Goal: Task Accomplishment & Management: Manage account settings

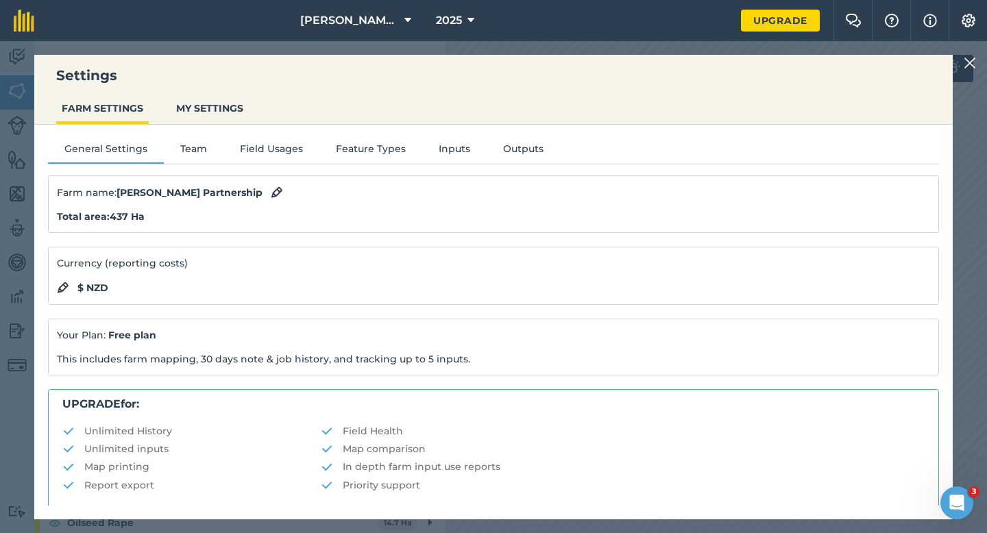
scroll to position [263, 0]
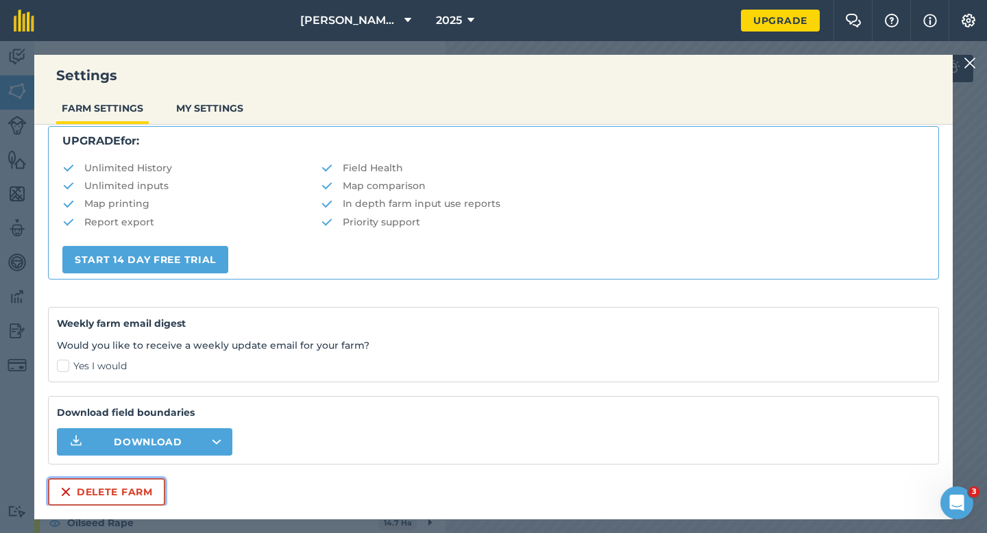
click at [121, 487] on button "Delete farm" at bounding box center [106, 491] width 117 height 27
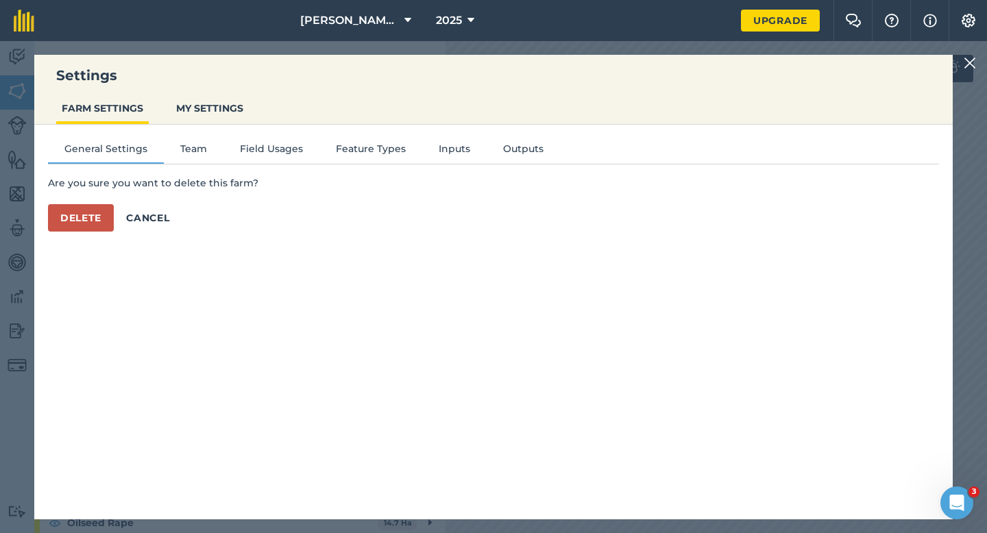
click at [73, 234] on div "General Settings Team Field Usages Feature Types Inputs Outputs Are you sure yo…" at bounding box center [493, 315] width 918 height 381
click at [79, 210] on button "Delete" at bounding box center [81, 217] width 66 height 27
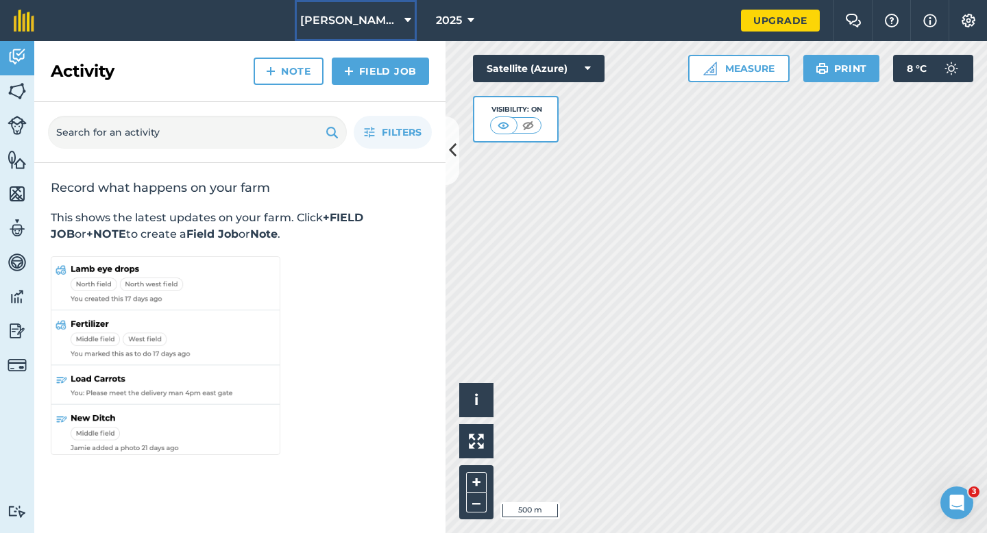
click at [377, 5] on button "[PERSON_NAME] & Sons LTD" at bounding box center [356, 20] width 122 height 41
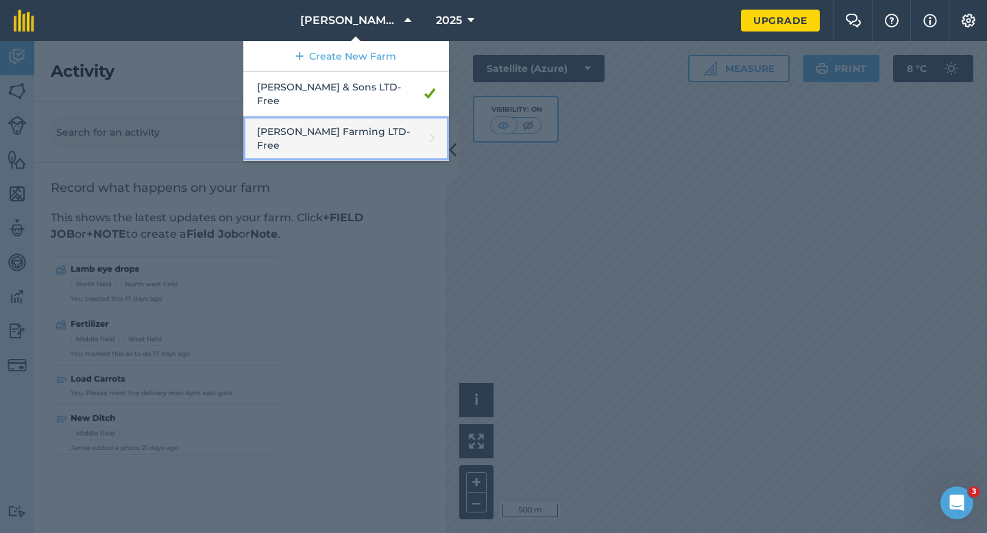
click at [360, 116] on link "[PERSON_NAME] Farming LTD - Free" at bounding box center [346, 138] width 206 height 45
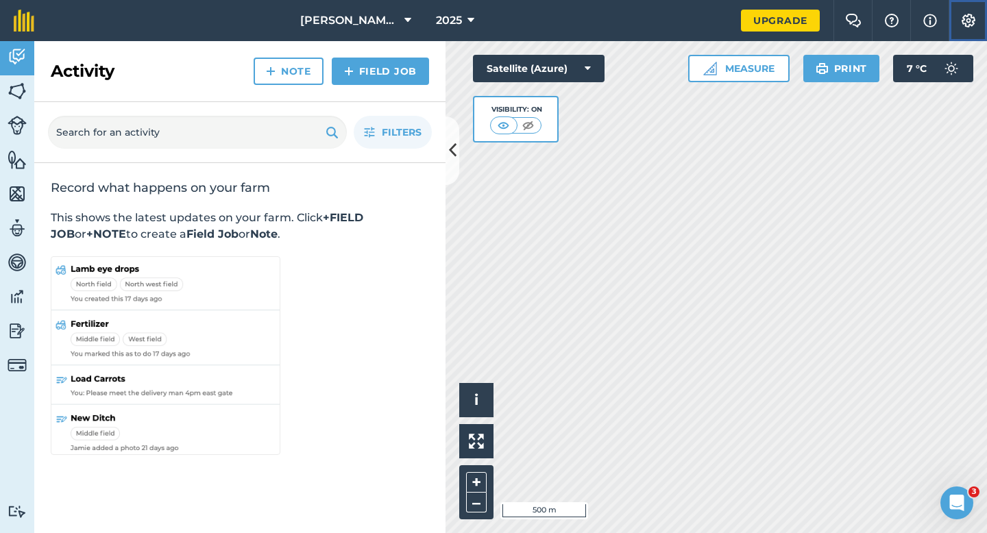
click at [966, 26] on img at bounding box center [968, 21] width 16 height 14
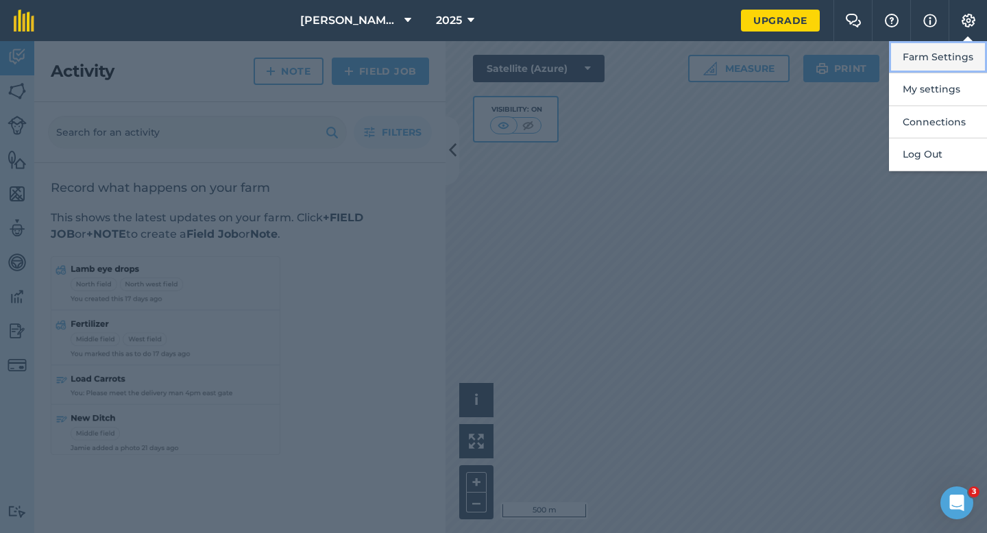
click at [958, 55] on button "Farm Settings" at bounding box center [938, 57] width 98 height 32
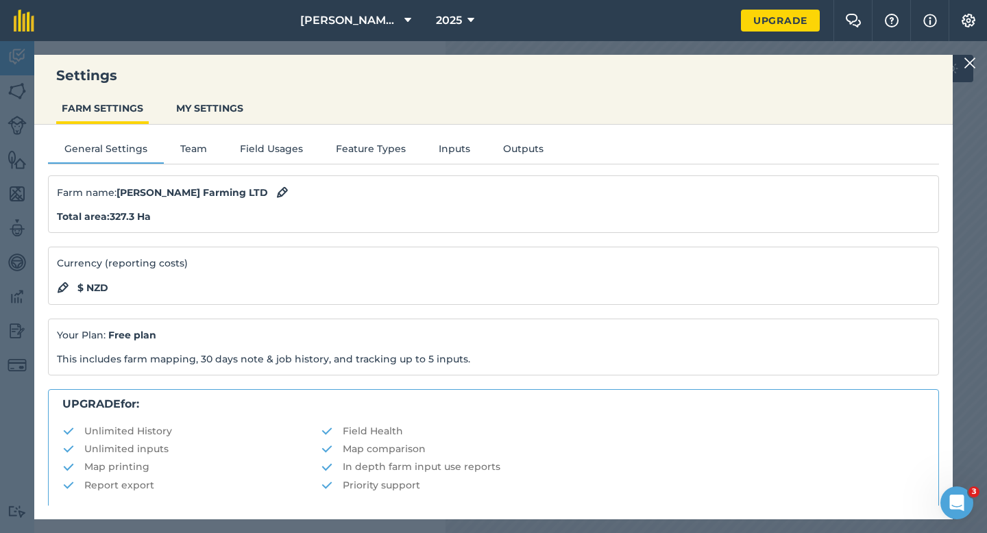
scroll to position [263, 0]
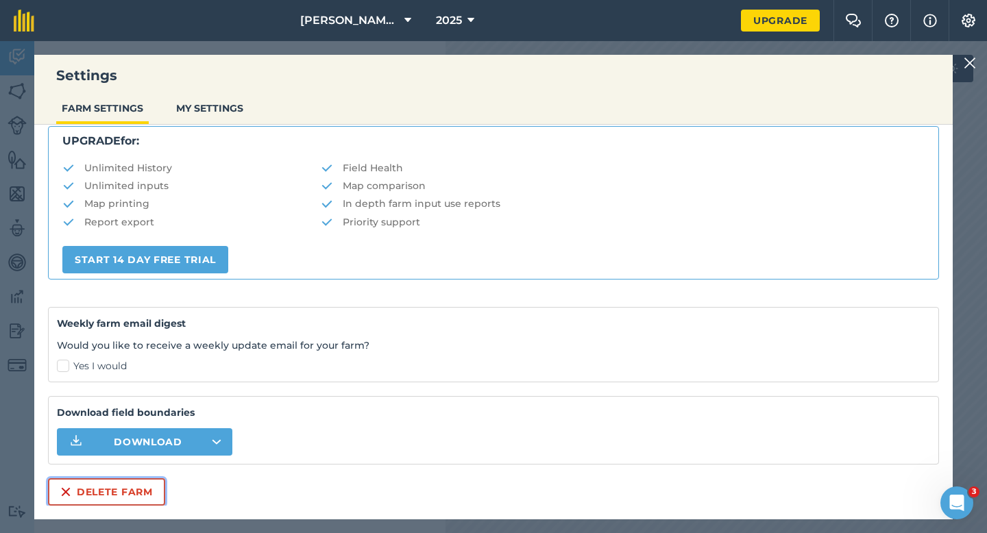
click at [126, 492] on button "Delete farm" at bounding box center [106, 491] width 117 height 27
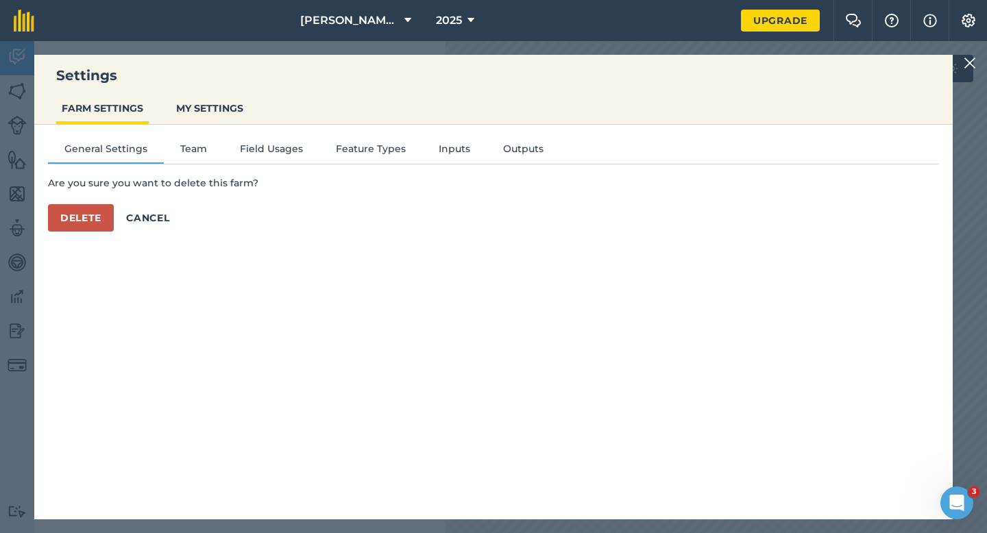
scroll to position [0, 0]
click at [101, 217] on button "Delete" at bounding box center [81, 217] width 66 height 27
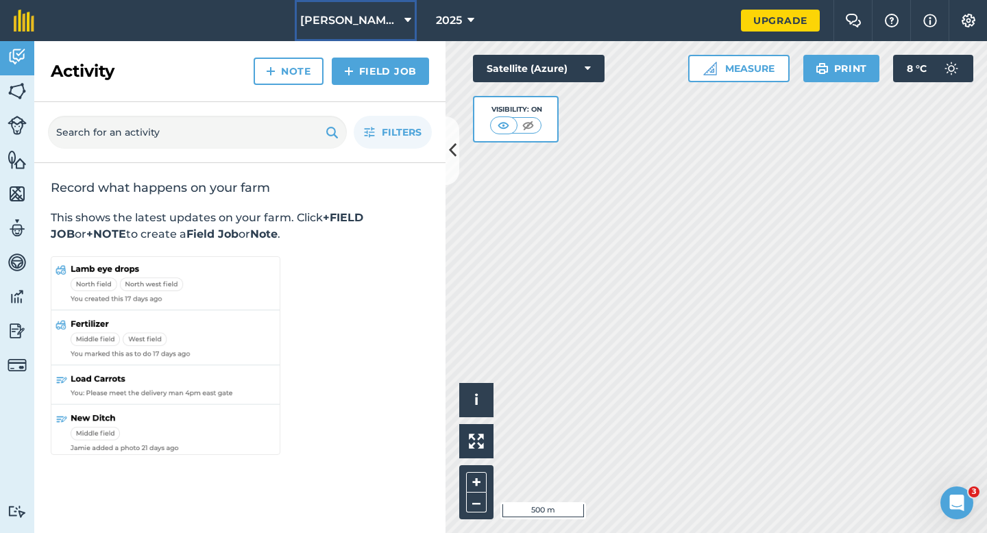
click at [356, 16] on span "[PERSON_NAME] & Sons LTD" at bounding box center [349, 20] width 99 height 16
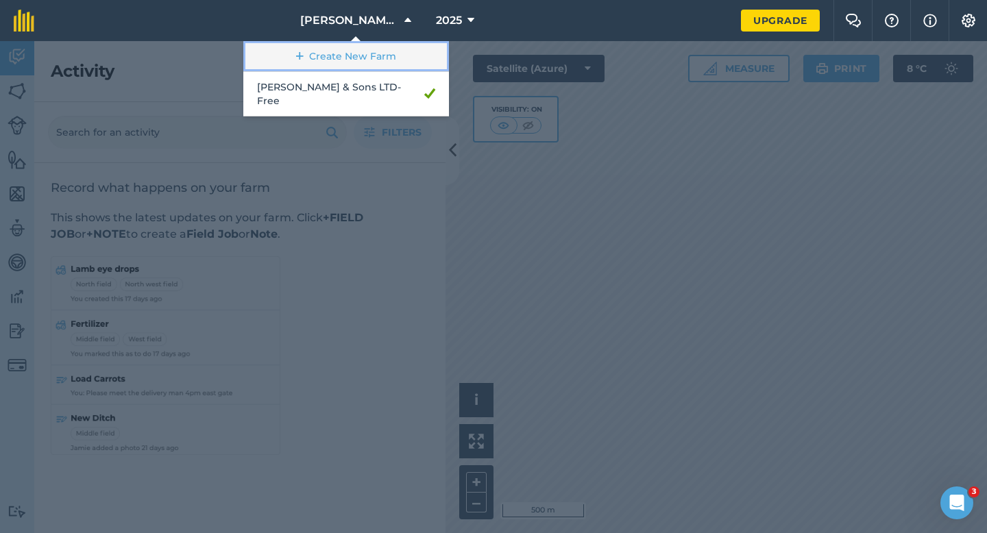
click at [356, 49] on link "Create New Farm" at bounding box center [346, 56] width 206 height 31
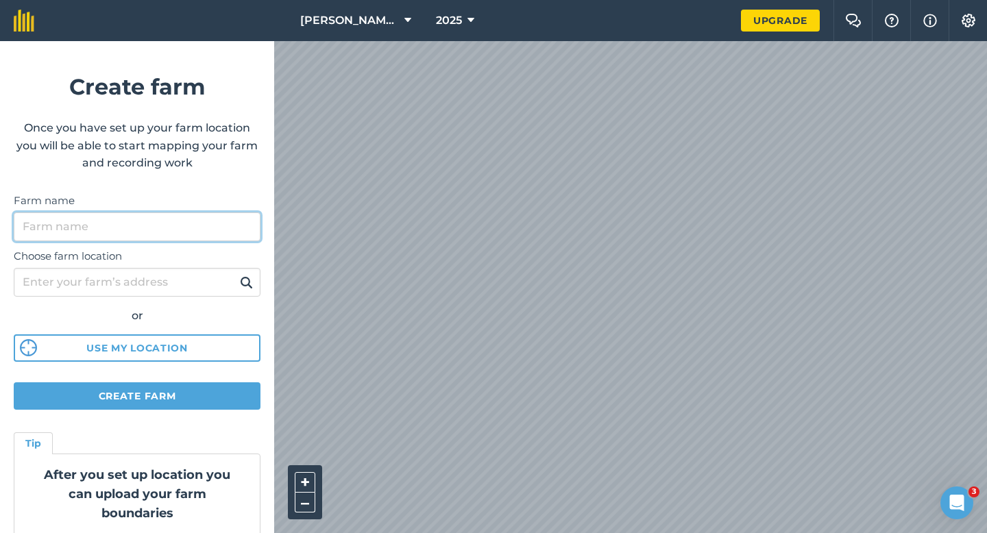
click at [143, 239] on input "Farm name" at bounding box center [137, 226] width 247 height 29
type input "[PERSON_NAME] & Sons"
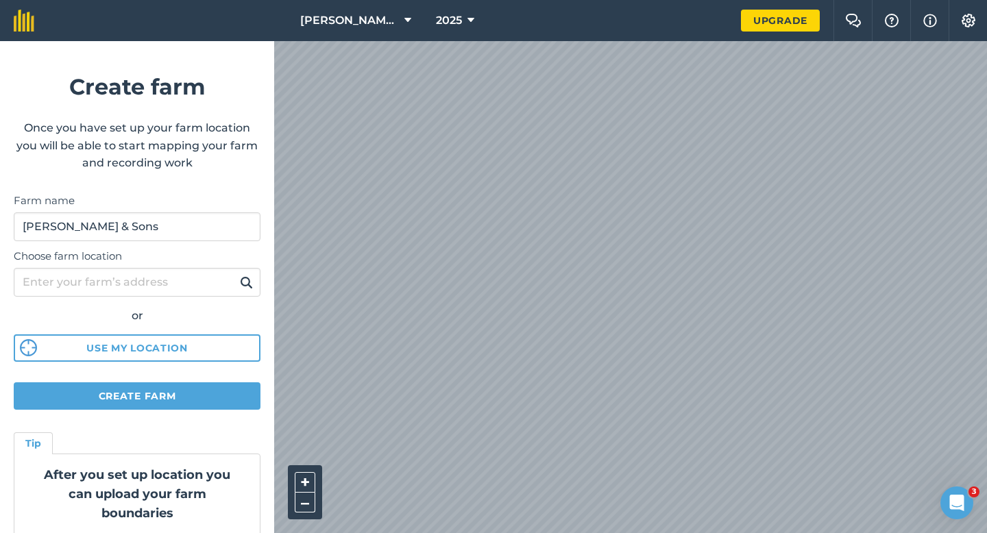
click at [606, 1] on div "[PERSON_NAME] & Sons LTD 2025 Upgrade Farm Chat Help Info Settings Create farm …" at bounding box center [493, 20] width 987 height 41
click at [617, 25] on div "[PERSON_NAME] & Sons LTD 2025 Upgrade Farm Chat Help Info Settings Create farm …" at bounding box center [493, 20] width 987 height 41
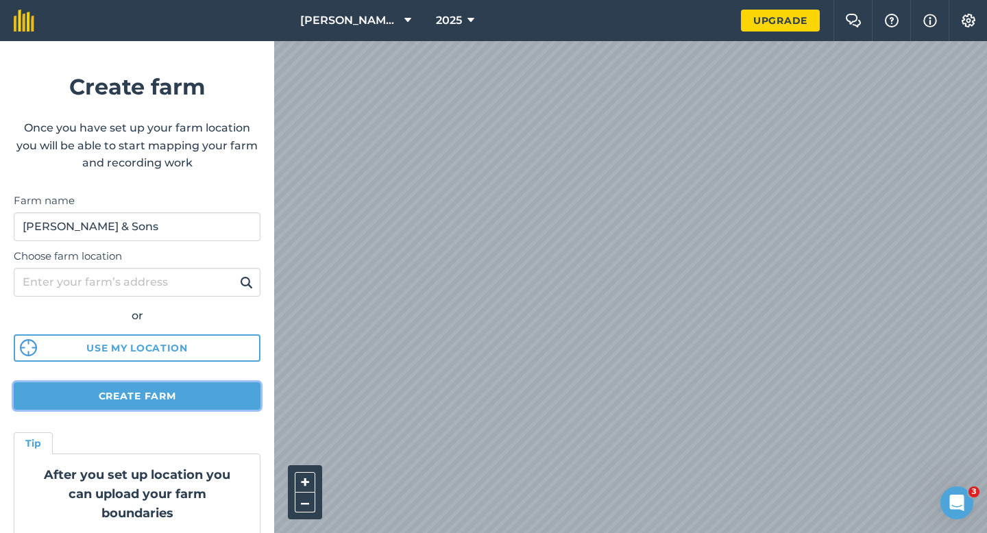
click at [180, 387] on button "Create farm" at bounding box center [137, 395] width 247 height 27
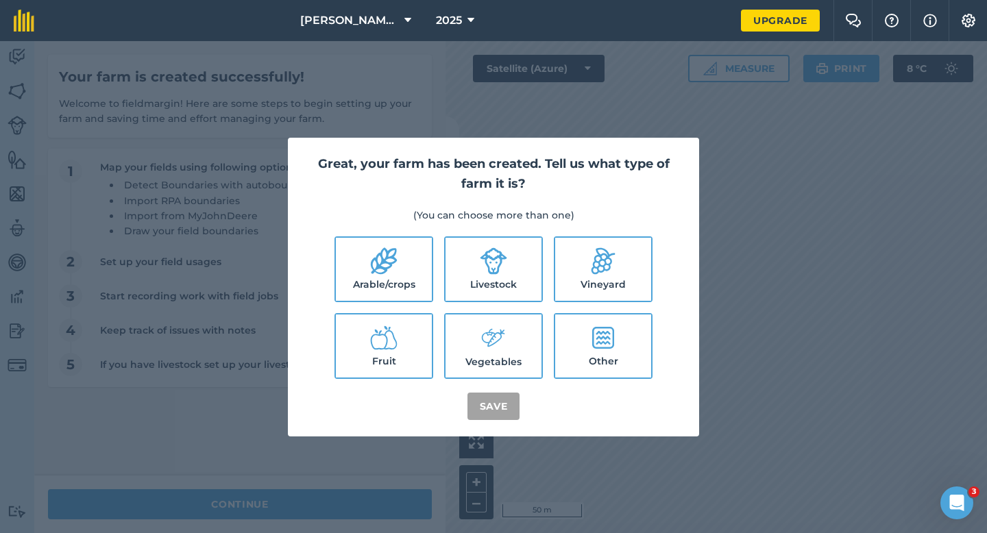
click at [404, 249] on label "Arable/crops" at bounding box center [384, 269] width 96 height 63
checkbox input "true"
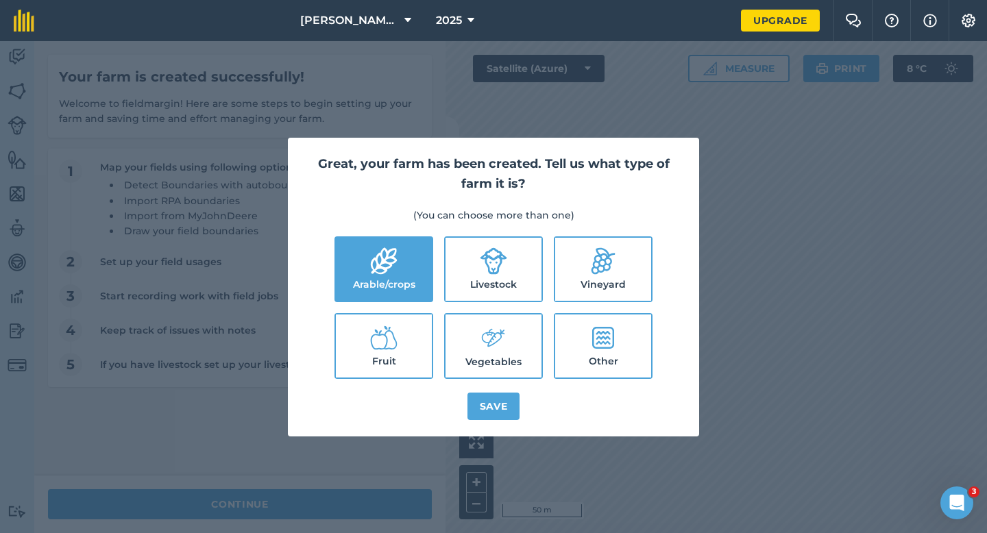
click at [545, 258] on ul "Arable/crops Livestock Vineyard Fruit Vegetables Other" at bounding box center [493, 307] width 378 height 143
click at [499, 325] on icon at bounding box center [493, 337] width 27 height 29
checkbox input "true"
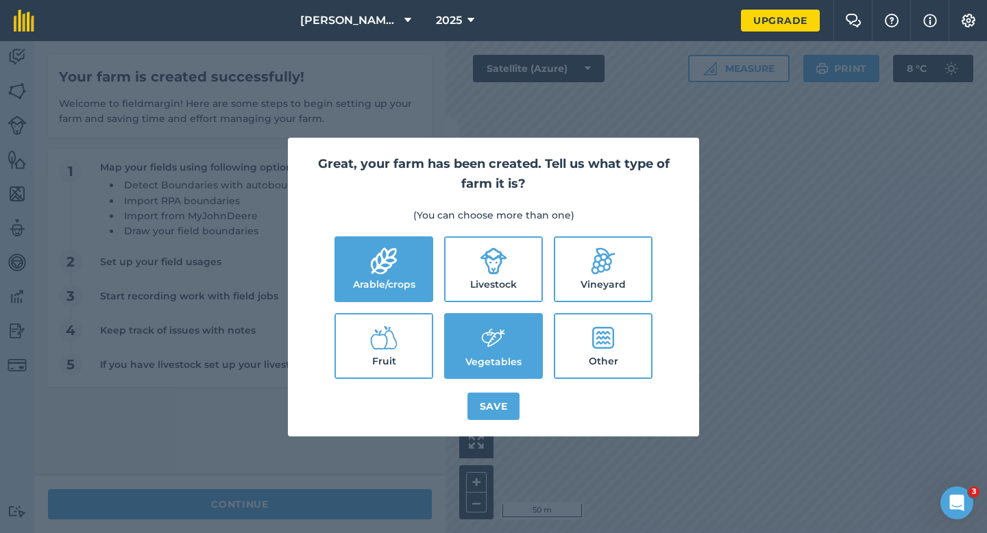
click at [499, 278] on label "Livestock" at bounding box center [493, 269] width 96 height 63
checkbox input "true"
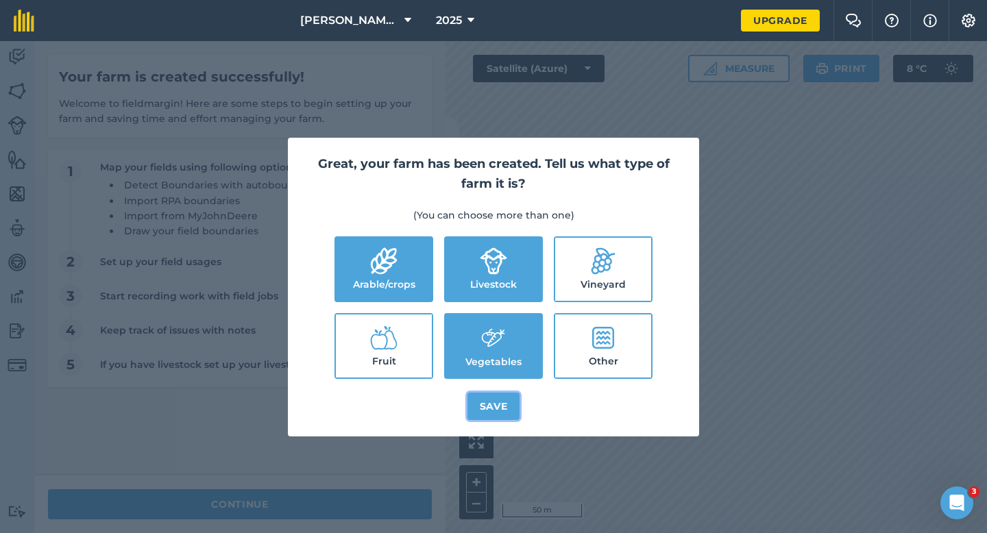
click at [488, 410] on button "Save" at bounding box center [493, 406] width 53 height 27
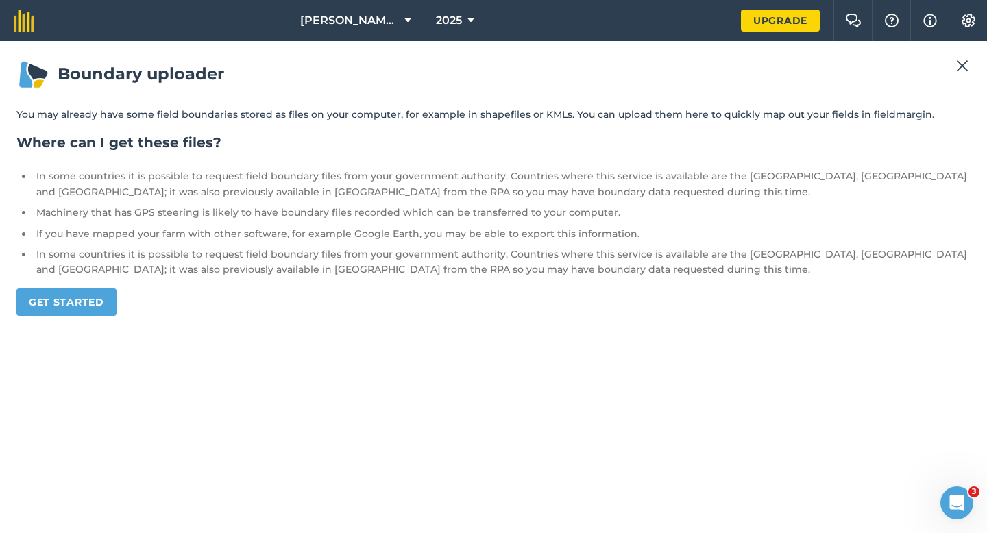
click at [962, 61] on img at bounding box center [962, 66] width 12 height 16
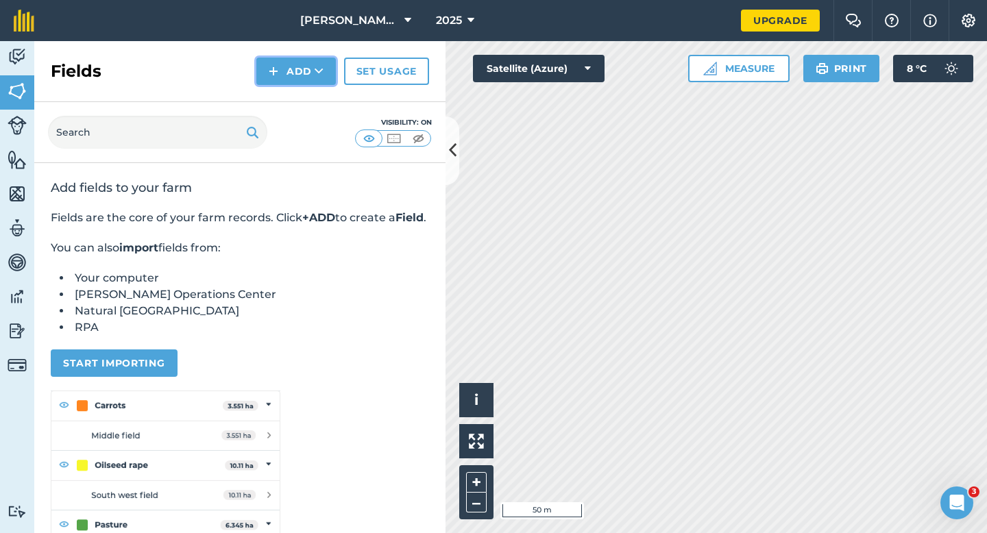
click at [265, 81] on button "Add" at bounding box center [295, 71] width 79 height 27
click at [269, 100] on link "Draw" at bounding box center [295, 102] width 75 height 30
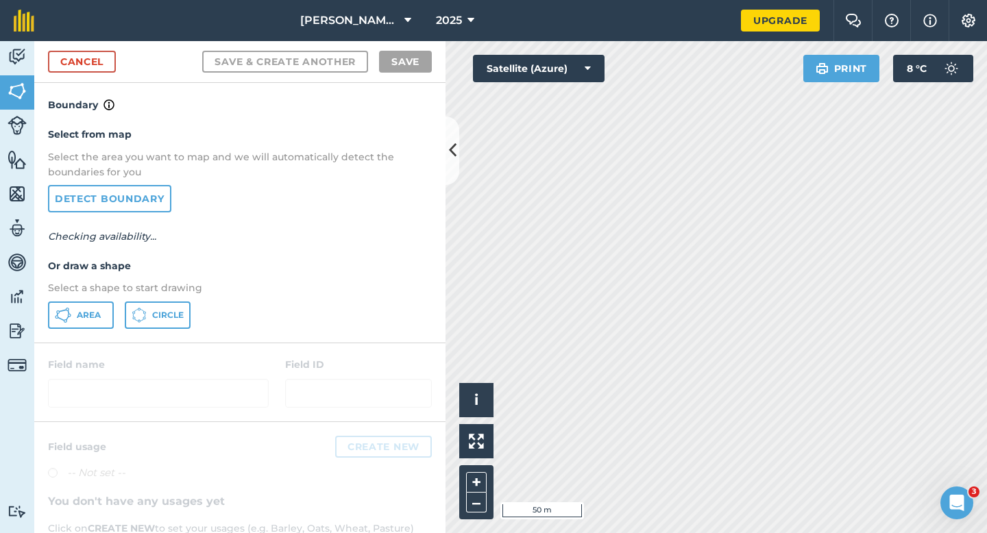
click at [93, 296] on div "Select from map Select the area you want to map and we will automatically detec…" at bounding box center [239, 227] width 411 height 229
click at [92, 304] on button "Area" at bounding box center [81, 314] width 66 height 27
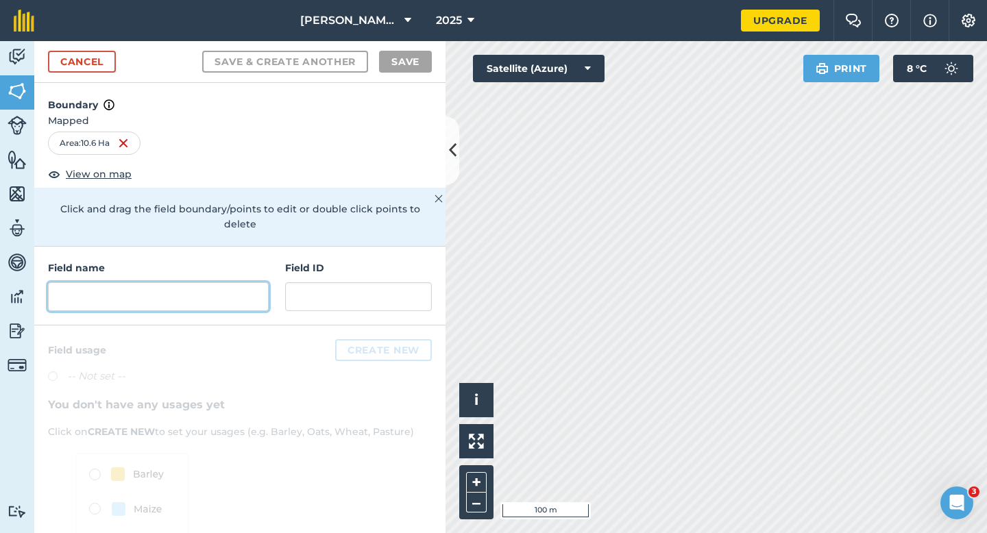
click at [210, 282] on input "text" at bounding box center [158, 296] width 221 height 29
type input "a"
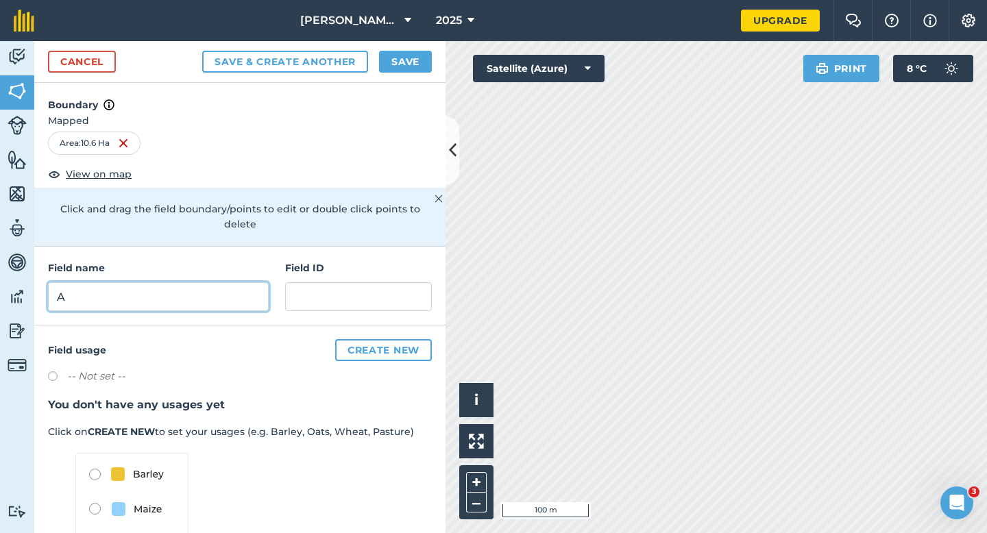
type input "A"
click at [430, 56] on button "Save" at bounding box center [405, 62] width 53 height 22
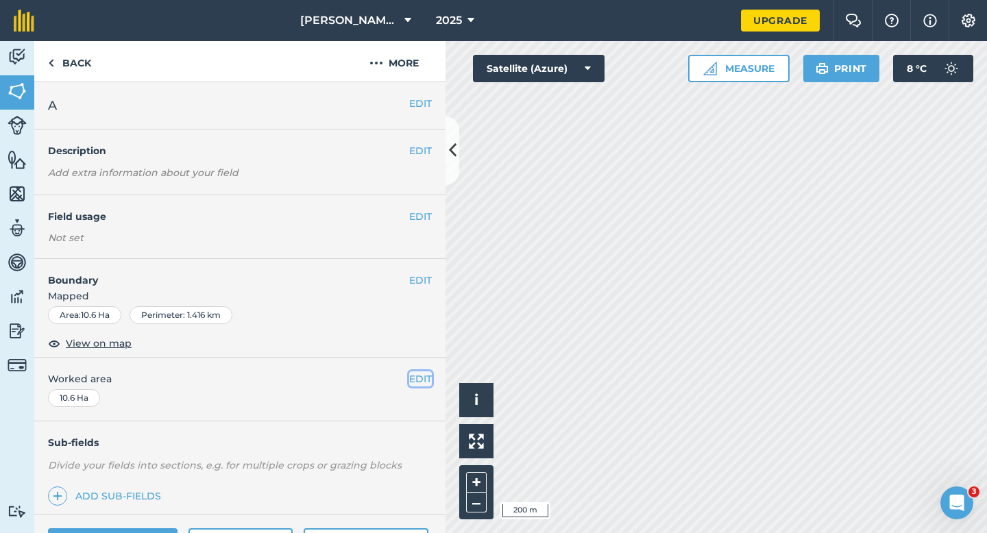
click at [416, 375] on button "EDIT" at bounding box center [420, 378] width 23 height 15
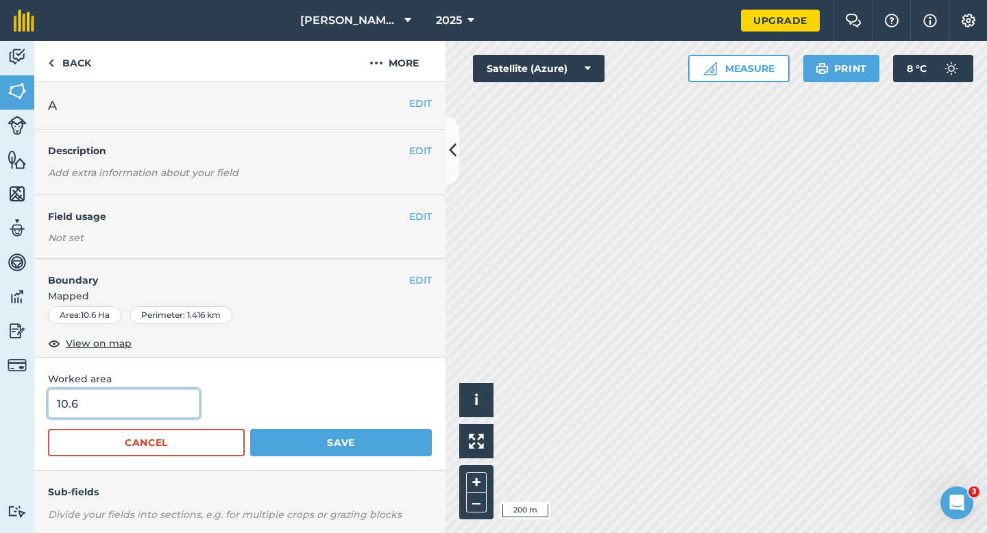
click at [90, 399] on input "10.6" at bounding box center [123, 403] width 151 height 29
click at [250, 429] on button "Save" at bounding box center [341, 442] width 182 height 27
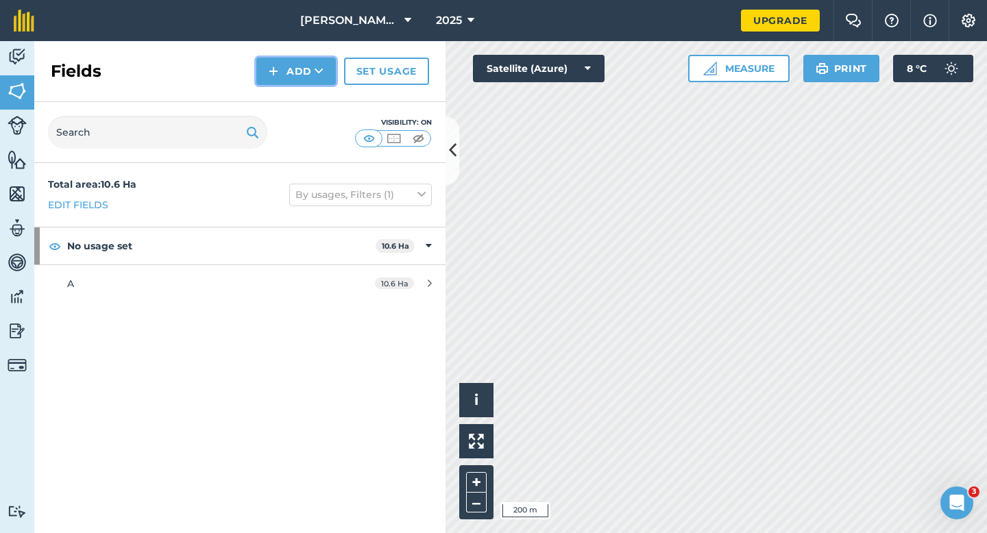
click at [308, 75] on button "Add" at bounding box center [295, 71] width 79 height 27
click at [308, 98] on link "Draw" at bounding box center [295, 102] width 75 height 30
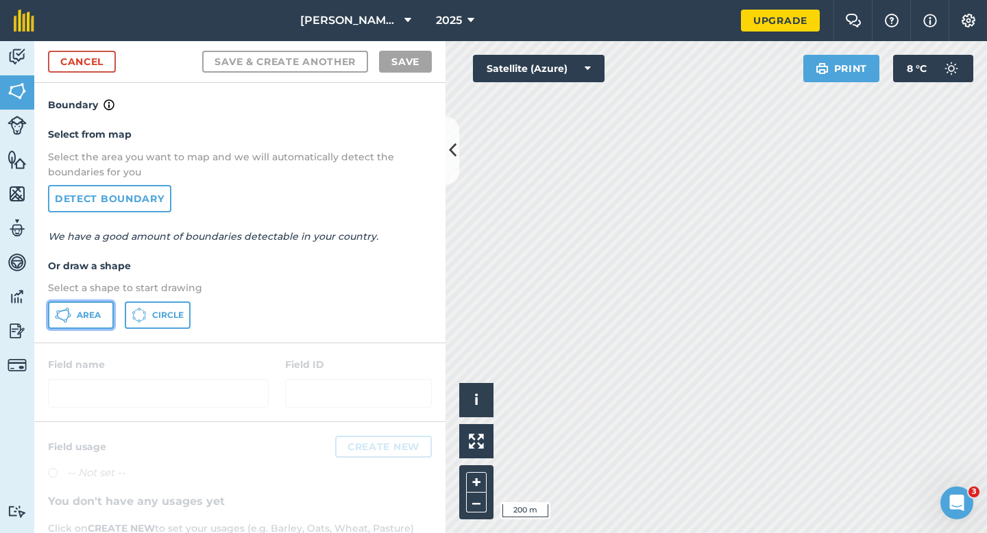
click at [72, 319] on button "Area" at bounding box center [81, 314] width 66 height 27
click at [48, 301] on button "Area" at bounding box center [81, 314] width 66 height 27
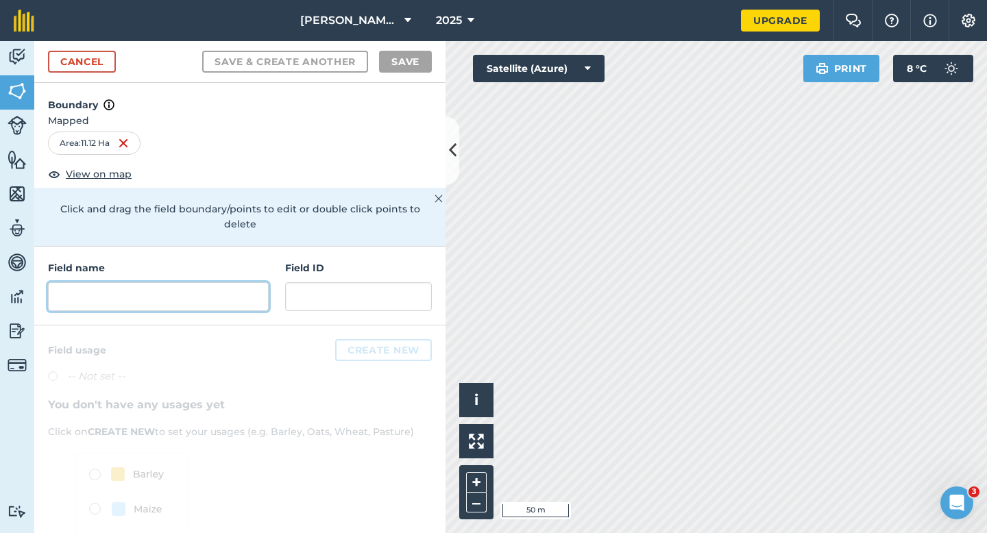
click at [254, 289] on input "text" at bounding box center [158, 296] width 221 height 29
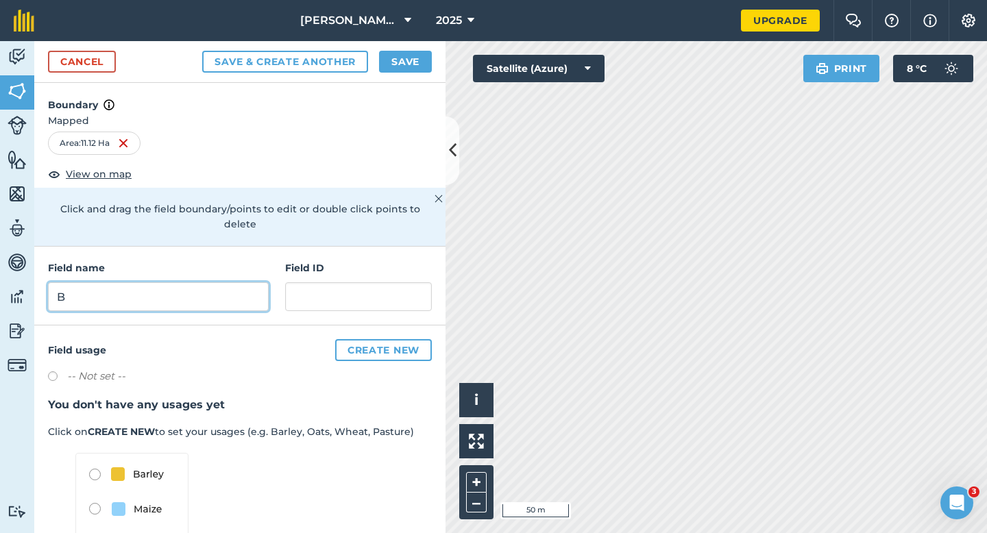
type input "B"
click at [399, 45] on div "Cancel Save & Create Another Save" at bounding box center [239, 62] width 411 height 42
click at [399, 56] on button "Save" at bounding box center [405, 62] width 53 height 22
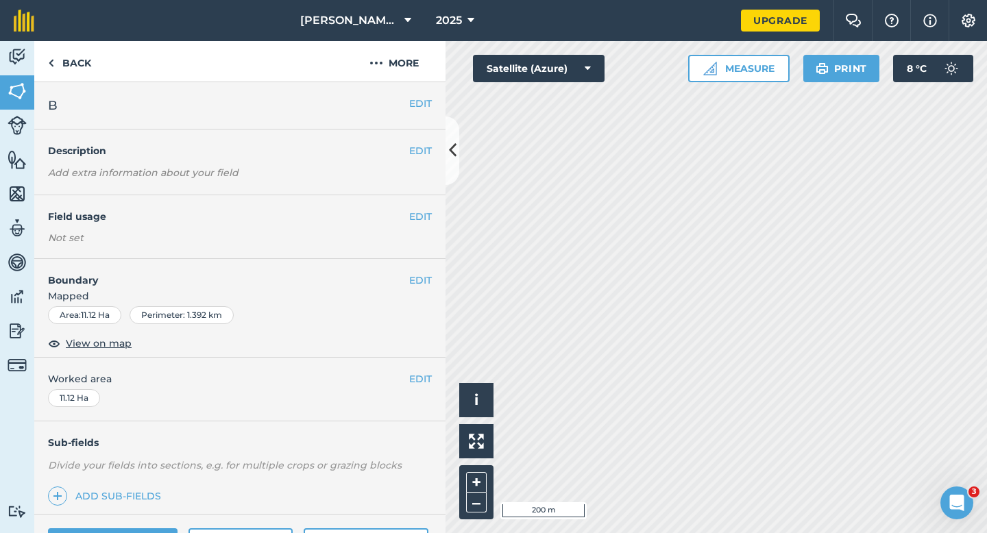
click at [439, 378] on div "EDIT Worked area 11.12 Ha" at bounding box center [239, 390] width 411 height 64
click at [429, 378] on button "EDIT" at bounding box center [420, 378] width 23 height 15
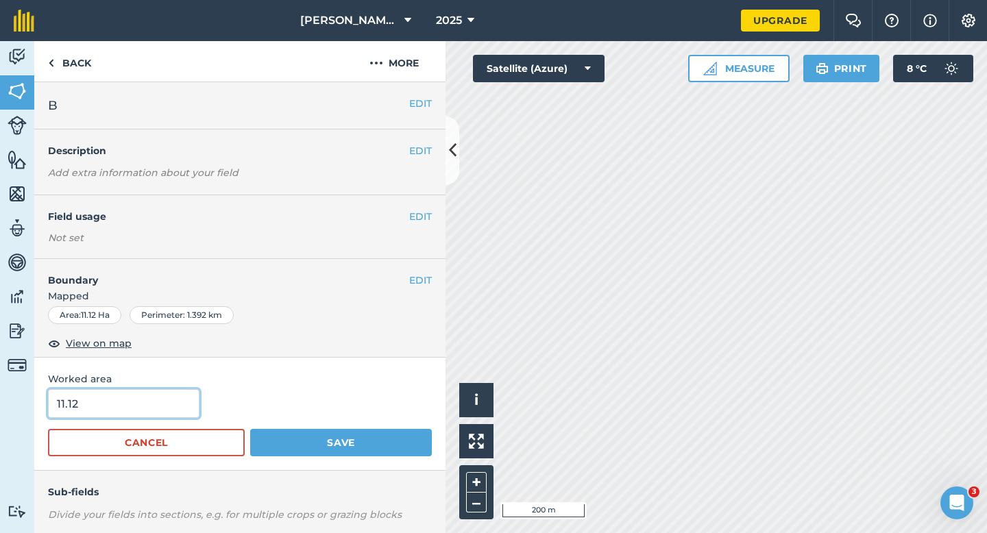
click at [109, 412] on input "11.12" at bounding box center [123, 403] width 151 height 29
type input "11.1"
click at [250, 429] on button "Save" at bounding box center [341, 442] width 182 height 27
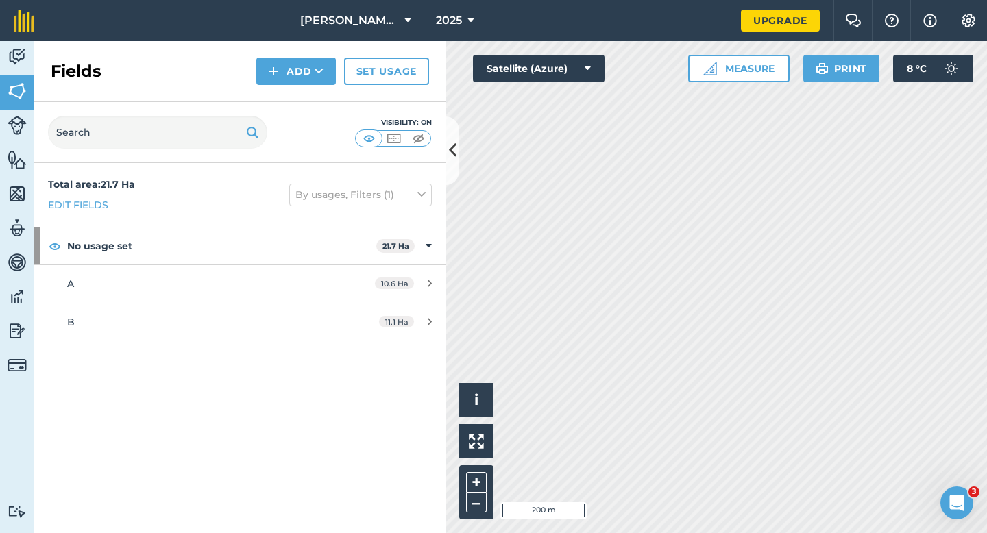
click at [260, 54] on div "Fields Add Set usage" at bounding box center [239, 71] width 411 height 61
click at [284, 88] on div "Fields Add Set usage" at bounding box center [239, 71] width 411 height 61
click at [284, 66] on button "Add" at bounding box center [295, 71] width 79 height 27
click at [284, 90] on link "Draw" at bounding box center [295, 102] width 75 height 30
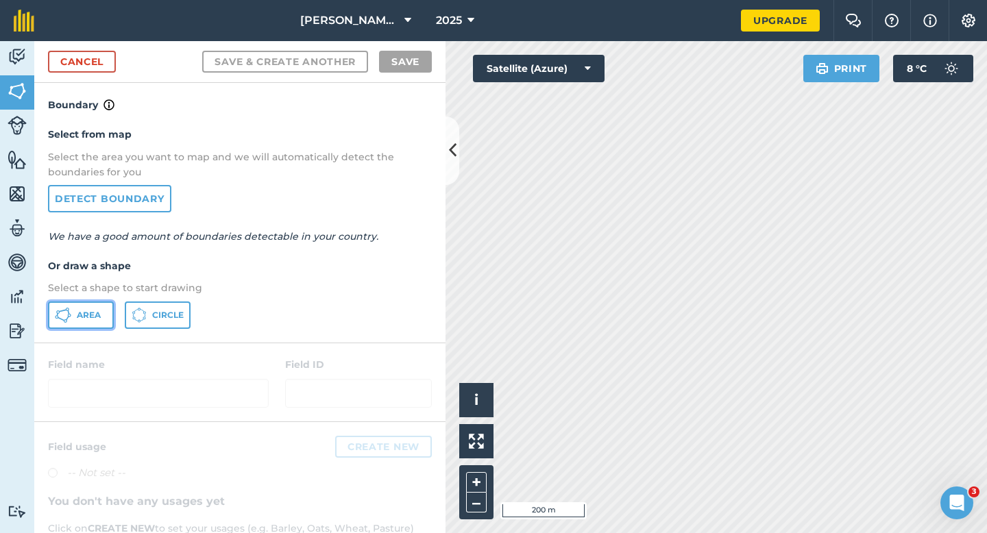
click at [90, 315] on span "Area" at bounding box center [89, 315] width 24 height 11
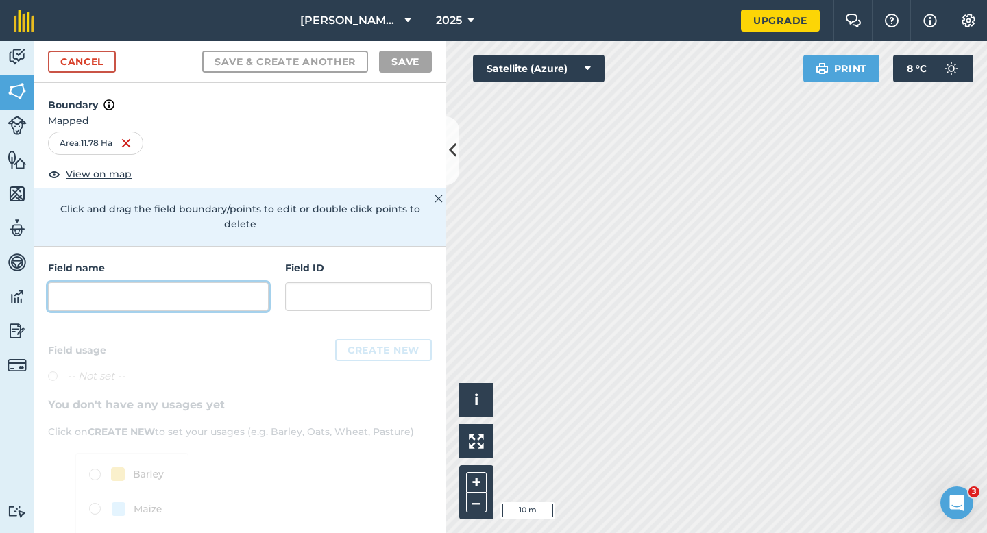
click at [157, 282] on input "text" at bounding box center [158, 296] width 221 height 29
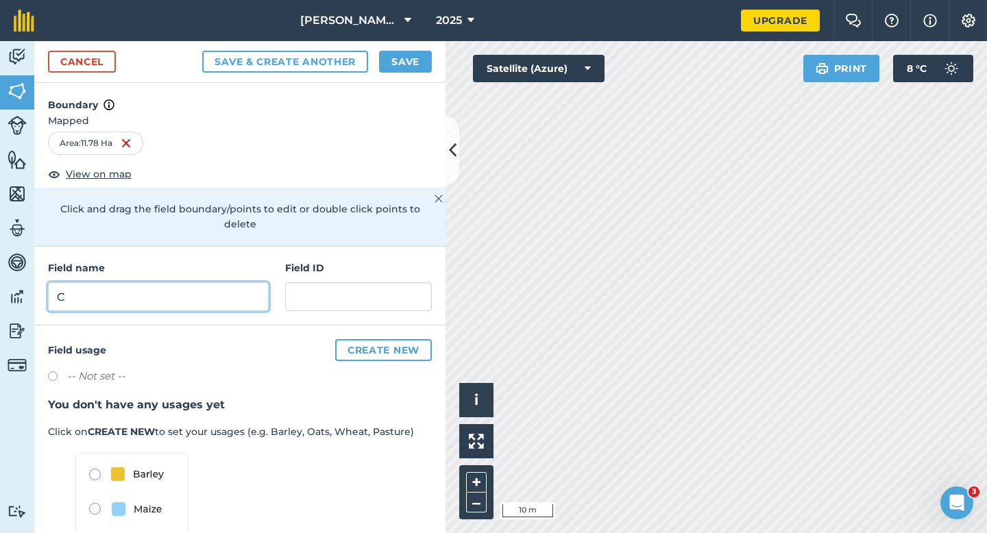
type input "C"
click at [384, 56] on button "Save" at bounding box center [405, 62] width 53 height 22
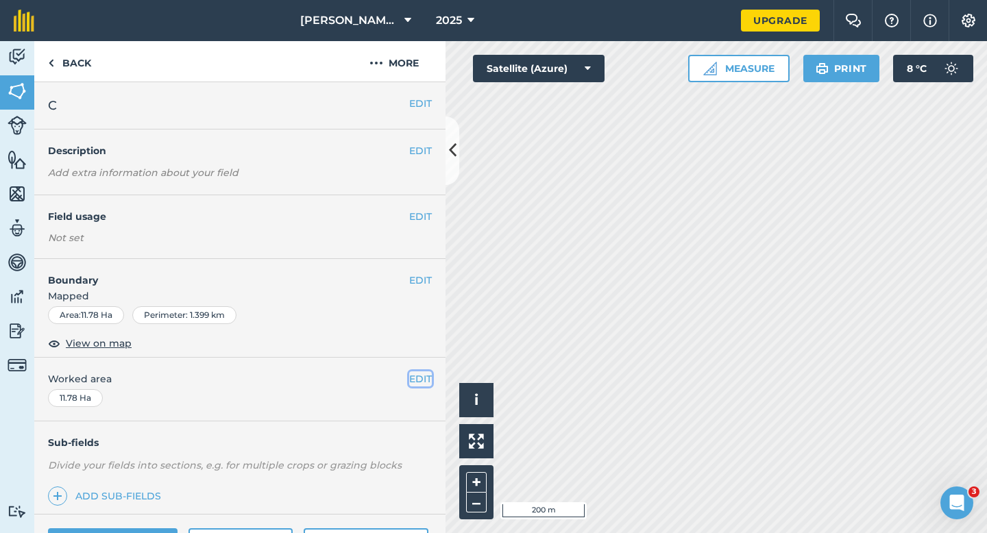
click at [429, 373] on button "EDIT" at bounding box center [420, 378] width 23 height 15
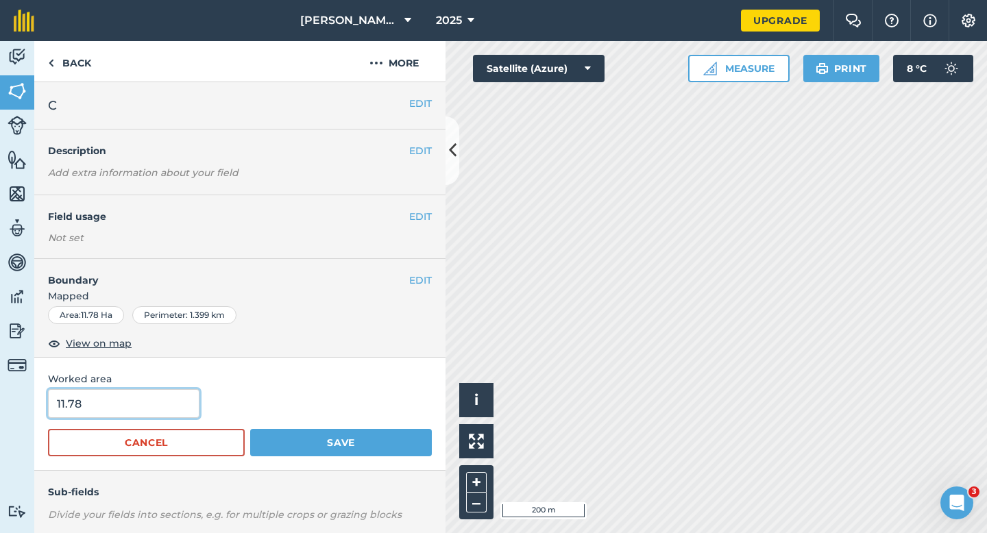
click at [186, 397] on input "11.78" at bounding box center [123, 403] width 151 height 29
type input "11.8"
click at [250, 429] on button "Save" at bounding box center [341, 442] width 182 height 27
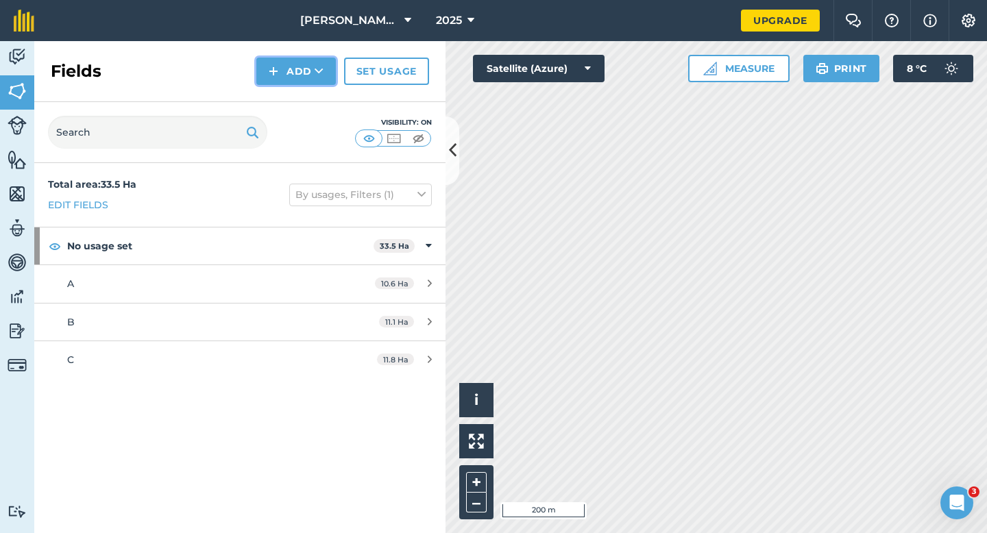
click at [307, 62] on button "Add" at bounding box center [295, 71] width 79 height 27
click at [317, 108] on link "Draw" at bounding box center [295, 102] width 75 height 30
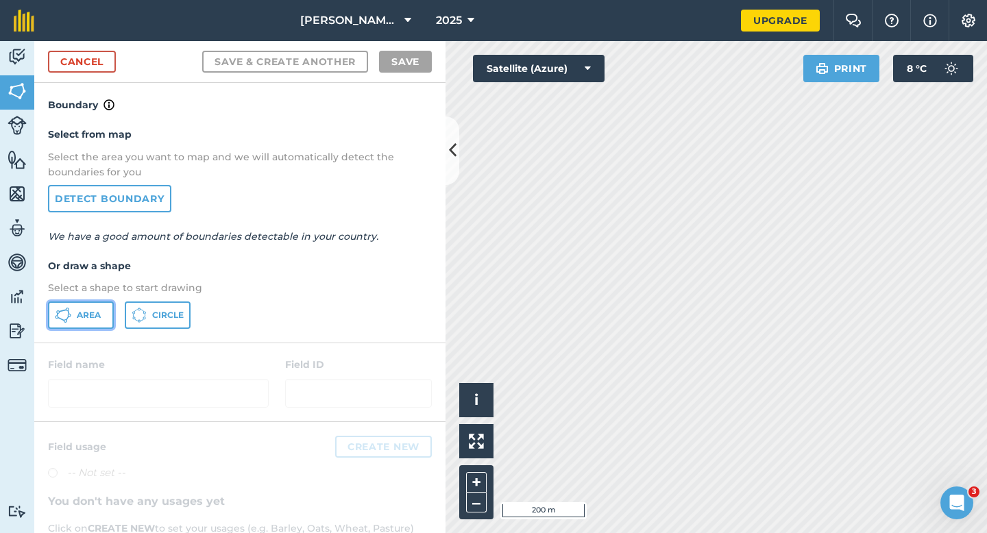
click at [92, 310] on span "Area" at bounding box center [89, 315] width 24 height 11
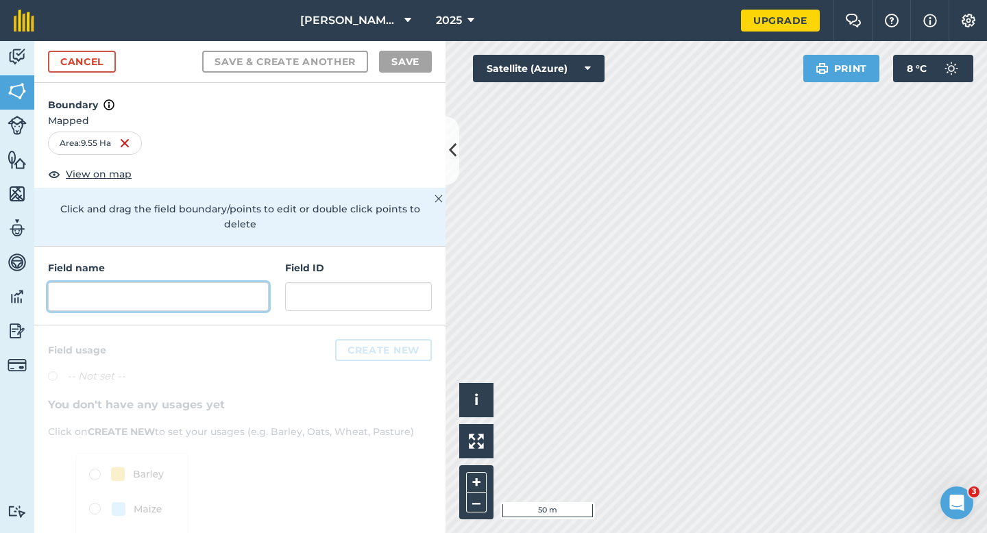
click at [234, 295] on div "Field name Field ID" at bounding box center [239, 286] width 411 height 79
click at [234, 294] on input "text" at bounding box center [158, 296] width 221 height 29
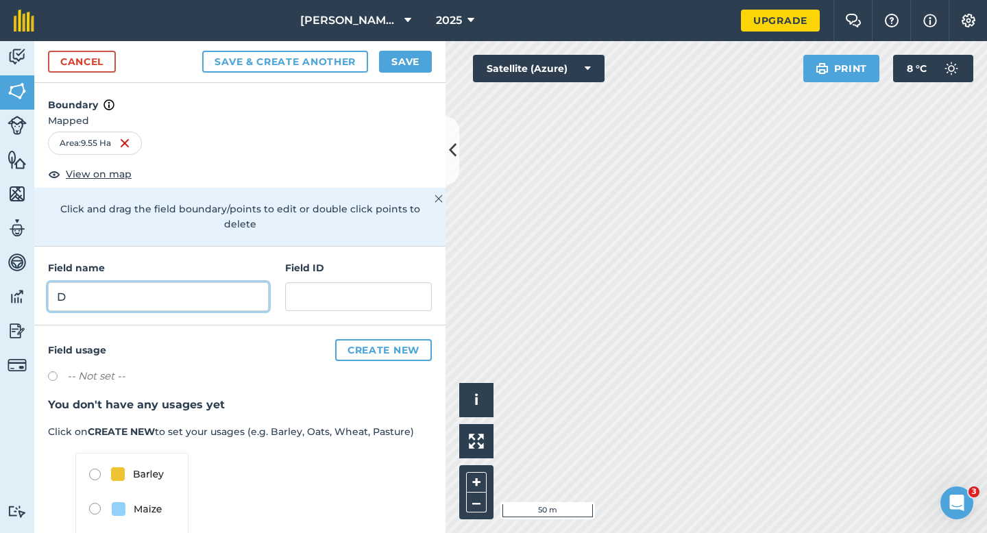
type input "D"
click at [413, 62] on button "Save" at bounding box center [405, 62] width 53 height 22
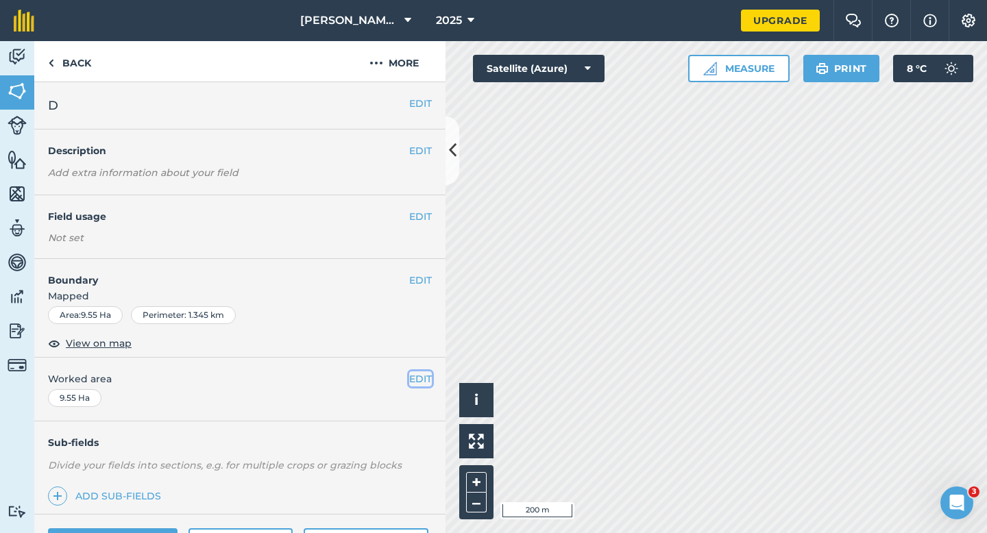
click at [419, 382] on button "EDIT" at bounding box center [420, 378] width 23 height 15
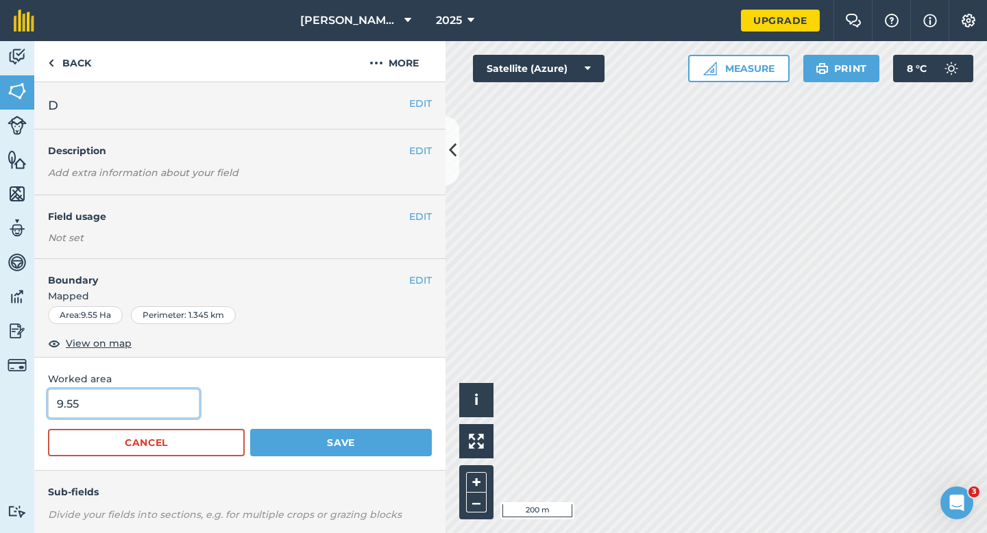
click at [161, 406] on input "9.55" at bounding box center [123, 403] width 151 height 29
type input "9.6"
click at [250, 429] on button "Save" at bounding box center [341, 442] width 182 height 27
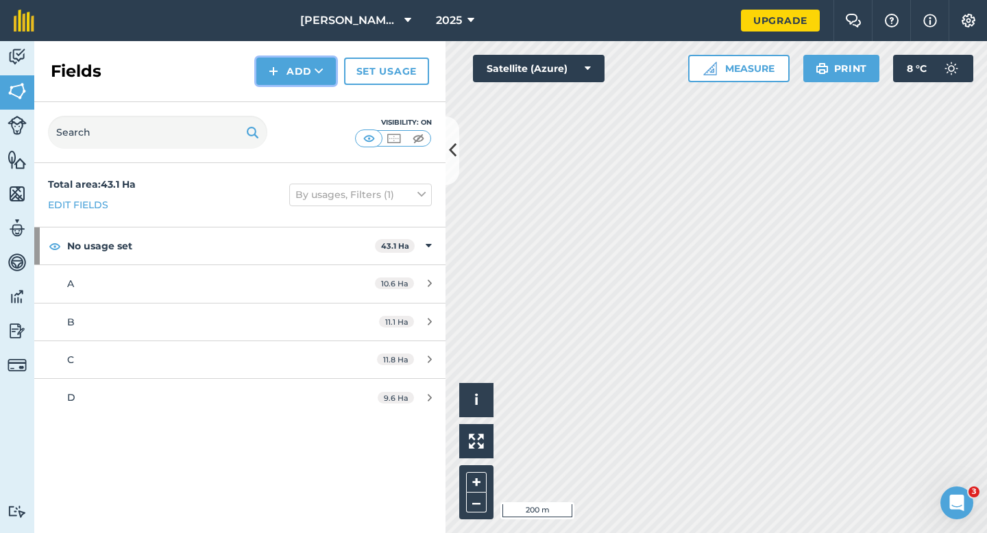
click at [281, 72] on button "Add" at bounding box center [295, 71] width 79 height 27
click at [290, 100] on link "Draw" at bounding box center [295, 102] width 75 height 30
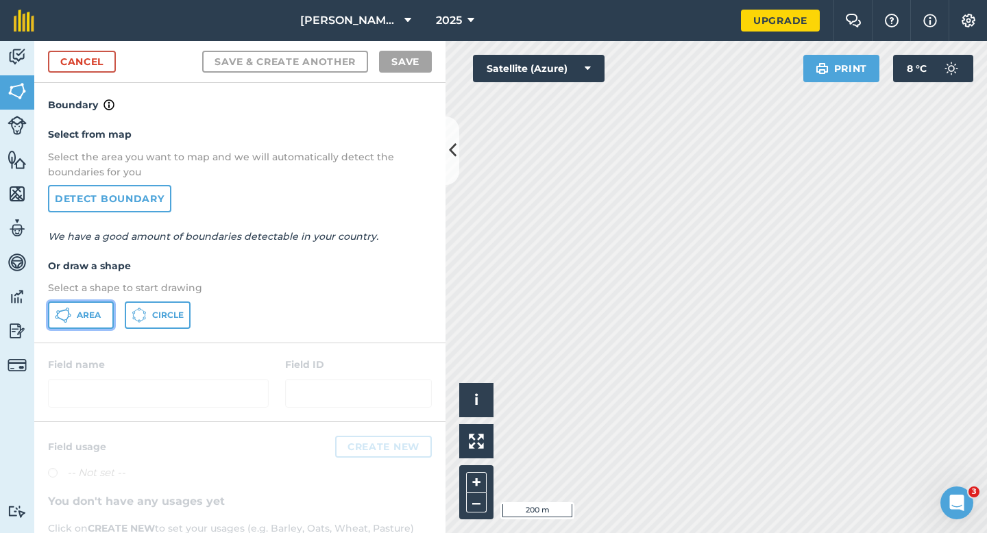
click at [94, 319] on span "Area" at bounding box center [89, 315] width 24 height 11
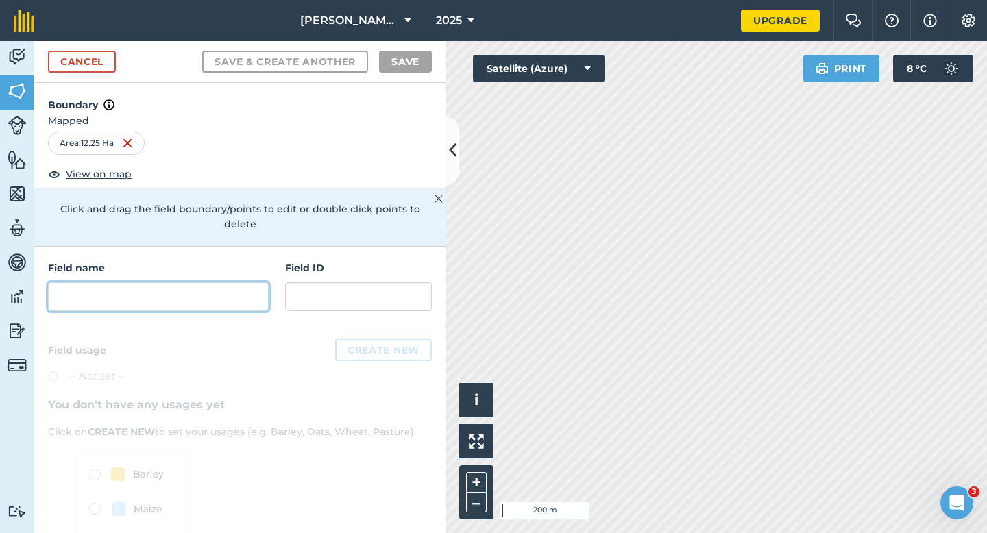
click at [147, 291] on input "text" at bounding box center [158, 296] width 221 height 29
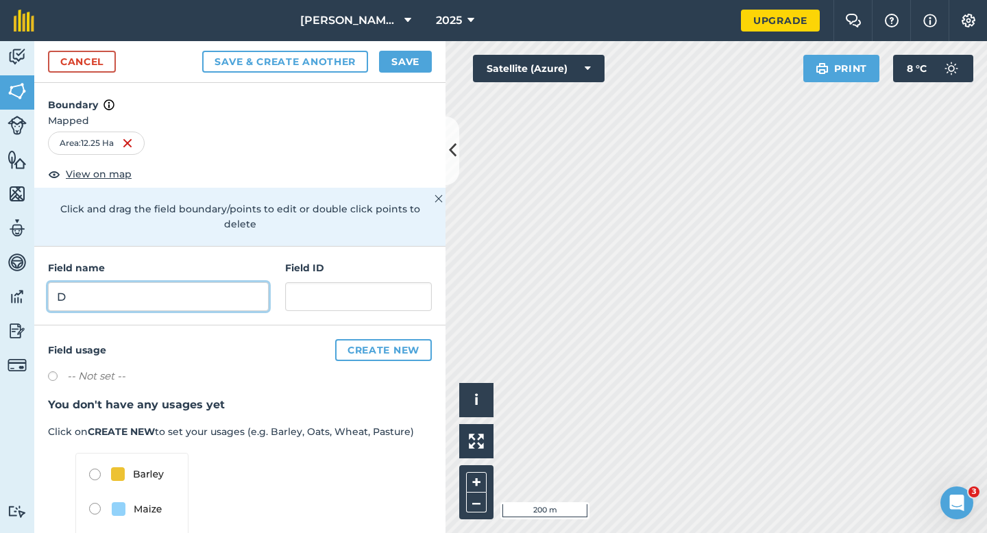
type input "D"
click at [382, 155] on div "Area : 12.25 Ha" at bounding box center [239, 146] width 411 height 29
click at [221, 282] on input "D" at bounding box center [158, 296] width 221 height 29
type input "E"
click at [401, 66] on button "Save" at bounding box center [405, 62] width 53 height 22
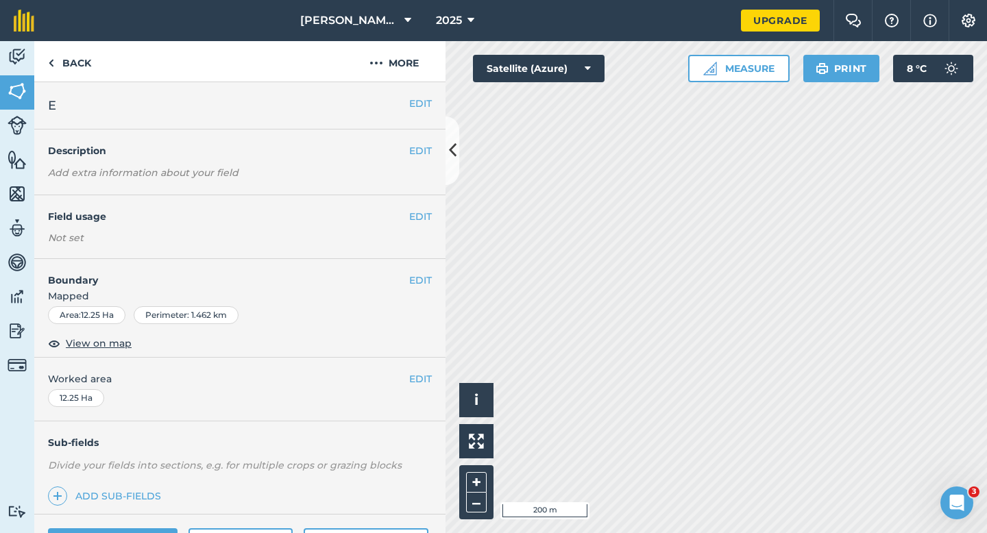
click at [306, 205] on div "EDIT Field usage Not set" at bounding box center [239, 227] width 411 height 64
click at [423, 385] on button "EDIT" at bounding box center [420, 378] width 23 height 15
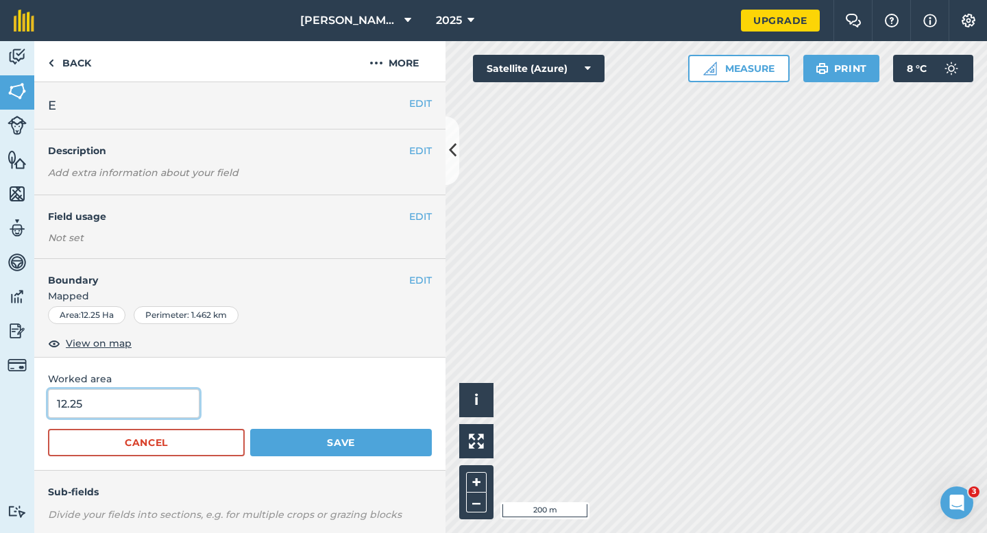
click at [181, 413] on input "12.25" at bounding box center [123, 403] width 151 height 29
type input "12.3"
click at [250, 429] on button "Save" at bounding box center [341, 442] width 182 height 27
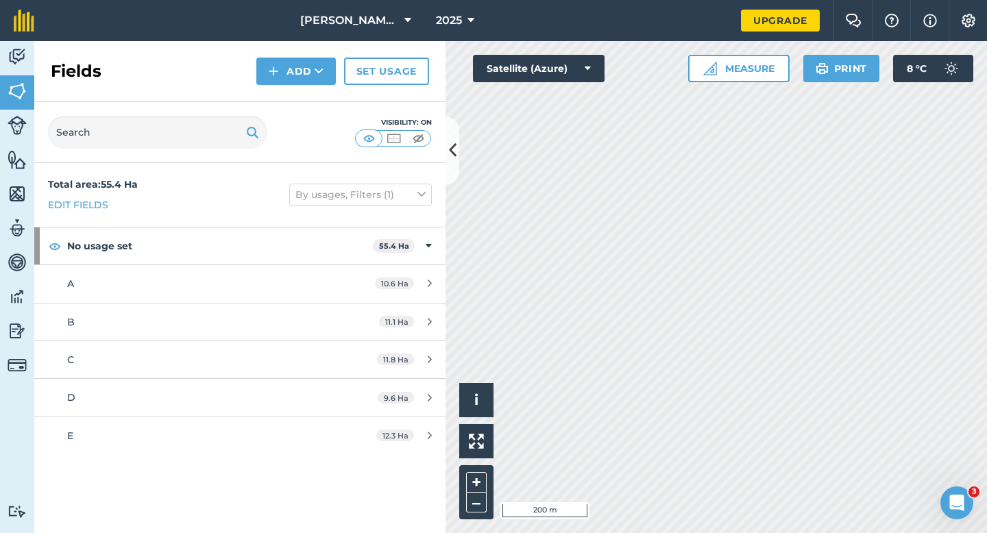
click at [561, 56] on div "Click to start drawing i © 2025 TomTom, Microsoft 200 m + – Satellite (Azure) M…" at bounding box center [715, 287] width 541 height 492
click at [291, 60] on button "Add" at bounding box center [295, 71] width 79 height 27
click at [295, 94] on link "Draw" at bounding box center [295, 102] width 75 height 30
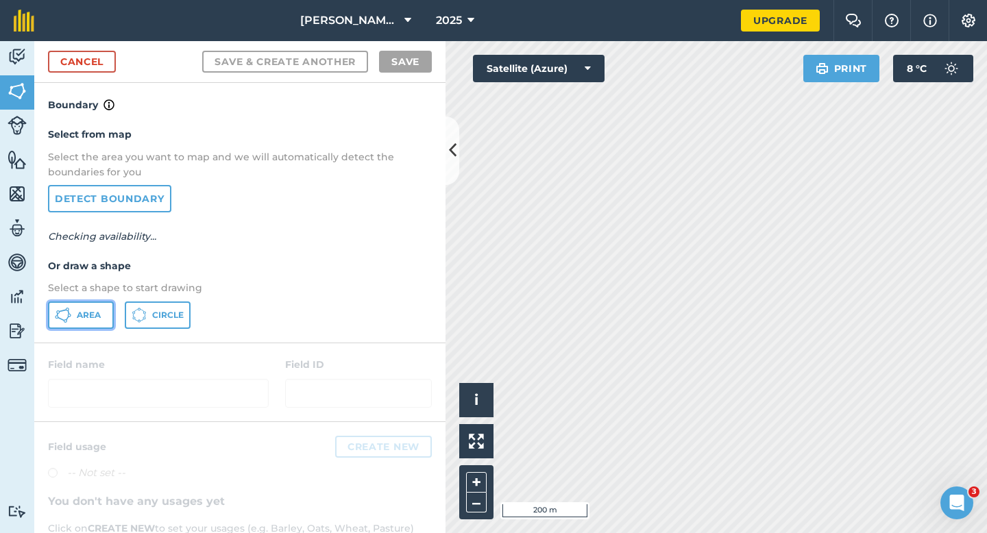
click at [110, 315] on button "Area" at bounding box center [81, 314] width 66 height 27
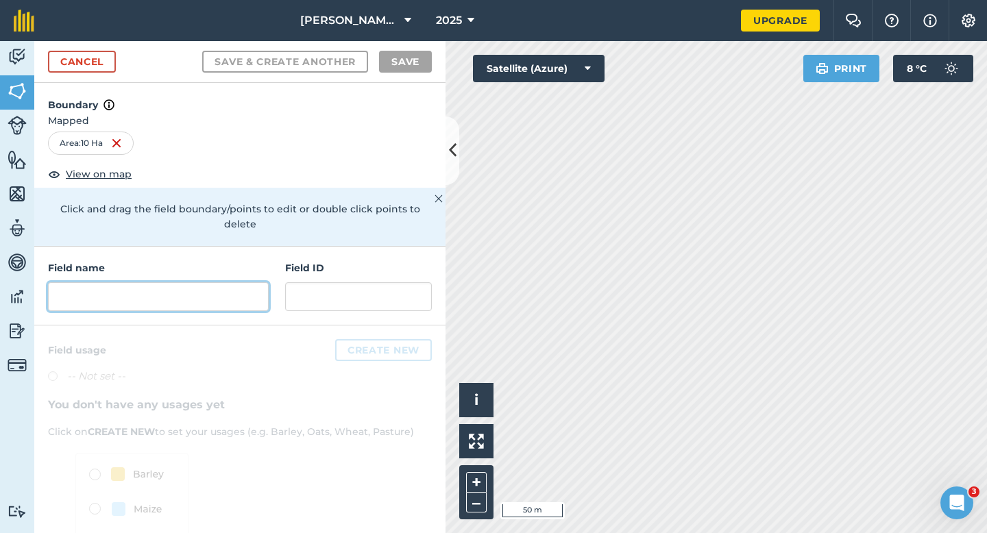
click at [235, 282] on input "text" at bounding box center [158, 296] width 221 height 29
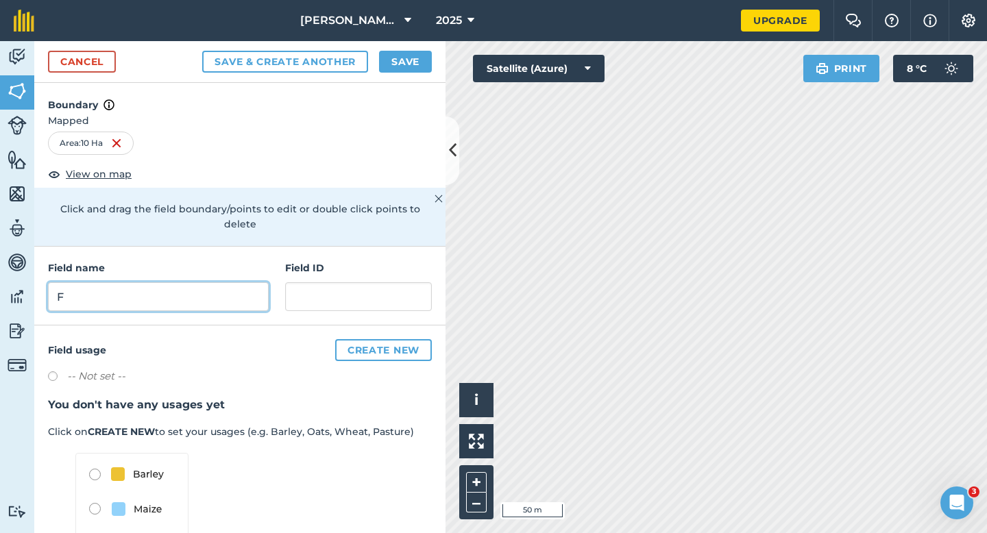
type input "F"
click at [408, 47] on div "Cancel Save & Create Another Save" at bounding box center [239, 62] width 411 height 42
click at [408, 53] on button "Save" at bounding box center [405, 62] width 53 height 22
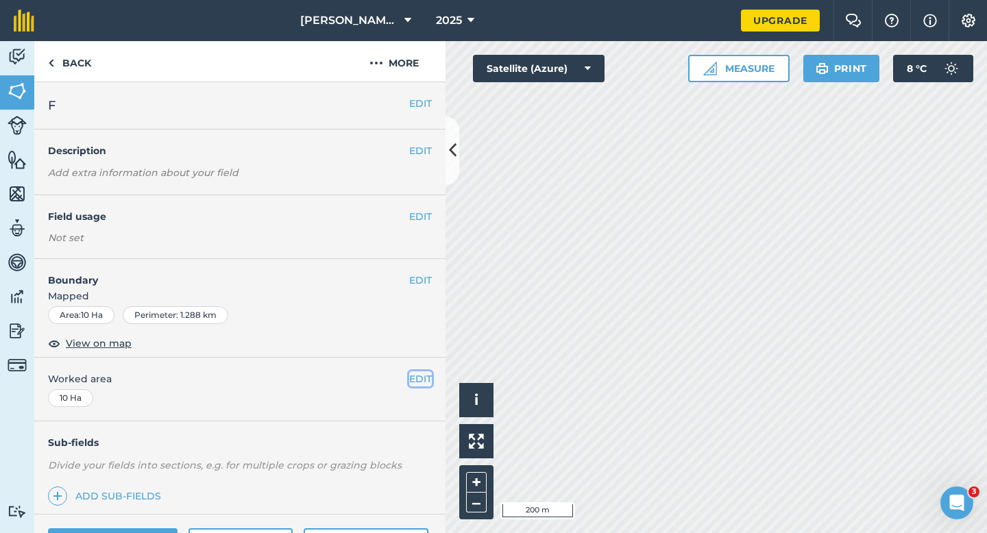
click at [422, 384] on button "EDIT" at bounding box center [420, 378] width 23 height 15
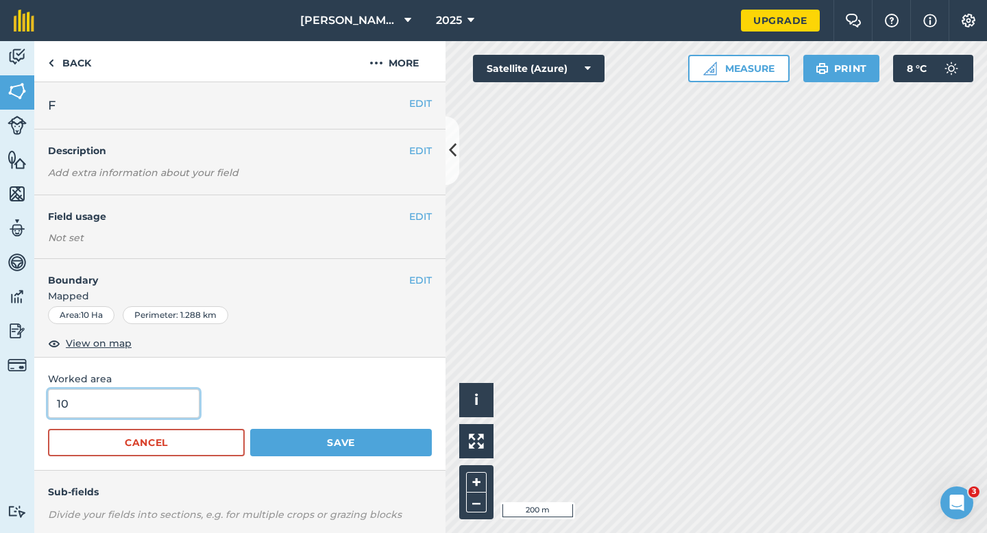
click at [146, 415] on input "10" at bounding box center [123, 403] width 151 height 29
click at [250, 429] on button "Save" at bounding box center [341, 442] width 182 height 27
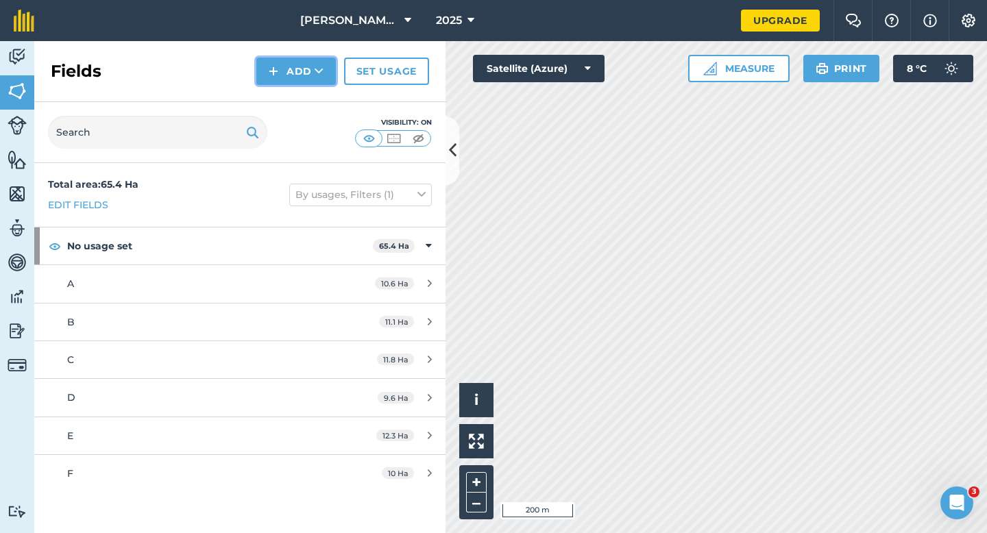
click at [272, 79] on button "Add" at bounding box center [295, 71] width 79 height 27
click at [273, 101] on link "Draw" at bounding box center [295, 102] width 75 height 30
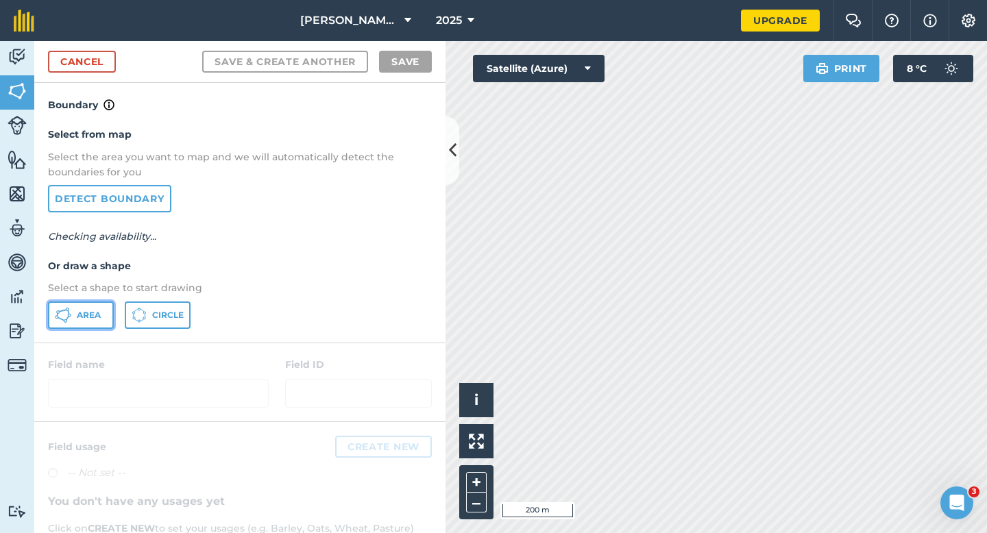
click at [73, 324] on button "Area" at bounding box center [81, 314] width 66 height 27
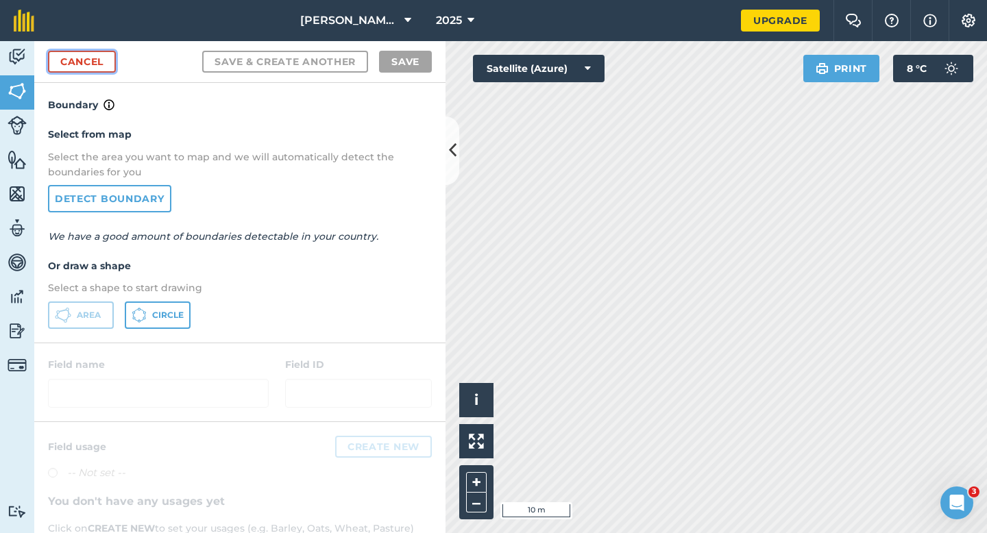
click at [54, 71] on link "Cancel" at bounding box center [82, 62] width 68 height 22
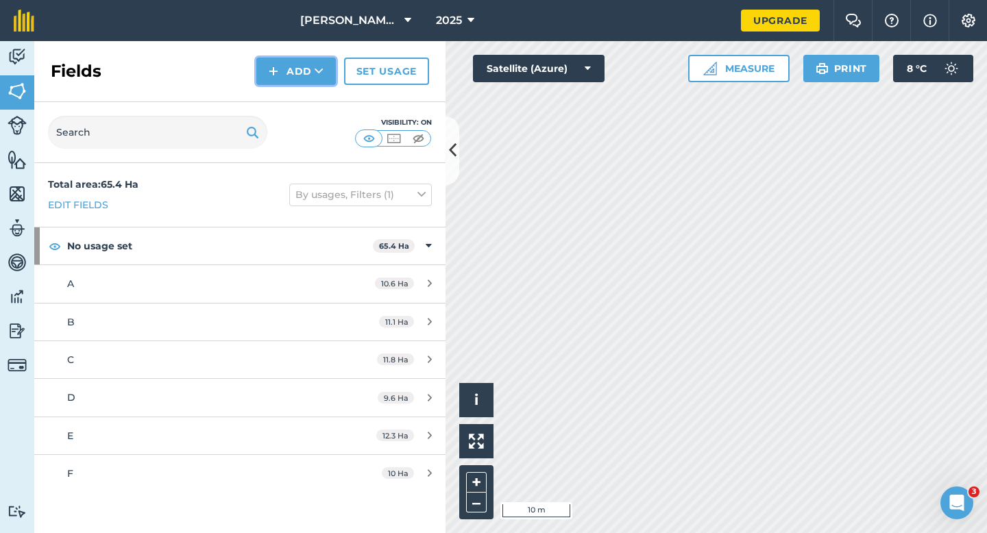
click at [266, 84] on button "Add" at bounding box center [295, 71] width 79 height 27
click at [273, 91] on link "Draw" at bounding box center [295, 102] width 75 height 30
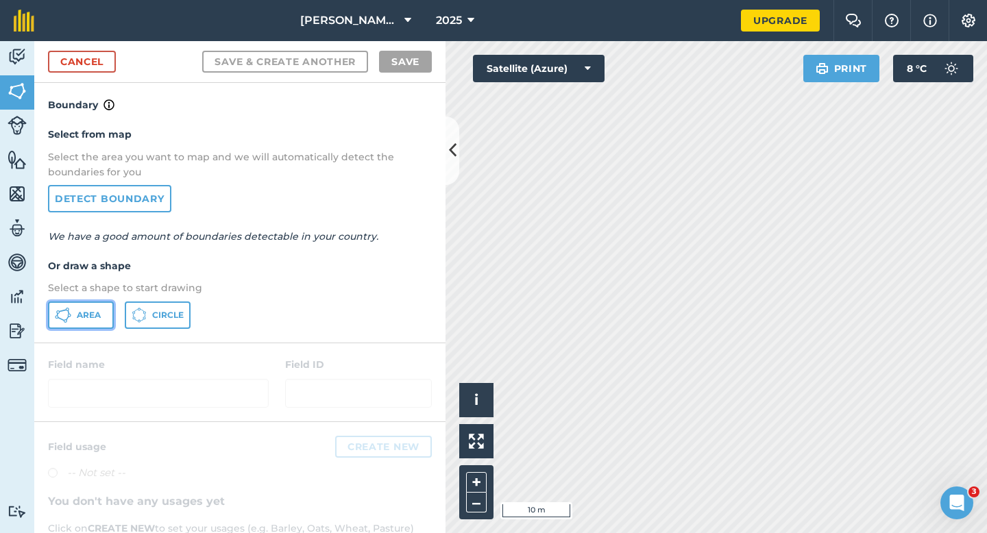
click at [101, 312] on button "Area" at bounding box center [81, 314] width 66 height 27
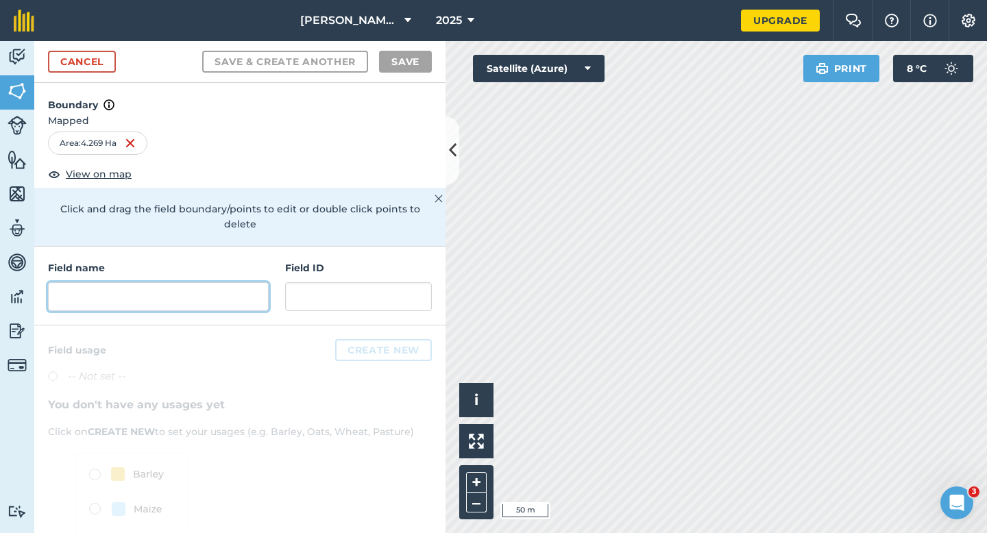
click at [201, 282] on input "text" at bounding box center [158, 296] width 221 height 29
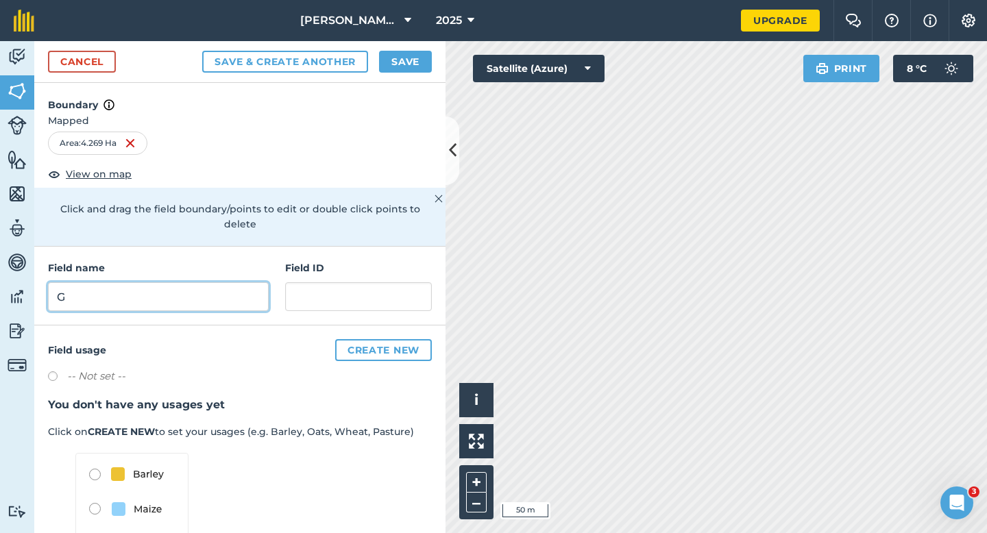
type input "G"
click at [394, 65] on button "Save" at bounding box center [405, 62] width 53 height 22
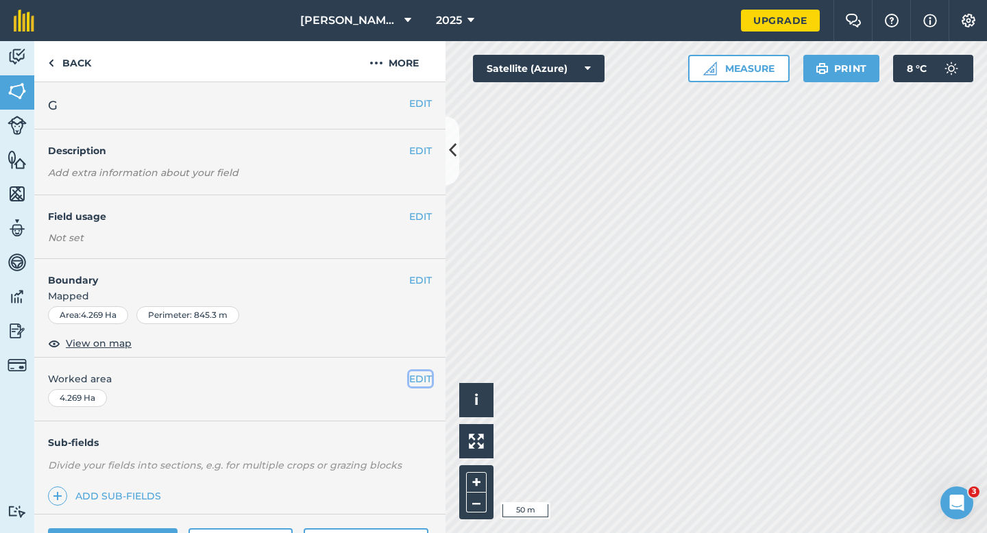
click at [410, 382] on button "EDIT" at bounding box center [420, 378] width 23 height 15
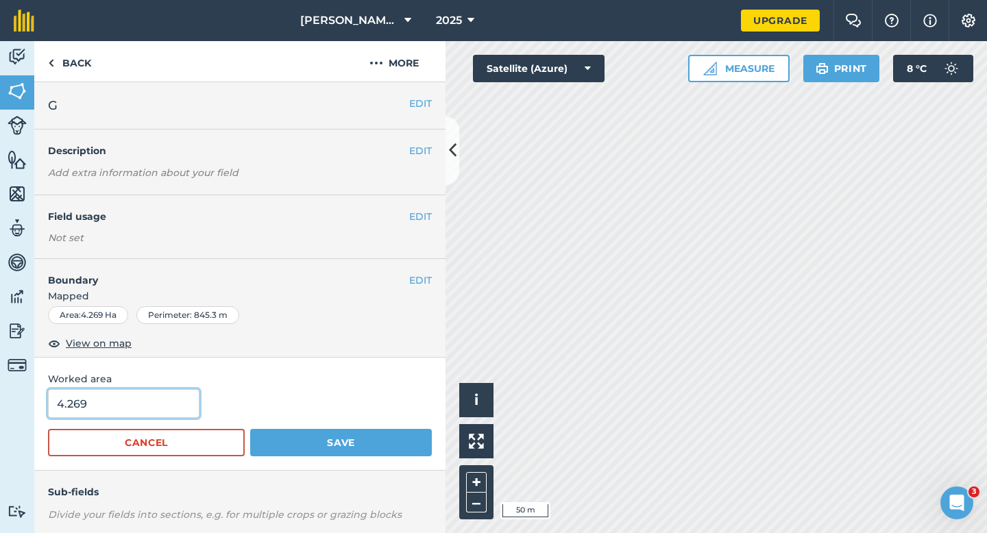
click at [123, 407] on input "4.269" at bounding box center [123, 403] width 151 height 29
type input "4.3"
click at [250, 429] on button "Save" at bounding box center [341, 442] width 182 height 27
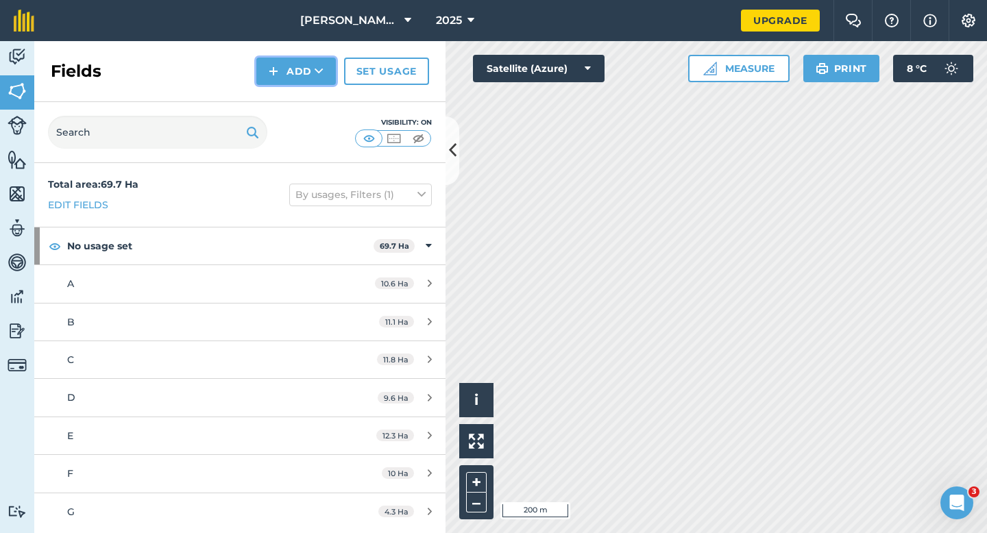
click at [285, 72] on button "Add" at bounding box center [295, 71] width 79 height 27
click at [285, 90] on link "Draw" at bounding box center [295, 102] width 75 height 30
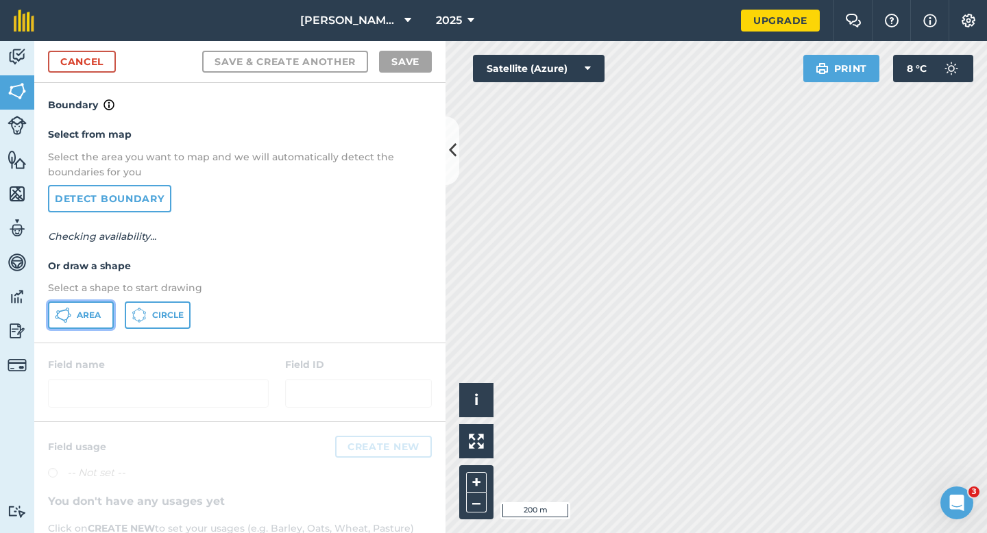
click at [56, 313] on icon at bounding box center [63, 315] width 16 height 16
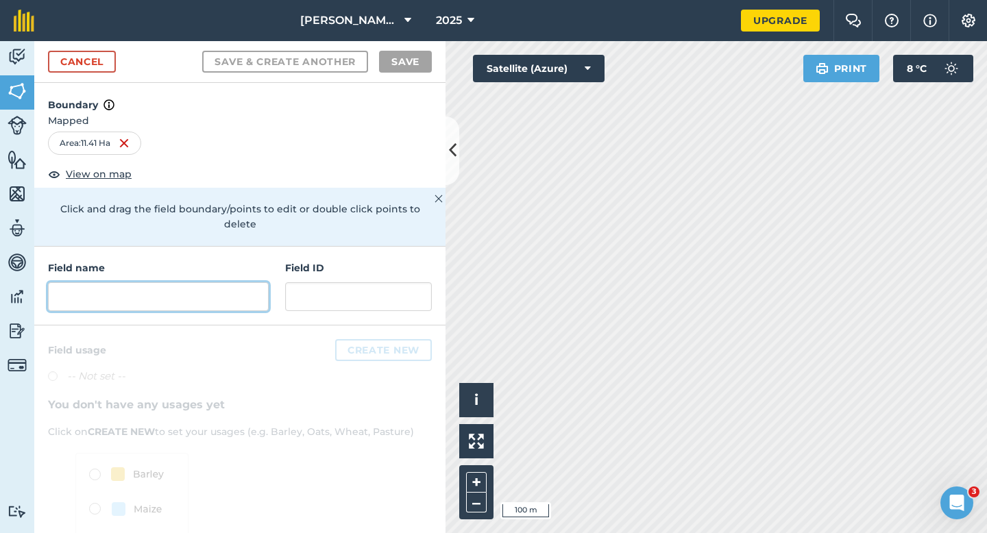
click at [211, 291] on input "text" at bounding box center [158, 296] width 221 height 29
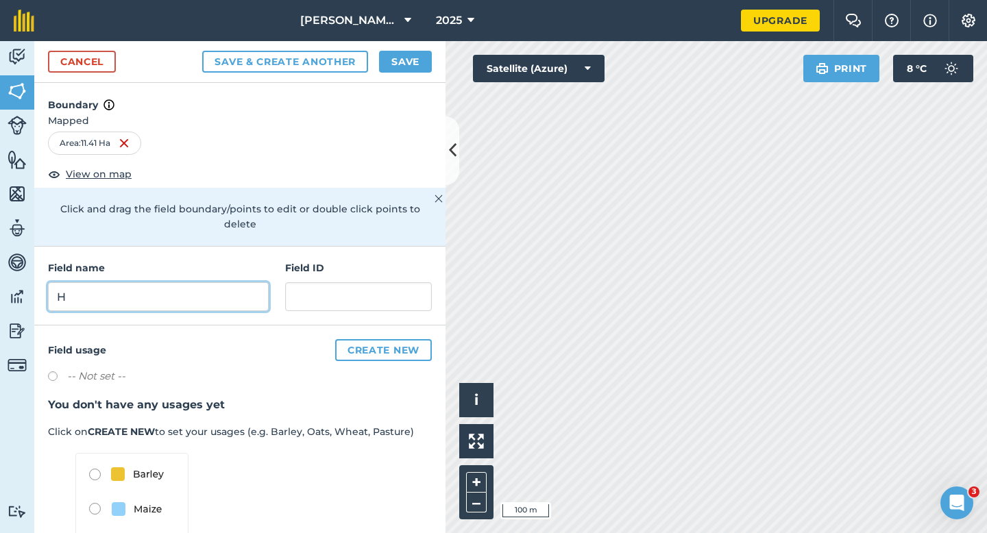
type input "H"
click at [415, 60] on button "Save" at bounding box center [405, 62] width 53 height 22
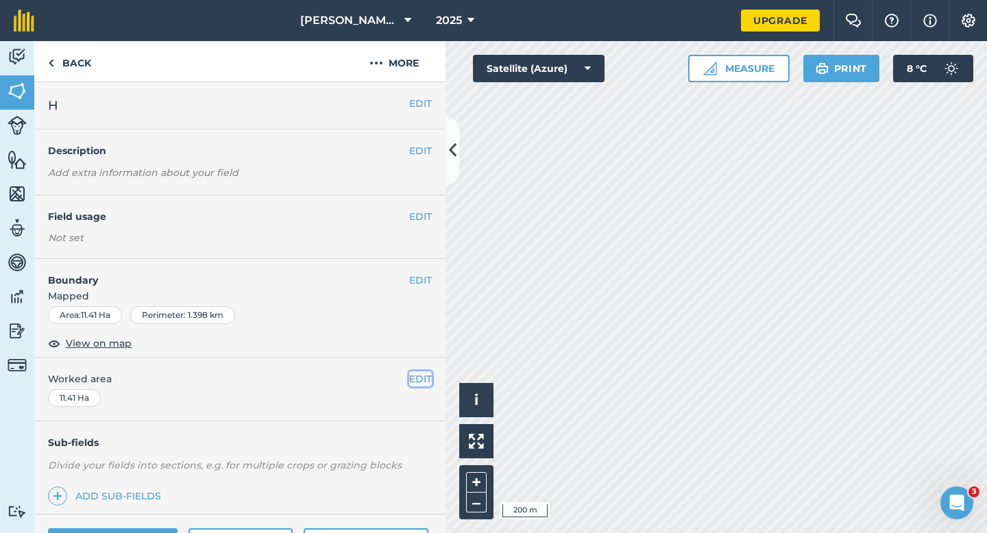
click at [424, 384] on button "EDIT" at bounding box center [420, 378] width 23 height 15
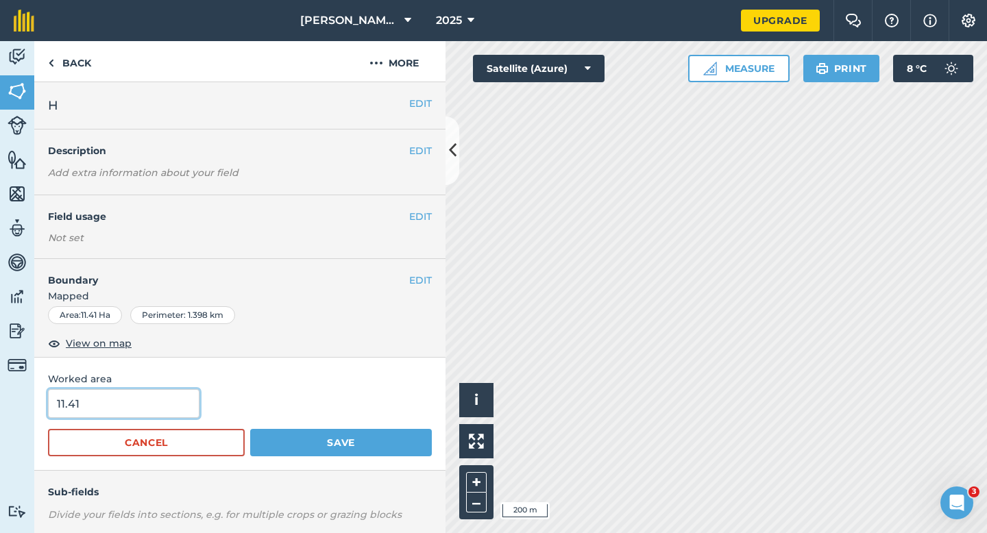
click at [136, 405] on input "11.41" at bounding box center [123, 403] width 151 height 29
type input "11.4"
click at [250, 429] on button "Save" at bounding box center [341, 442] width 182 height 27
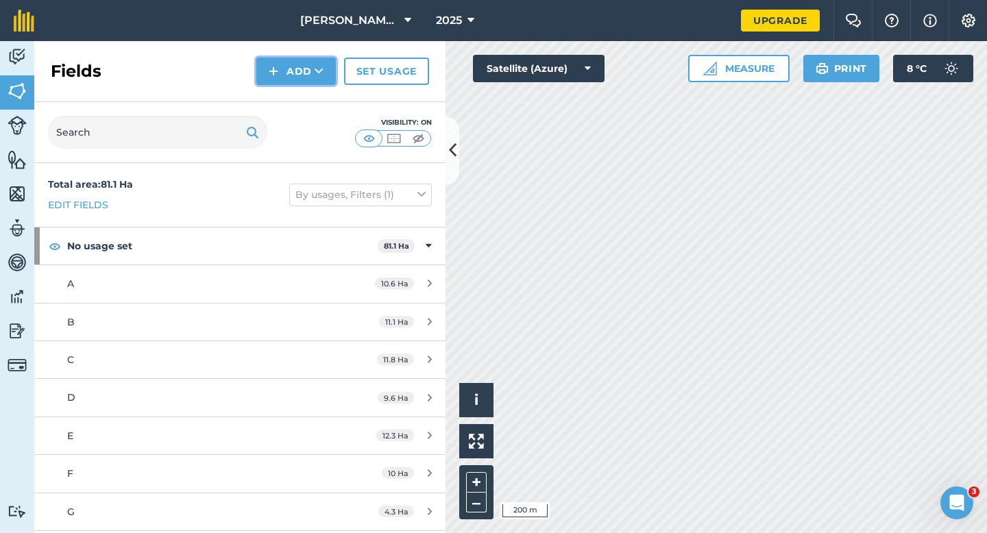
click at [291, 82] on button "Add" at bounding box center [295, 71] width 79 height 27
click at [291, 101] on link "Draw" at bounding box center [295, 102] width 75 height 30
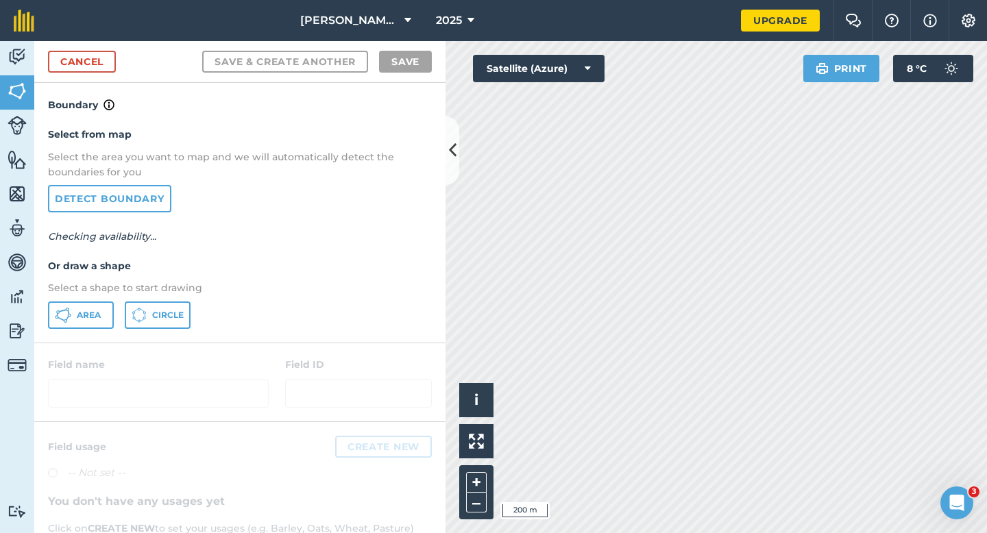
click at [88, 330] on div "Select from map Select the area you want to map and we will automatically detec…" at bounding box center [239, 227] width 411 height 229
click at [102, 308] on button "Area" at bounding box center [81, 314] width 66 height 27
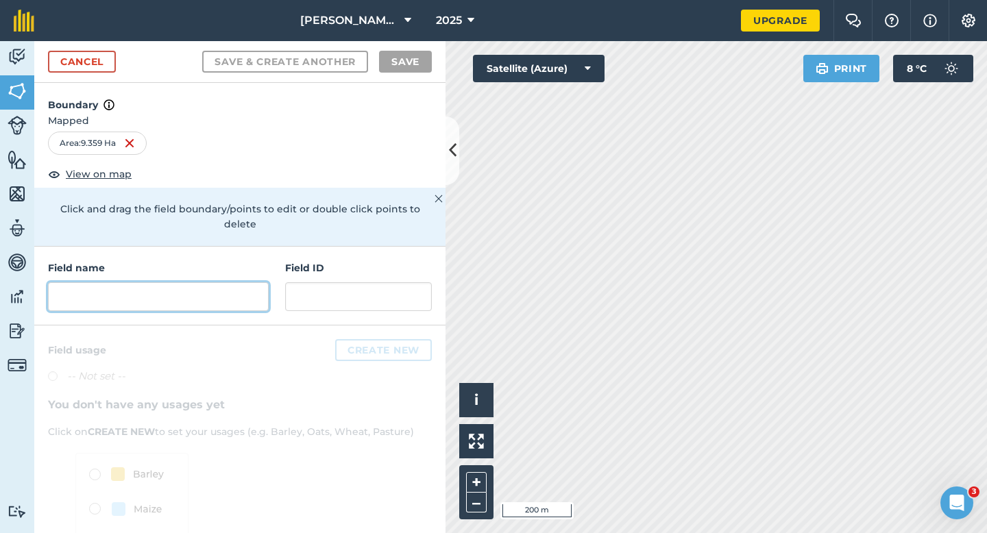
click at [216, 282] on input "text" at bounding box center [158, 296] width 221 height 29
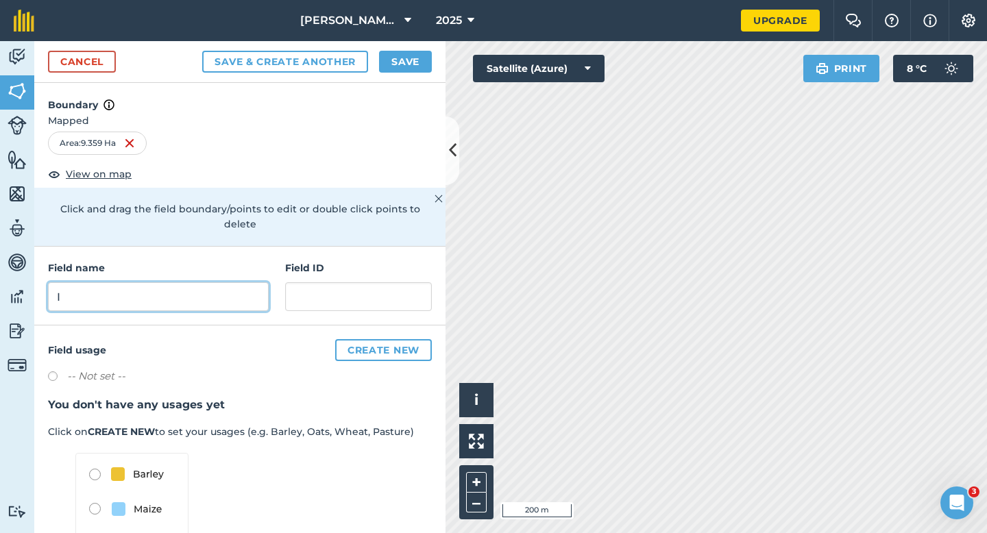
type input "I"
click at [400, 62] on button "Save" at bounding box center [405, 62] width 53 height 22
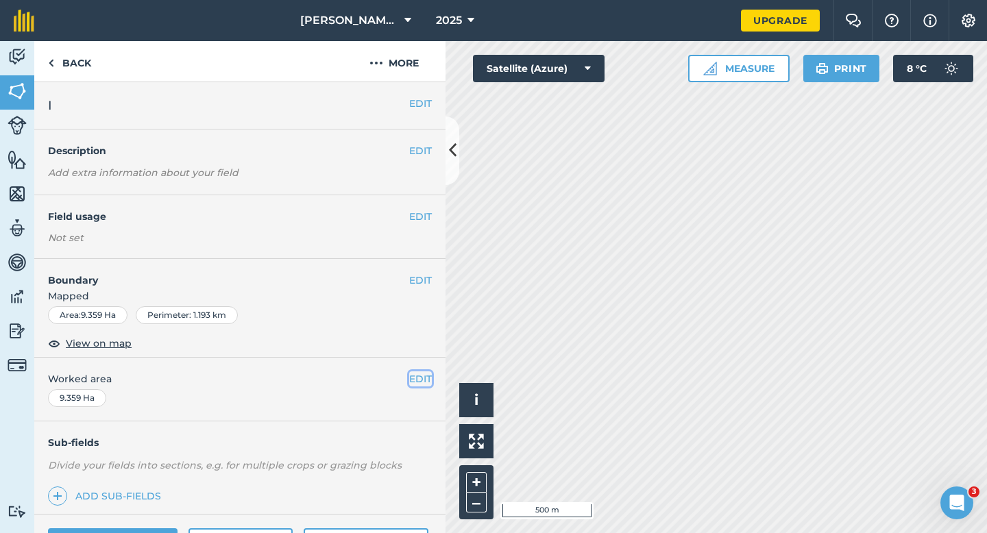
click at [421, 378] on button "EDIT" at bounding box center [420, 378] width 23 height 15
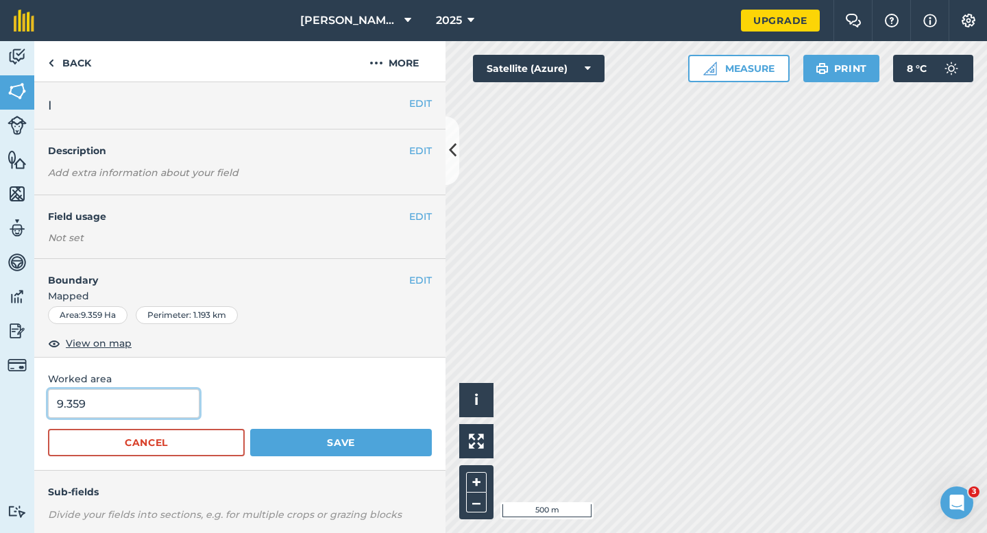
click at [141, 408] on input "9.359" at bounding box center [123, 403] width 151 height 29
type input "9.4"
click at [250, 429] on button "Save" at bounding box center [341, 442] width 182 height 27
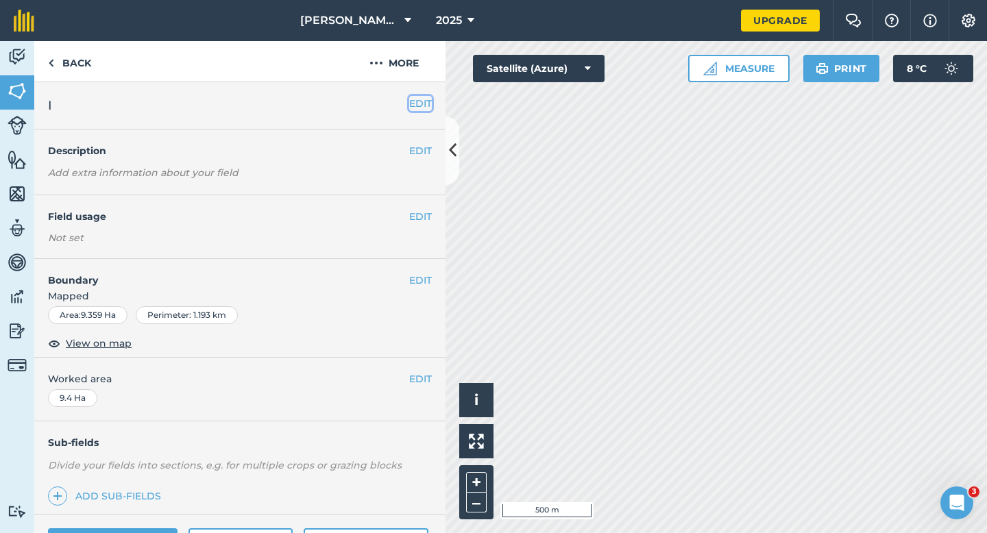
click at [426, 101] on button "EDIT" at bounding box center [420, 103] width 23 height 15
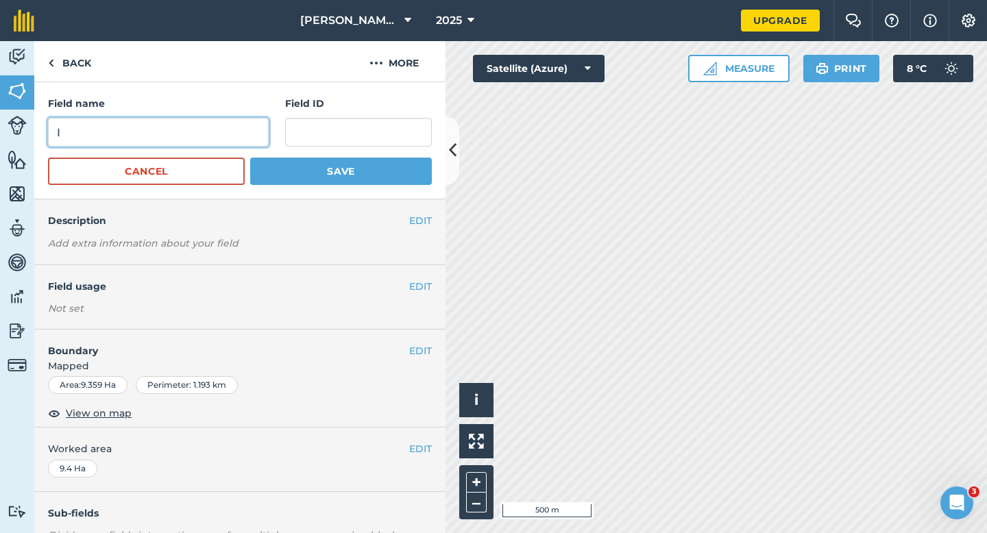
click at [238, 125] on input "I" at bounding box center [158, 132] width 221 height 29
type input "J"
type input "H"
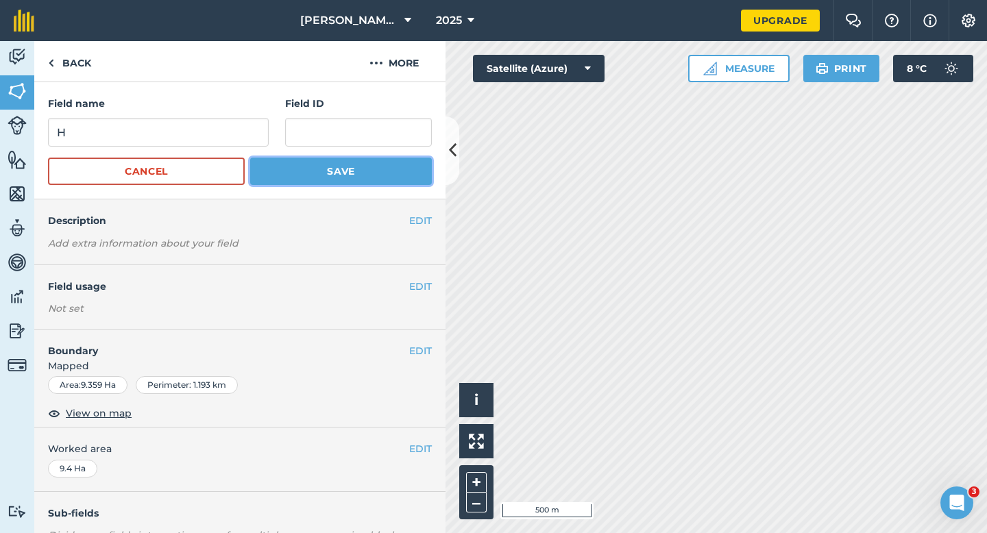
click at [320, 165] on button "Save" at bounding box center [341, 171] width 182 height 27
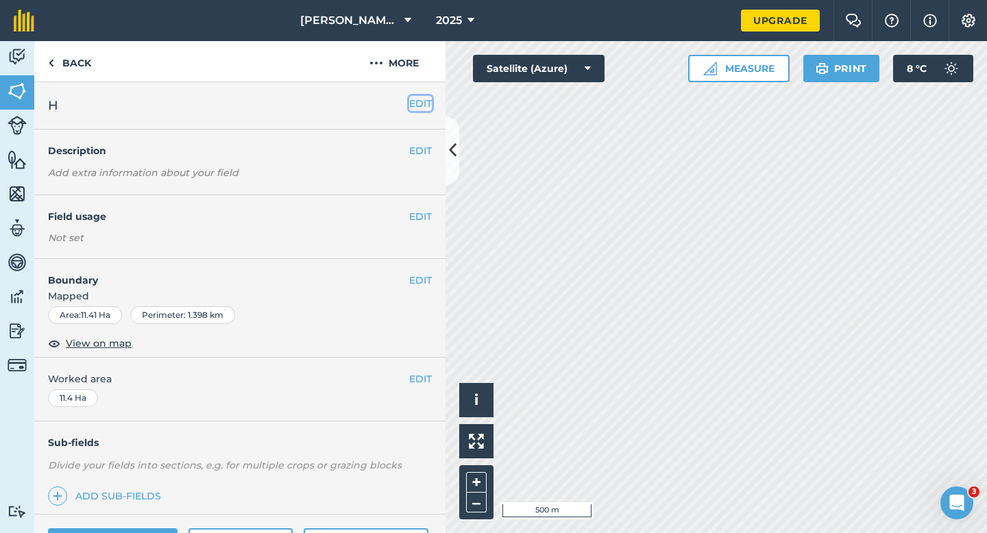
click at [409, 106] on button "EDIT" at bounding box center [420, 103] width 23 height 15
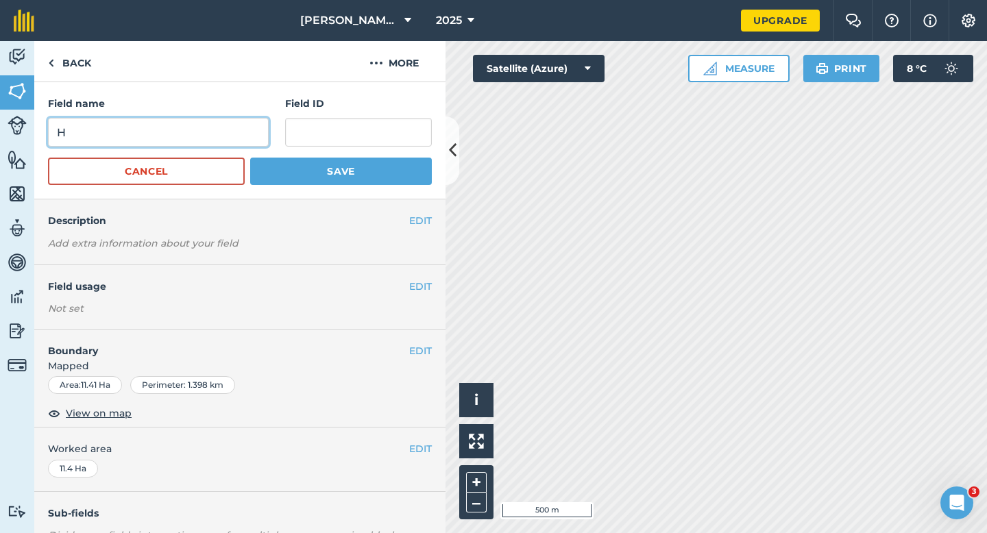
click at [257, 136] on input "H" at bounding box center [158, 132] width 221 height 29
click at [257, 136] on input "I" at bounding box center [158, 132] width 221 height 29
type input "I"
click at [250, 158] on button "Save" at bounding box center [341, 171] width 182 height 27
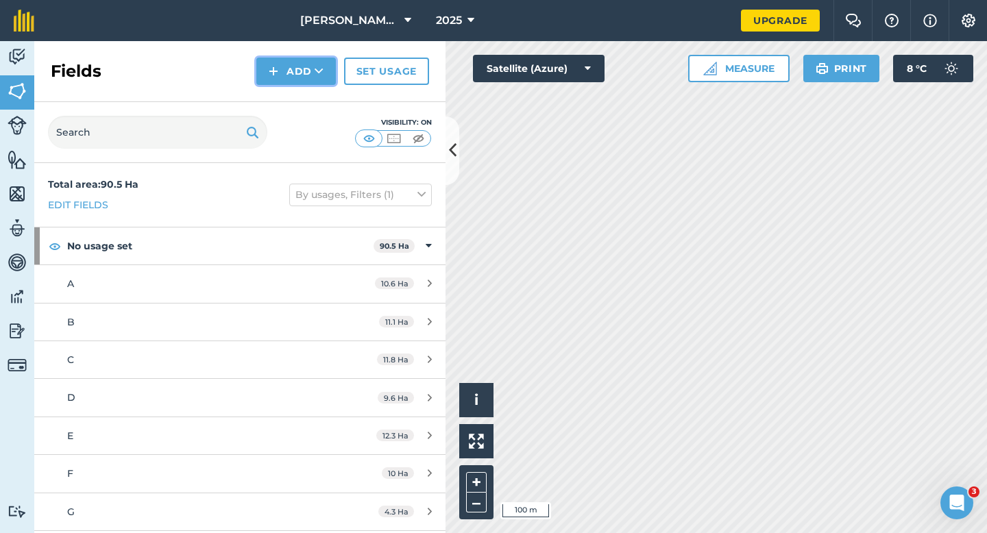
click at [297, 74] on button "Add" at bounding box center [295, 71] width 79 height 27
click at [299, 99] on link "Draw" at bounding box center [295, 102] width 75 height 30
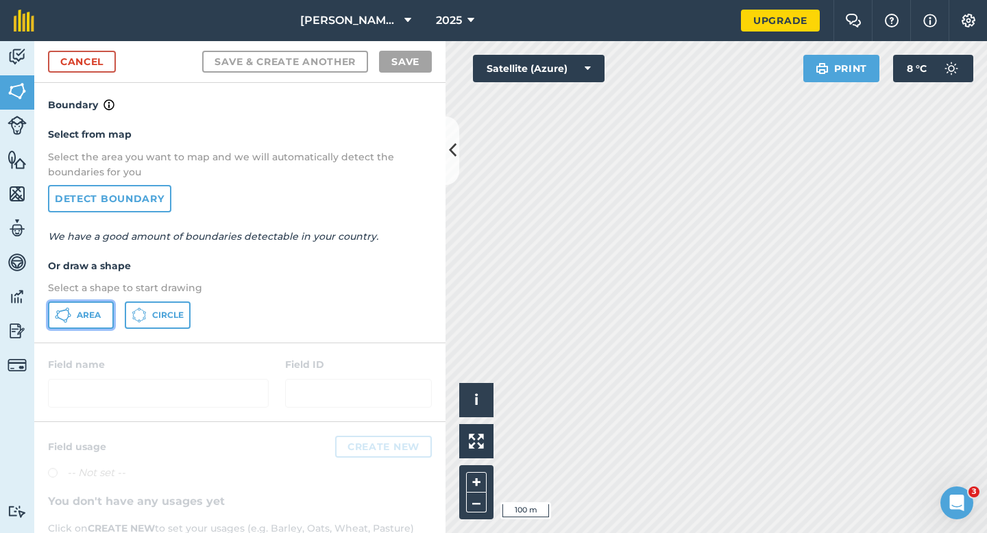
click at [102, 306] on button "Area" at bounding box center [81, 314] width 66 height 27
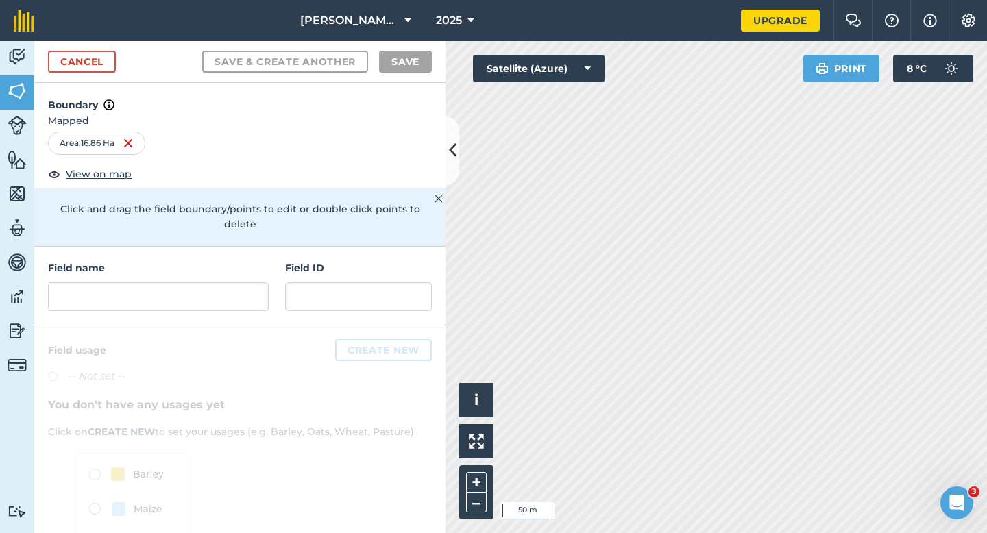
click at [837, 80] on div "Click to start drawing i © 2025 TomTom, Microsoft 50 m + – Satellite (Azure) Pr…" at bounding box center [715, 287] width 541 height 492
click at [173, 282] on input "text" at bounding box center [158, 296] width 221 height 29
click at [189, 283] on input "text" at bounding box center [158, 296] width 221 height 29
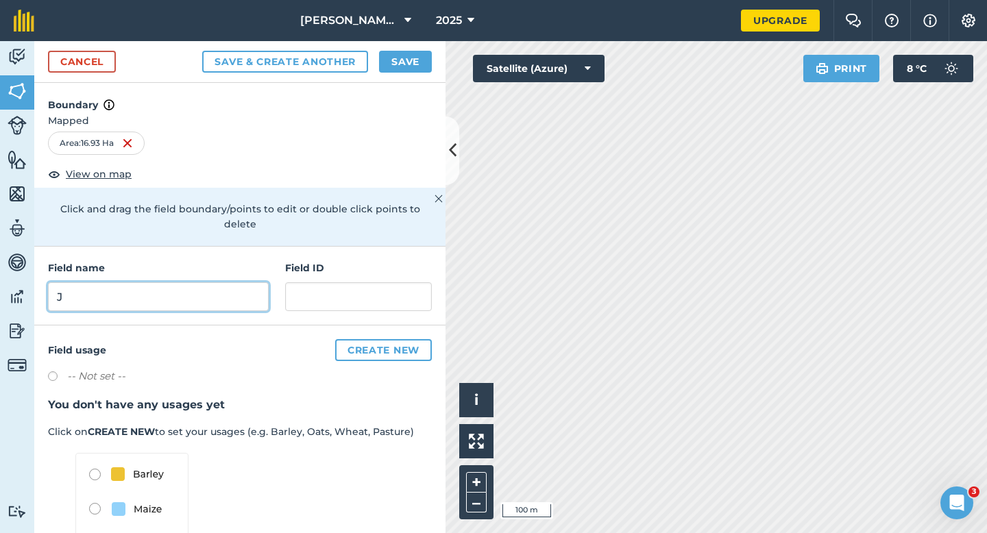
type input "J"
click at [402, 73] on div "Cancel Save & Create Another Save" at bounding box center [239, 62] width 411 height 42
click at [407, 56] on button "Save" at bounding box center [405, 62] width 53 height 22
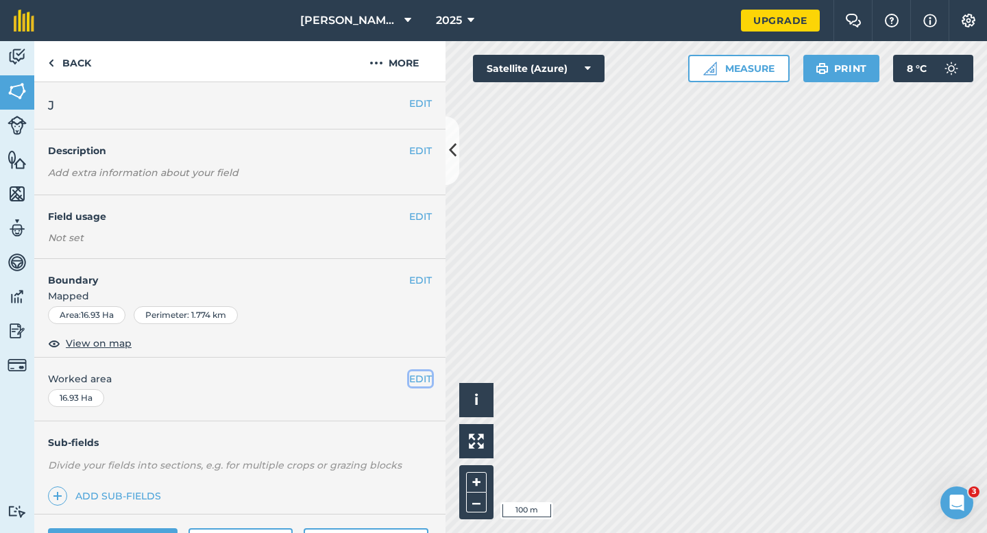
click at [417, 379] on button "EDIT" at bounding box center [420, 378] width 23 height 15
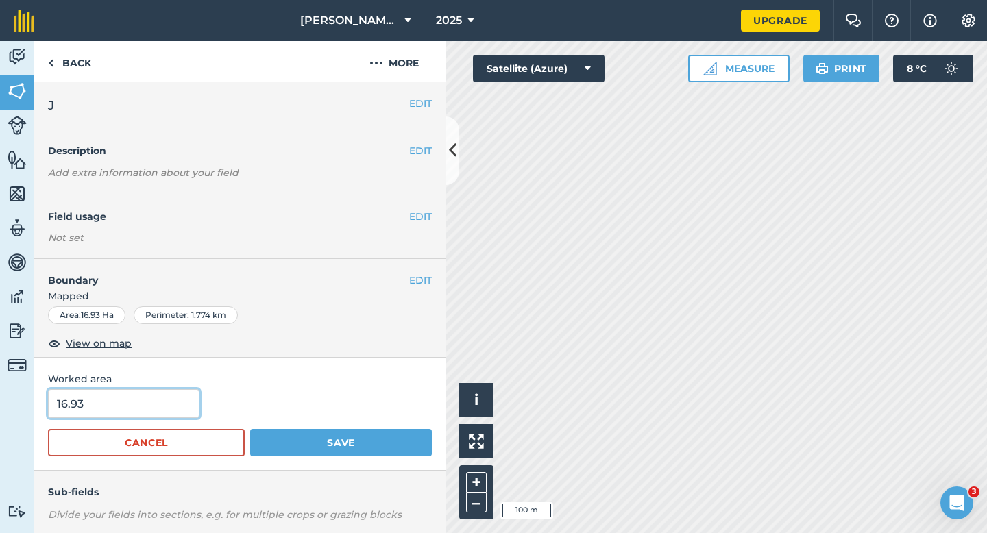
click at [84, 414] on input "16.93" at bounding box center [123, 403] width 151 height 29
type input "17"
click at [250, 429] on button "Save" at bounding box center [341, 442] width 182 height 27
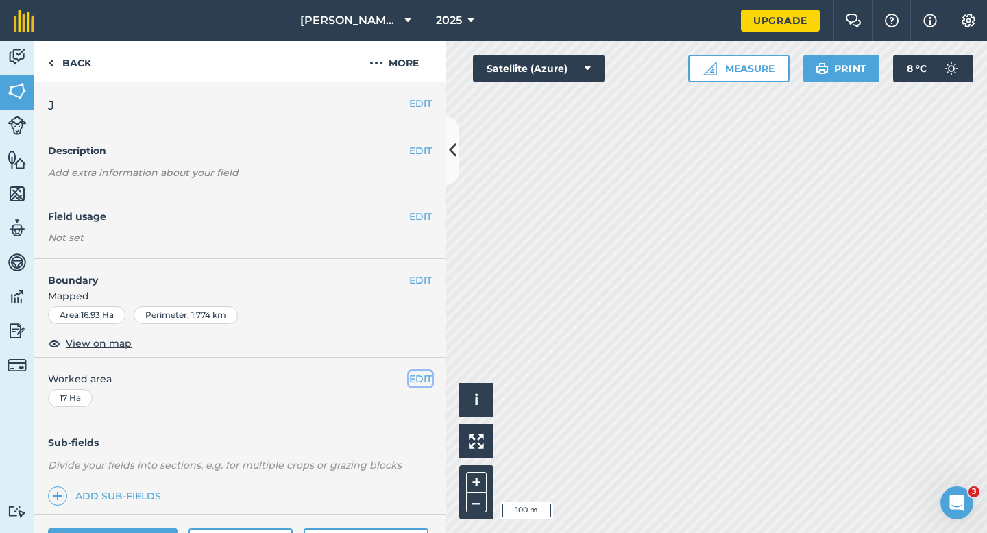
click at [410, 375] on button "EDIT" at bounding box center [420, 378] width 23 height 15
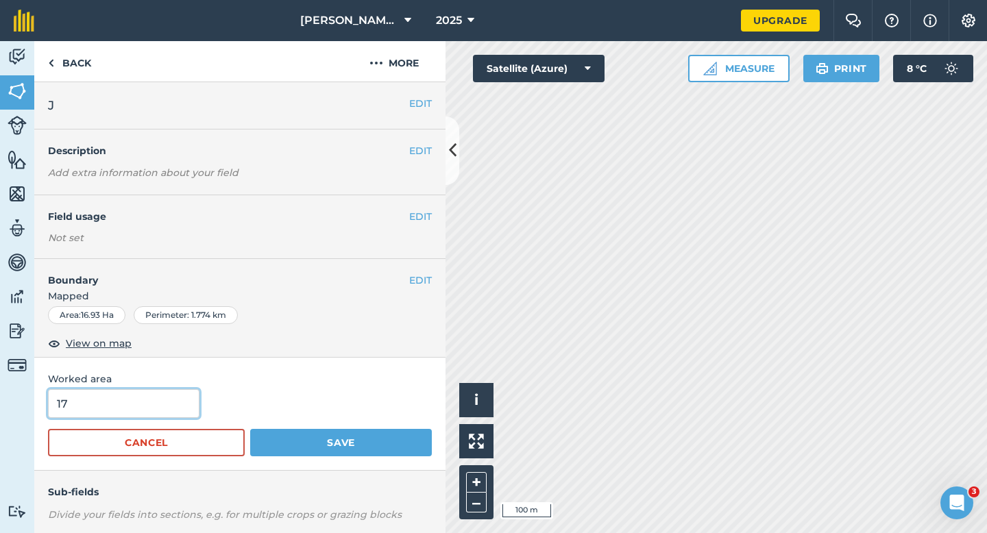
click at [156, 398] on input "17" at bounding box center [123, 403] width 151 height 29
type input "15"
click at [250, 429] on button "Save" at bounding box center [341, 442] width 182 height 27
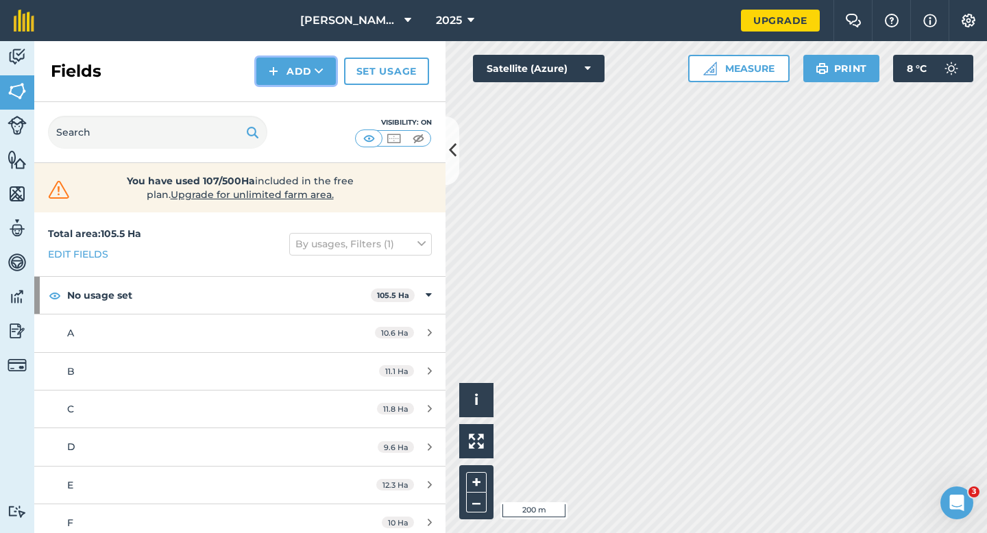
click at [298, 70] on button "Add" at bounding box center [295, 71] width 79 height 27
drag, startPoint x: 298, startPoint y: 81, endPoint x: 298, endPoint y: 98, distance: 17.1
click at [298, 98] on link "Draw" at bounding box center [295, 102] width 75 height 30
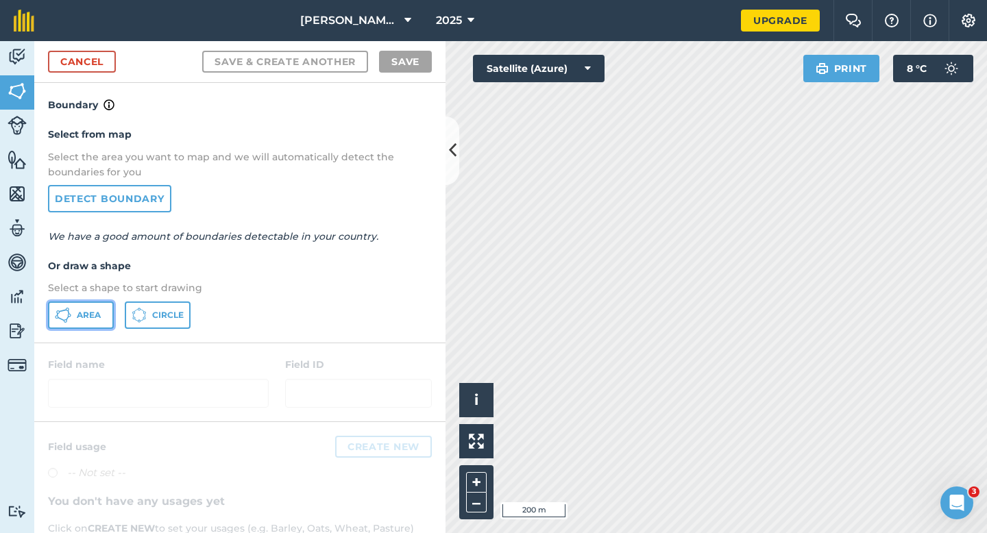
click at [82, 305] on button "Area" at bounding box center [81, 314] width 66 height 27
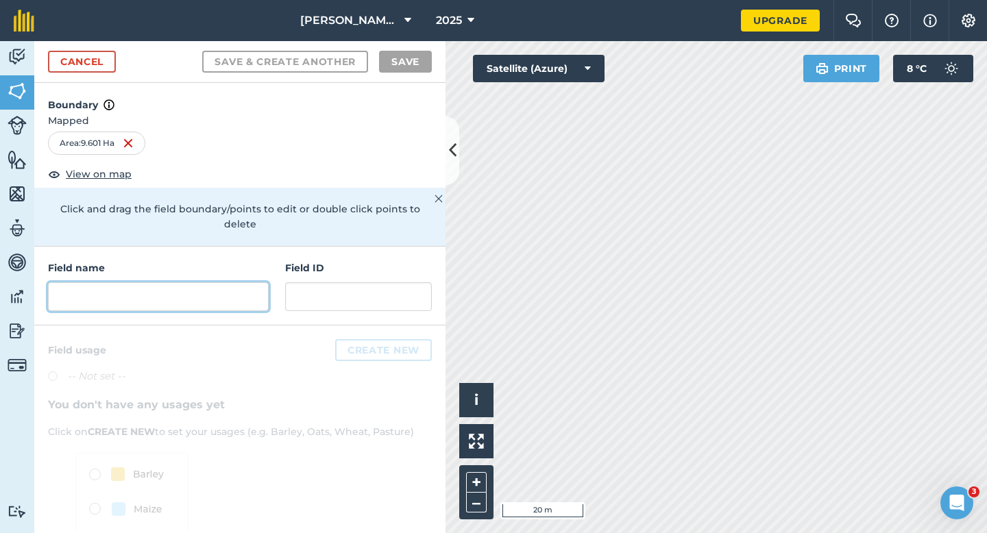
click at [266, 282] on input "text" at bounding box center [158, 296] width 221 height 29
click at [259, 282] on input "text" at bounding box center [158, 296] width 221 height 29
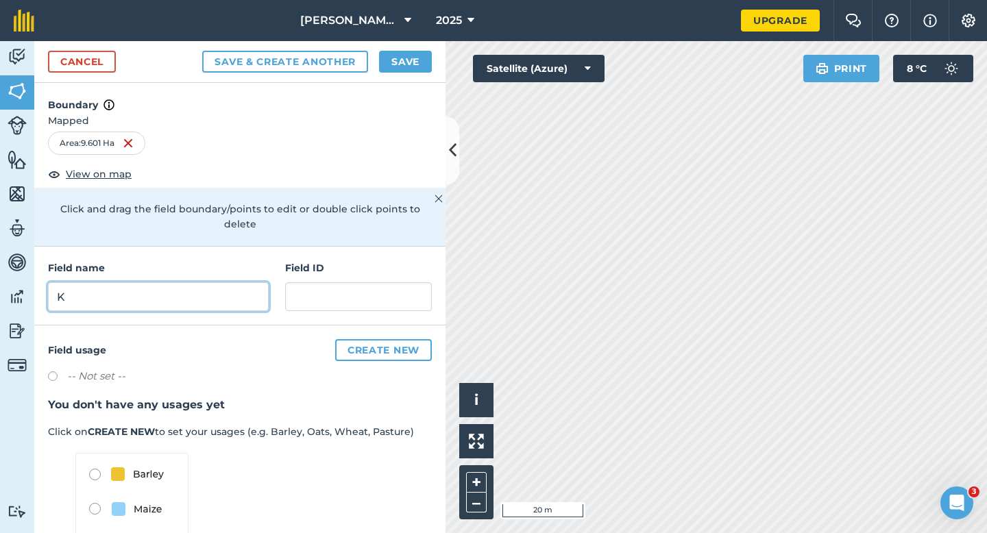
type input "K"
click at [428, 69] on button "Save" at bounding box center [405, 62] width 53 height 22
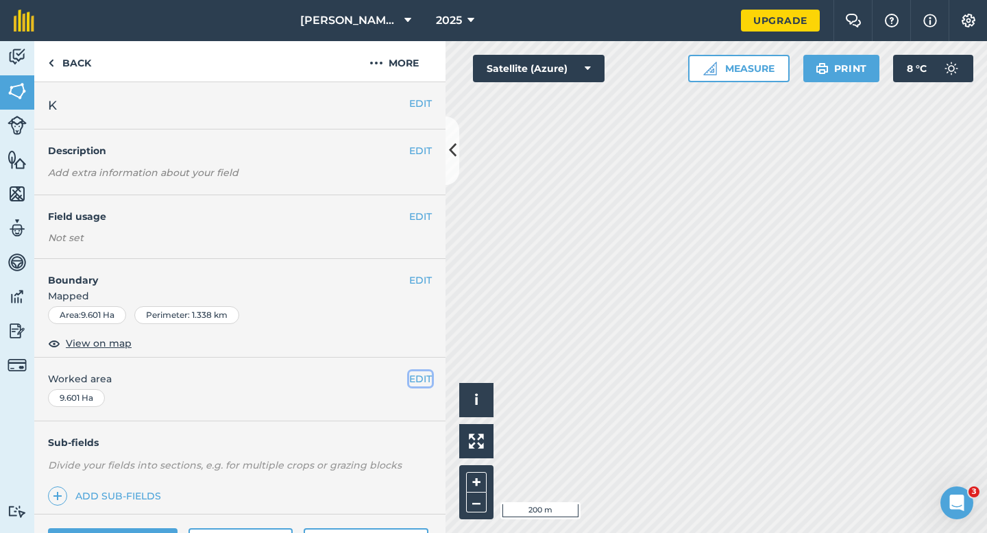
click at [417, 376] on button "EDIT" at bounding box center [420, 378] width 23 height 15
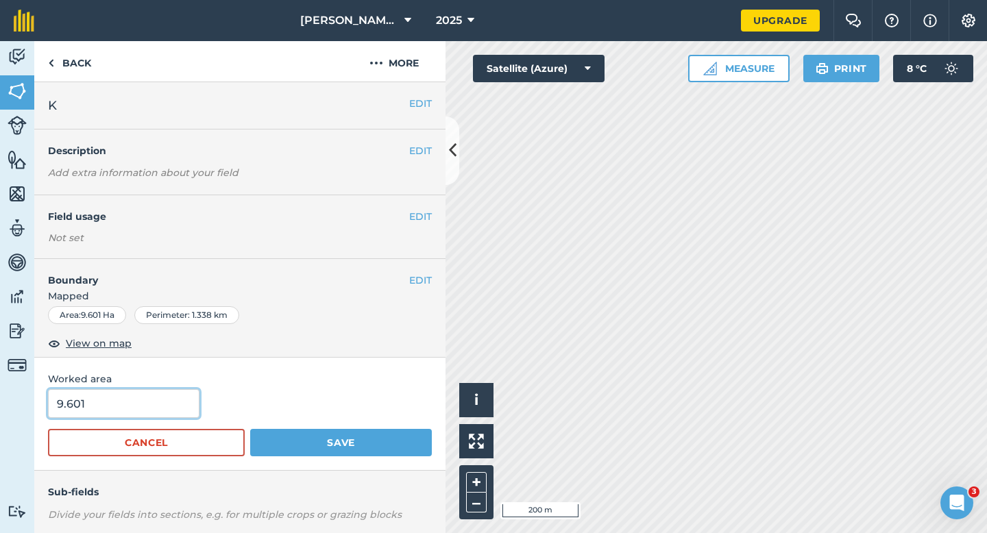
click at [119, 416] on input "9.601" at bounding box center [123, 403] width 151 height 29
type input "9.6"
click at [250, 429] on button "Save" at bounding box center [341, 442] width 182 height 27
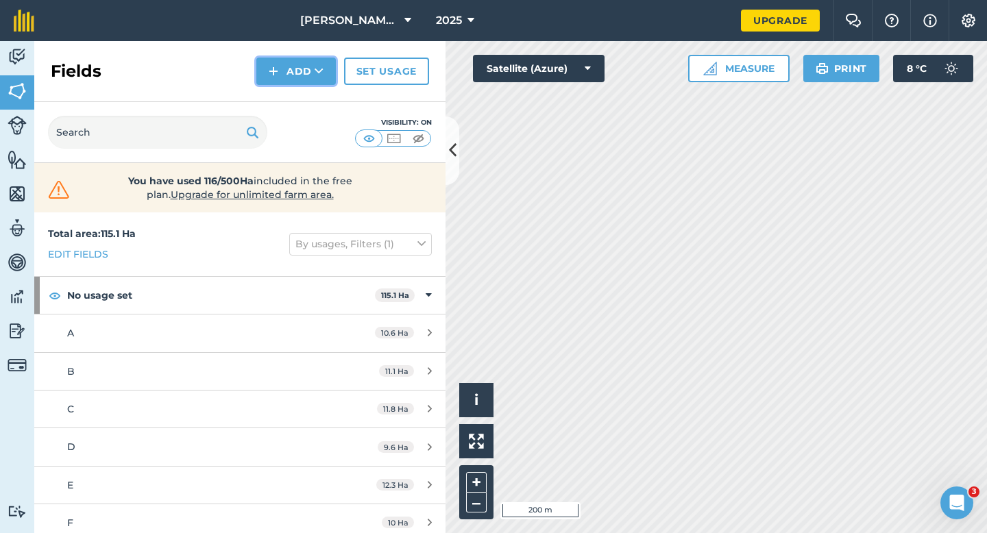
click at [273, 70] on img at bounding box center [274, 71] width 10 height 16
click at [278, 103] on link "Draw" at bounding box center [295, 102] width 75 height 30
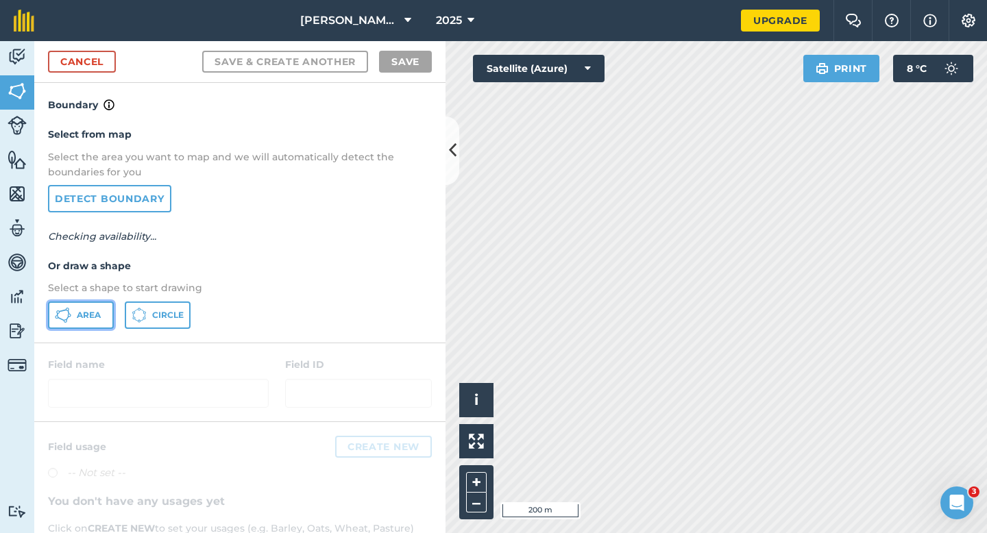
click at [60, 305] on button "Area" at bounding box center [81, 314] width 66 height 27
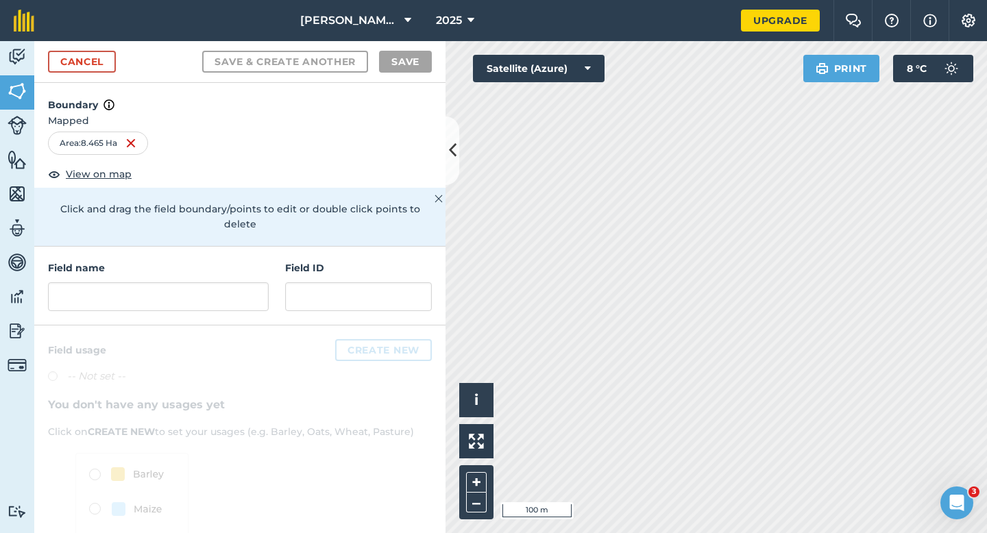
click at [144, 296] on div "Field name Field ID" at bounding box center [239, 286] width 411 height 79
click at [203, 282] on input "text" at bounding box center [158, 296] width 221 height 29
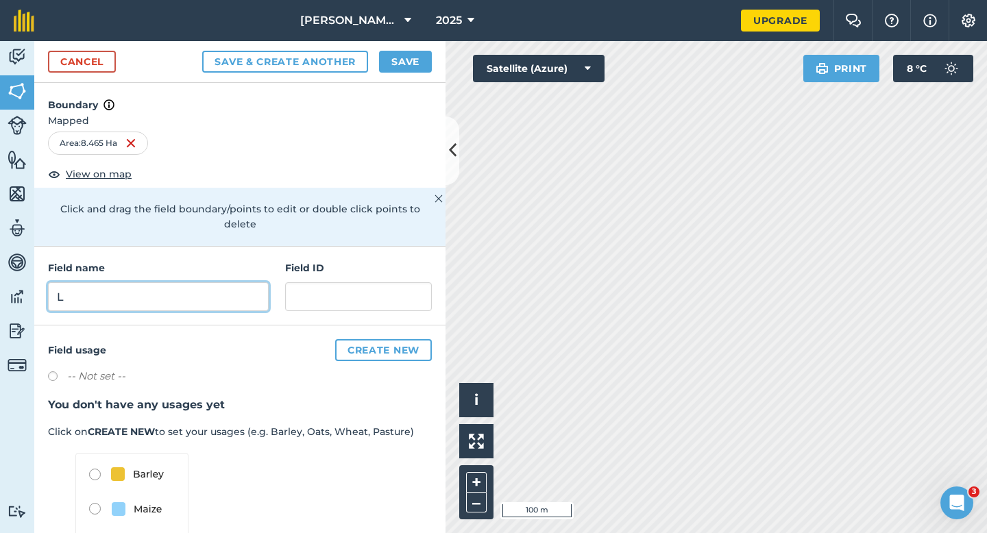
type input "L"
click at [386, 65] on button "Save" at bounding box center [405, 62] width 53 height 22
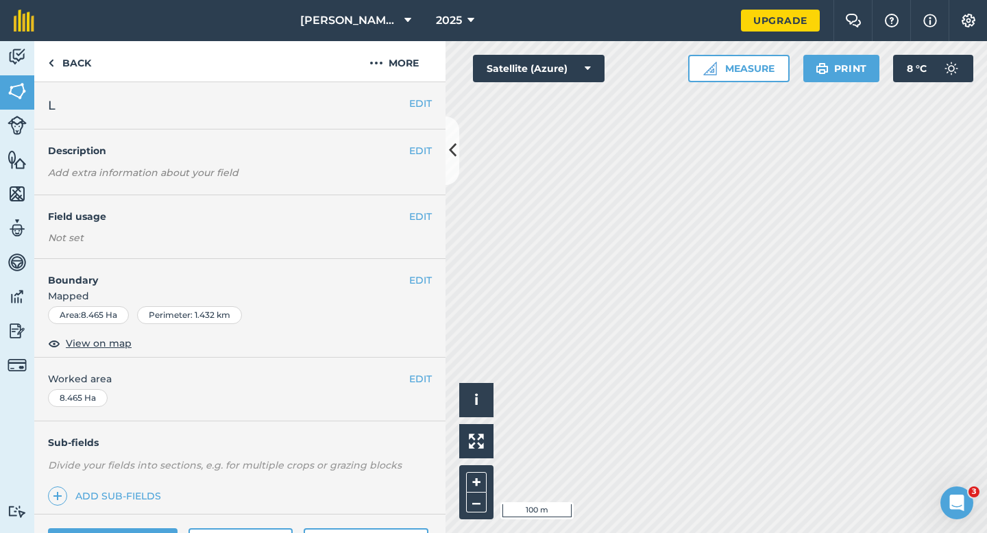
click at [426, 363] on div "EDIT Worked area 8.465 Ha" at bounding box center [239, 390] width 411 height 64
click at [426, 375] on button "EDIT" at bounding box center [420, 378] width 23 height 15
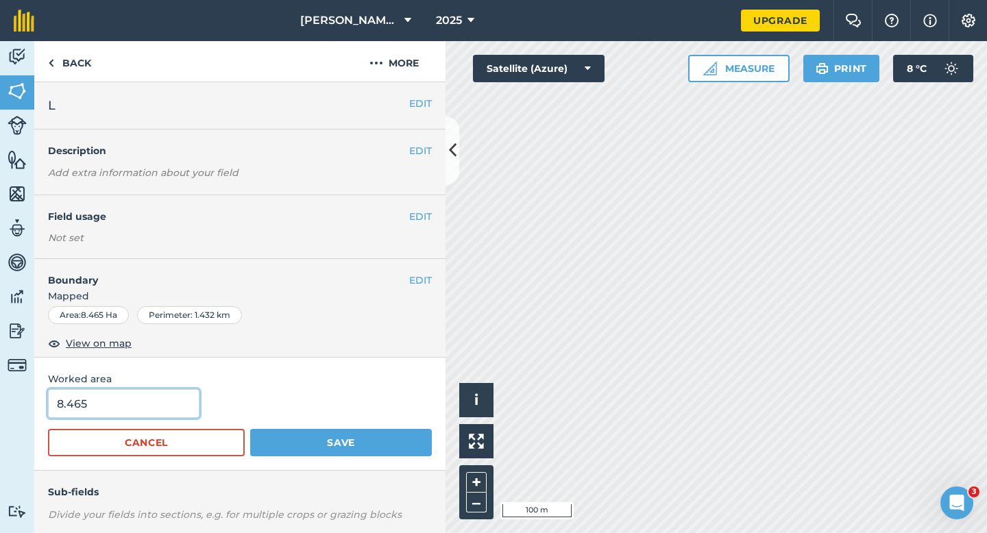
click at [158, 402] on input "8.465" at bounding box center [123, 403] width 151 height 29
type input "8.5"
click at [250, 429] on button "Save" at bounding box center [341, 442] width 182 height 27
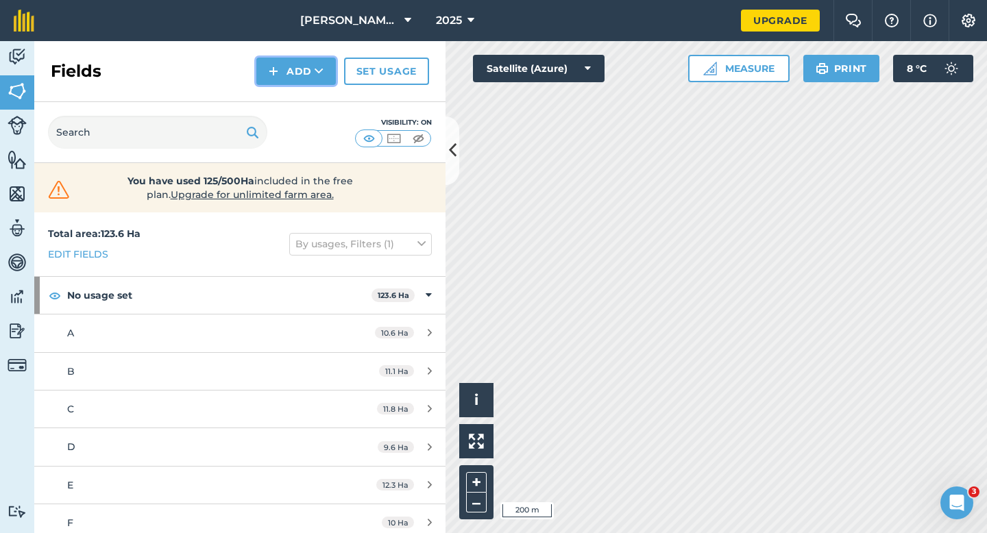
click at [282, 66] on button "Add" at bounding box center [295, 71] width 79 height 27
click at [282, 116] on link "Draw" at bounding box center [295, 102] width 75 height 30
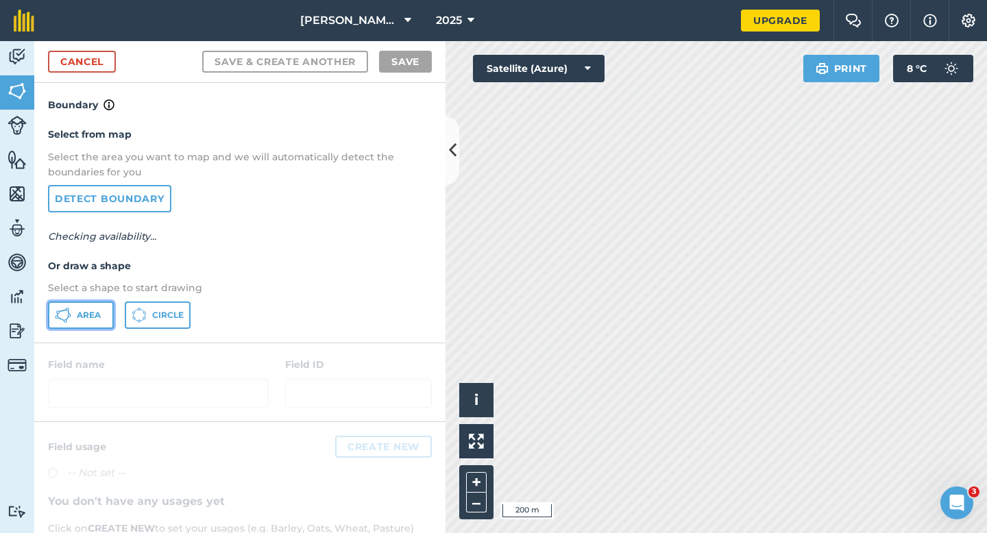
click at [84, 321] on button "Area" at bounding box center [81, 314] width 66 height 27
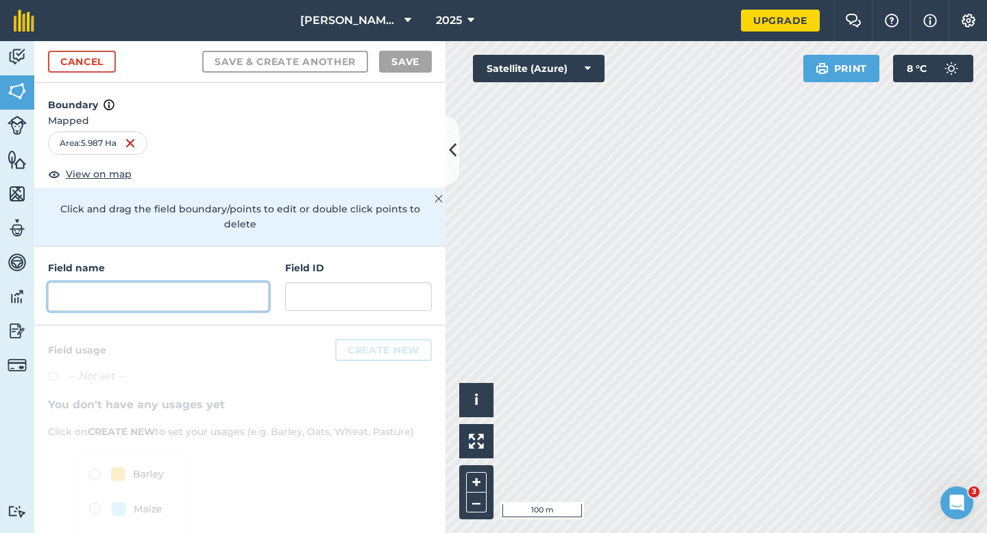
click at [265, 282] on input "text" at bounding box center [158, 296] width 221 height 29
click at [248, 282] on input "text" at bounding box center [158, 296] width 221 height 29
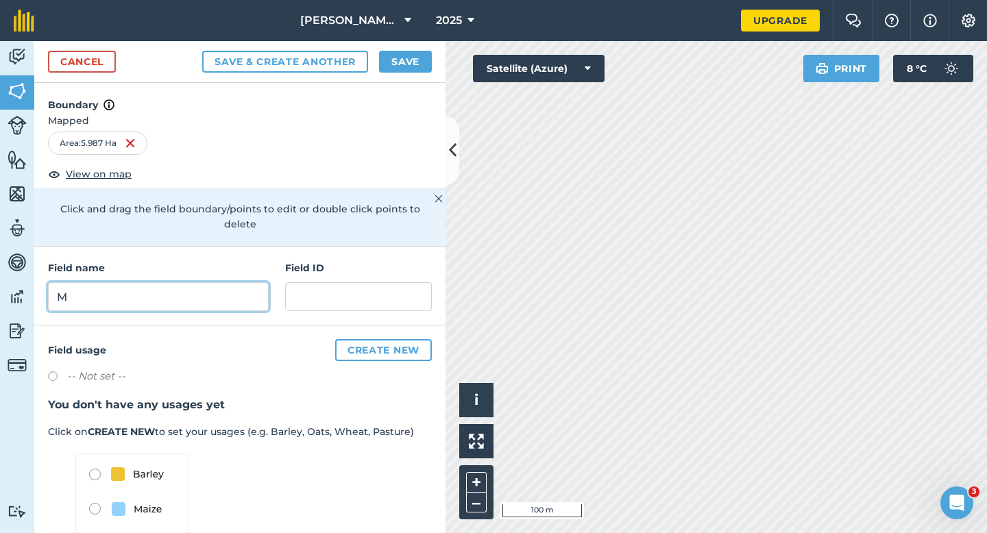
type input "M"
click at [399, 64] on button "Save" at bounding box center [405, 62] width 53 height 22
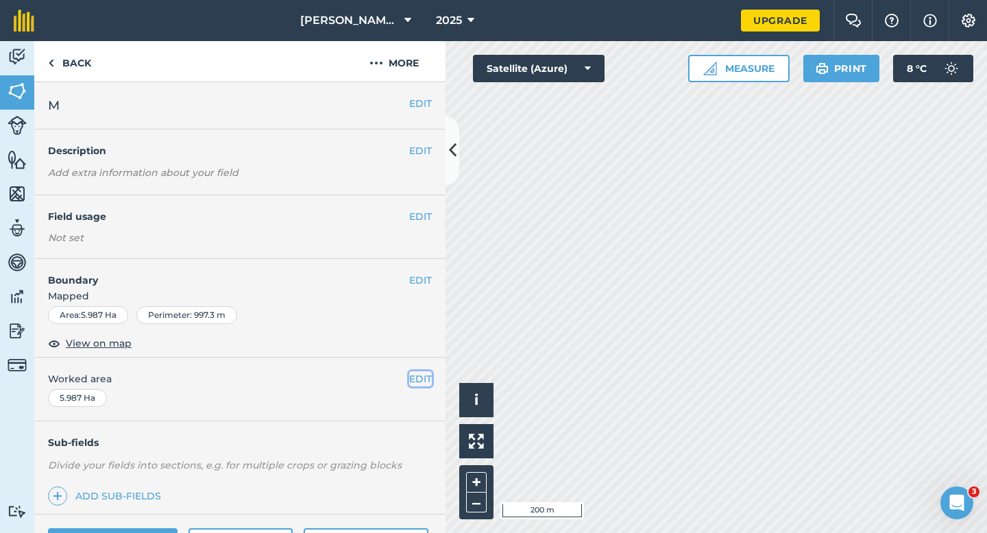
click at [419, 385] on button "EDIT" at bounding box center [420, 378] width 23 height 15
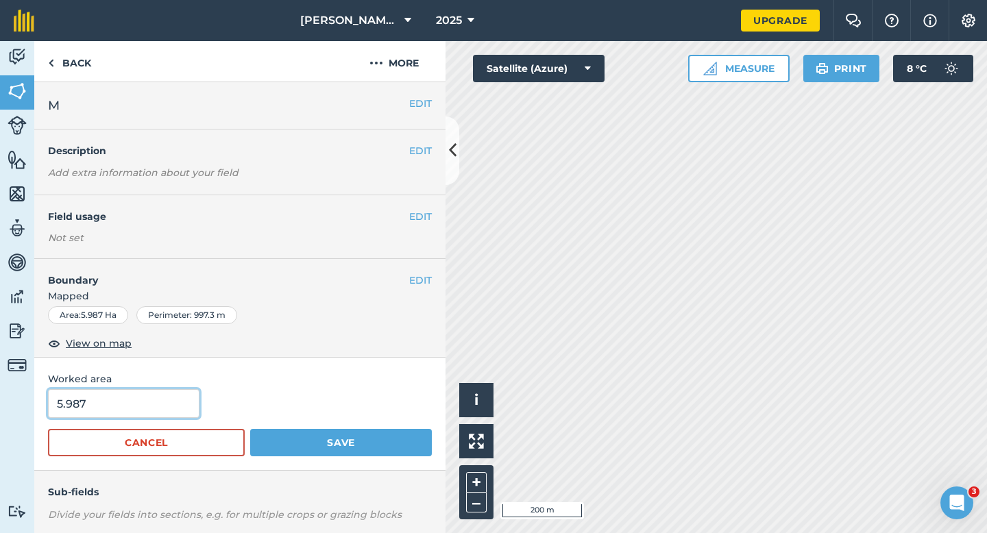
click at [113, 408] on input "5.987" at bounding box center [123, 403] width 151 height 29
type input "6"
click at [250, 429] on button "Save" at bounding box center [341, 442] width 182 height 27
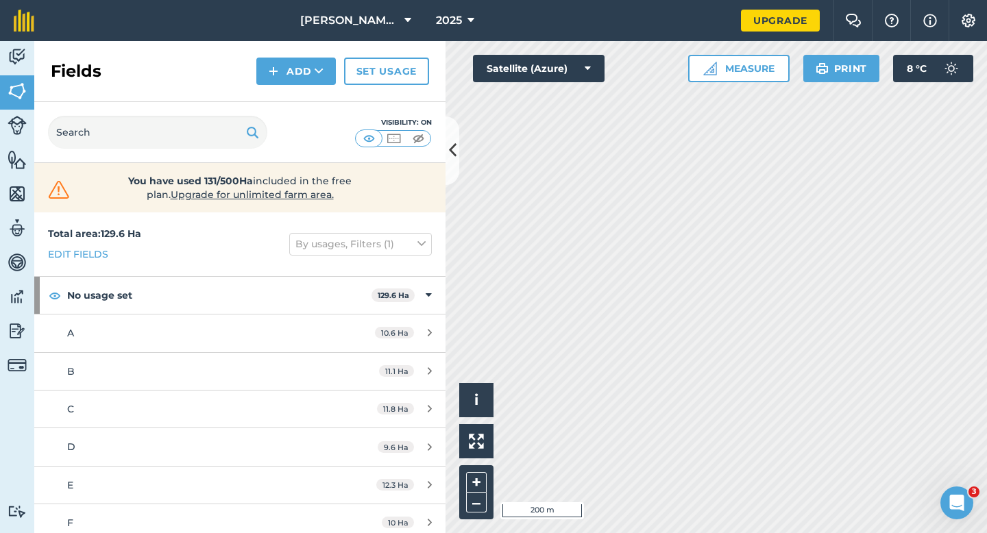
click at [286, 87] on div "Fields Add Set usage" at bounding box center [239, 71] width 411 height 61
click at [286, 77] on button "Add" at bounding box center [295, 71] width 79 height 27
click at [286, 94] on link "Draw" at bounding box center [295, 102] width 75 height 30
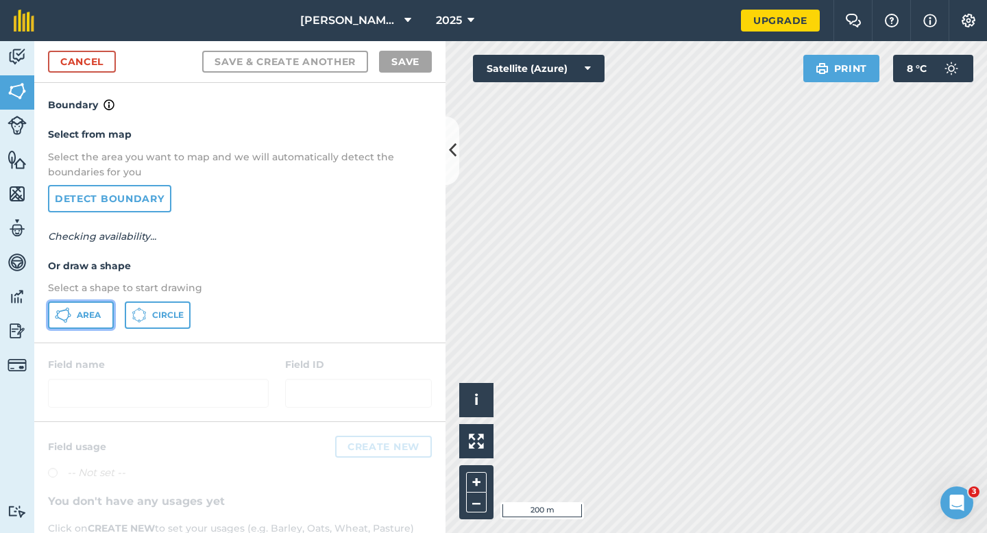
click at [90, 327] on button "Area" at bounding box center [81, 314] width 66 height 27
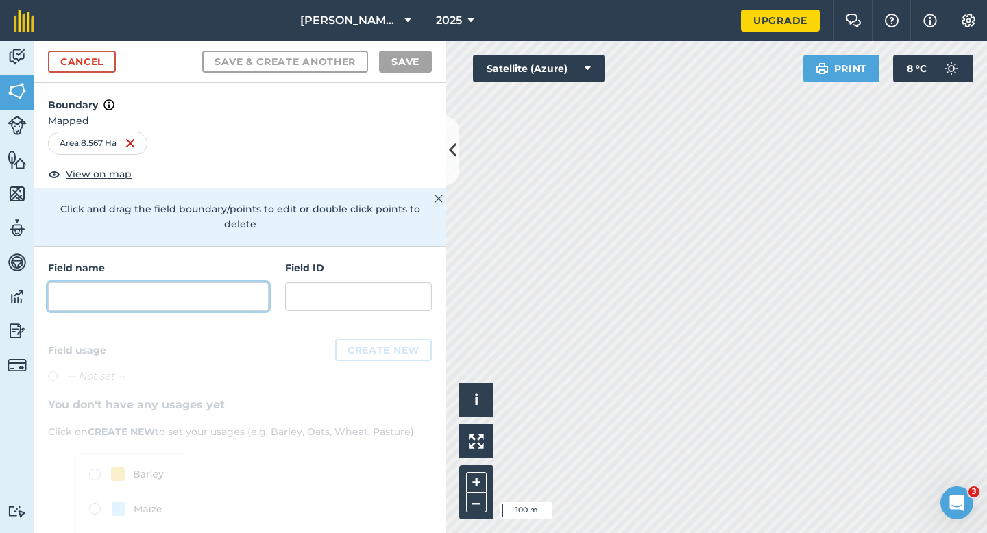
click at [196, 282] on input "text" at bounding box center [158, 296] width 221 height 29
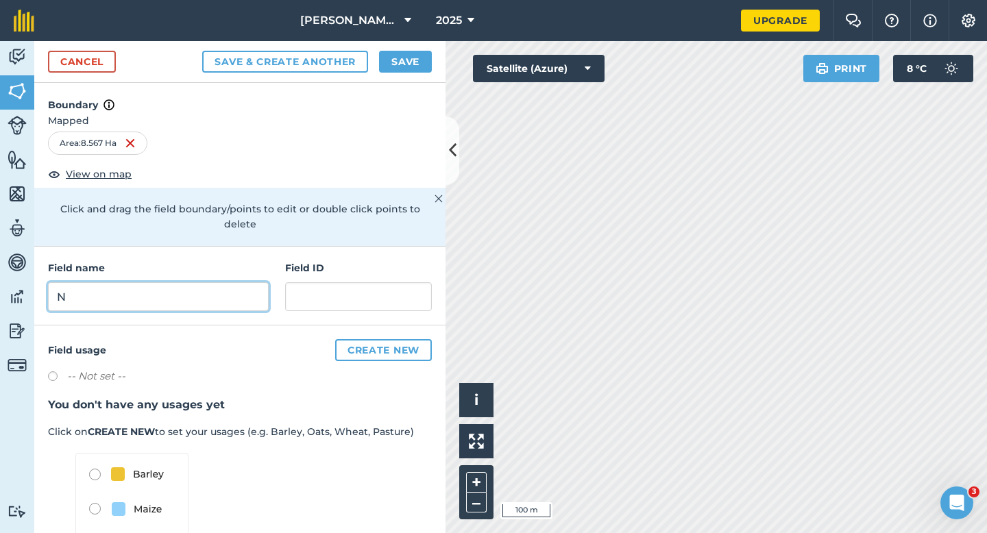
type input "N"
click at [415, 58] on button "Save" at bounding box center [405, 62] width 53 height 22
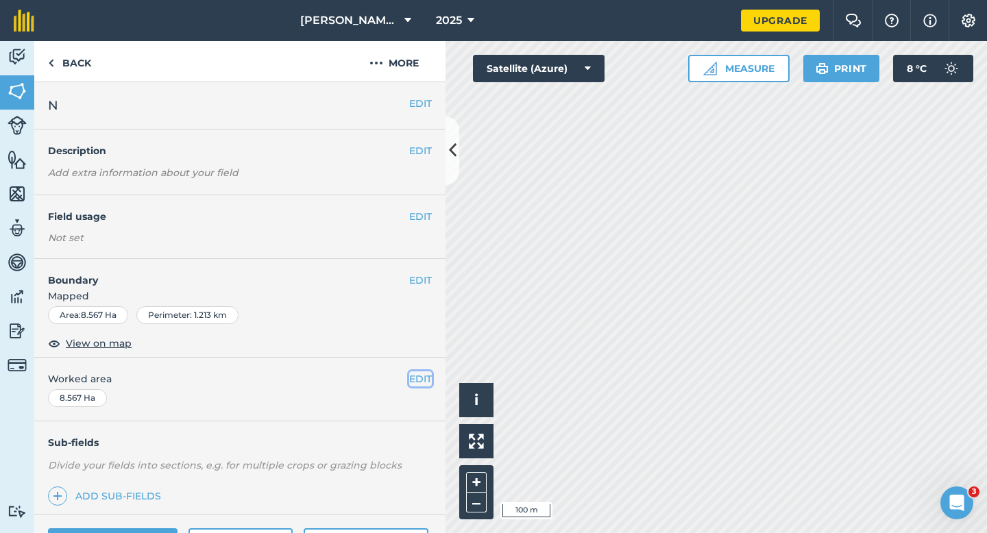
click at [417, 374] on button "EDIT" at bounding box center [420, 378] width 23 height 15
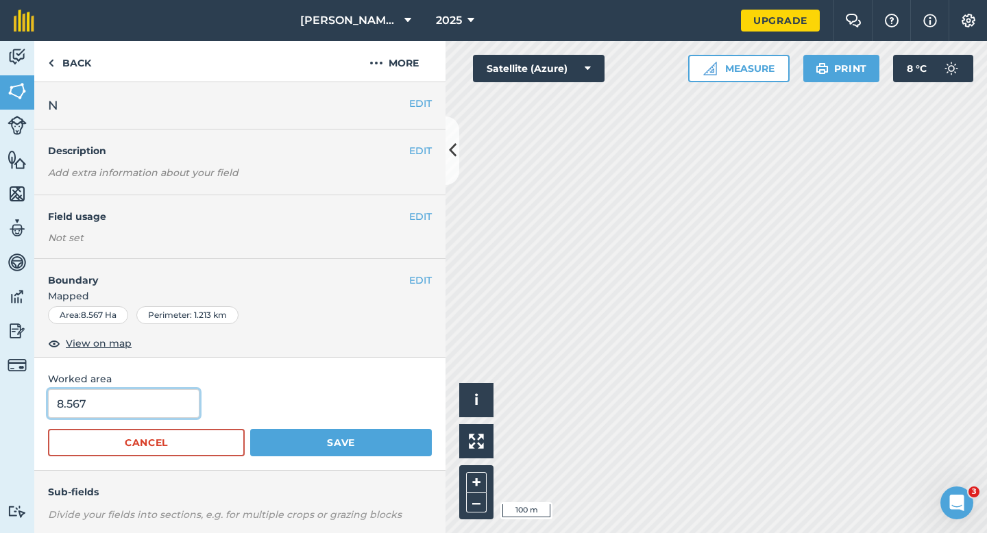
click at [169, 409] on input "8.567" at bounding box center [123, 403] width 151 height 29
type input "8.6"
click at [250, 429] on button "Save" at bounding box center [341, 442] width 182 height 27
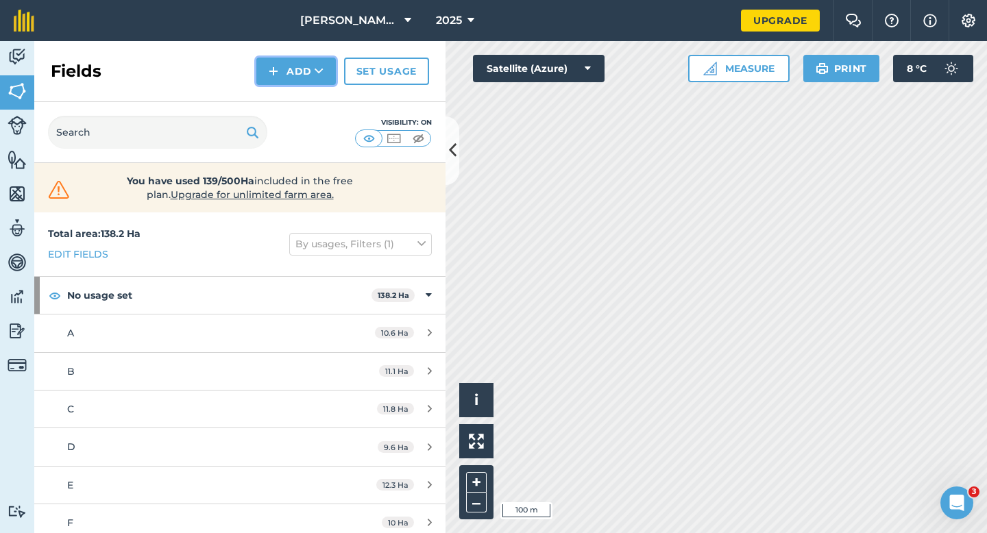
click at [268, 66] on button "Add" at bounding box center [295, 71] width 79 height 27
click at [286, 97] on link "Draw" at bounding box center [295, 102] width 75 height 30
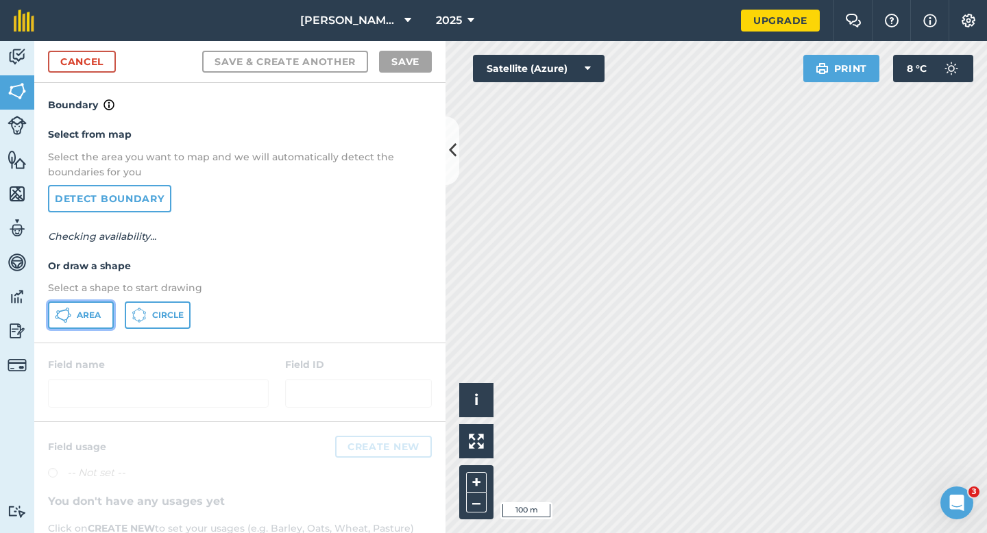
click at [90, 311] on span "Area" at bounding box center [89, 315] width 24 height 11
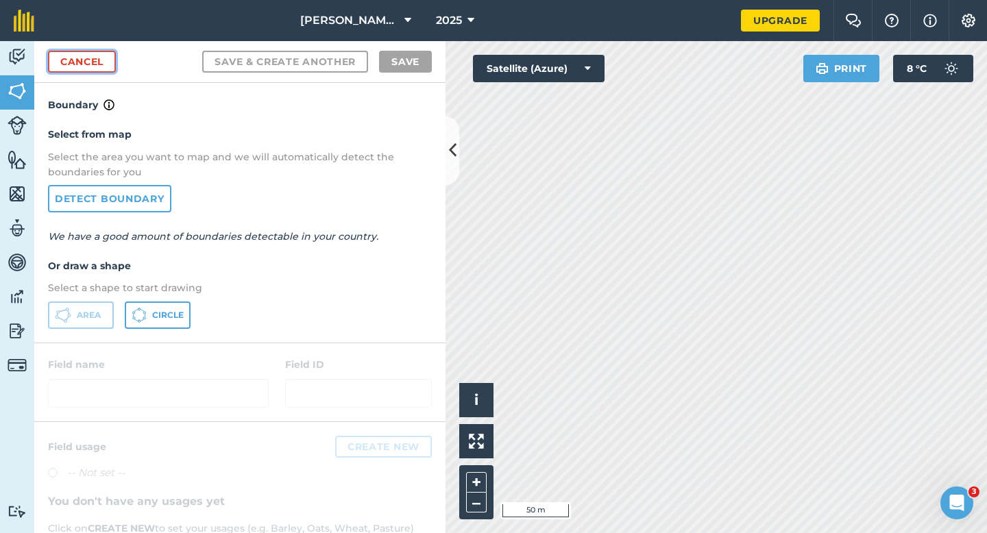
click at [111, 68] on link "Cancel" at bounding box center [82, 62] width 68 height 22
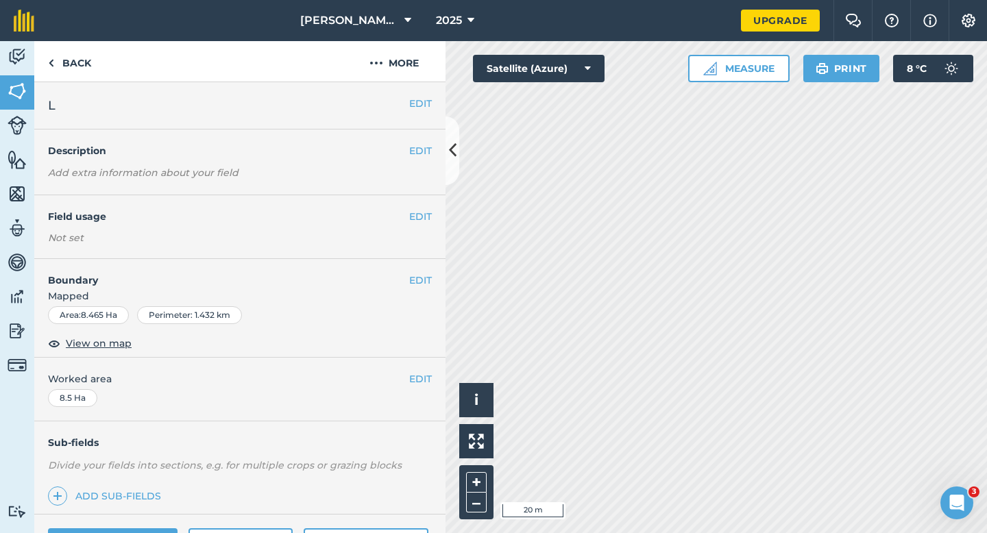
click at [426, 289] on span "Mapped" at bounding box center [239, 295] width 411 height 15
click at [426, 281] on button "EDIT" at bounding box center [420, 280] width 23 height 15
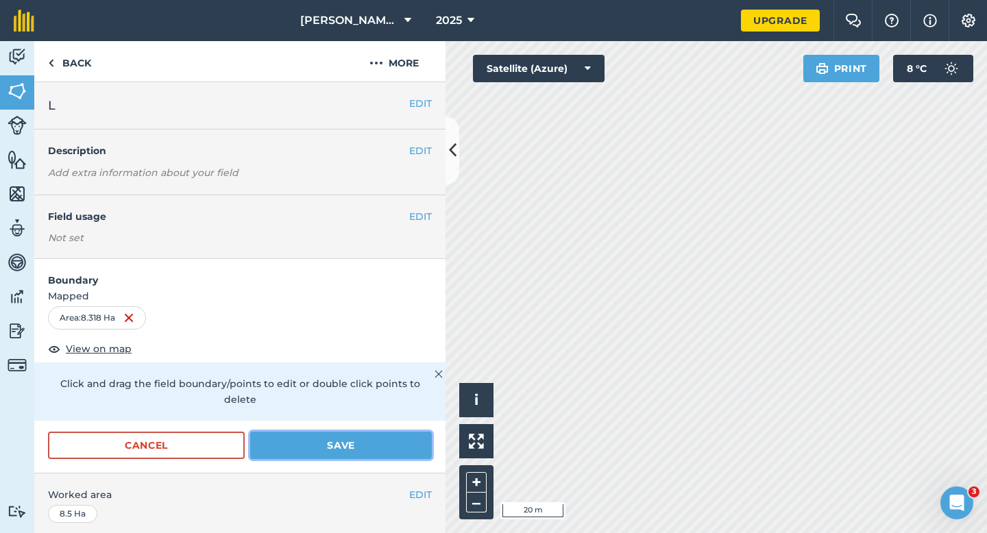
click at [355, 435] on button "Save" at bounding box center [341, 445] width 182 height 27
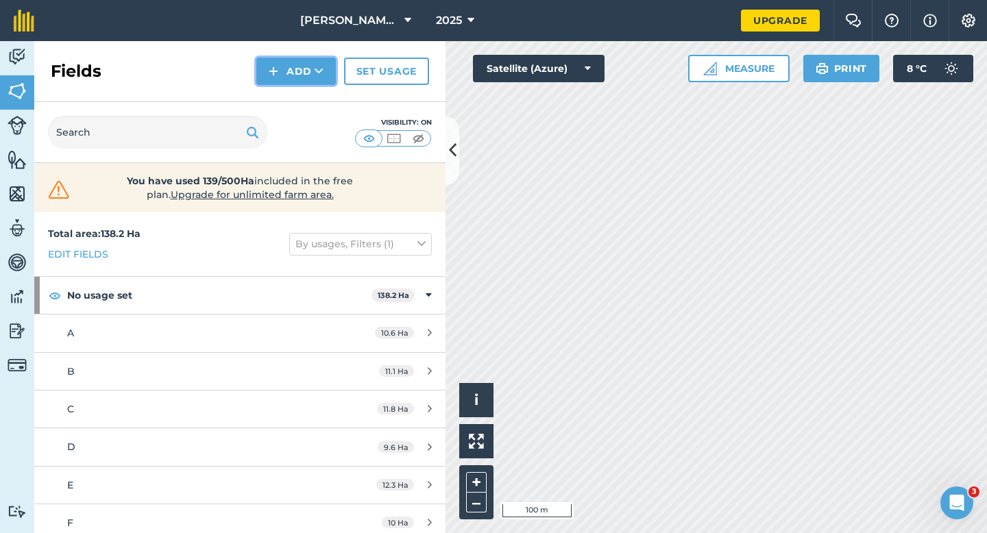
click at [283, 66] on button "Add" at bounding box center [295, 71] width 79 height 27
click at [283, 98] on link "Draw" at bounding box center [295, 102] width 75 height 30
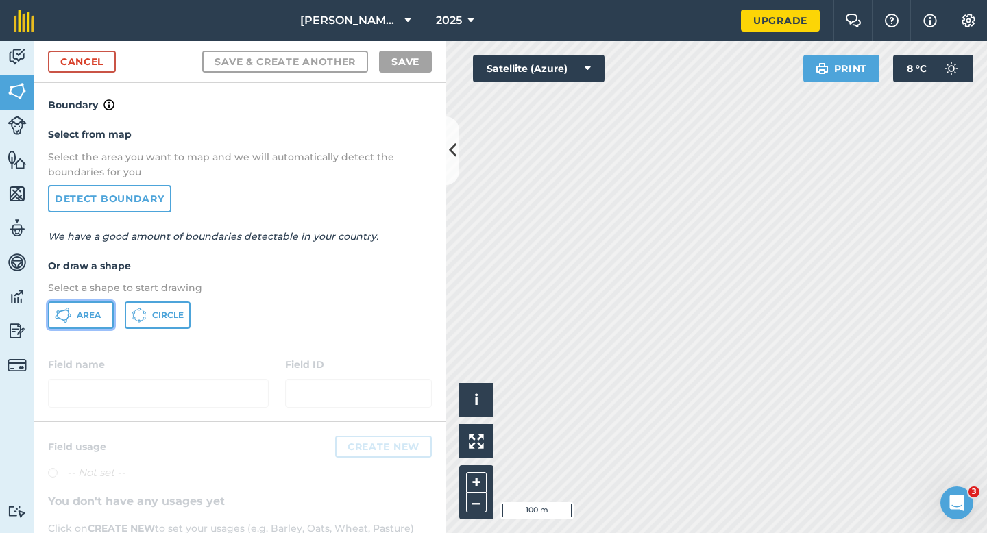
click at [86, 304] on button "Area" at bounding box center [81, 314] width 66 height 27
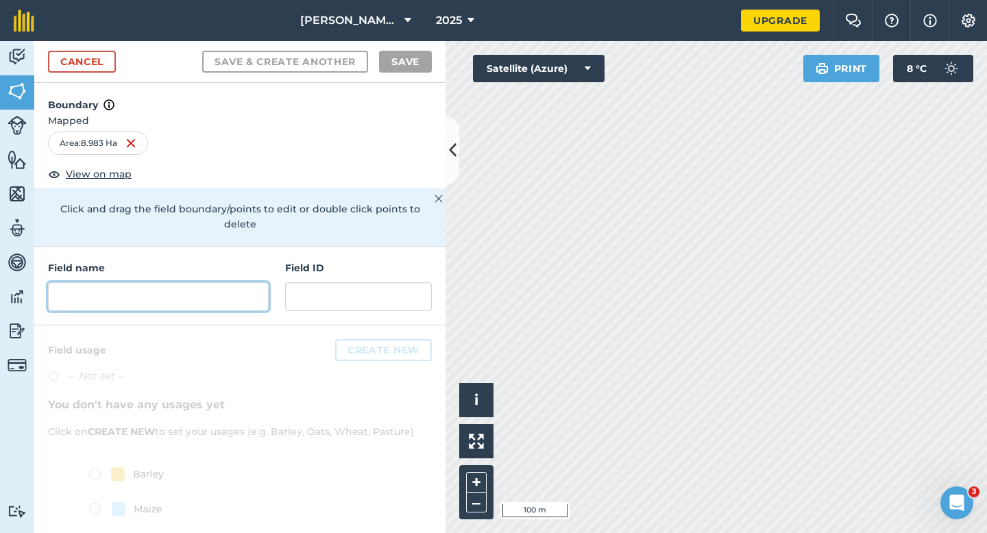
click at [217, 282] on input "text" at bounding box center [158, 296] width 221 height 29
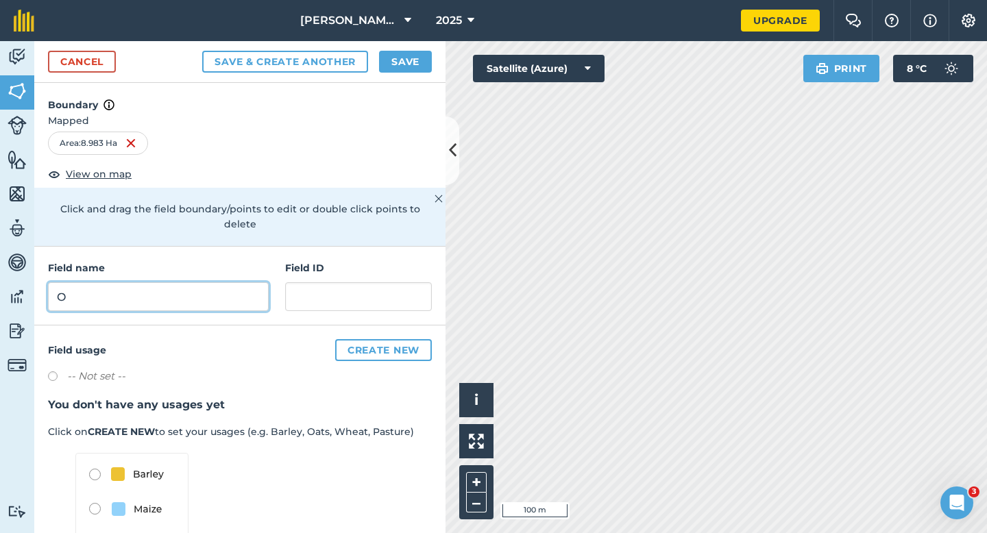
type input "O"
click at [411, 65] on button "Save" at bounding box center [405, 62] width 53 height 22
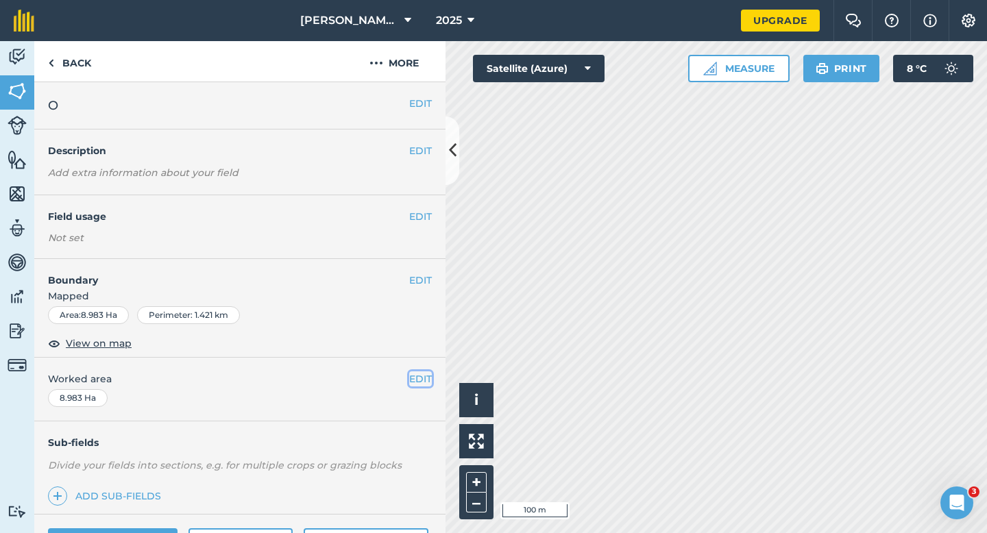
click at [415, 381] on button "EDIT" at bounding box center [420, 378] width 23 height 15
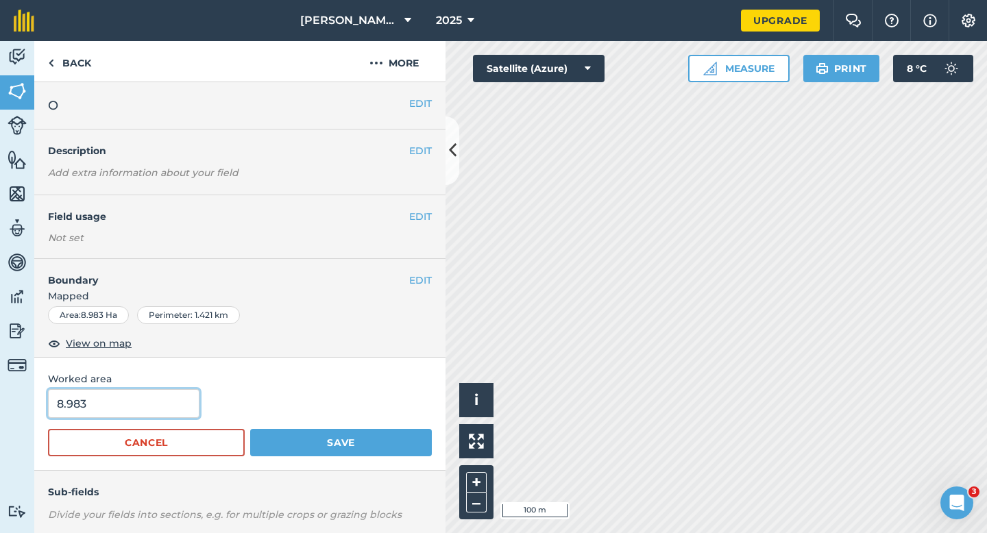
click at [149, 407] on input "8.983" at bounding box center [123, 403] width 151 height 29
type input "9"
click at [250, 429] on button "Save" at bounding box center [341, 442] width 182 height 27
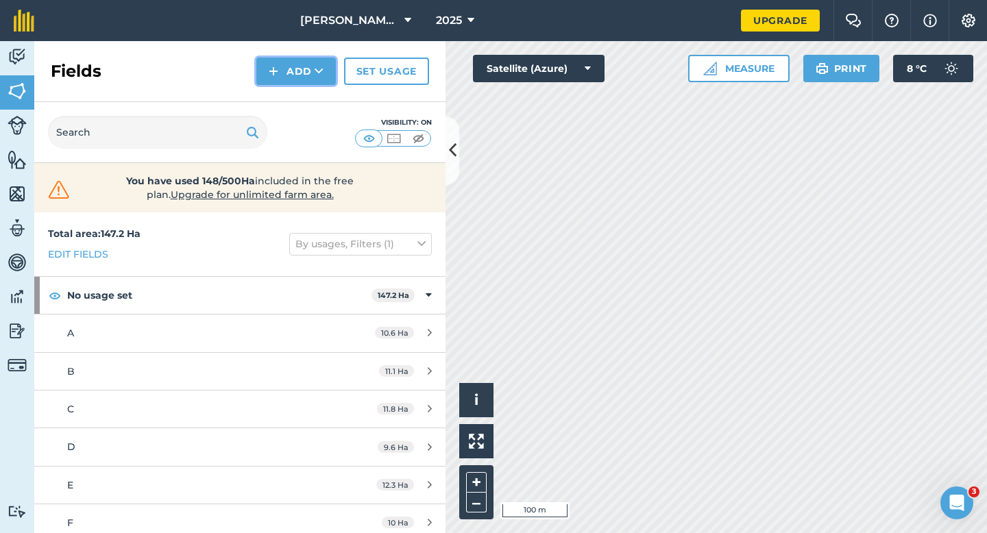
click at [318, 69] on icon at bounding box center [319, 71] width 9 height 14
click at [317, 94] on link "Draw" at bounding box center [295, 102] width 75 height 30
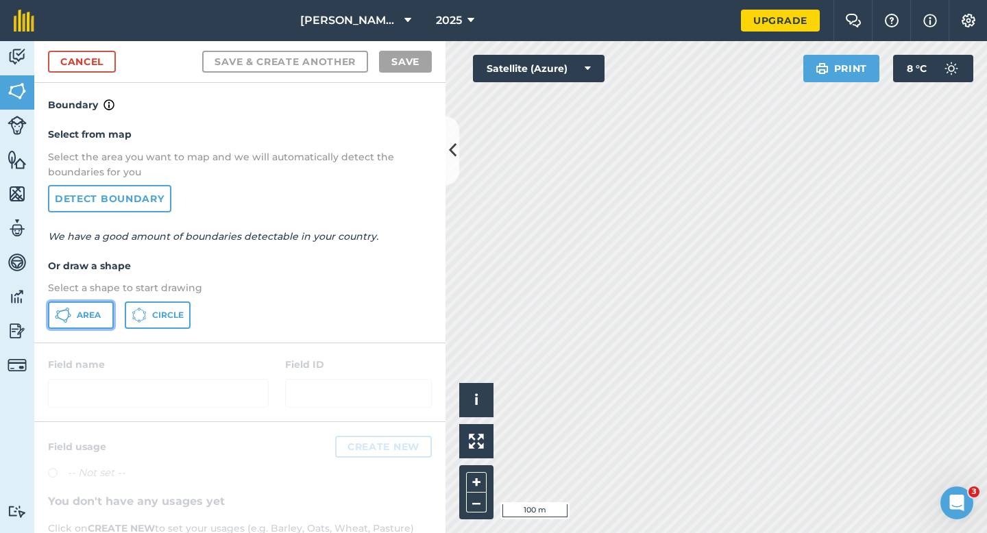
click at [102, 314] on button "Area" at bounding box center [81, 314] width 66 height 27
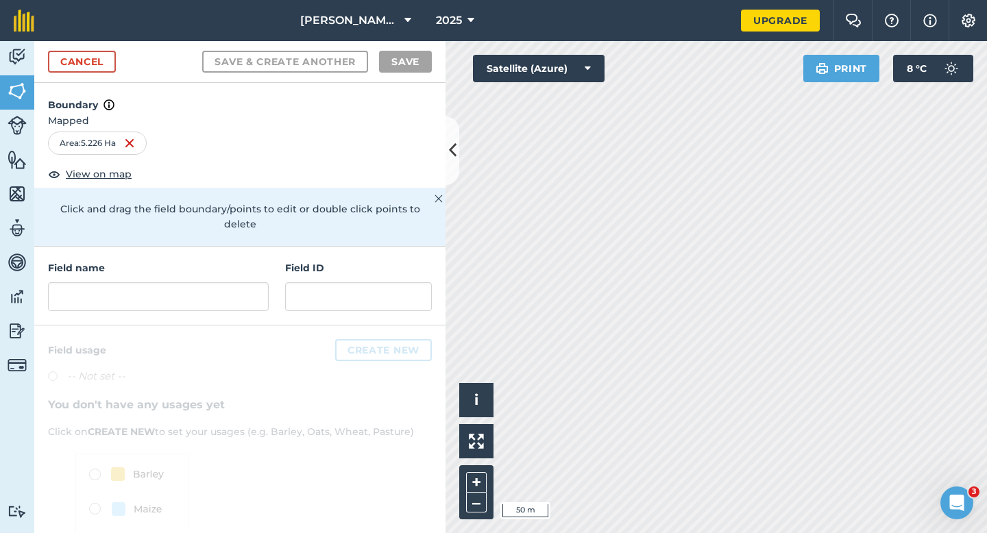
click at [234, 260] on h4 "Field name" at bounding box center [158, 267] width 221 height 15
click at [234, 282] on input "text" at bounding box center [158, 296] width 221 height 29
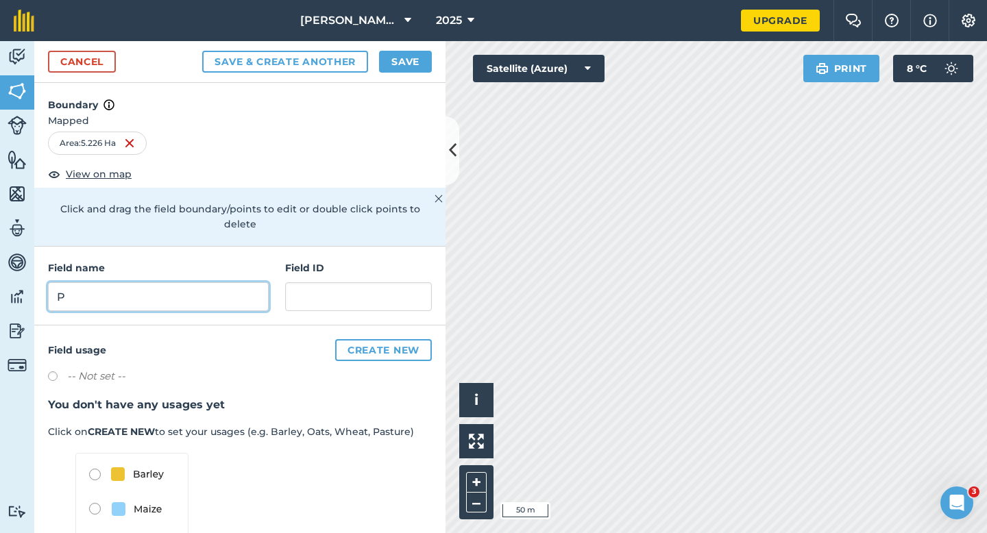
type input "P"
click at [410, 70] on button "Save" at bounding box center [405, 62] width 53 height 22
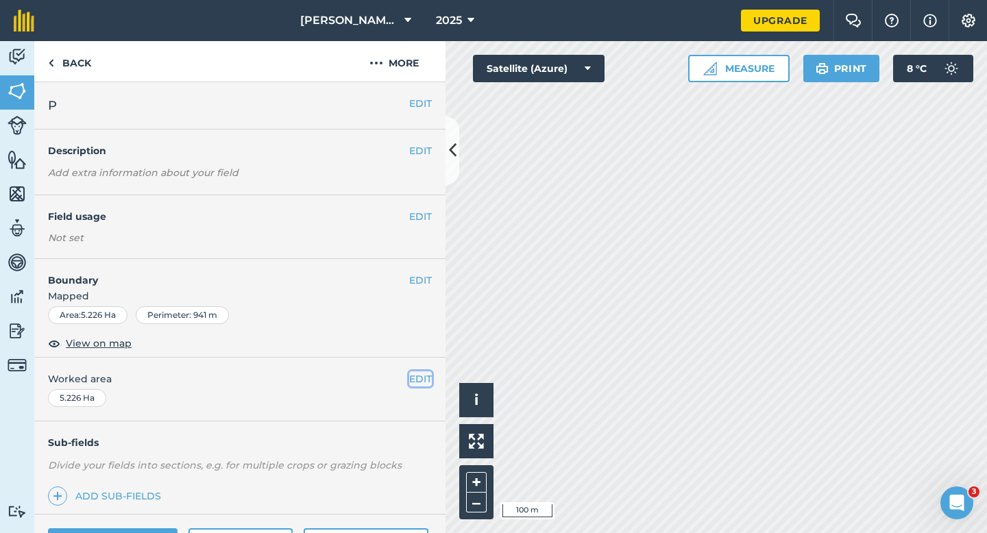
click at [412, 380] on button "EDIT" at bounding box center [420, 378] width 23 height 15
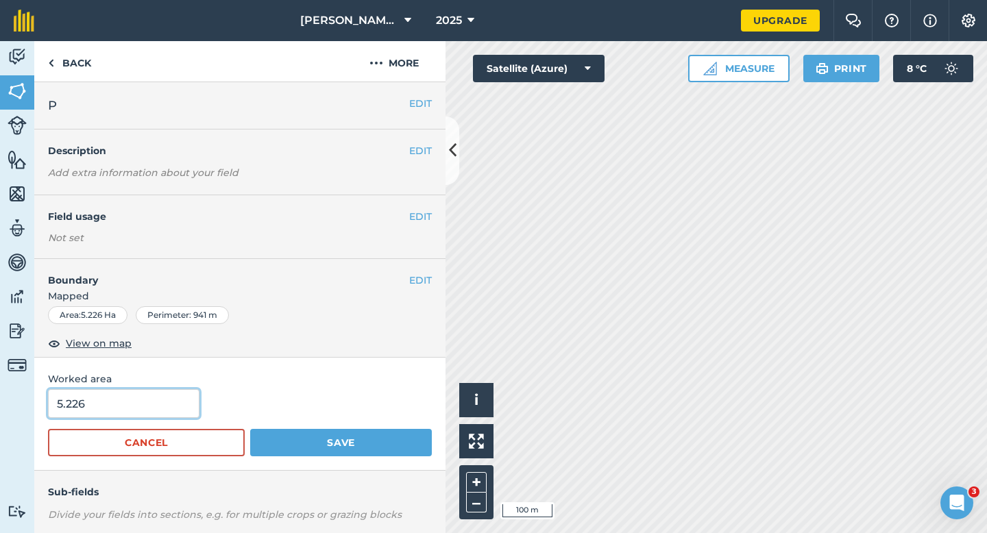
click at [183, 407] on input "5.226" at bounding box center [123, 403] width 151 height 29
type input "5.2"
click at [250, 429] on button "Save" at bounding box center [341, 442] width 182 height 27
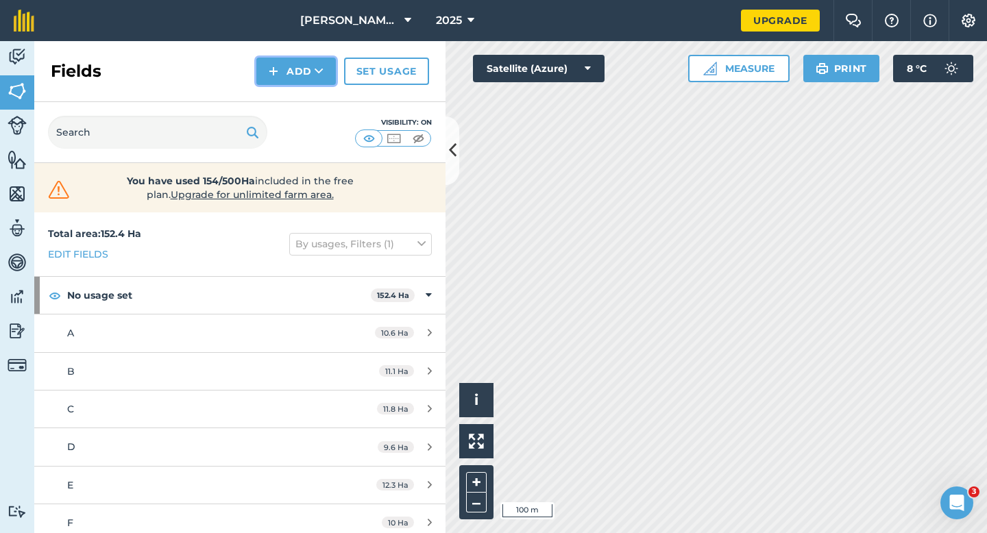
click at [283, 70] on button "Add" at bounding box center [295, 71] width 79 height 27
click at [293, 105] on link "Draw" at bounding box center [295, 102] width 75 height 30
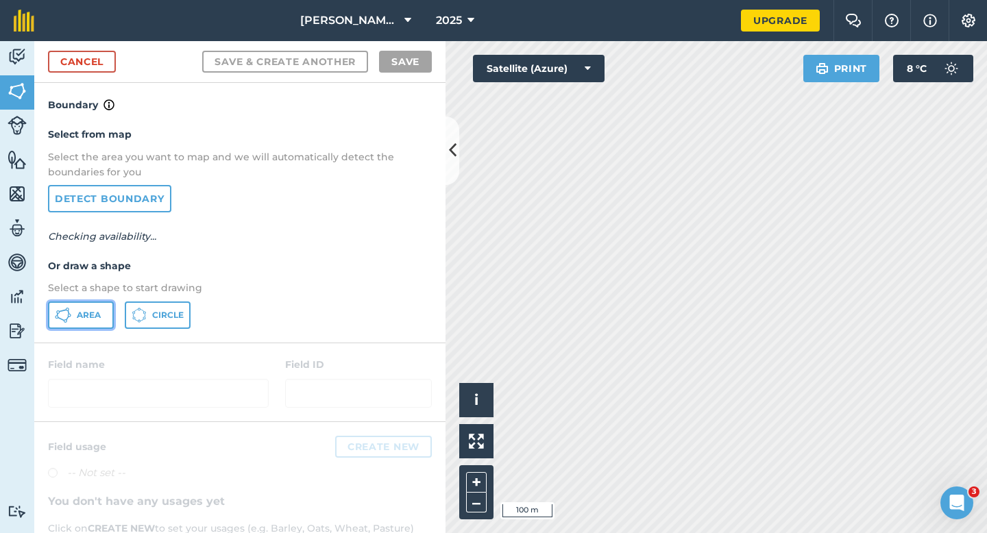
click at [96, 319] on span "Area" at bounding box center [89, 315] width 24 height 11
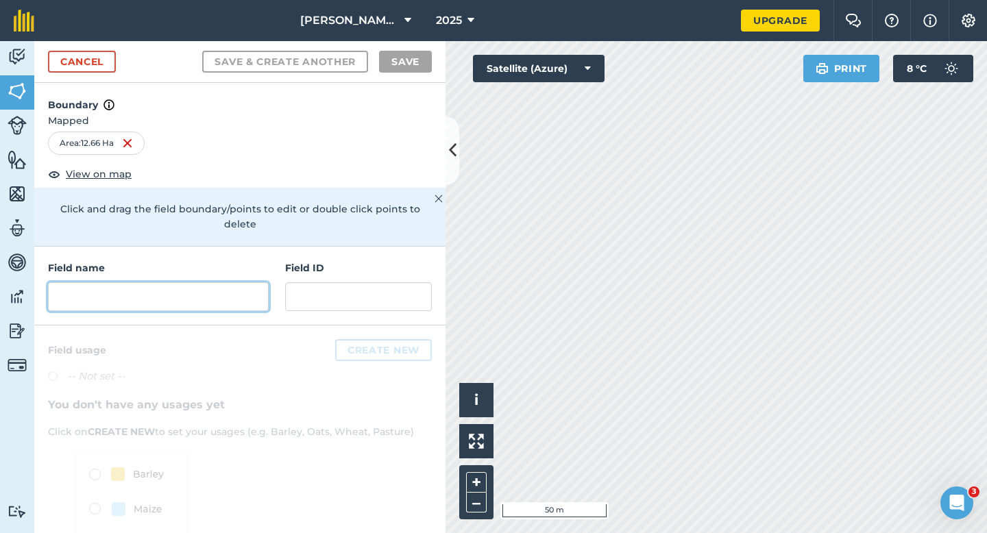
click at [190, 282] on input "text" at bounding box center [158, 296] width 221 height 29
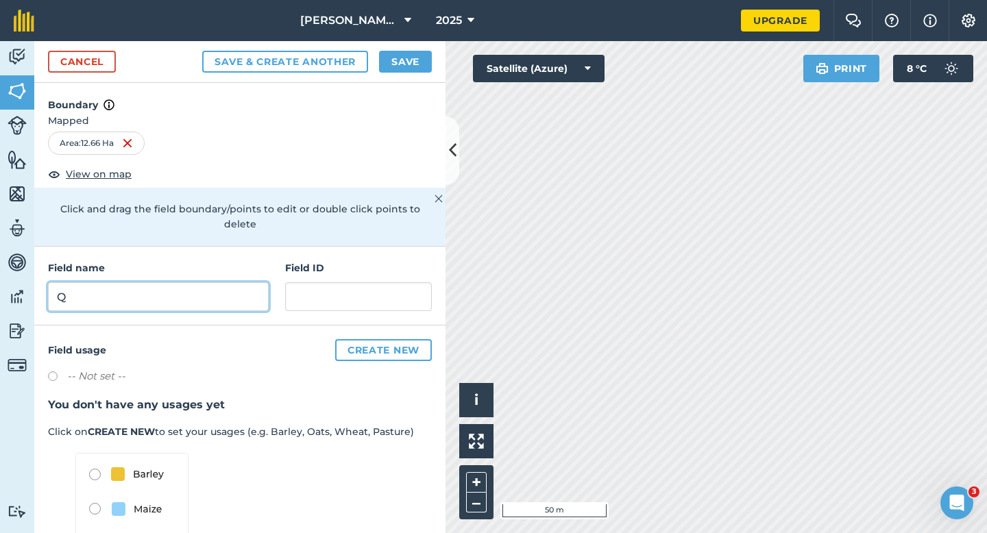
type input "Q"
click at [410, 74] on div "Cancel Save & Create Another Save" at bounding box center [239, 62] width 411 height 42
click at [410, 64] on button "Save" at bounding box center [405, 62] width 53 height 22
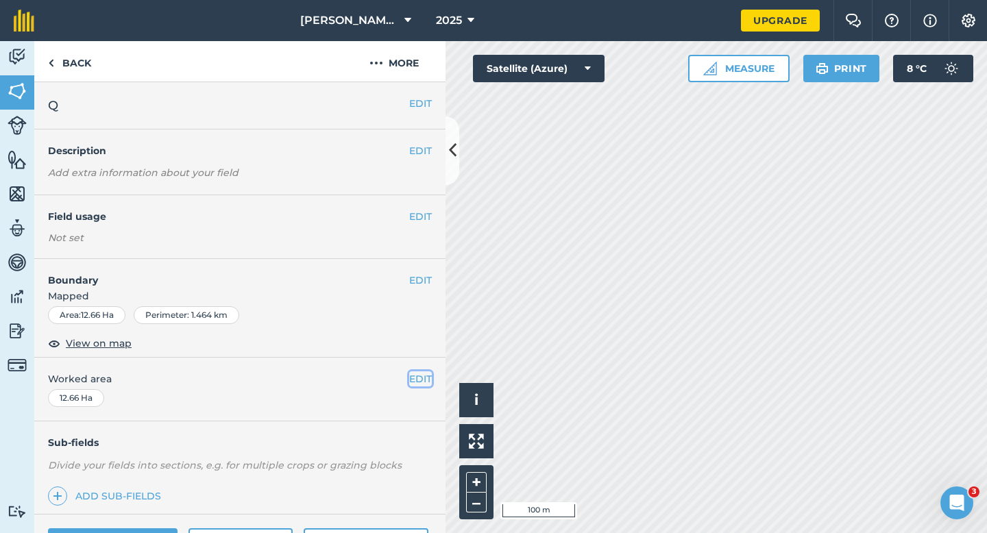
click at [416, 382] on button "EDIT" at bounding box center [420, 378] width 23 height 15
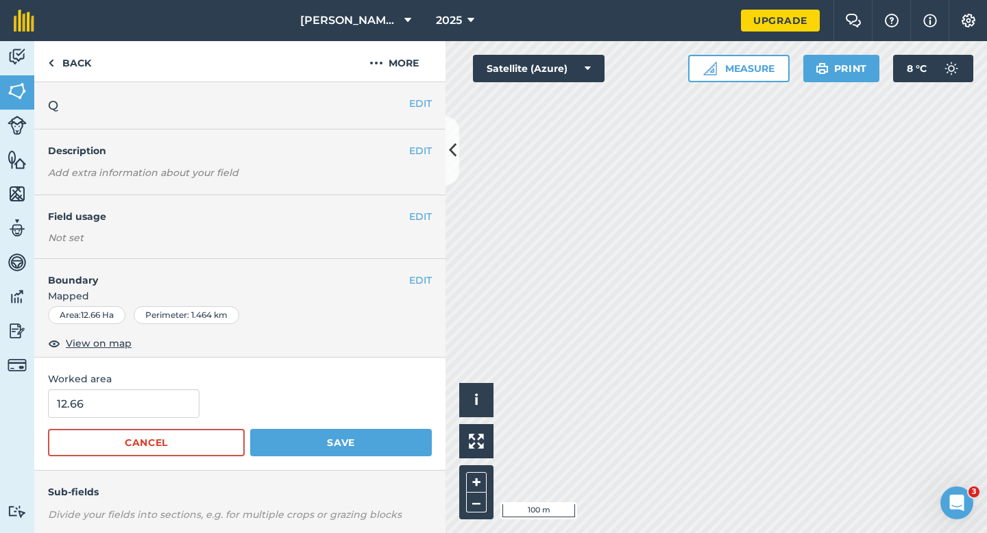
click at [157, 419] on form "12.66 Cancel Save" at bounding box center [240, 422] width 384 height 67
click at [157, 396] on input "12.66" at bounding box center [123, 403] width 151 height 29
click at [157, 398] on input "12.66" at bounding box center [123, 403] width 151 height 29
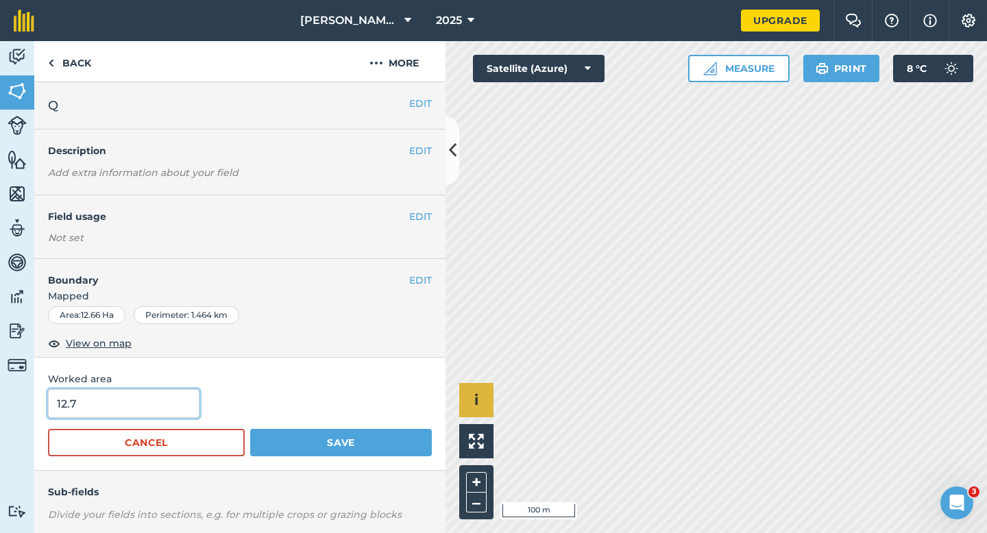
type input "12.7"
click at [250, 429] on button "Save" at bounding box center [341, 442] width 182 height 27
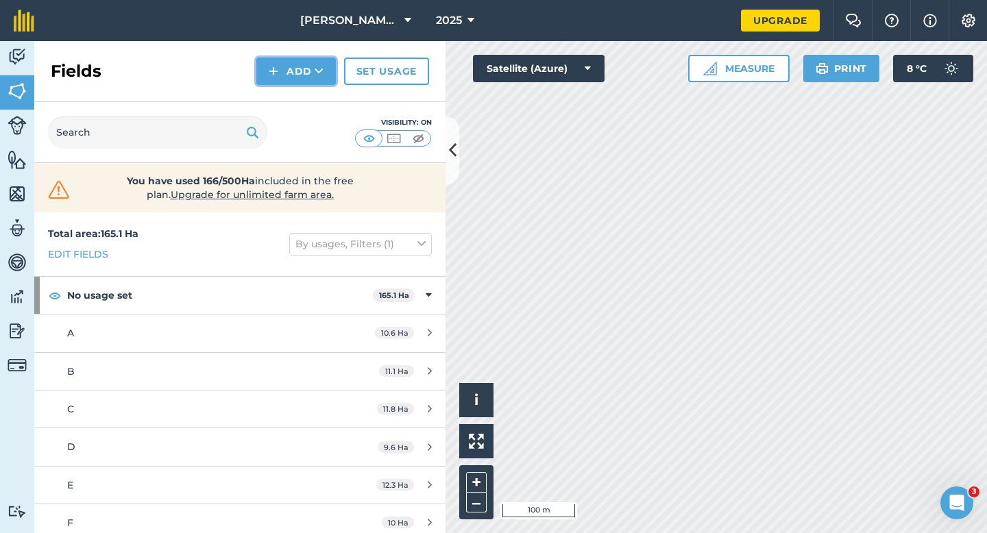
click at [268, 73] on button "Add" at bounding box center [295, 71] width 79 height 27
click at [282, 101] on link "Draw" at bounding box center [295, 102] width 75 height 30
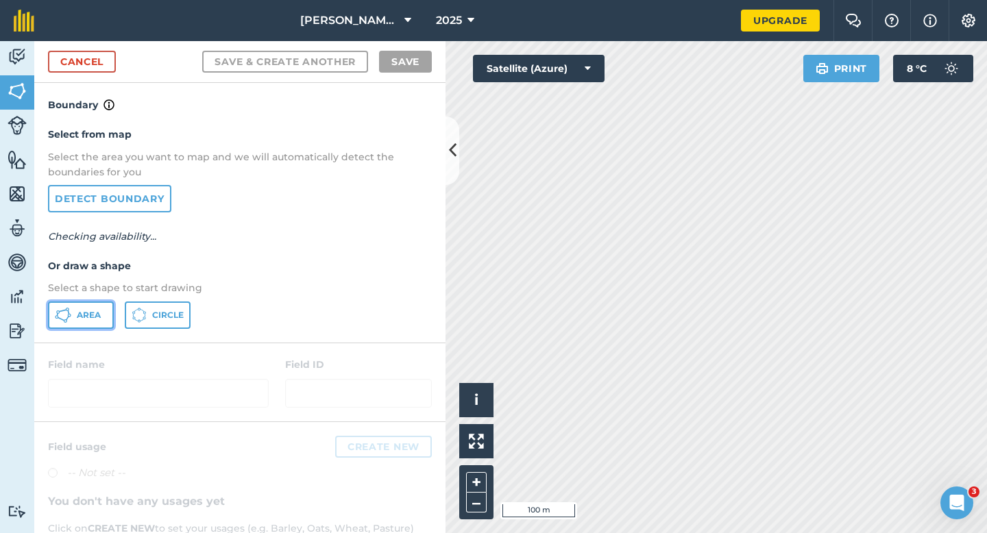
click at [103, 309] on button "Area" at bounding box center [81, 314] width 66 height 27
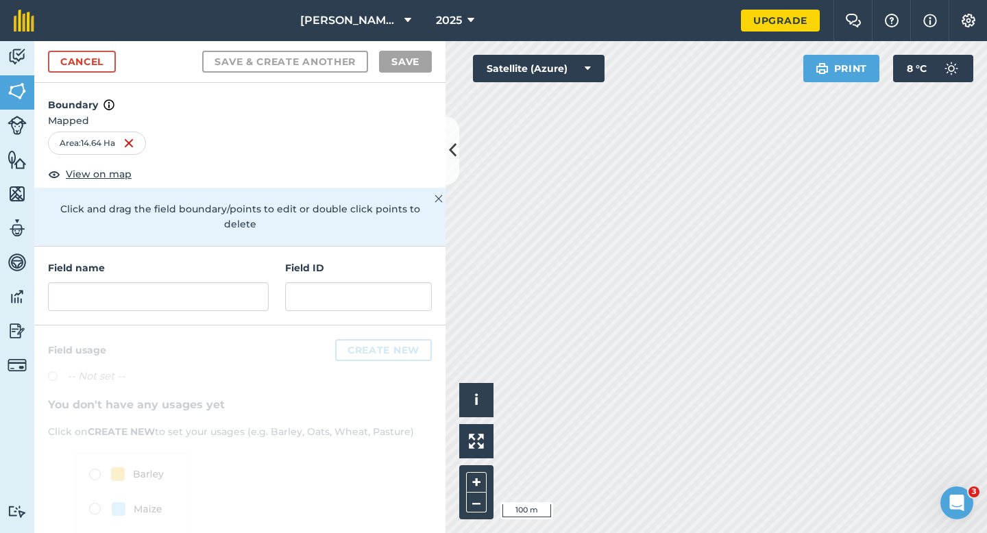
click at [283, 292] on div "Field name Field ID" at bounding box center [239, 286] width 411 height 79
click at [275, 290] on div "Field name Field ID" at bounding box center [239, 286] width 411 height 79
click at [251, 290] on input "text" at bounding box center [158, 296] width 221 height 29
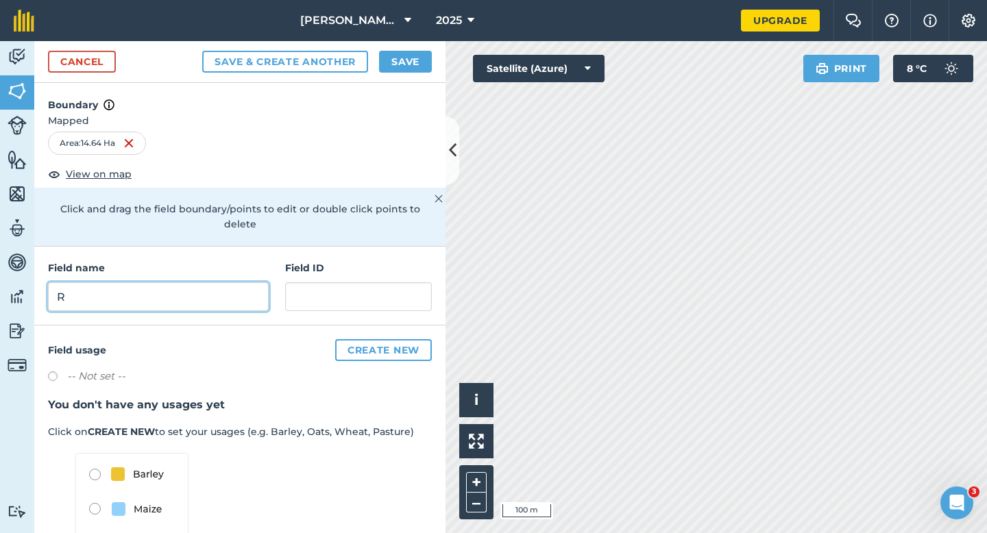
type input "R"
click at [397, 58] on button "Save" at bounding box center [405, 62] width 53 height 22
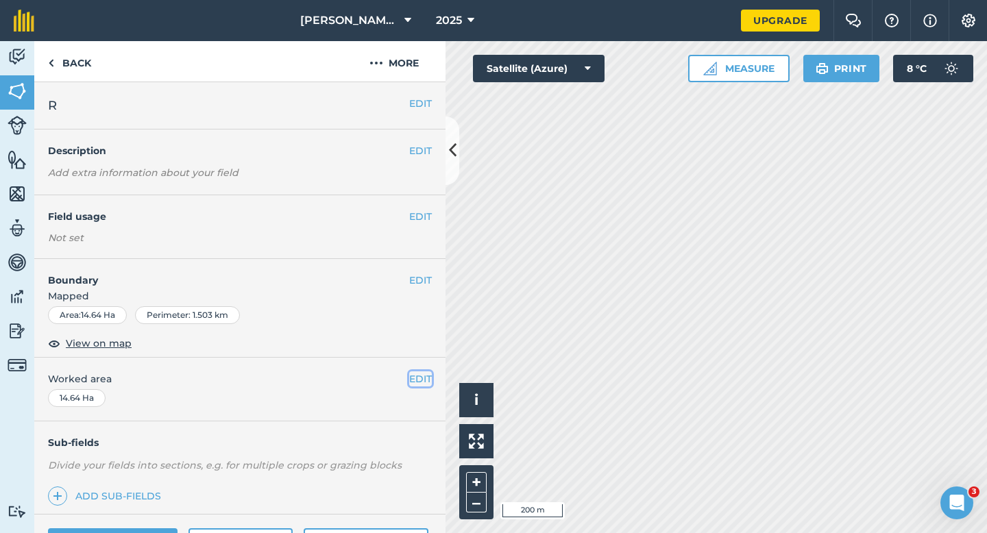
click at [428, 386] on button "EDIT" at bounding box center [420, 378] width 23 height 15
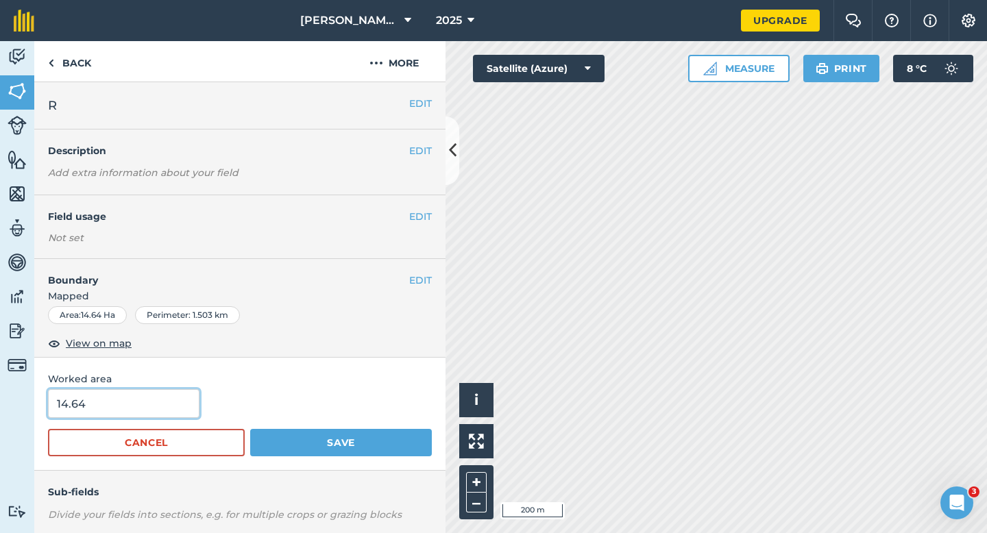
click at [151, 415] on input "14.64" at bounding box center [123, 403] width 151 height 29
type input "14.6"
click at [250, 429] on button "Save" at bounding box center [341, 442] width 182 height 27
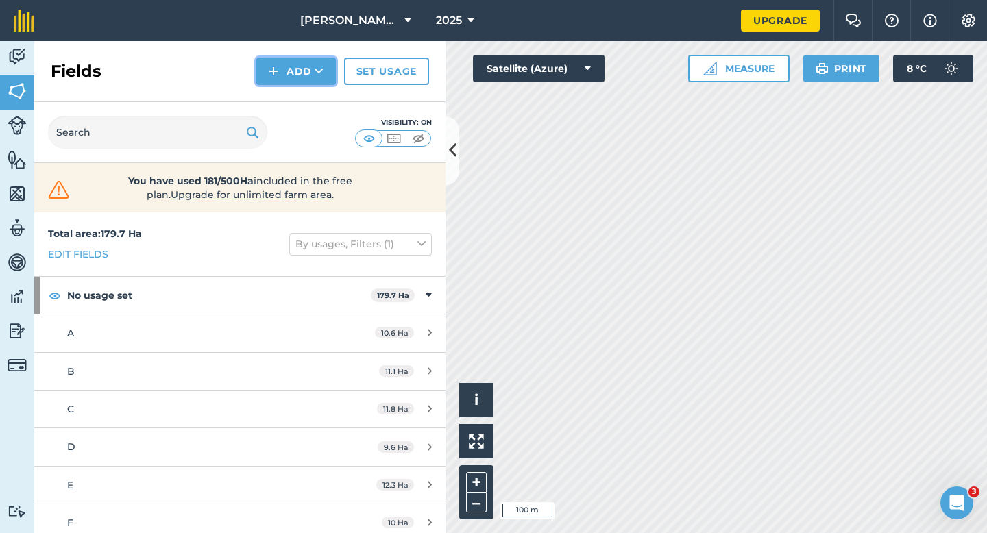
click at [302, 83] on button "Add" at bounding box center [295, 71] width 79 height 27
click at [302, 101] on link "Draw" at bounding box center [295, 102] width 75 height 30
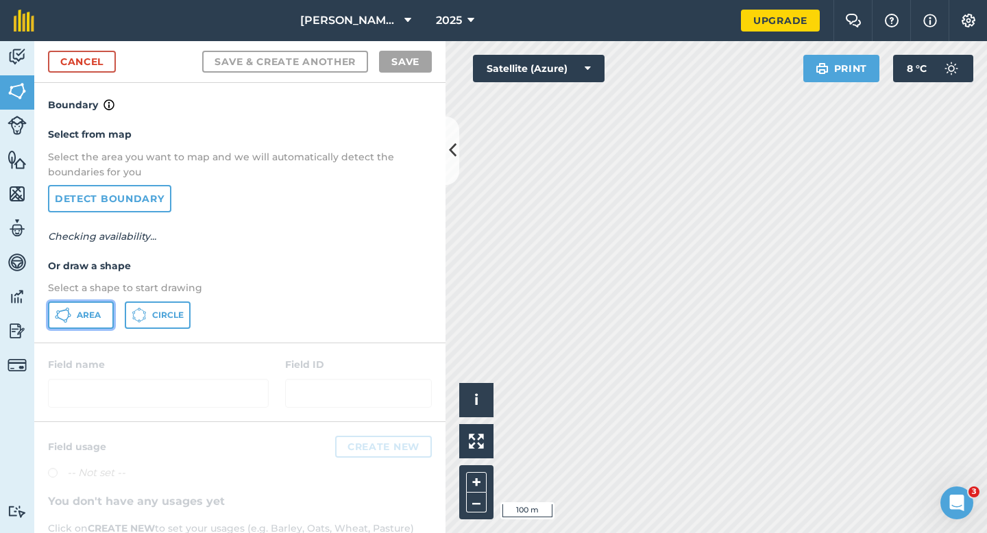
click at [103, 311] on button "Area" at bounding box center [81, 314] width 66 height 27
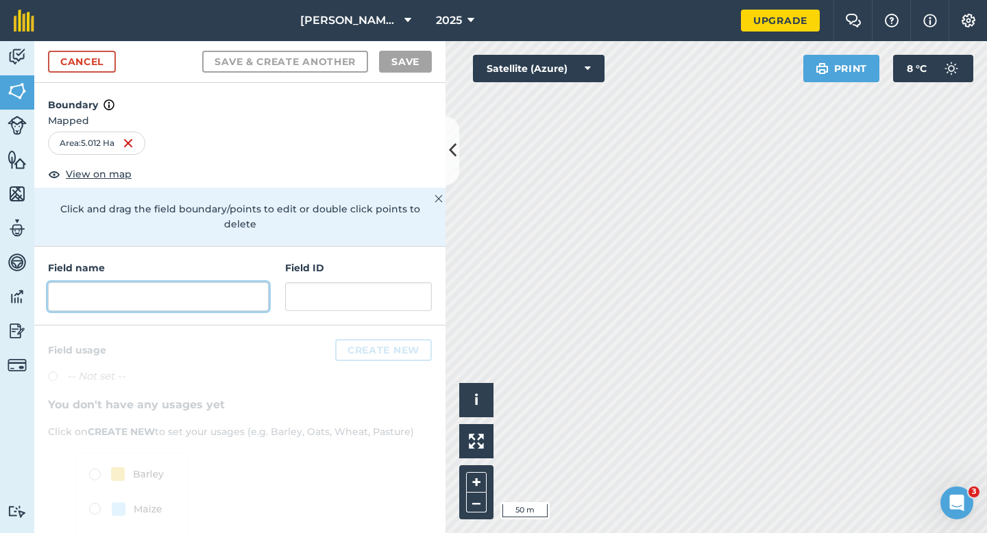
click at [229, 291] on input "text" at bounding box center [158, 296] width 221 height 29
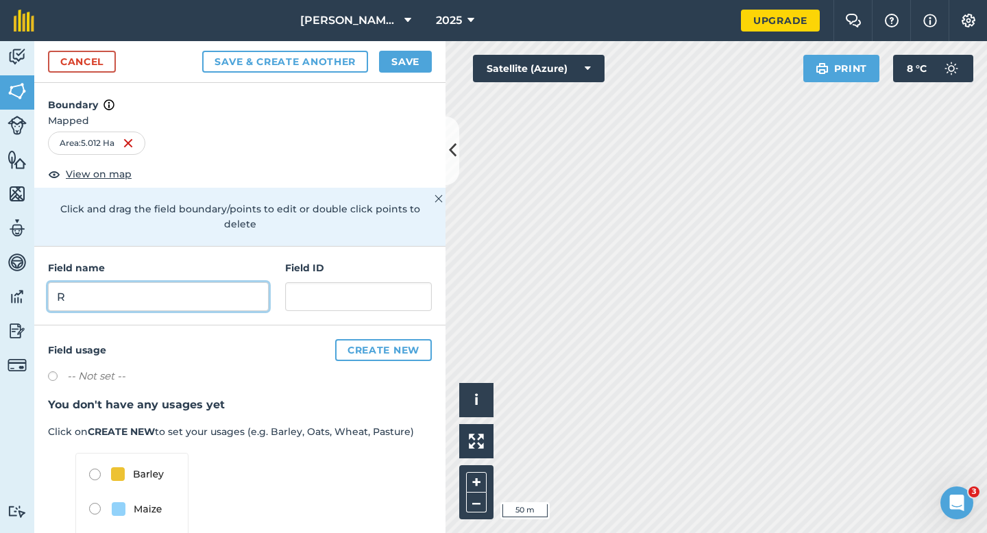
type input "R"
click at [400, 66] on button "Save" at bounding box center [405, 62] width 53 height 22
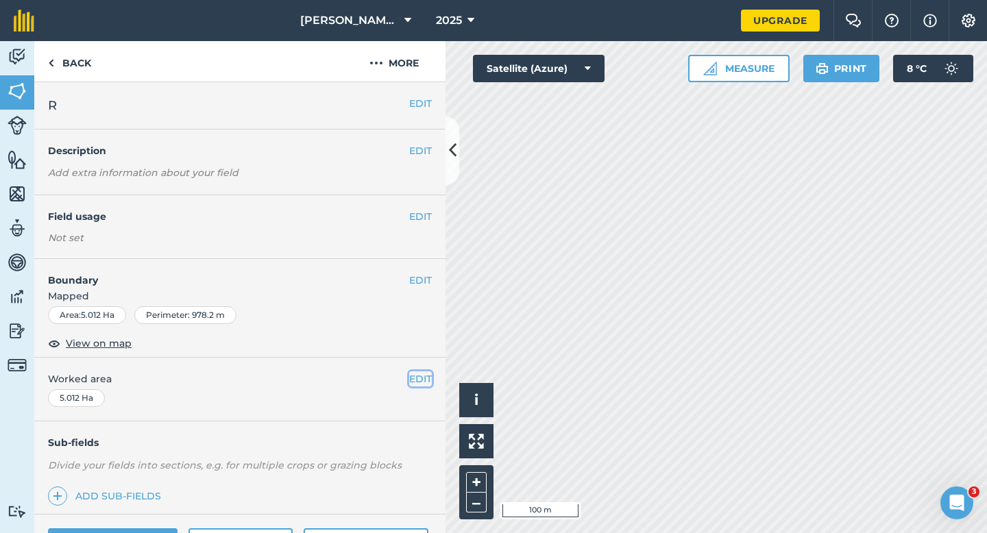
click at [420, 373] on button "EDIT" at bounding box center [420, 378] width 23 height 15
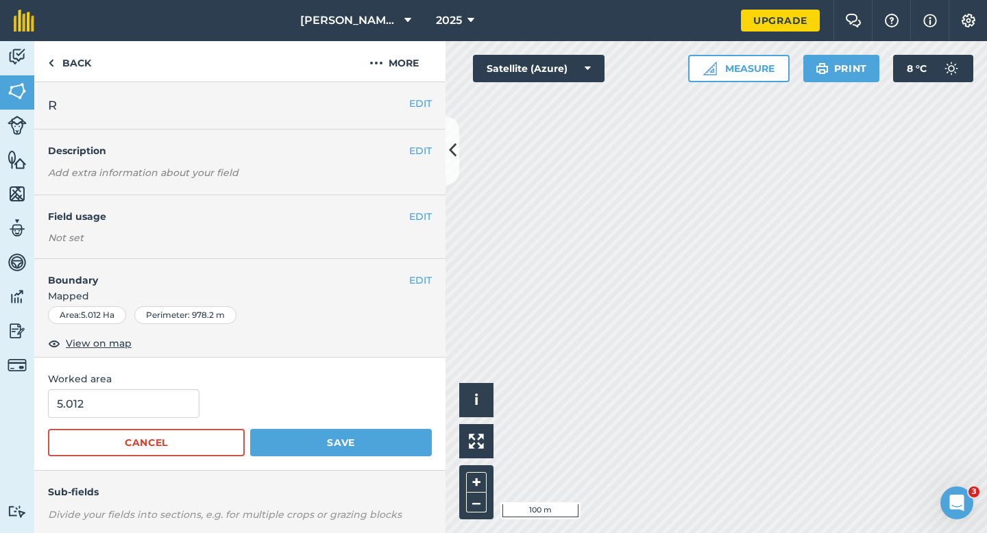
click at [130, 428] on form "5.012 Cancel Save" at bounding box center [240, 422] width 384 height 67
click at [130, 415] on input "5.012" at bounding box center [123, 403] width 151 height 29
type input "5"
click at [250, 429] on button "Save" at bounding box center [341, 442] width 182 height 27
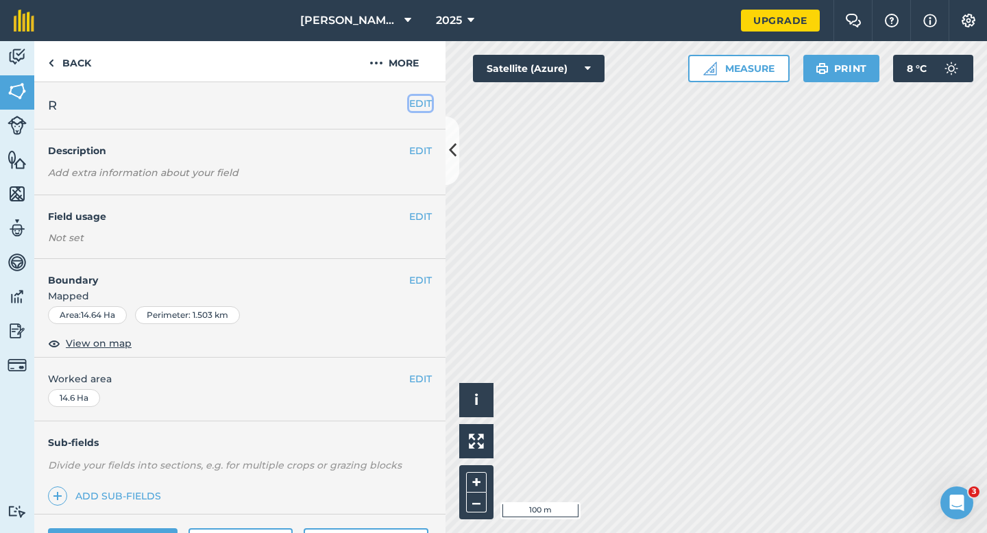
click at [418, 106] on button "EDIT" at bounding box center [420, 103] width 23 height 15
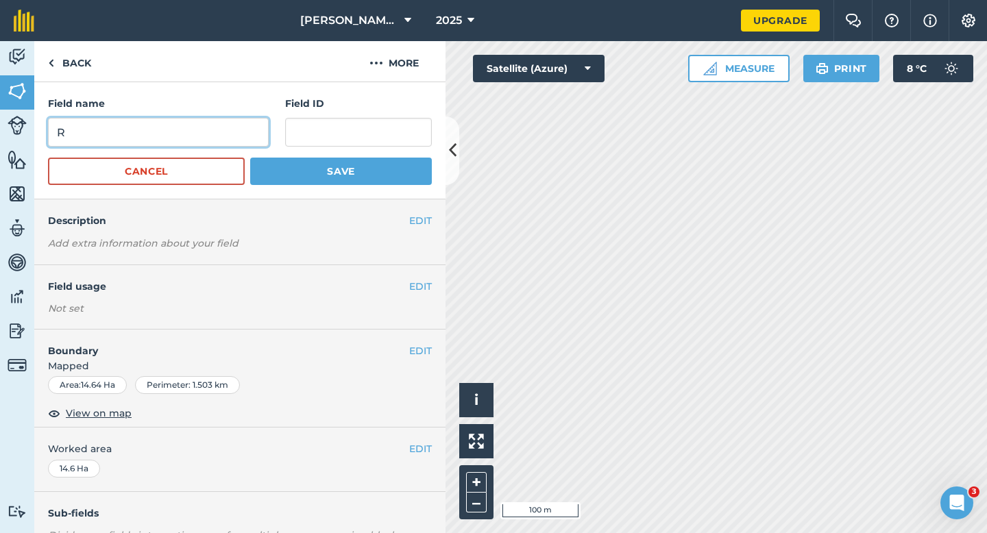
click at [238, 138] on input "R" at bounding box center [158, 132] width 221 height 29
type input "S"
click at [250, 158] on button "Save" at bounding box center [341, 171] width 182 height 27
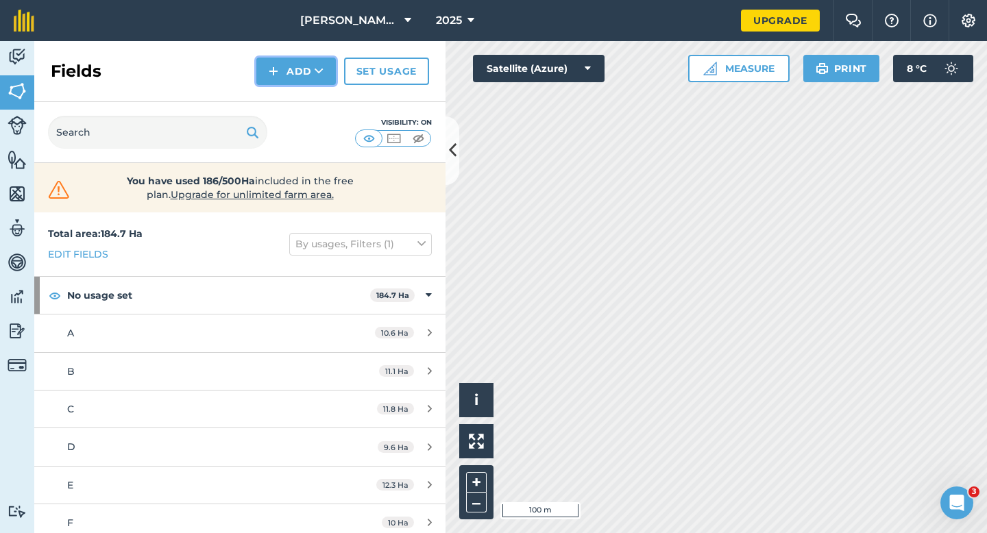
click at [286, 62] on button "Add" at bounding box center [295, 71] width 79 height 27
click at [294, 100] on link "Draw" at bounding box center [295, 102] width 75 height 30
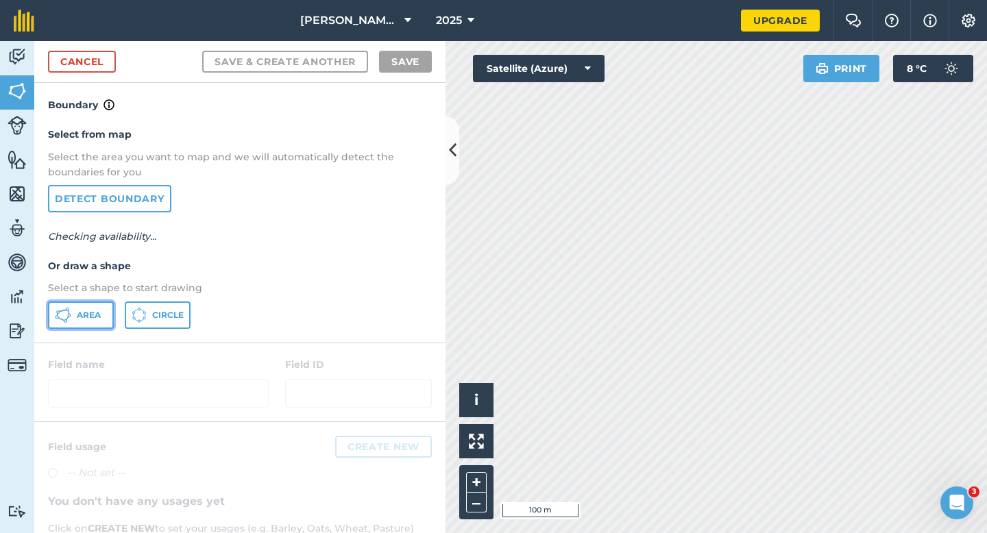
click at [76, 304] on button "Area" at bounding box center [81, 314] width 66 height 27
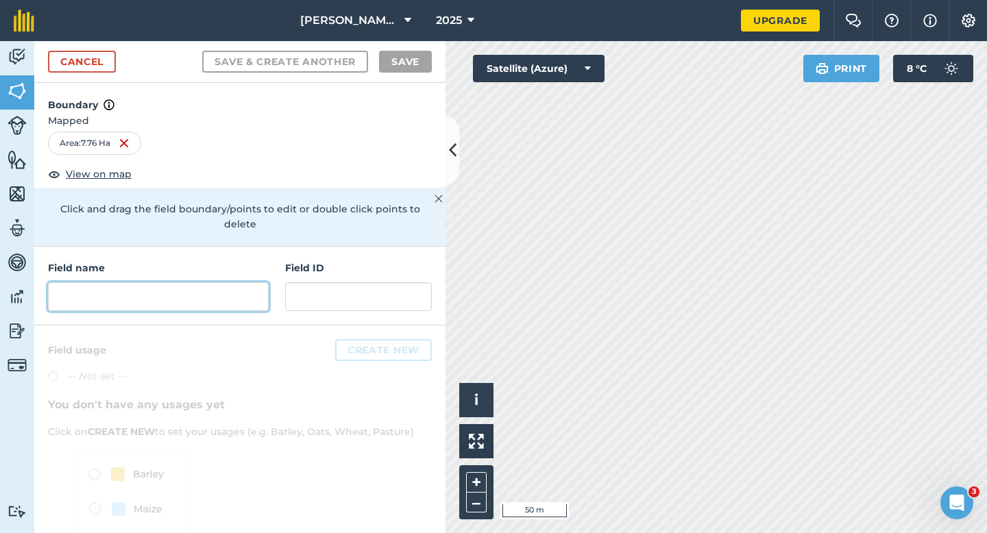
click at [243, 291] on input "text" at bounding box center [158, 296] width 221 height 29
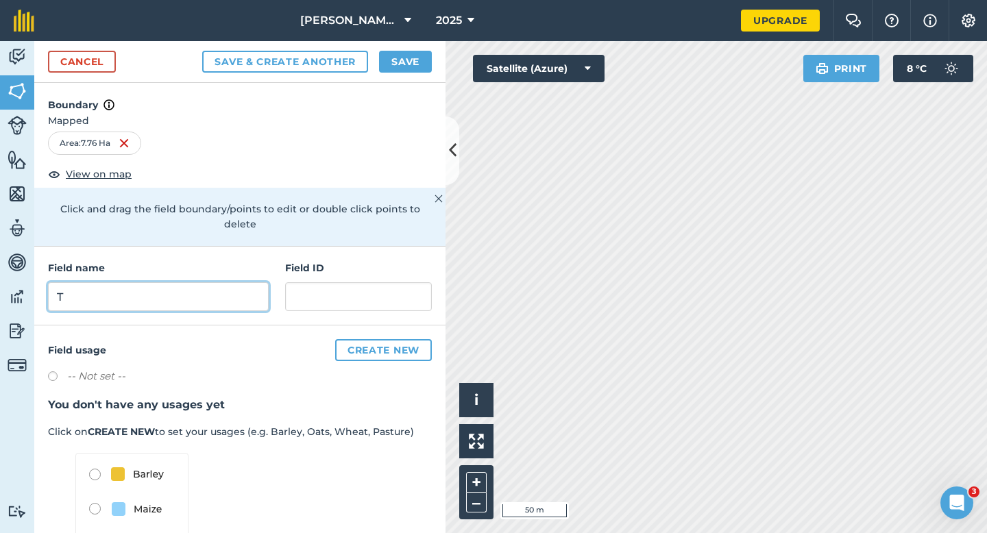
type input "T"
click at [406, 53] on button "Save" at bounding box center [405, 62] width 53 height 22
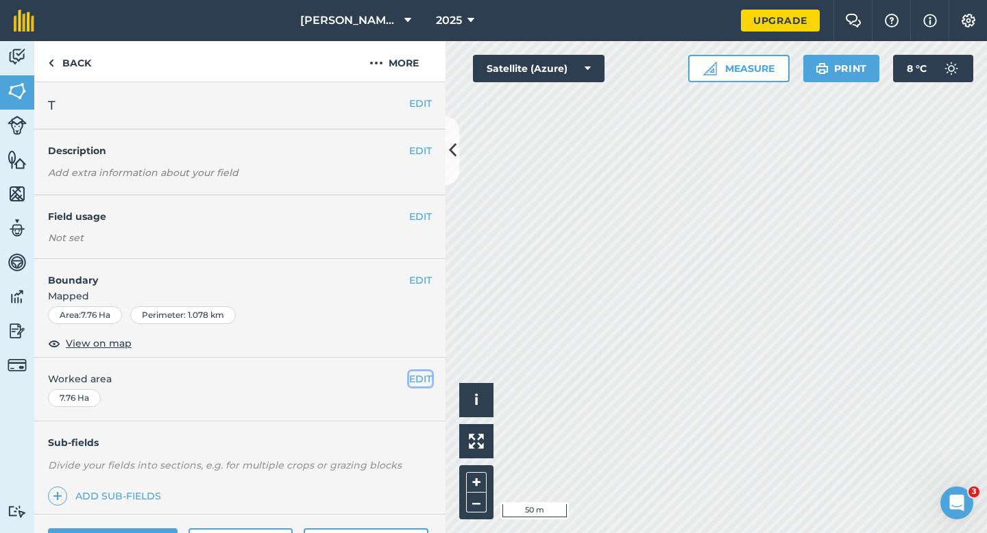
click at [422, 375] on button "EDIT" at bounding box center [420, 378] width 23 height 15
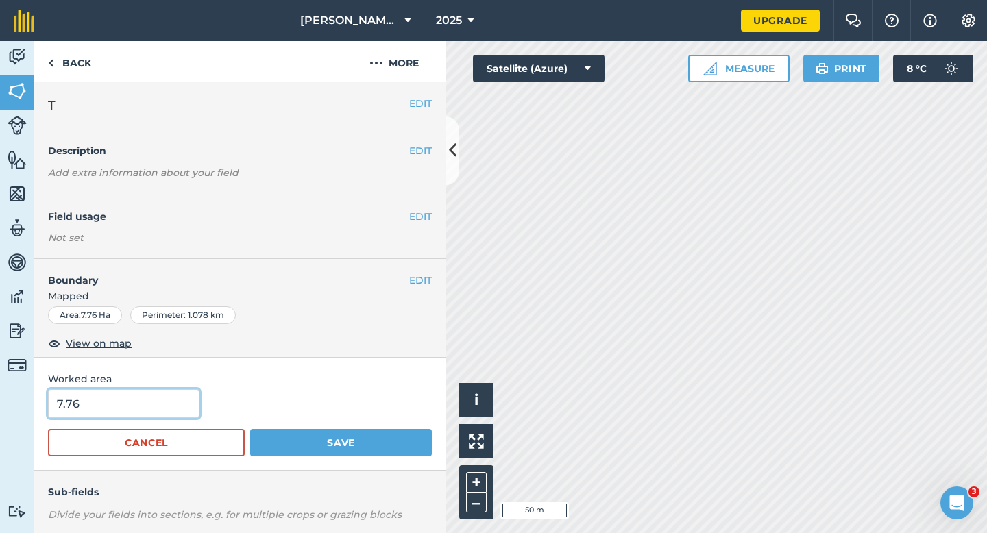
click at [133, 405] on input "7.76" at bounding box center [123, 403] width 151 height 29
type input "7.7"
click at [250, 429] on button "Save" at bounding box center [341, 442] width 182 height 27
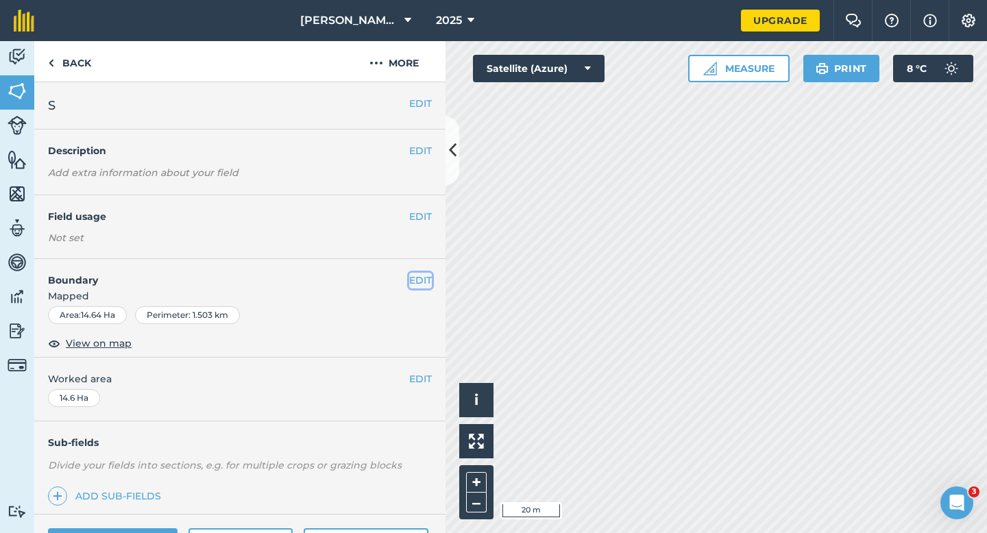
click at [419, 286] on button "EDIT" at bounding box center [420, 280] width 23 height 15
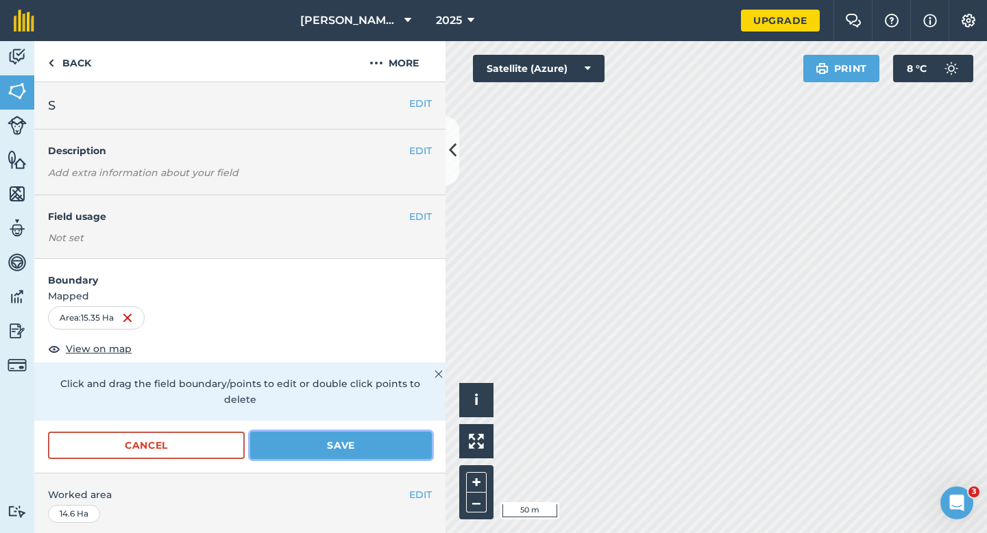
click at [373, 432] on button "Save" at bounding box center [341, 445] width 182 height 27
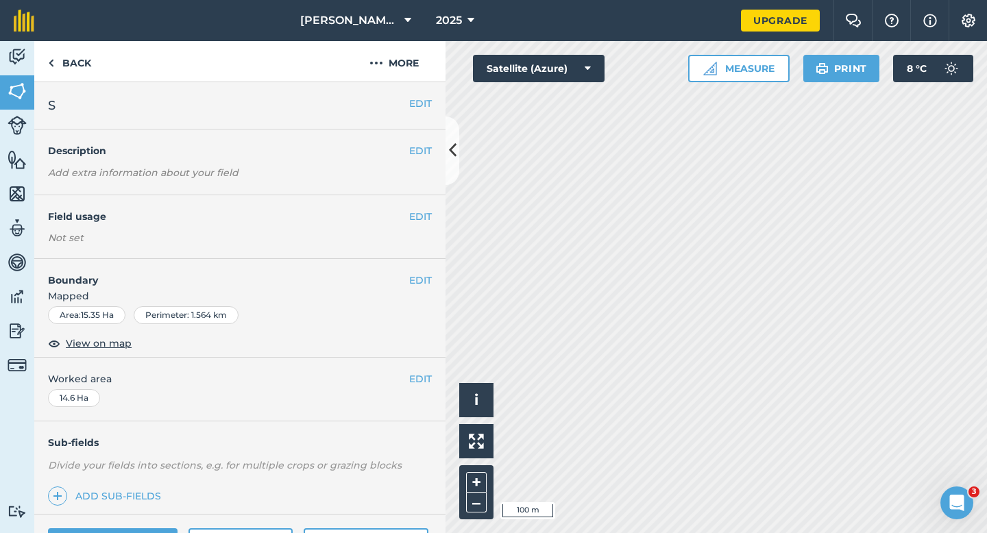
click at [421, 389] on div "EDIT Worked area 14.6 Ha" at bounding box center [239, 390] width 411 height 64
click at [421, 381] on button "EDIT" at bounding box center [420, 378] width 23 height 15
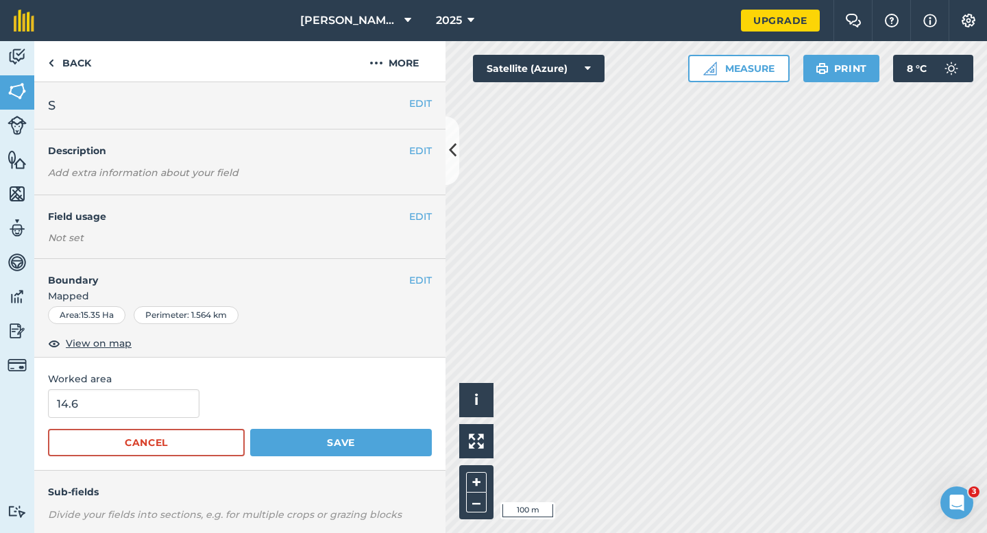
click at [97, 427] on form "14.6 Cancel Save" at bounding box center [240, 422] width 384 height 67
click at [99, 414] on input "14.6" at bounding box center [123, 403] width 151 height 29
type input "15.5"
click at [250, 429] on button "Save" at bounding box center [341, 442] width 182 height 27
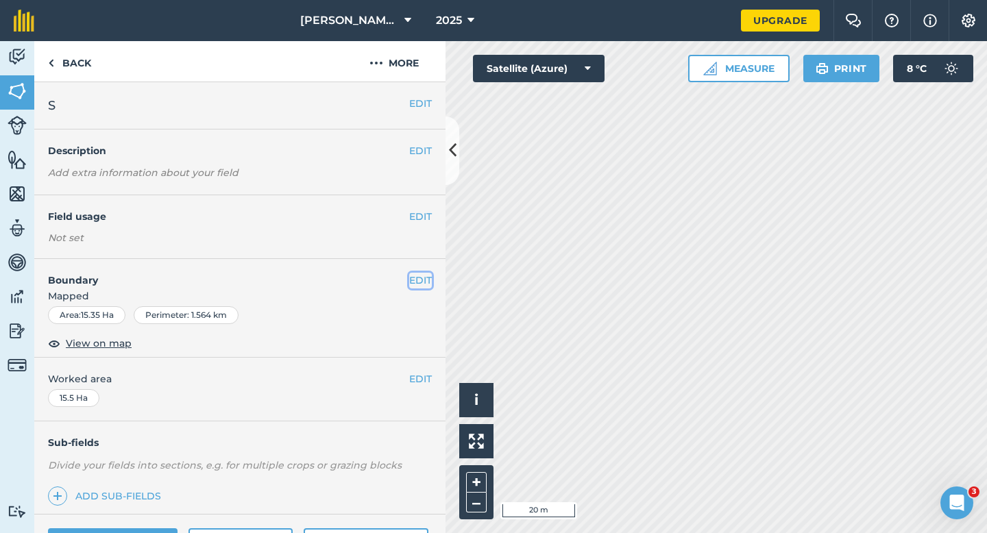
click at [421, 283] on button "EDIT" at bounding box center [420, 280] width 23 height 15
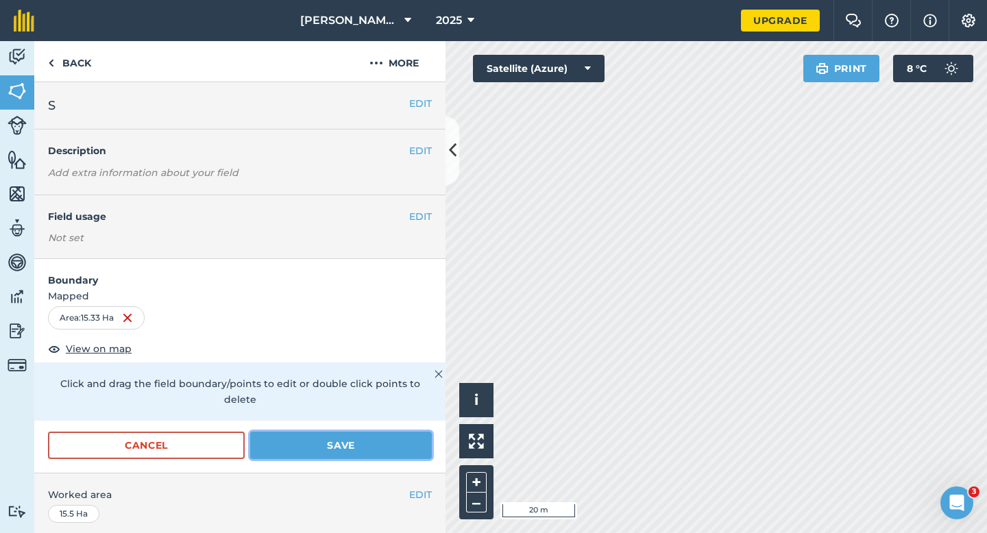
click at [384, 432] on button "Save" at bounding box center [341, 445] width 182 height 27
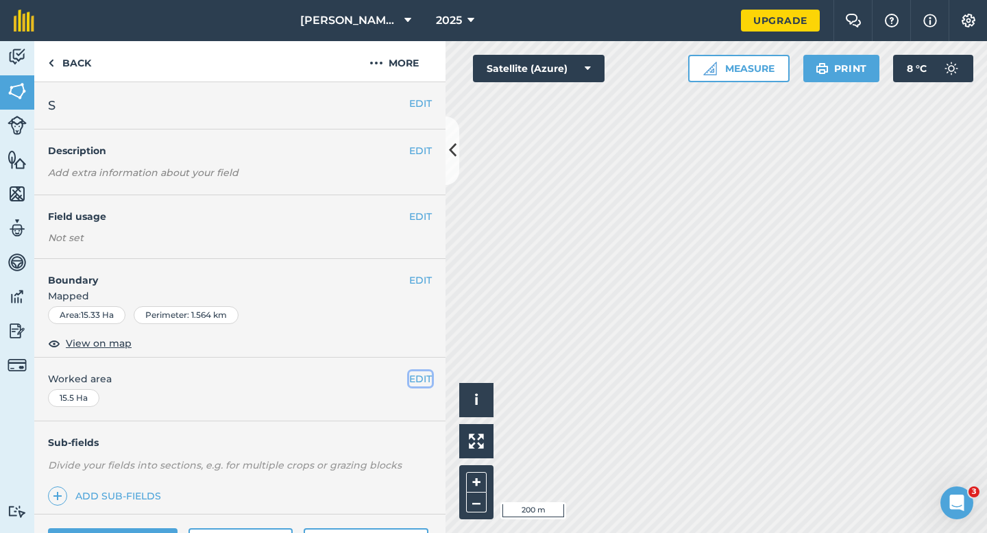
click at [423, 376] on button "EDIT" at bounding box center [420, 378] width 23 height 15
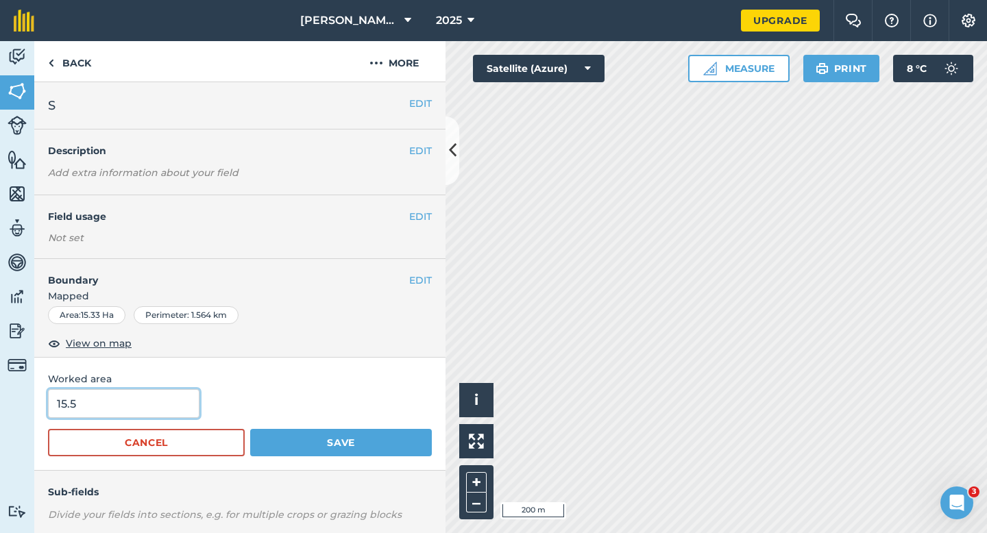
click at [151, 406] on input "15.5" at bounding box center [123, 403] width 151 height 29
type input "15.3"
click at [250, 429] on button "Save" at bounding box center [341, 442] width 182 height 27
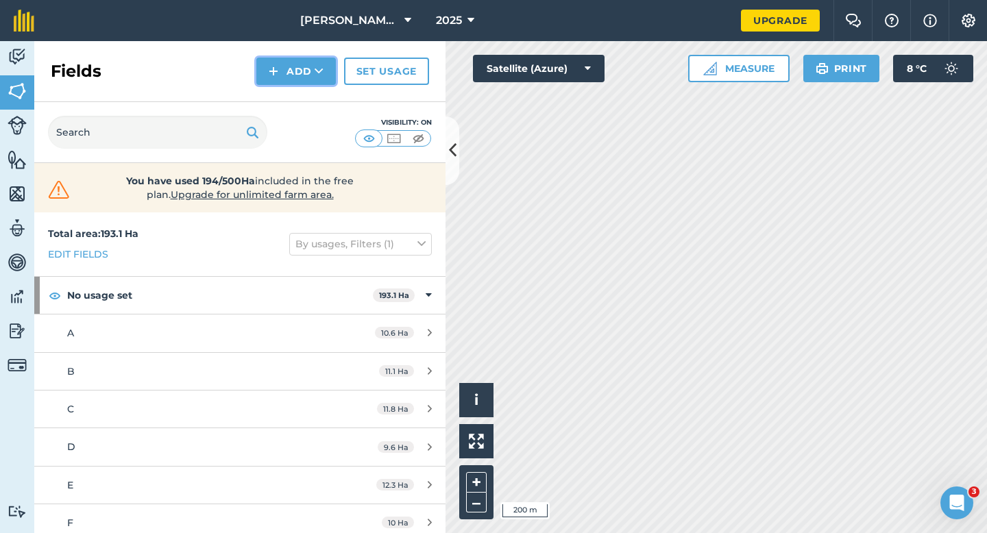
click at [303, 73] on button "Add" at bounding box center [295, 71] width 79 height 27
click at [303, 101] on link "Draw" at bounding box center [295, 102] width 75 height 30
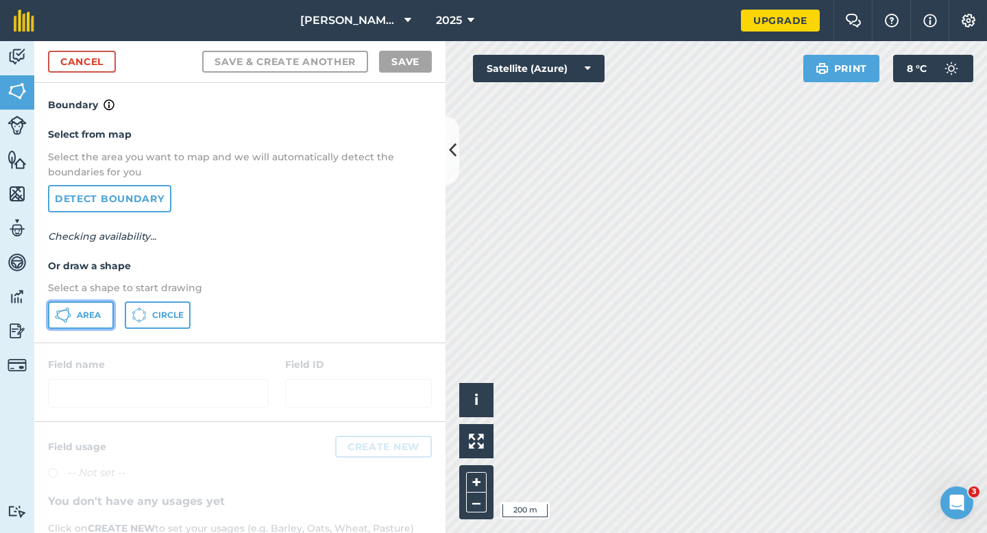
click at [64, 321] on icon at bounding box center [65, 320] width 3 height 3
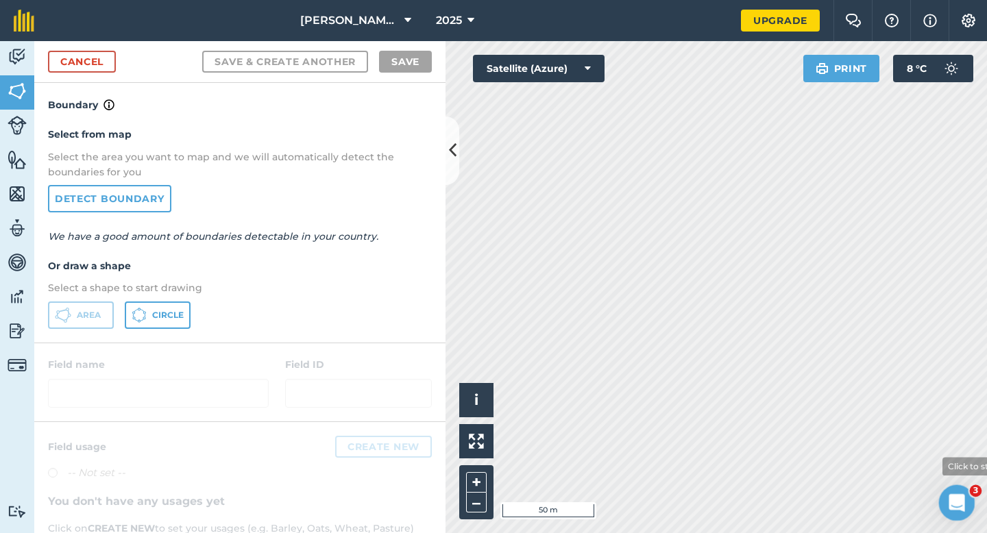
click at [909, 458] on body "[PERSON_NAME] & Sons 2025 Upgrade Farm Chat Help Info Settings Map printing is …" at bounding box center [493, 266] width 987 height 533
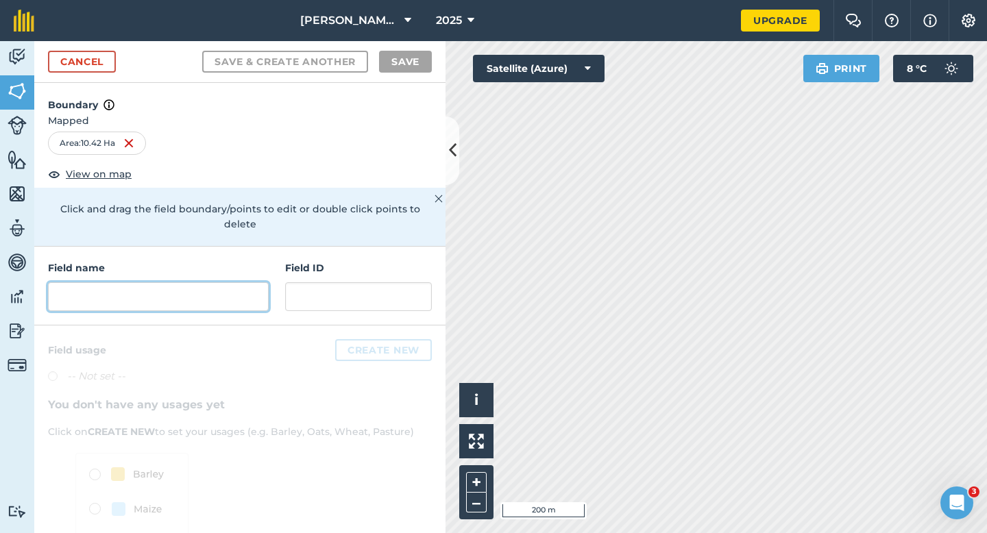
click at [234, 282] on input "text" at bounding box center [158, 296] width 221 height 29
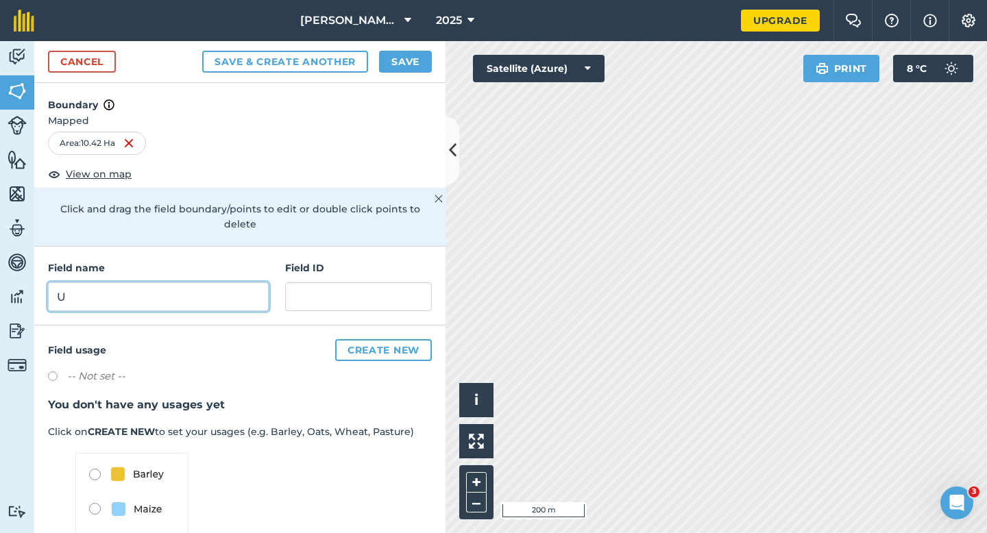
type input "U"
click at [409, 64] on button "Save" at bounding box center [405, 62] width 53 height 22
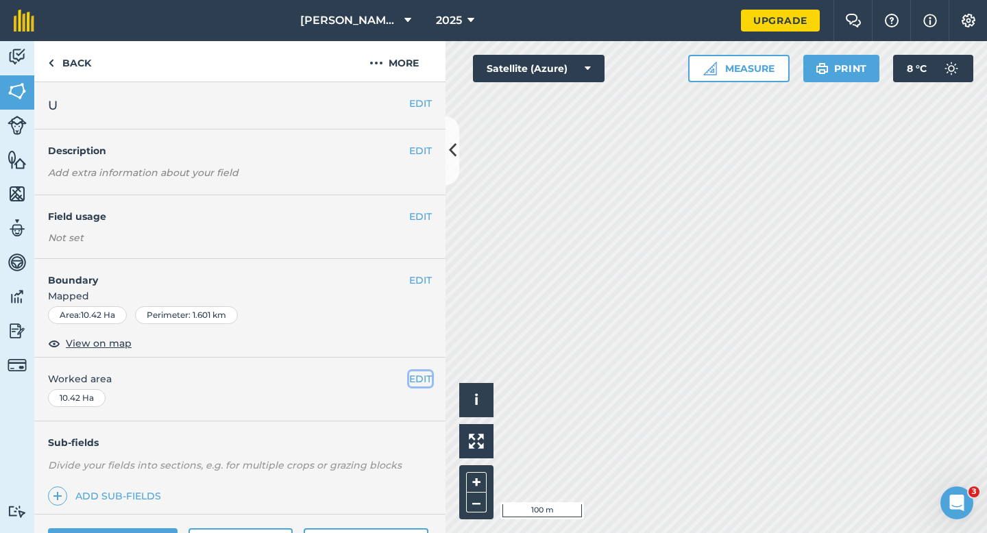
click at [416, 381] on button "EDIT" at bounding box center [420, 378] width 23 height 15
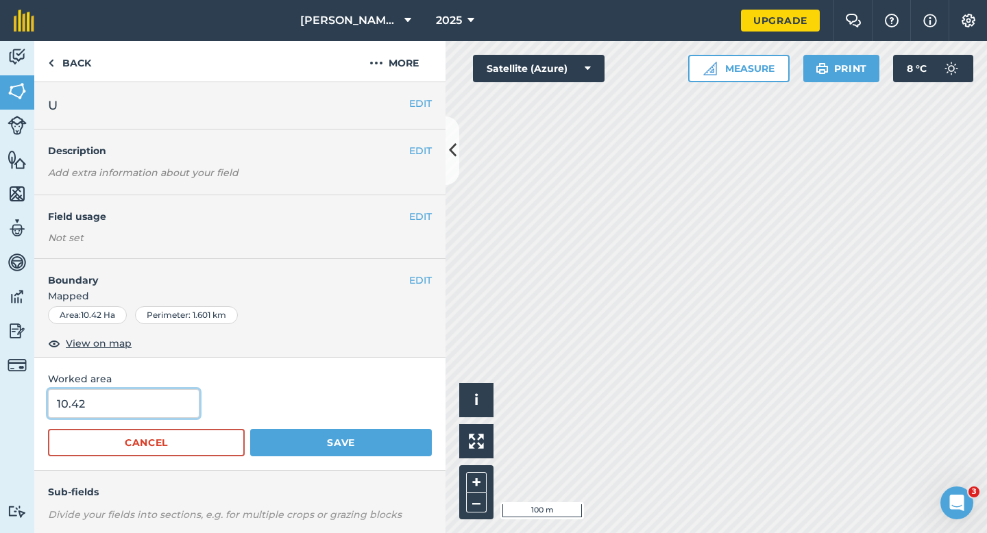
click at [156, 397] on input "10.42" at bounding box center [123, 403] width 151 height 29
type input "10.4"
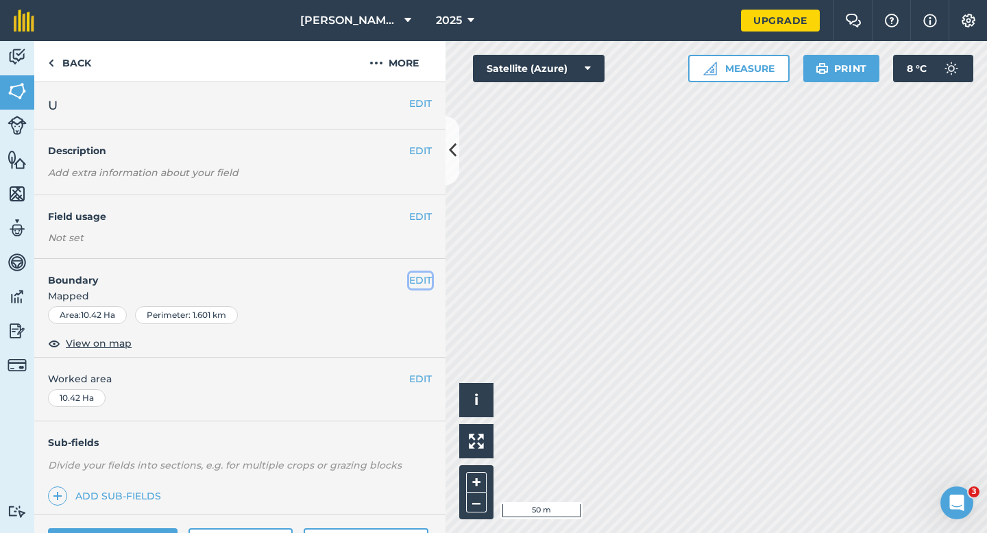
click at [411, 284] on button "EDIT" at bounding box center [420, 280] width 23 height 15
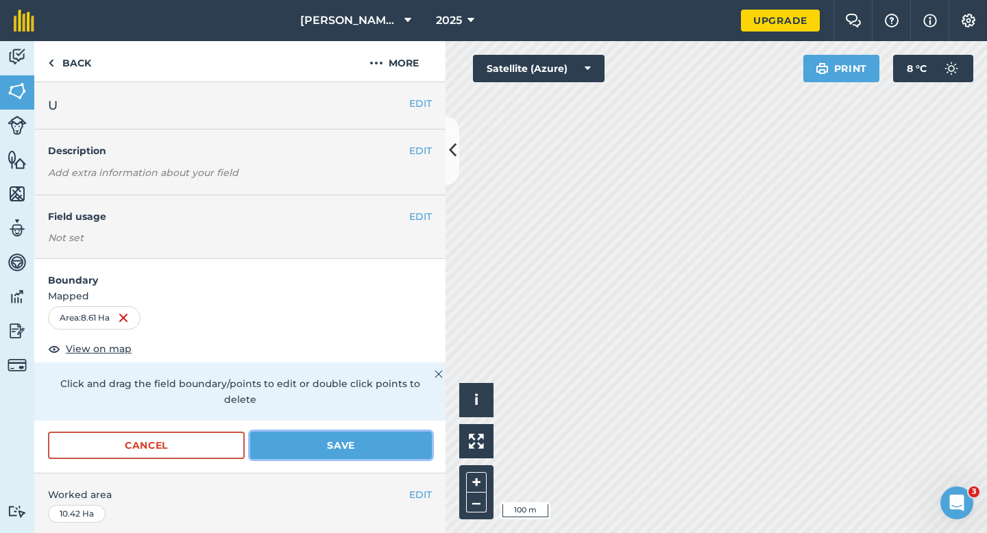
click at [380, 432] on button "Save" at bounding box center [341, 445] width 182 height 27
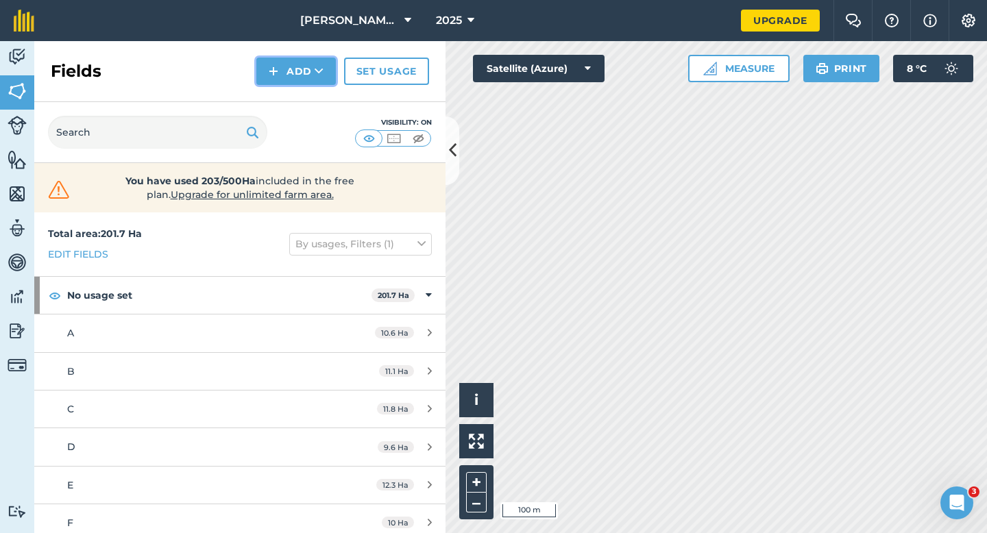
click at [286, 68] on button "Add" at bounding box center [295, 71] width 79 height 27
click at [286, 102] on link "Draw" at bounding box center [295, 102] width 75 height 30
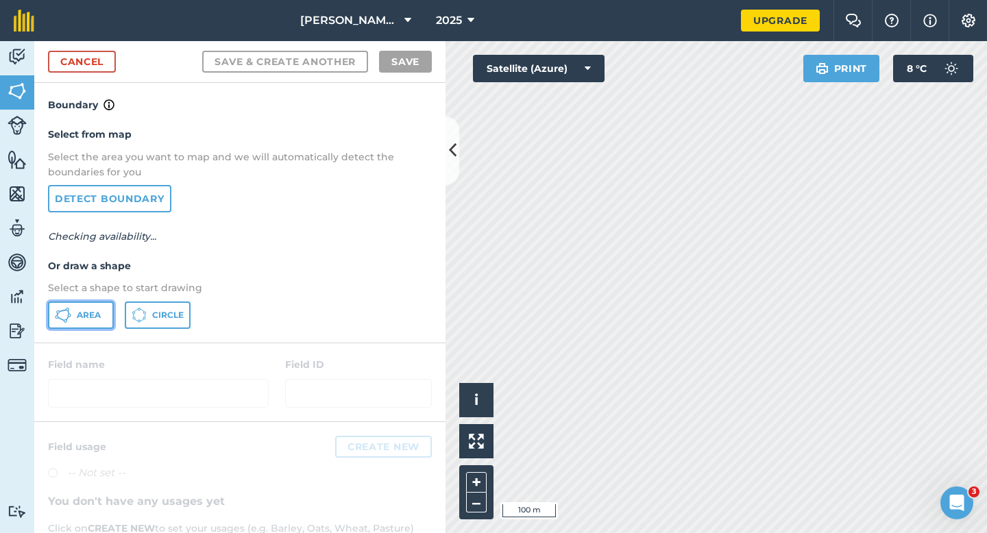
click at [82, 317] on span "Area" at bounding box center [89, 315] width 24 height 11
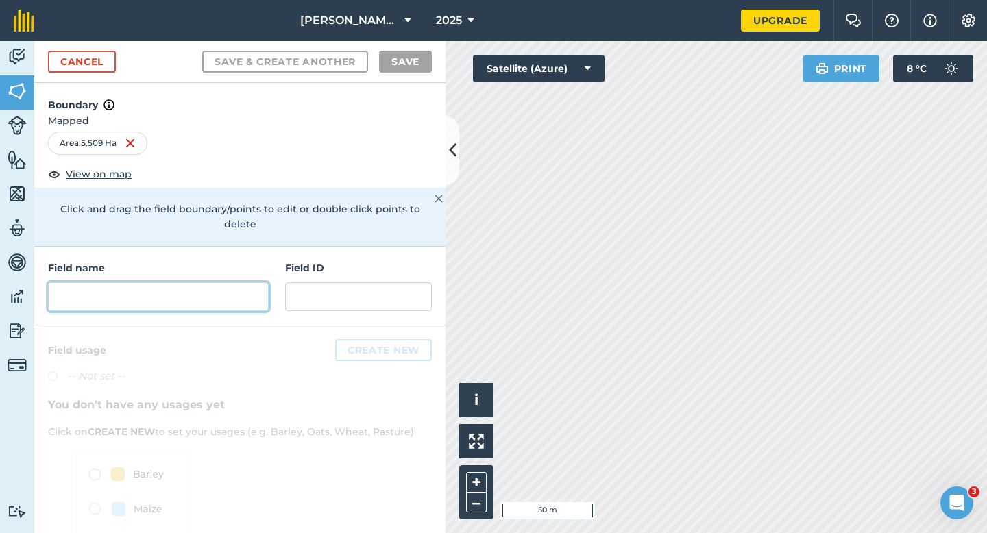
click at [224, 282] on input "text" at bounding box center [158, 296] width 221 height 29
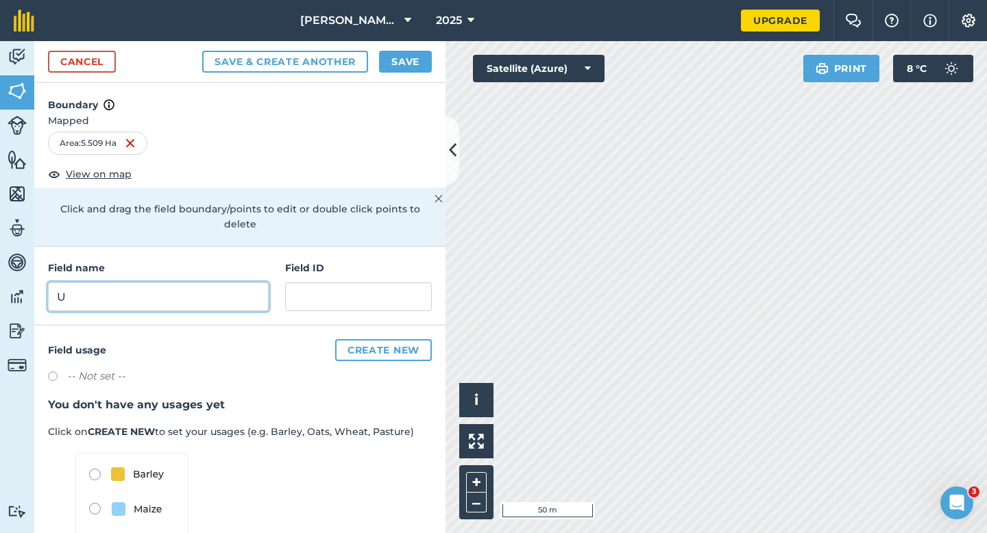
type input "U"
click at [387, 84] on h4 "Boundary" at bounding box center [239, 98] width 411 height 30
click at [393, 60] on button "Save" at bounding box center [405, 62] width 53 height 22
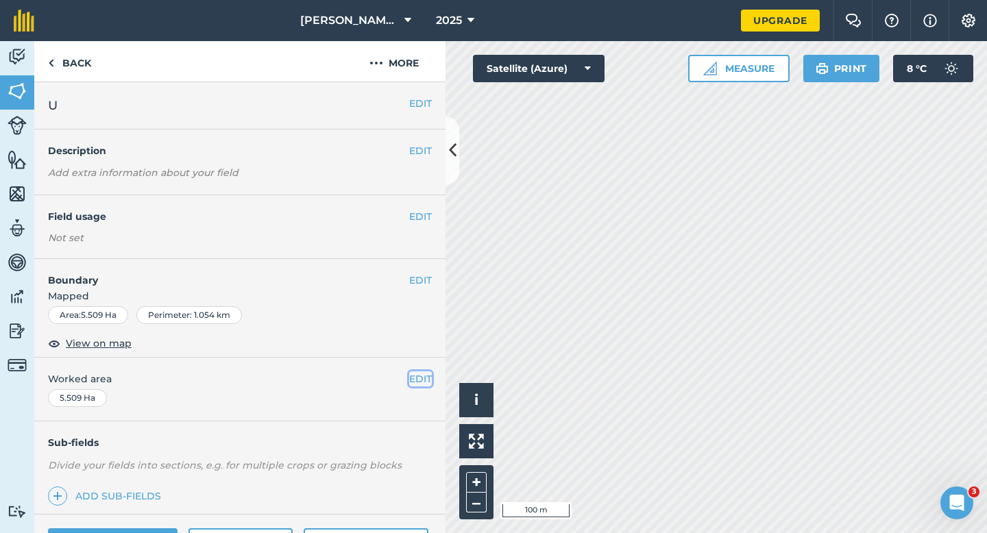
click at [419, 378] on button "EDIT" at bounding box center [420, 378] width 23 height 15
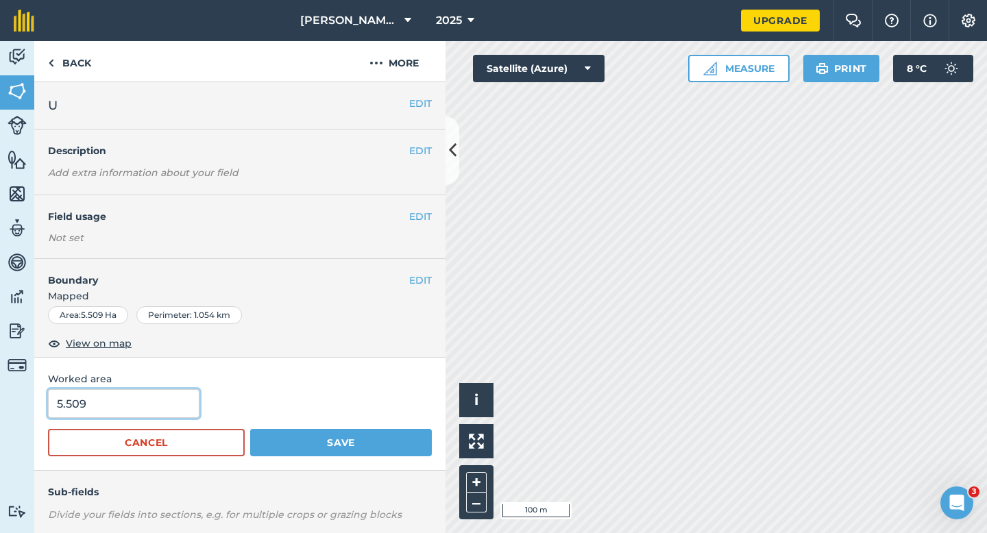
click at [119, 412] on input "5.509" at bounding box center [123, 403] width 151 height 29
type input "5.5"
click at [250, 429] on button "Save" at bounding box center [341, 442] width 182 height 27
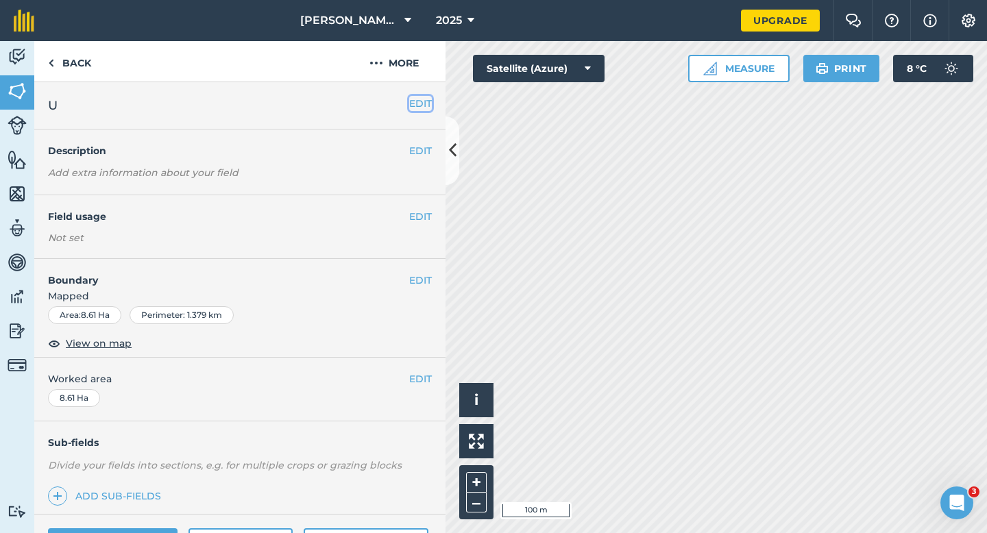
click at [423, 103] on button "EDIT" at bounding box center [420, 103] width 23 height 15
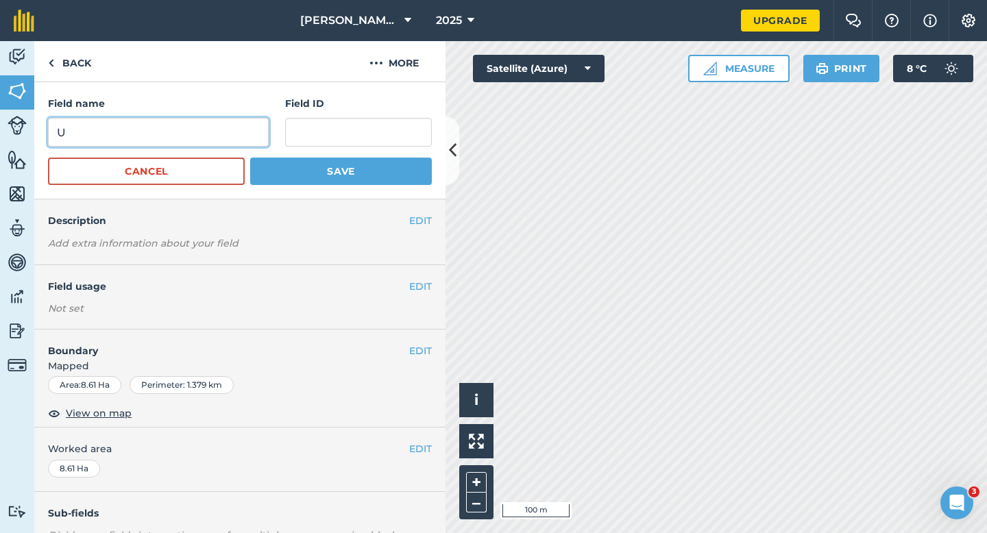
click at [209, 139] on input "U" at bounding box center [158, 132] width 221 height 29
type input "W"
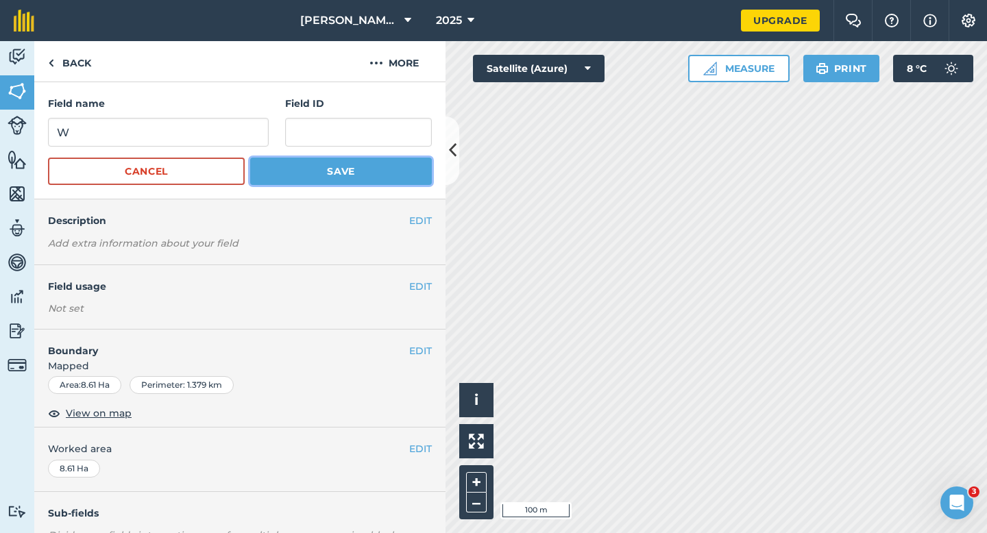
click at [319, 170] on button "Save" at bounding box center [341, 171] width 182 height 27
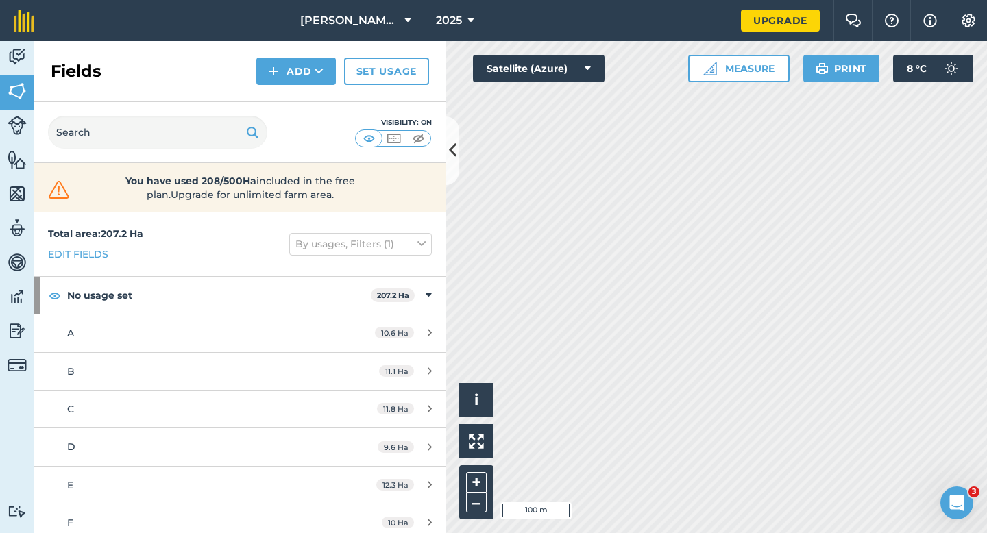
click at [288, 90] on div "Fields Add Set usage" at bounding box center [239, 71] width 411 height 61
click at [288, 75] on button "Add" at bounding box center [295, 71] width 79 height 27
click at [288, 93] on link "Draw" at bounding box center [295, 102] width 75 height 30
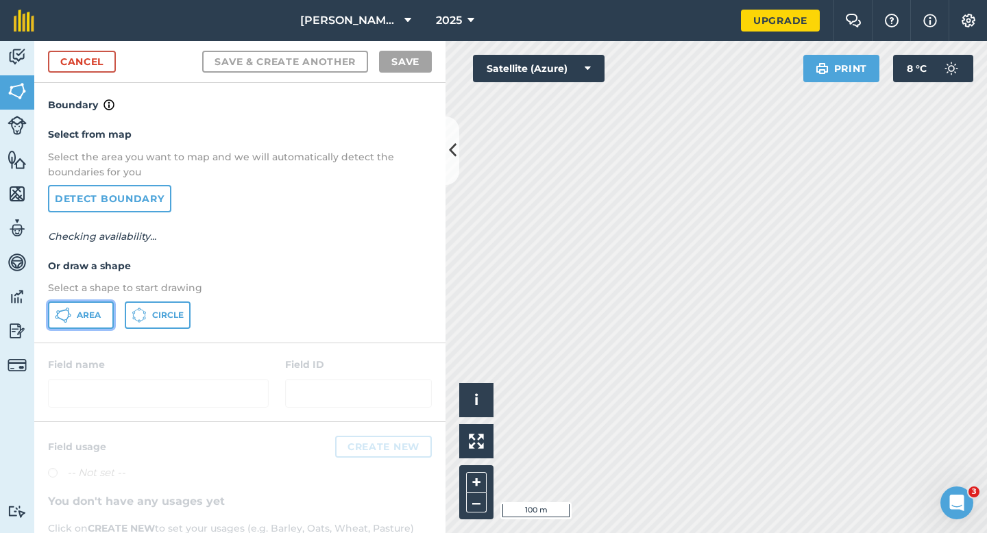
click at [73, 310] on button "Area" at bounding box center [81, 314] width 66 height 27
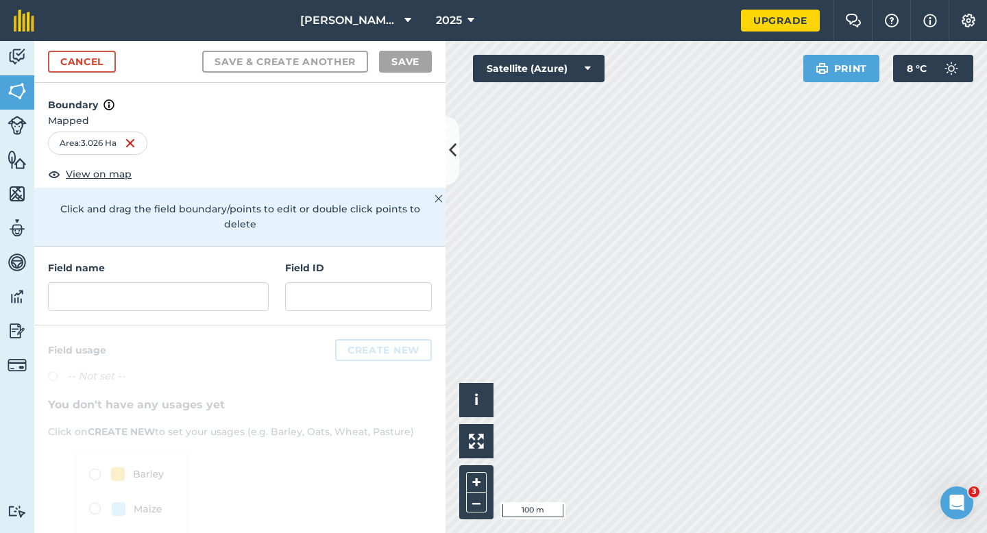
click at [225, 325] on div at bounding box center [239, 473] width 411 height 297
click at [225, 286] on input "text" at bounding box center [158, 296] width 221 height 29
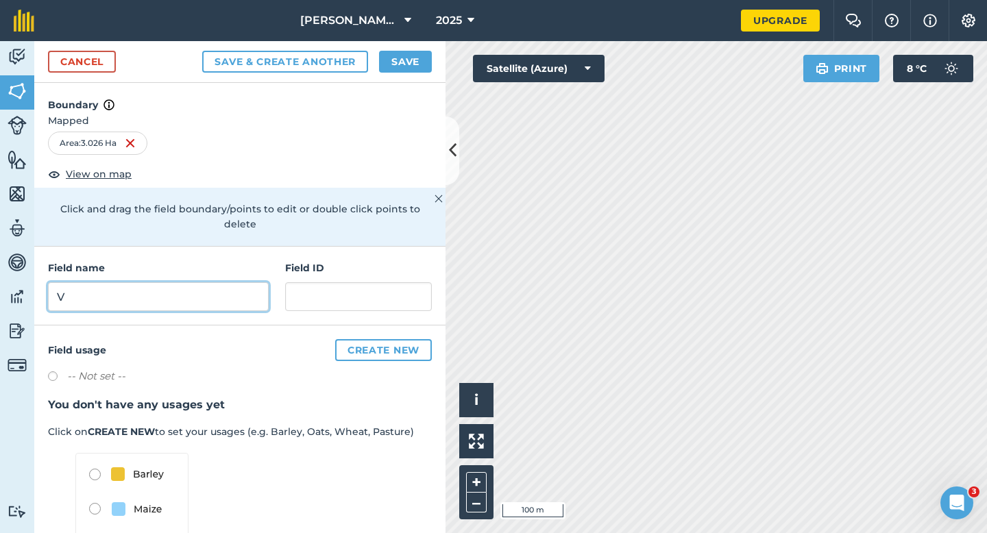
type input "V"
click at [427, 50] on div "Cancel Save & Create Another Save" at bounding box center [239, 62] width 411 height 42
click at [426, 61] on button "Save" at bounding box center [405, 62] width 53 height 22
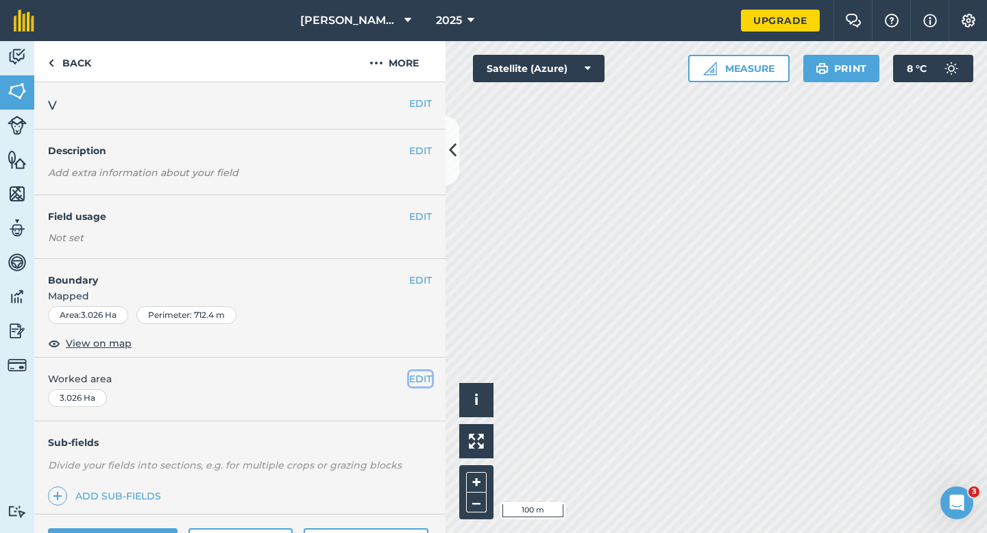
click at [412, 373] on button "EDIT" at bounding box center [420, 378] width 23 height 15
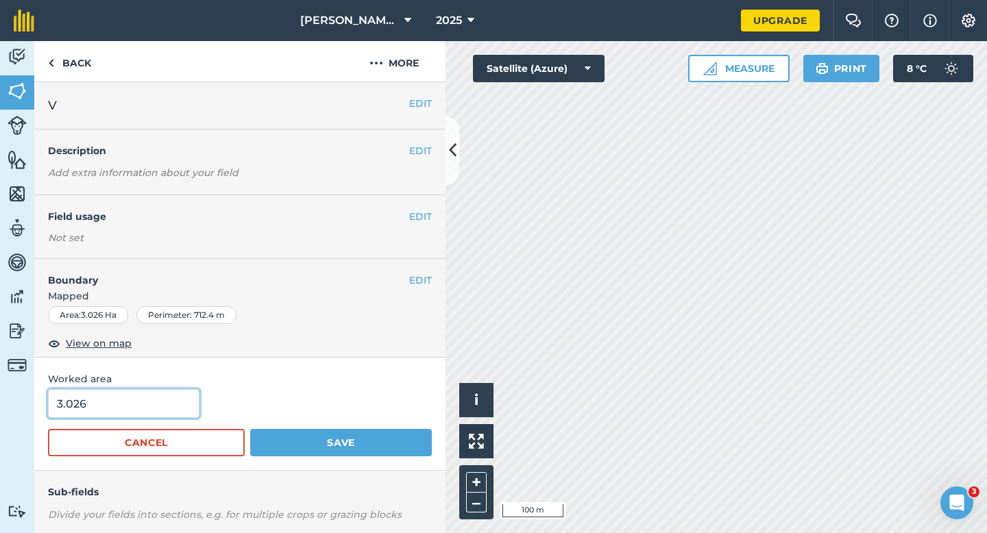
click at [164, 399] on input "3.026" at bounding box center [123, 403] width 151 height 29
type input "4"
click at [250, 429] on button "Save" at bounding box center [341, 442] width 182 height 27
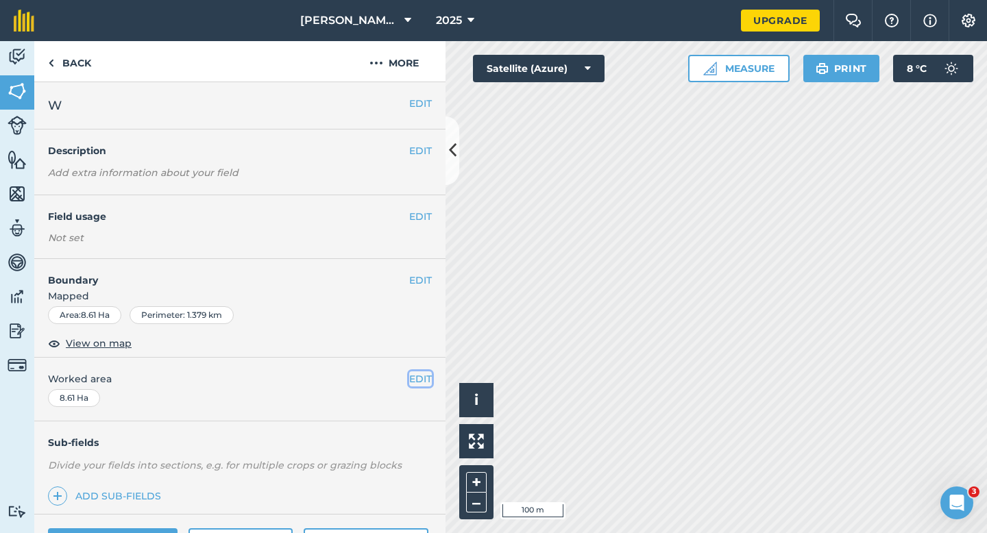
click at [409, 373] on button "EDIT" at bounding box center [420, 378] width 23 height 15
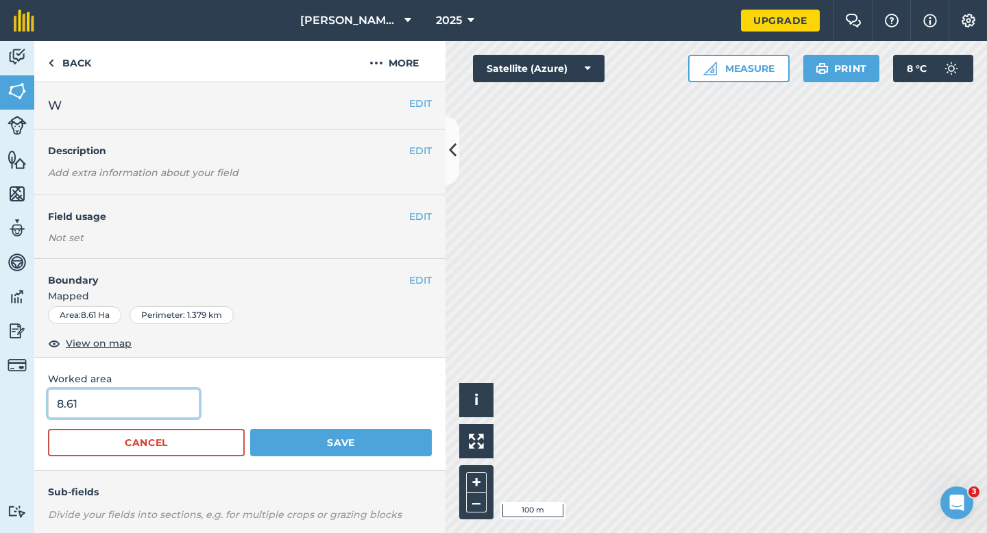
click at [162, 402] on input "8.61" at bounding box center [123, 403] width 151 height 29
type input "8.6"
click at [250, 429] on button "Save" at bounding box center [341, 442] width 182 height 27
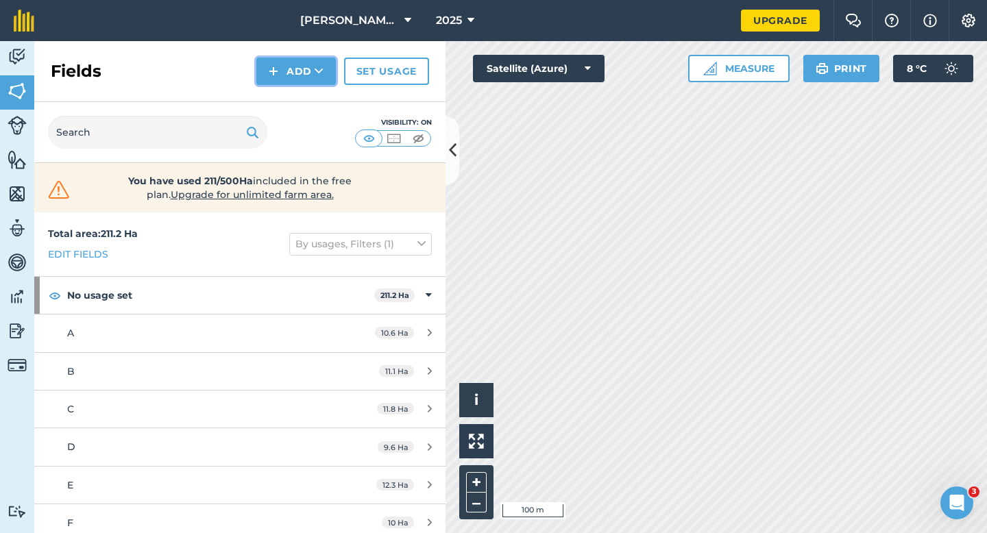
click at [317, 73] on icon at bounding box center [319, 71] width 9 height 14
click at [317, 116] on link "Draw" at bounding box center [295, 102] width 75 height 30
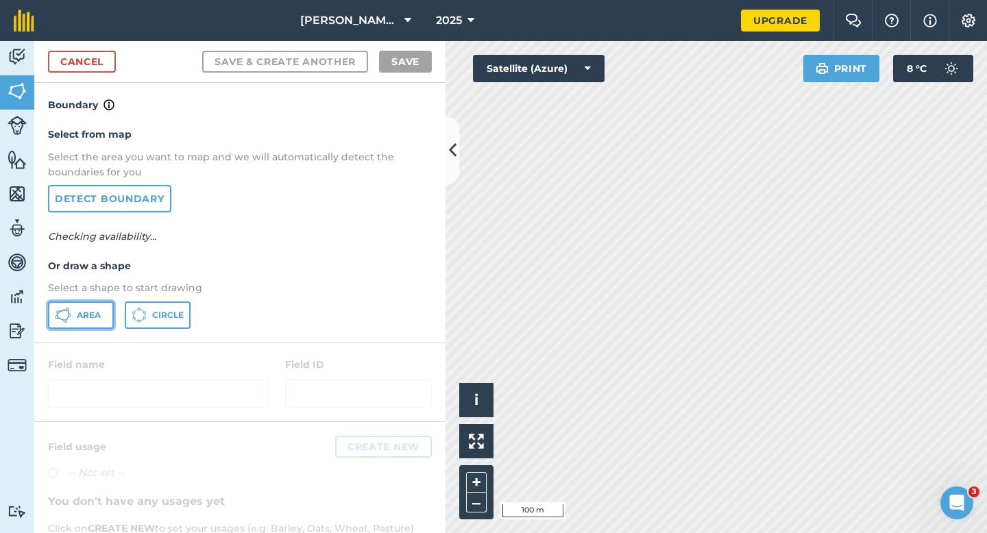
click at [75, 321] on button "Area" at bounding box center [81, 314] width 66 height 27
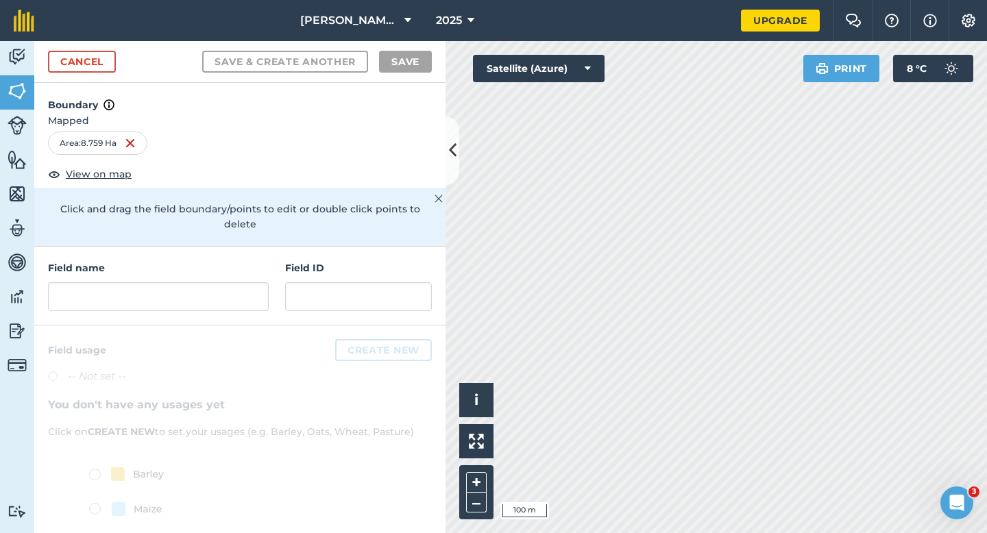
click at [194, 260] on h4 "Field name" at bounding box center [158, 267] width 221 height 15
click at [197, 283] on input "text" at bounding box center [158, 296] width 221 height 29
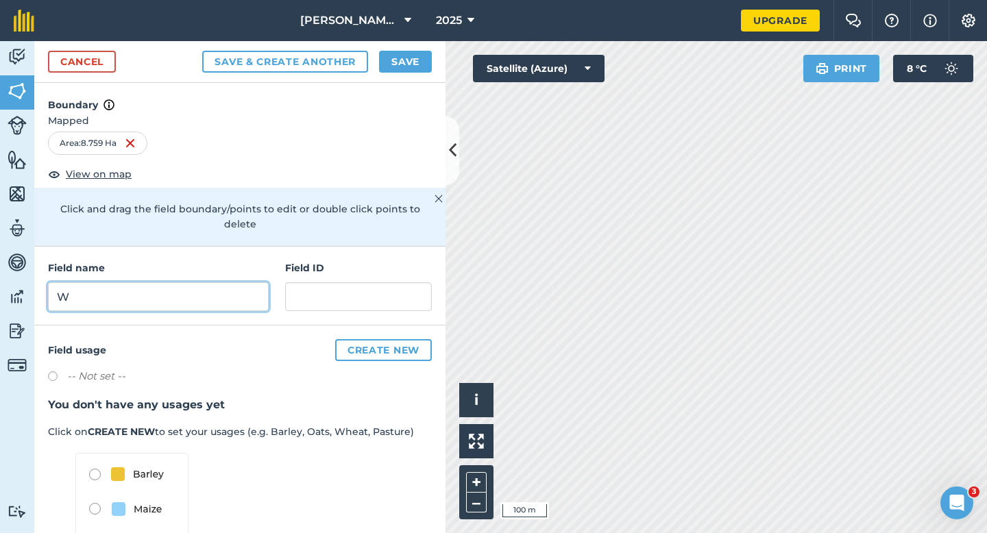
type input "W"
click at [406, 62] on button "Save" at bounding box center [405, 62] width 53 height 22
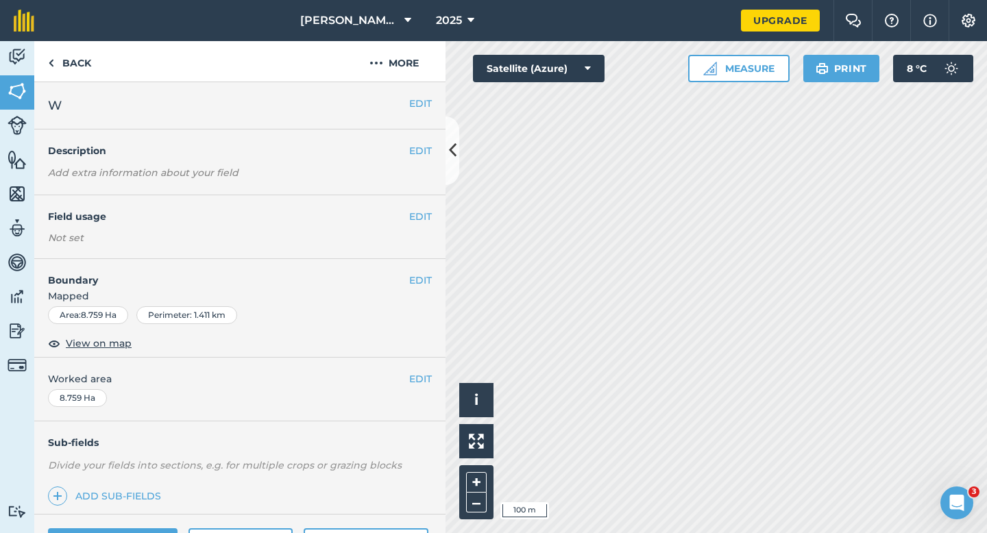
click at [420, 93] on div "EDIT W" at bounding box center [239, 105] width 411 height 47
click at [421, 97] on button "EDIT" at bounding box center [420, 103] width 23 height 15
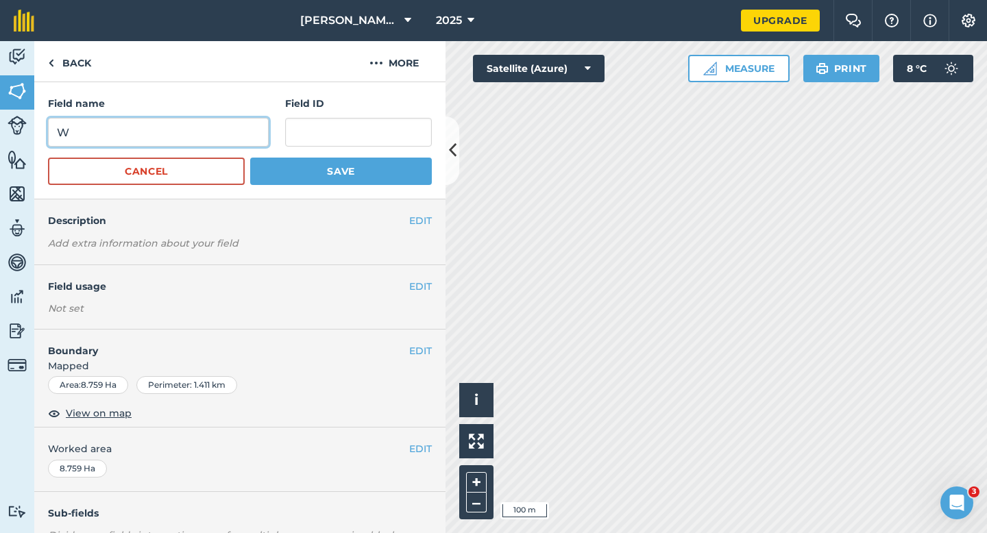
click at [232, 136] on input "W" at bounding box center [158, 132] width 221 height 29
type input "X"
click at [250, 158] on button "Save" at bounding box center [341, 171] width 182 height 27
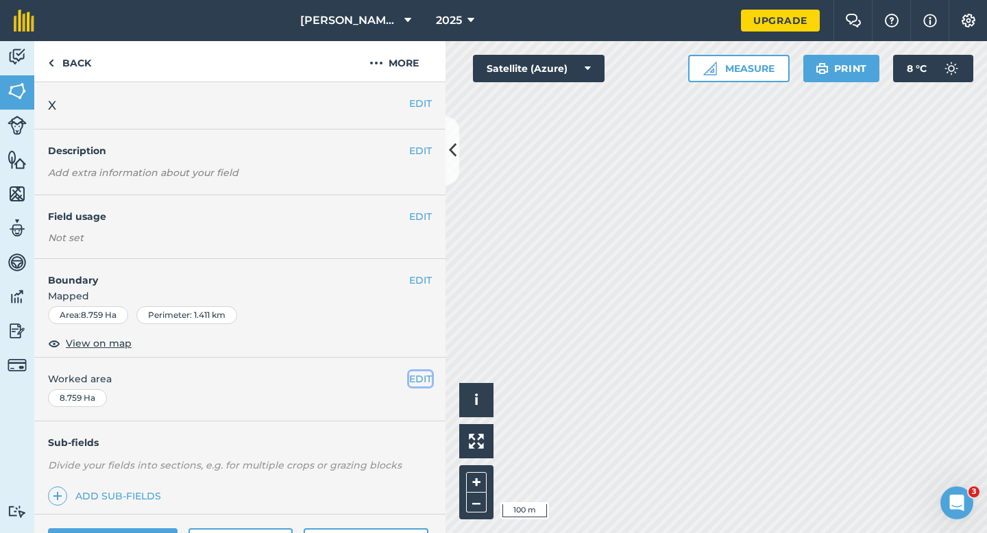
click at [419, 382] on button "EDIT" at bounding box center [420, 378] width 23 height 15
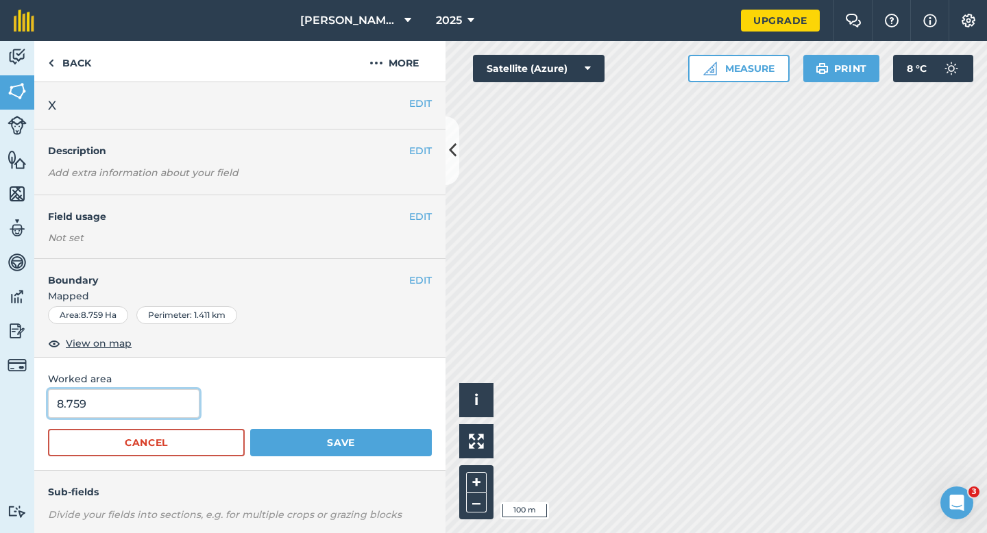
click at [107, 406] on input "8.759" at bounding box center [123, 403] width 151 height 29
type input "8.8"
click at [250, 429] on button "Save" at bounding box center [341, 442] width 182 height 27
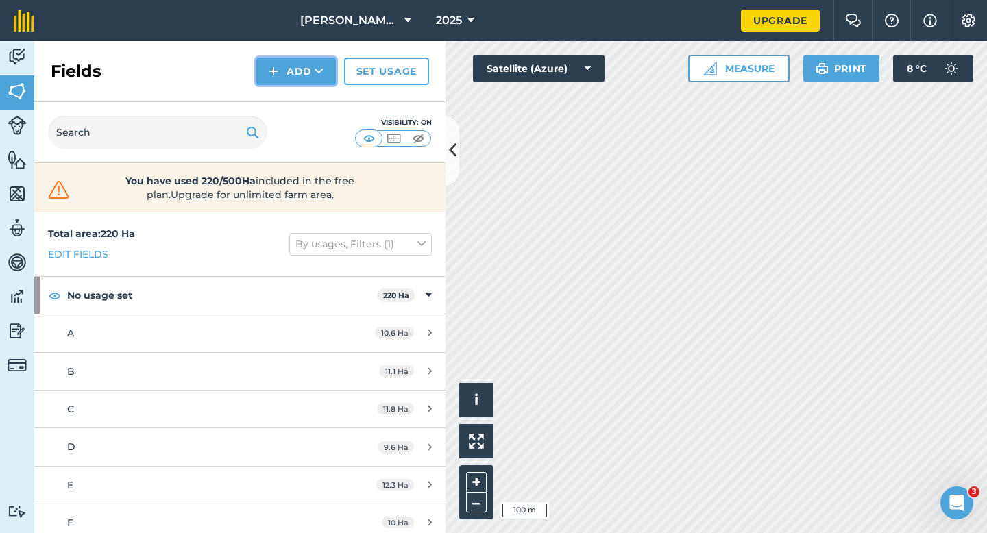
click at [285, 79] on button "Add" at bounding box center [295, 71] width 79 height 27
click at [293, 116] on link "Draw" at bounding box center [295, 102] width 75 height 30
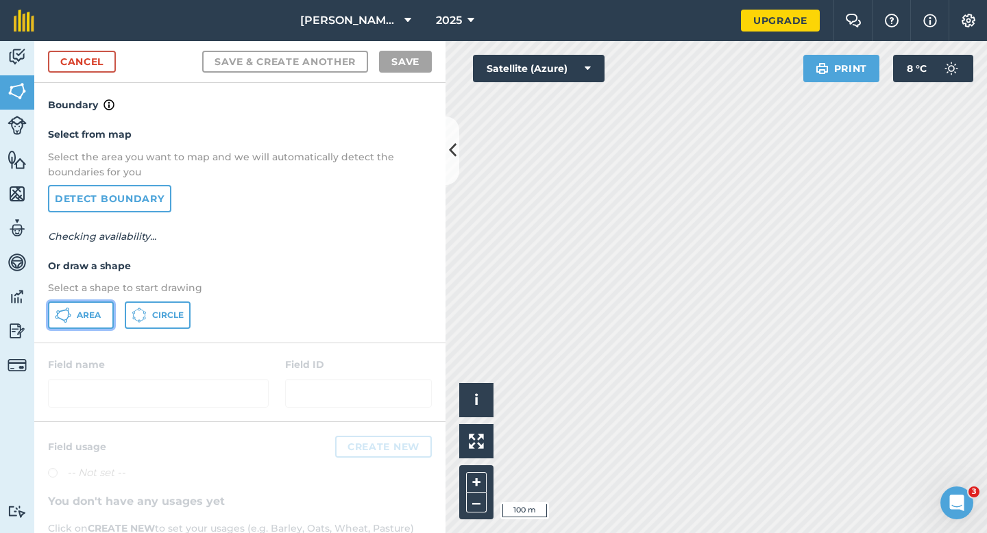
click at [83, 317] on span "Area" at bounding box center [89, 315] width 24 height 11
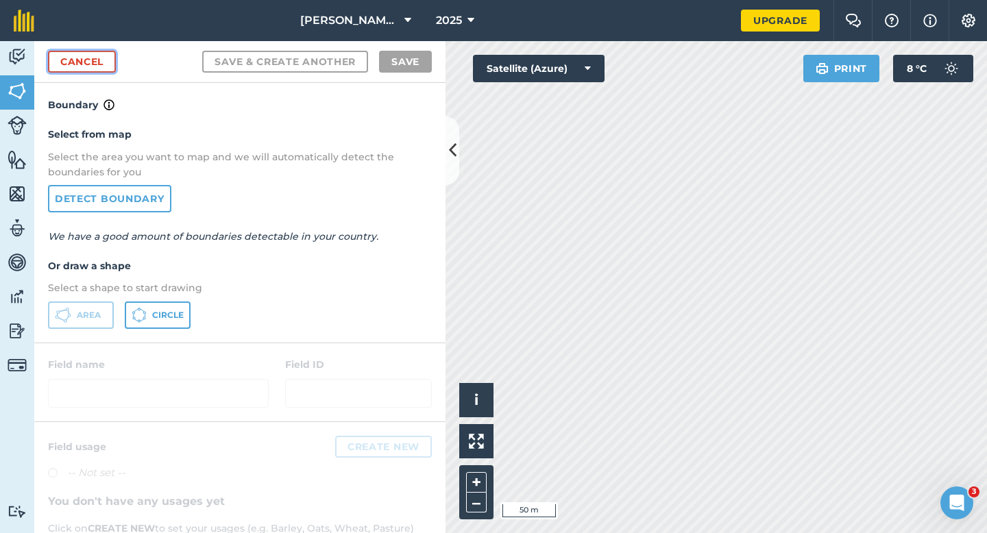
click at [114, 62] on link "Cancel" at bounding box center [82, 62] width 68 height 22
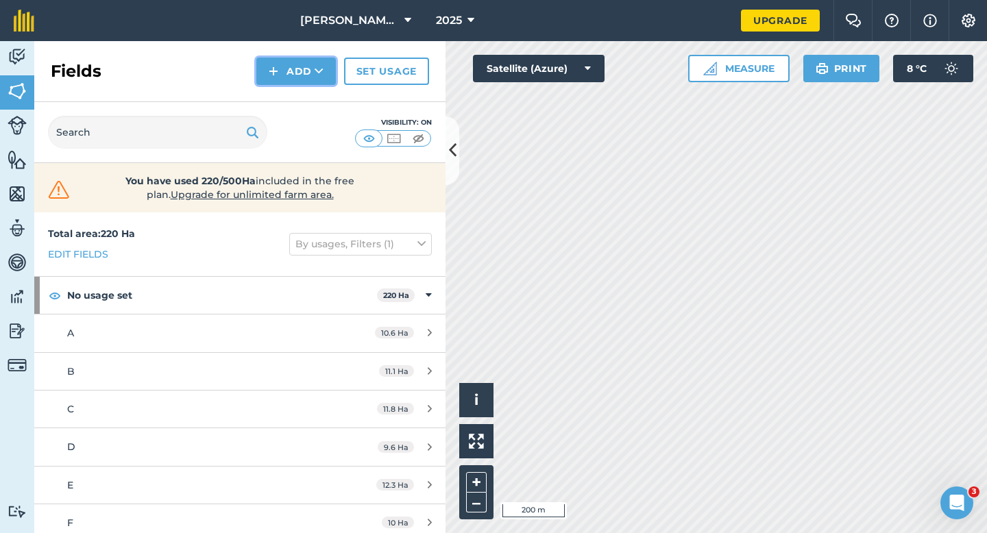
click at [278, 71] on img at bounding box center [274, 71] width 10 height 16
click at [279, 93] on link "Draw" at bounding box center [295, 102] width 75 height 30
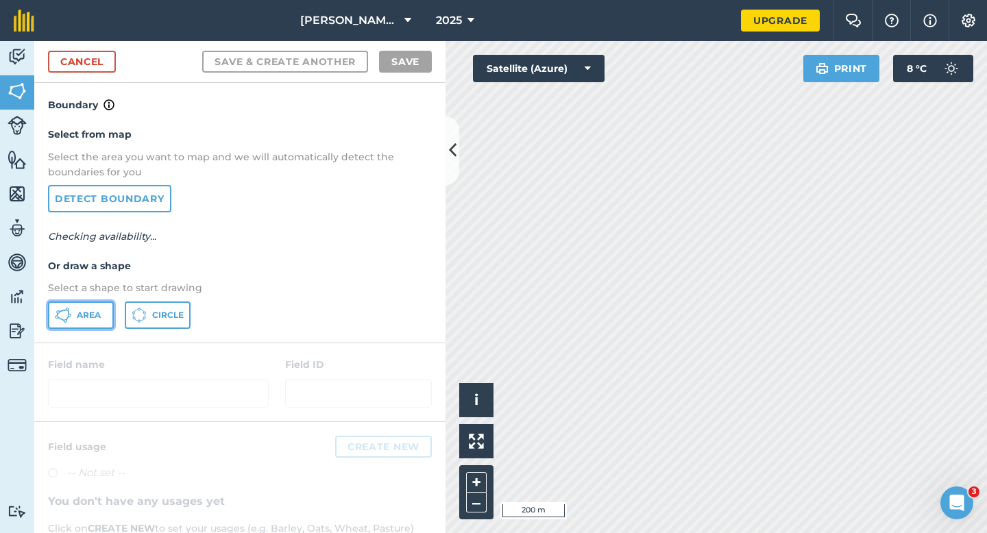
click at [82, 322] on button "Area" at bounding box center [81, 314] width 66 height 27
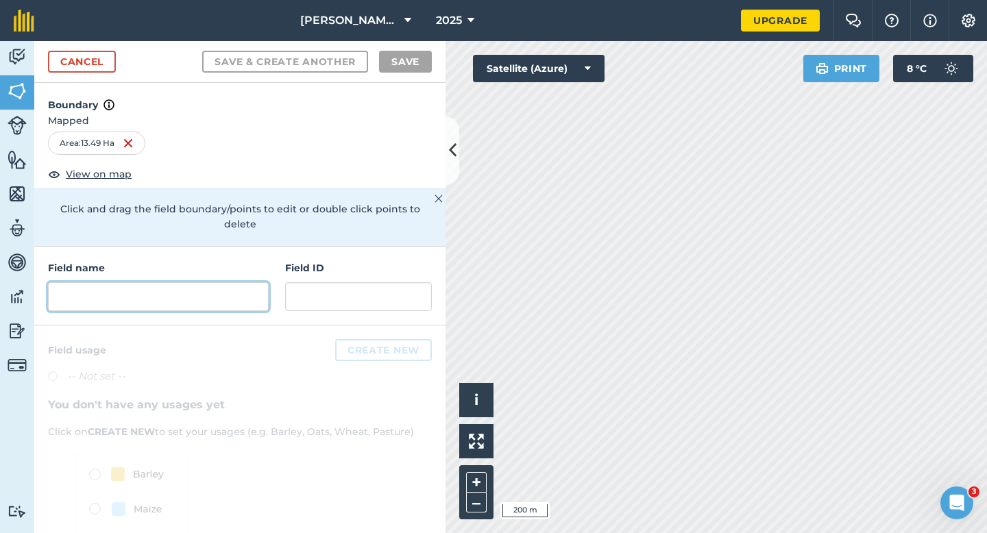
click at [190, 288] on input "text" at bounding box center [158, 296] width 221 height 29
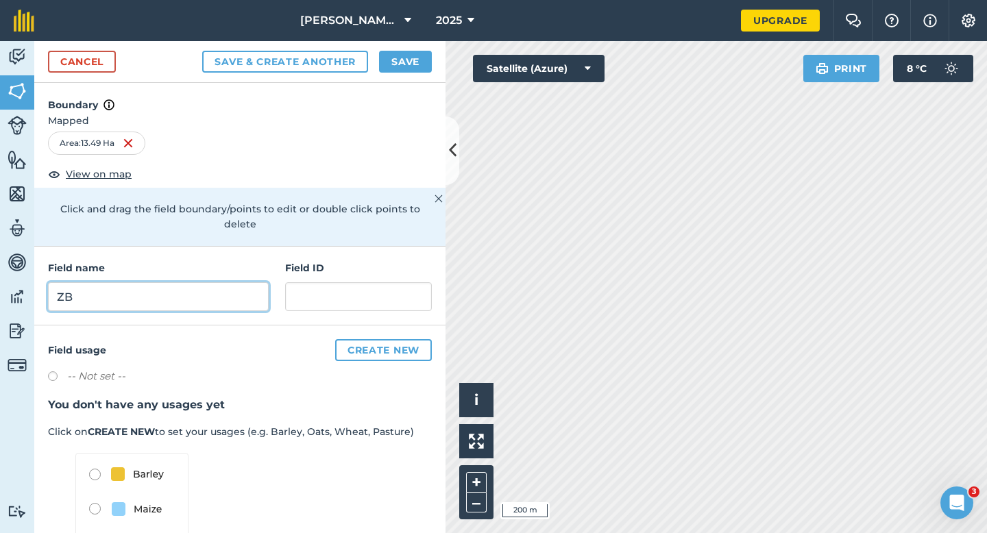
type input "ZB"
click at [408, 69] on button "Save" at bounding box center [405, 62] width 53 height 22
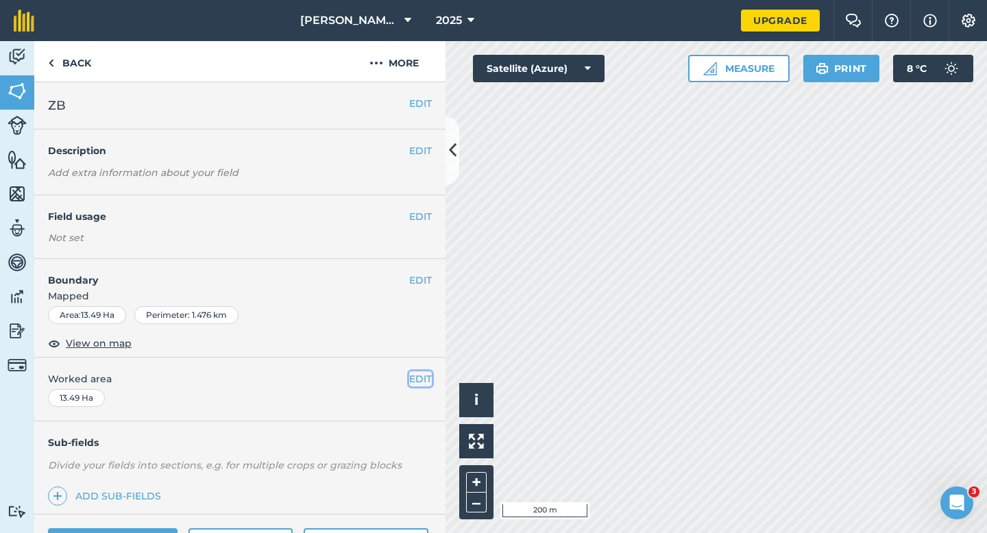
click at [424, 382] on button "EDIT" at bounding box center [420, 378] width 23 height 15
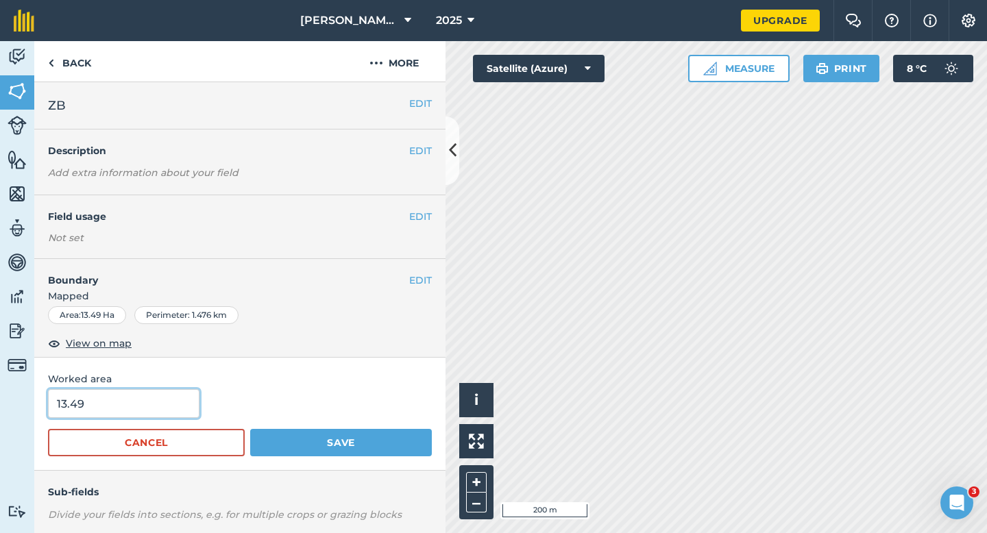
click at [140, 410] on input "13.49" at bounding box center [123, 403] width 151 height 29
type input "13.5"
click at [250, 429] on button "Save" at bounding box center [341, 442] width 182 height 27
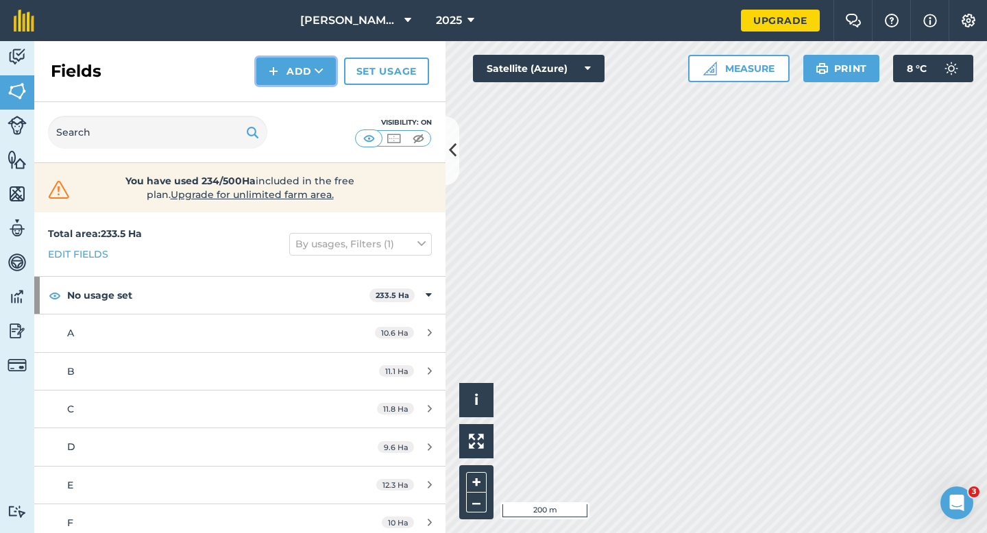
click at [291, 71] on button "Add" at bounding box center [295, 71] width 79 height 27
click at [291, 98] on link "Draw" at bounding box center [295, 102] width 75 height 30
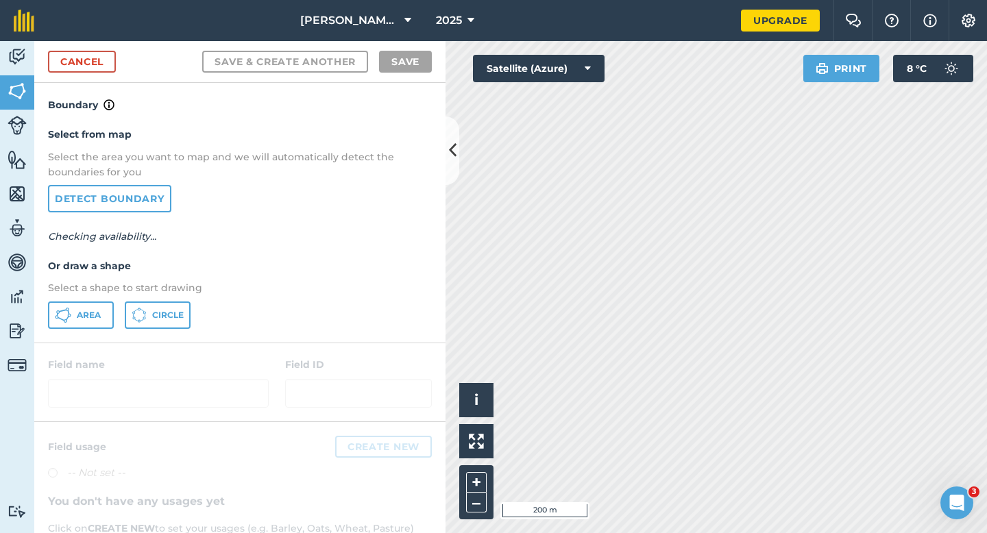
click at [108, 299] on div "Select from map Select the area you want to map and we will automatically detec…" at bounding box center [239, 227] width 411 height 229
click at [107, 306] on button "Area" at bounding box center [81, 314] width 66 height 27
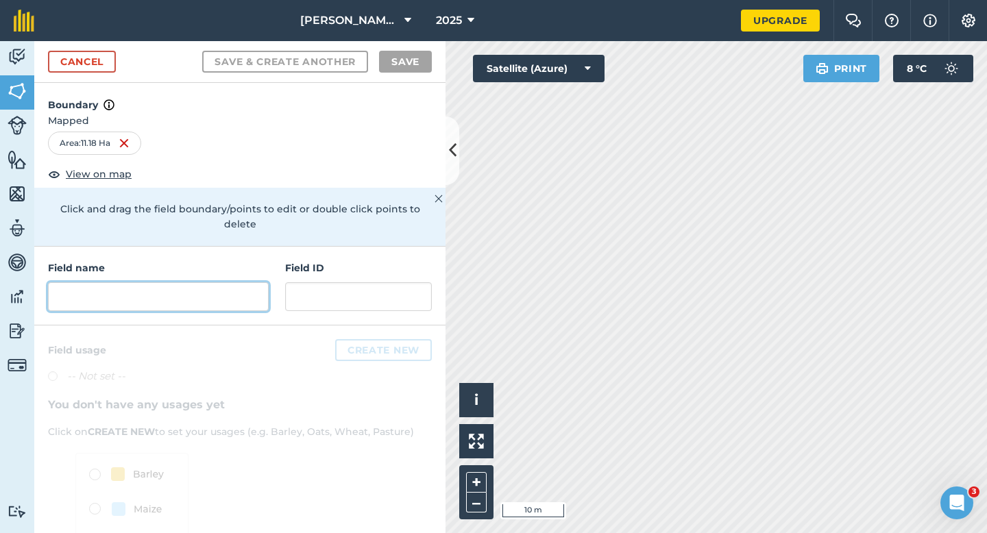
click at [244, 282] on input "text" at bounding box center [158, 296] width 221 height 29
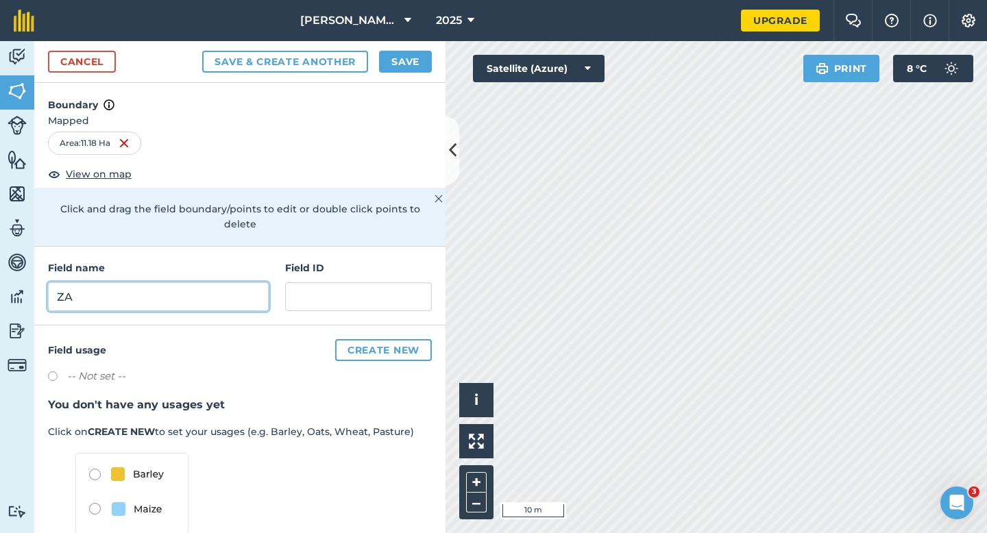
type input "ZA"
click at [409, 67] on button "Save" at bounding box center [405, 62] width 53 height 22
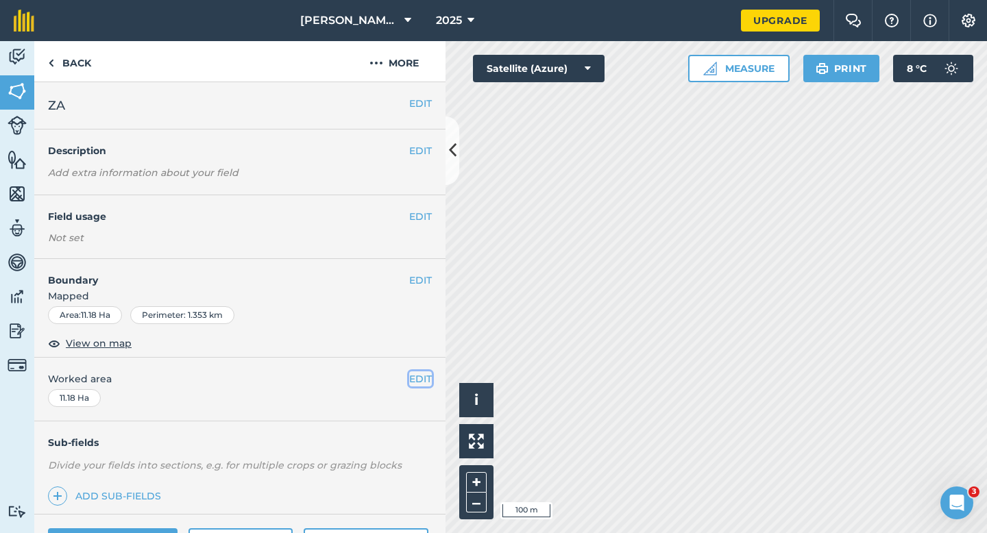
click at [423, 377] on button "EDIT" at bounding box center [420, 378] width 23 height 15
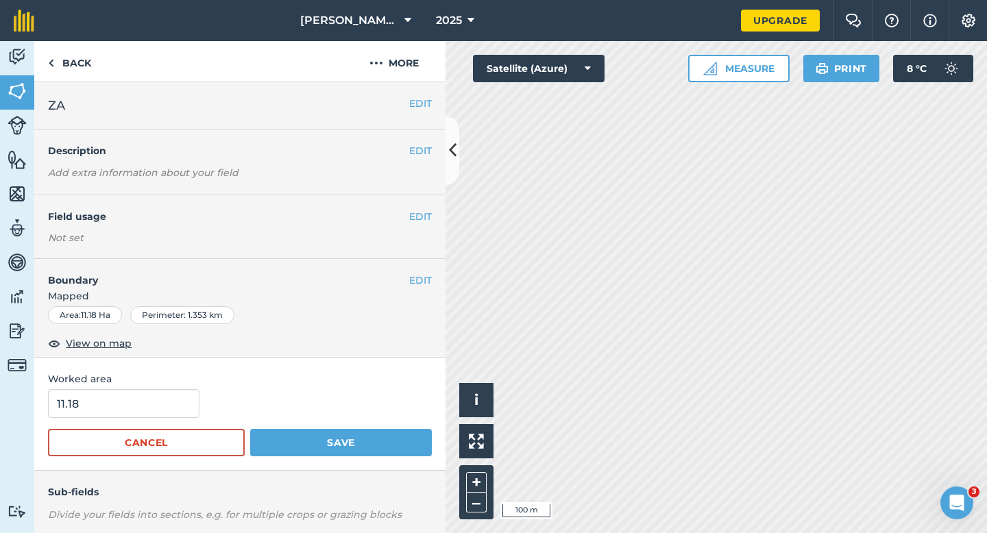
click at [143, 389] on div "Worked area 11.18 Cancel Save" at bounding box center [239, 414] width 411 height 113
click at [143, 407] on input "11.18" at bounding box center [123, 403] width 151 height 29
type input "11.2"
click at [250, 429] on button "Save" at bounding box center [341, 442] width 182 height 27
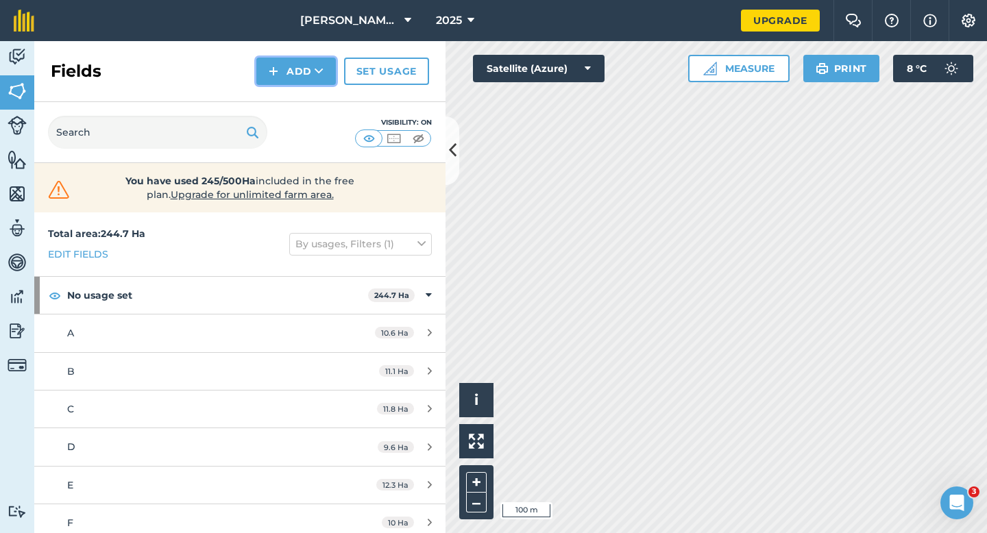
click at [282, 75] on button "Add" at bounding box center [295, 71] width 79 height 27
click at [283, 103] on link "Draw" at bounding box center [295, 102] width 75 height 30
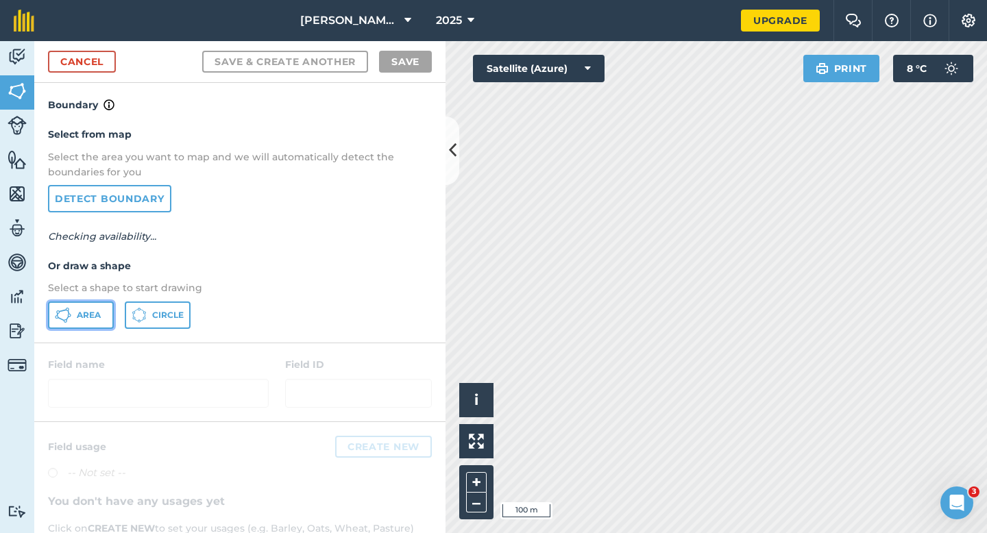
click at [88, 304] on button "Area" at bounding box center [81, 314] width 66 height 27
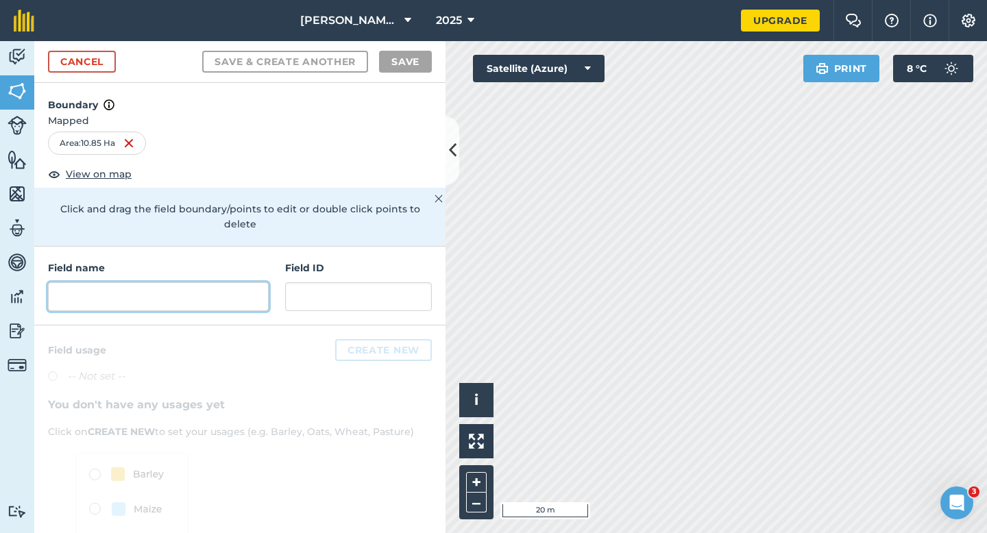
click at [238, 282] on input "text" at bounding box center [158, 296] width 221 height 29
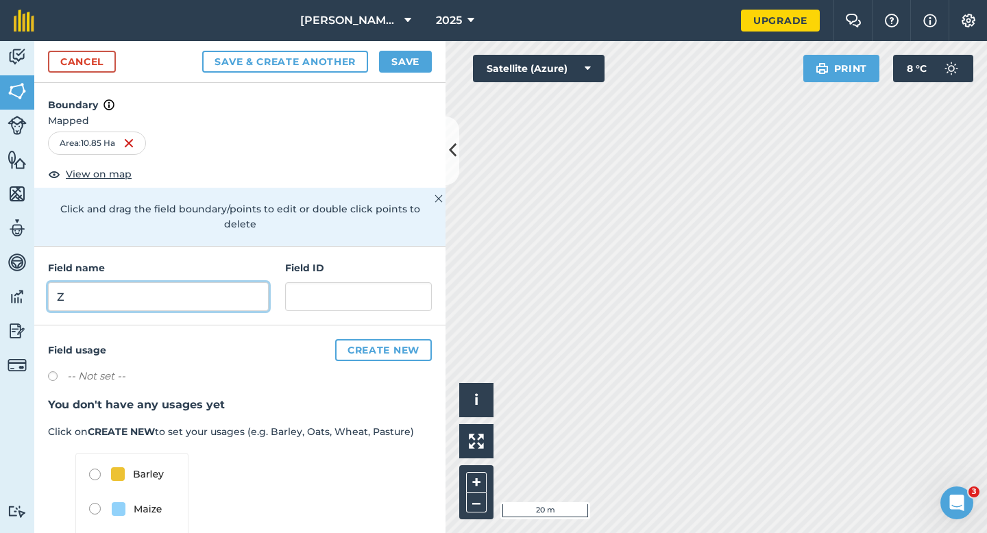
type input "Z"
click at [407, 56] on button "Save" at bounding box center [405, 62] width 53 height 22
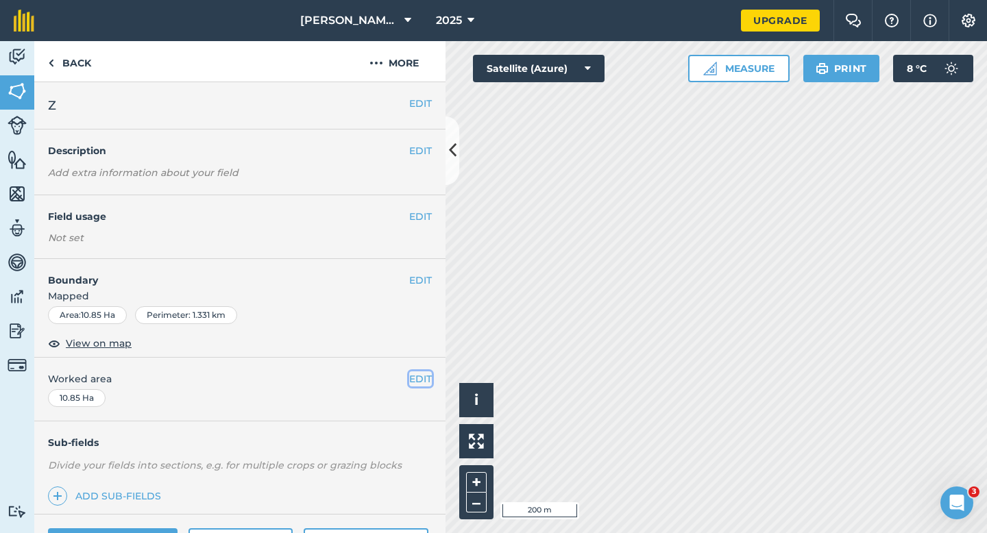
click at [421, 379] on button "EDIT" at bounding box center [420, 378] width 23 height 15
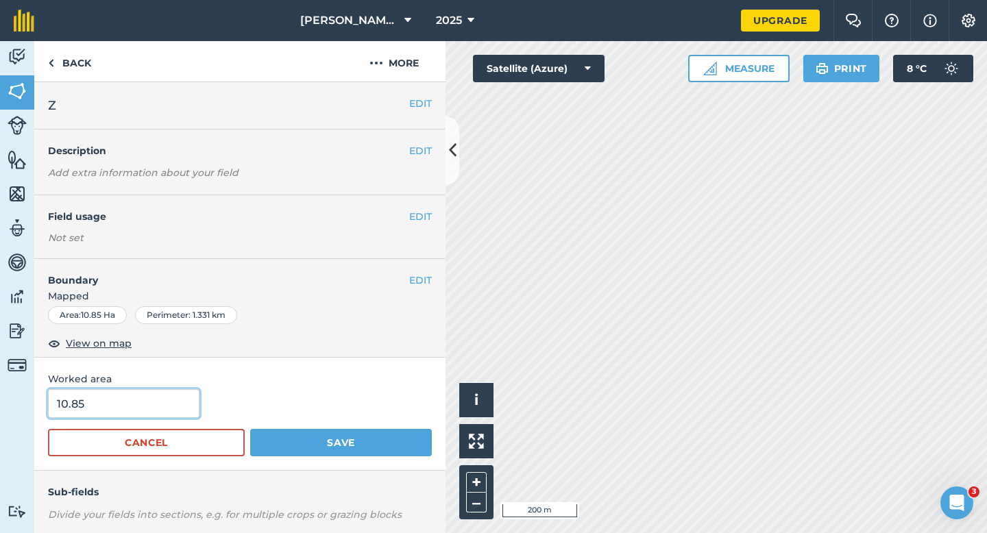
click at [122, 411] on input "10.85" at bounding box center [123, 403] width 151 height 29
type input "11"
click at [250, 429] on button "Save" at bounding box center [341, 442] width 182 height 27
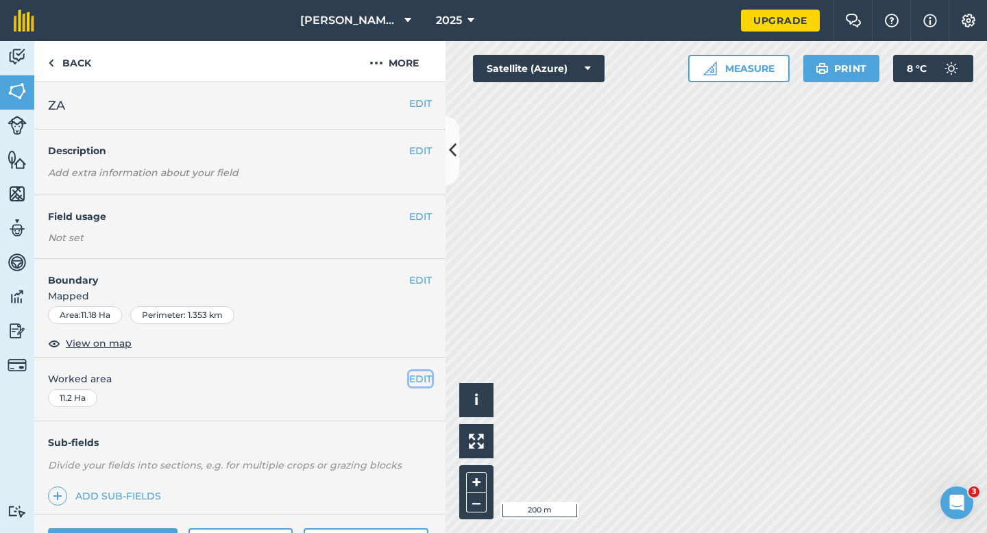
click at [425, 375] on button "EDIT" at bounding box center [420, 378] width 23 height 15
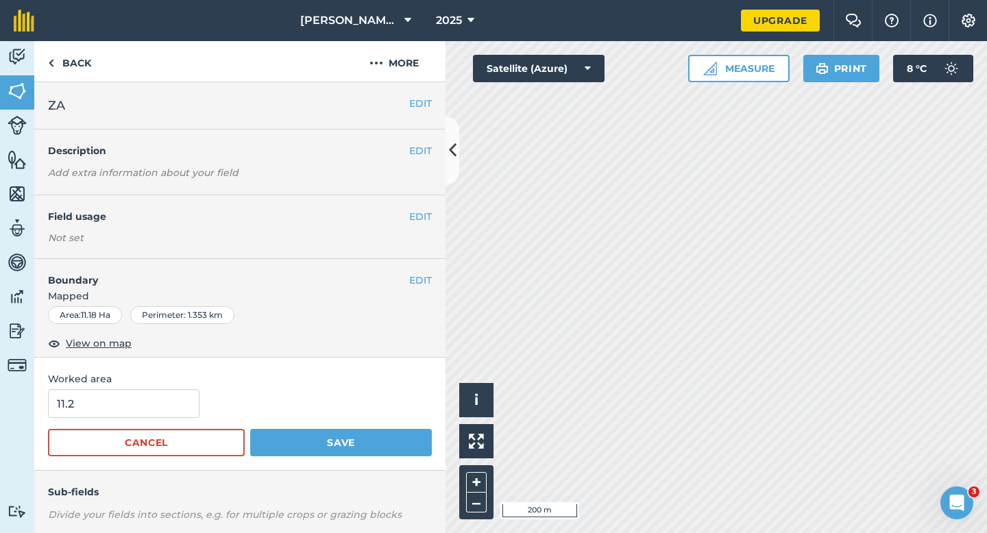
click at [79, 418] on form "11.2 Cancel Save" at bounding box center [240, 422] width 384 height 67
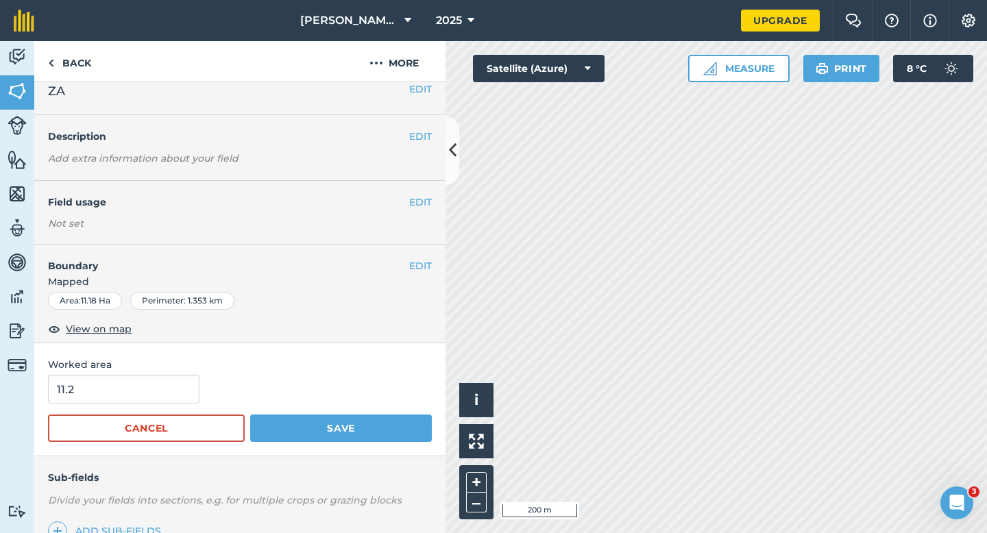
scroll to position [27, 0]
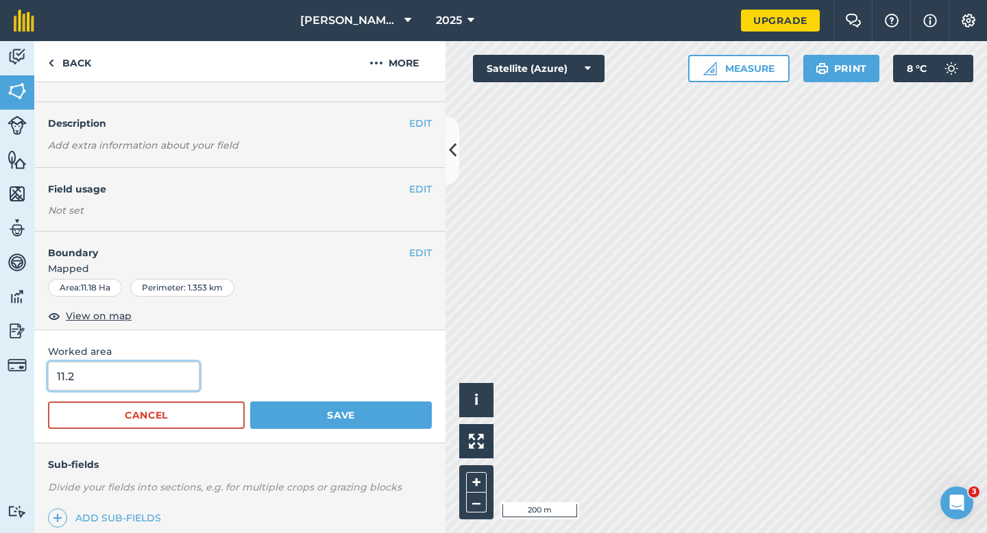
click at [162, 371] on input "11.2" at bounding box center [123, 376] width 151 height 29
type input "11"
click at [250, 402] on button "Save" at bounding box center [341, 415] width 182 height 27
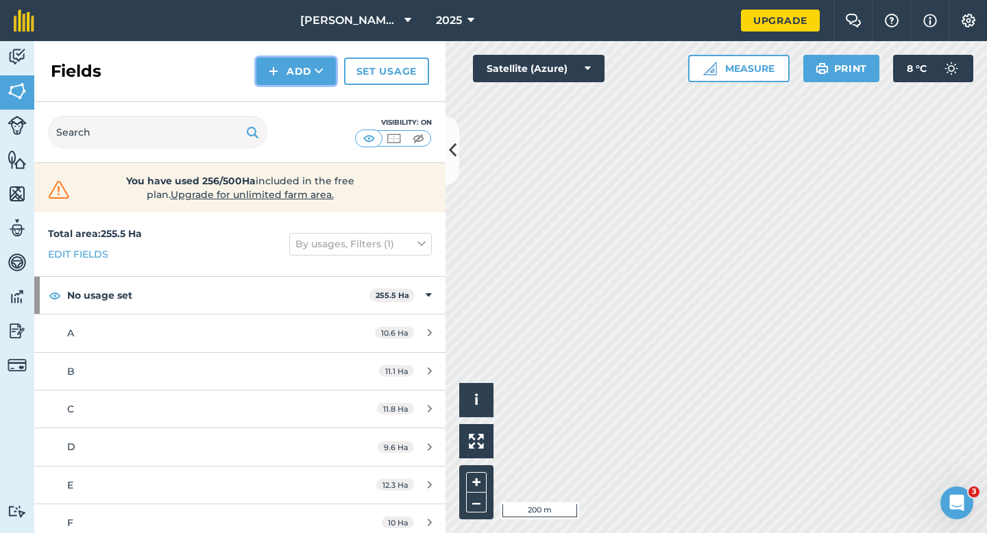
click at [273, 73] on img at bounding box center [274, 71] width 10 height 16
click at [275, 98] on link "Draw" at bounding box center [295, 102] width 75 height 30
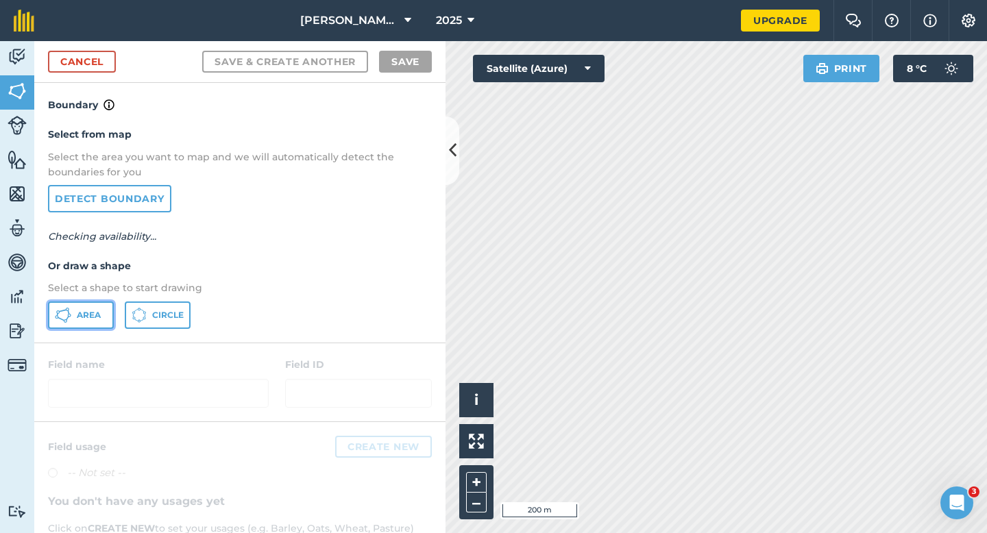
click at [77, 319] on span "Area" at bounding box center [89, 315] width 24 height 11
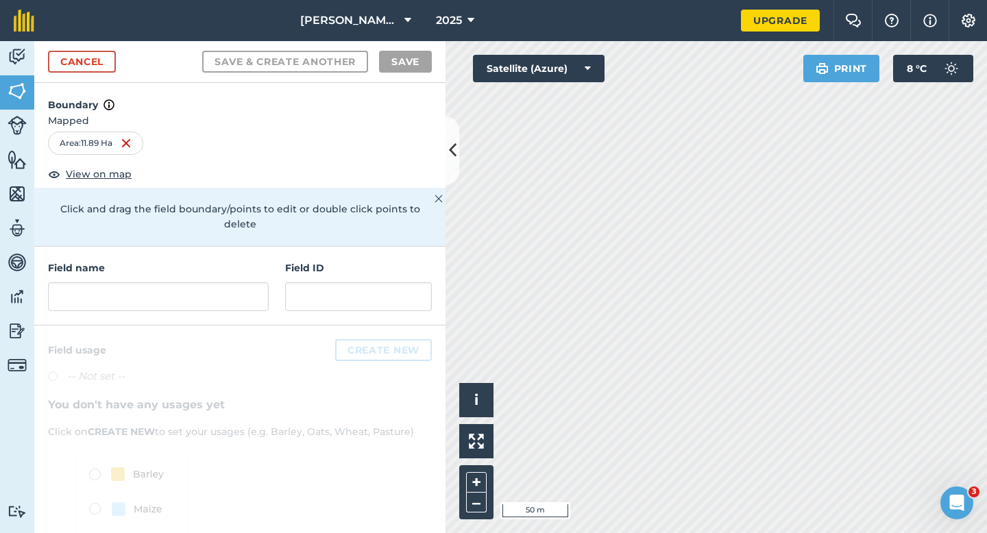
click at [239, 260] on h4 "Field name" at bounding box center [158, 267] width 221 height 15
click at [239, 282] on input "text" at bounding box center [158, 296] width 221 height 29
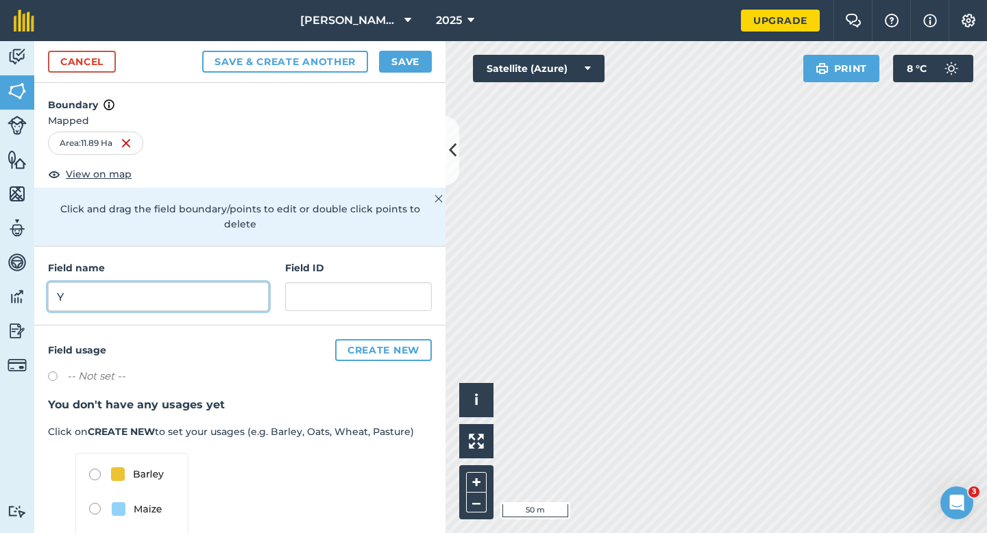
type input "Y"
click at [412, 56] on button "Save" at bounding box center [405, 62] width 53 height 22
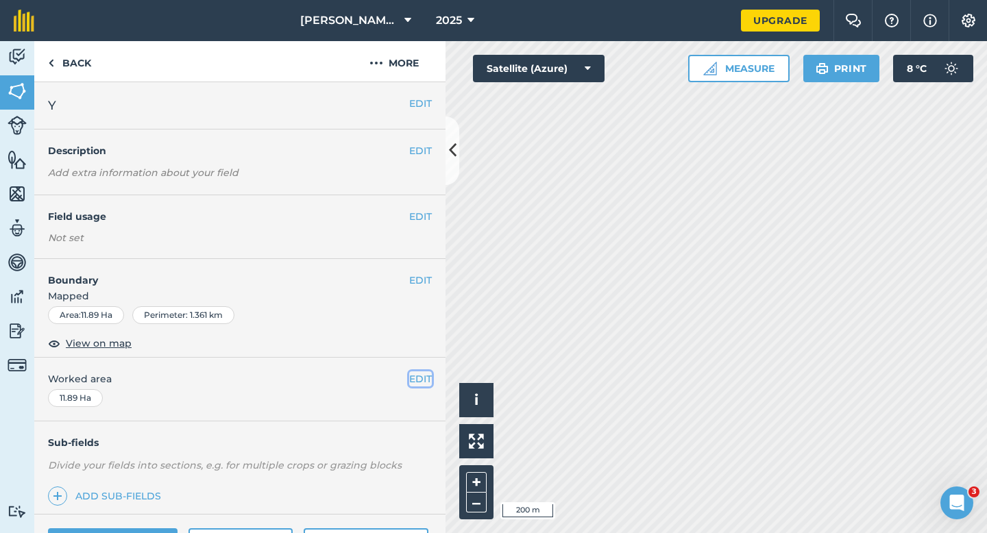
click at [418, 372] on button "EDIT" at bounding box center [420, 378] width 23 height 15
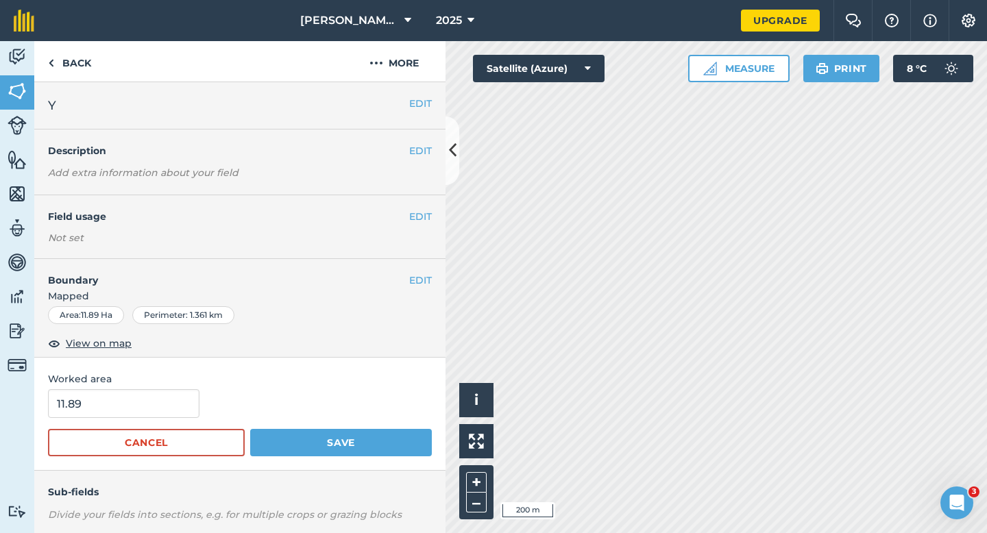
click at [164, 389] on div "Worked area 11.89 Cancel Save" at bounding box center [239, 414] width 411 height 113
type input "12"
click at [164, 402] on input "12" at bounding box center [123, 403] width 151 height 29
click at [250, 429] on button "Save" at bounding box center [341, 442] width 182 height 27
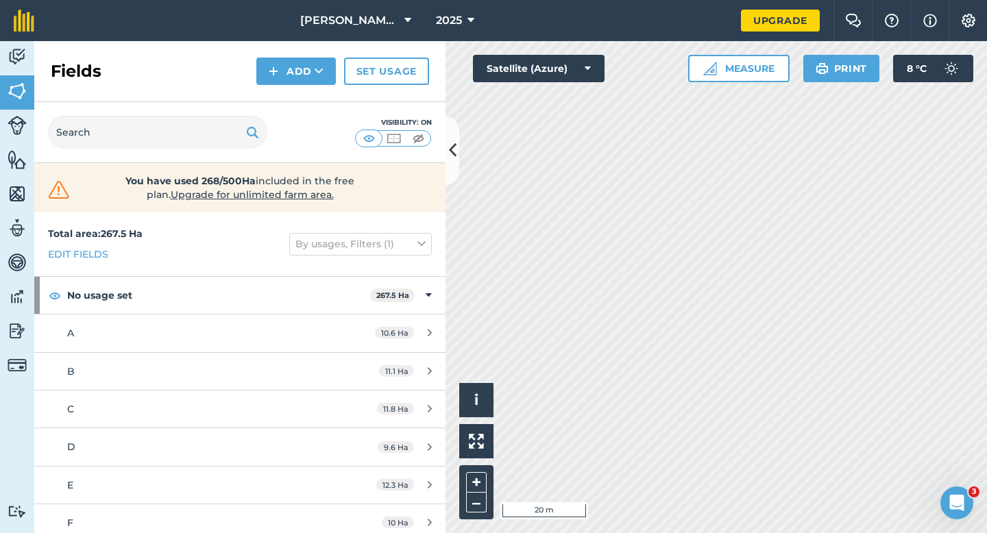
click at [432, 466] on div "Activity Fields Livestock Features Maps Team Vehicles Data Reporting Billing Tu…" at bounding box center [493, 287] width 987 height 492
click at [893, 26] on div "[PERSON_NAME] & Sons 2025 Upgrade Farm Chat Help Info Settings Map printing is …" at bounding box center [493, 266] width 987 height 533
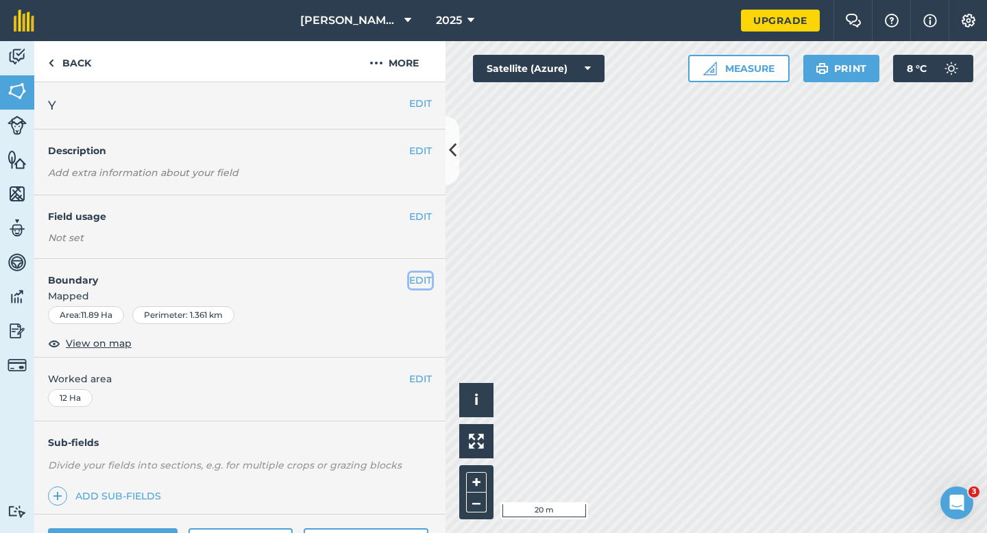
click at [423, 277] on button "EDIT" at bounding box center [420, 280] width 23 height 15
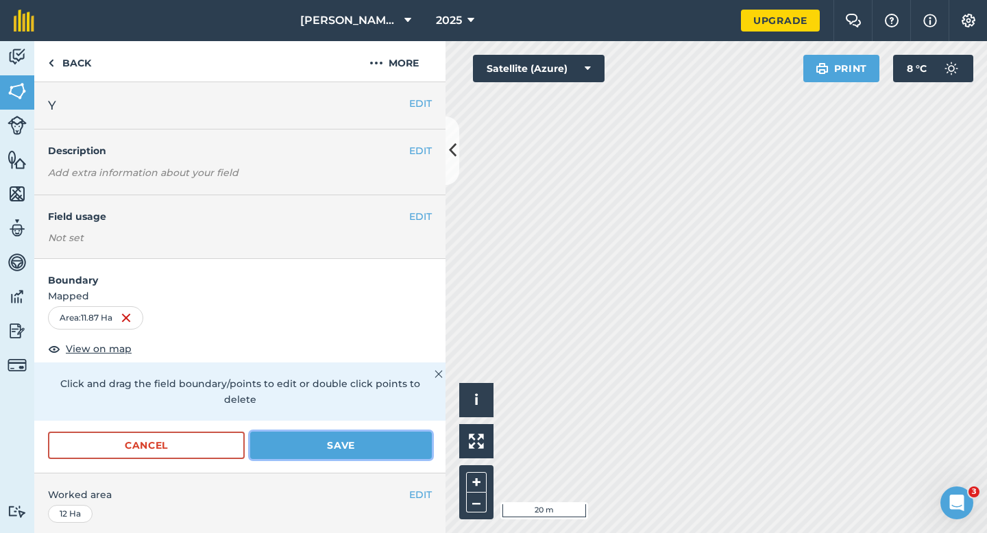
click at [404, 432] on button "Save" at bounding box center [341, 445] width 182 height 27
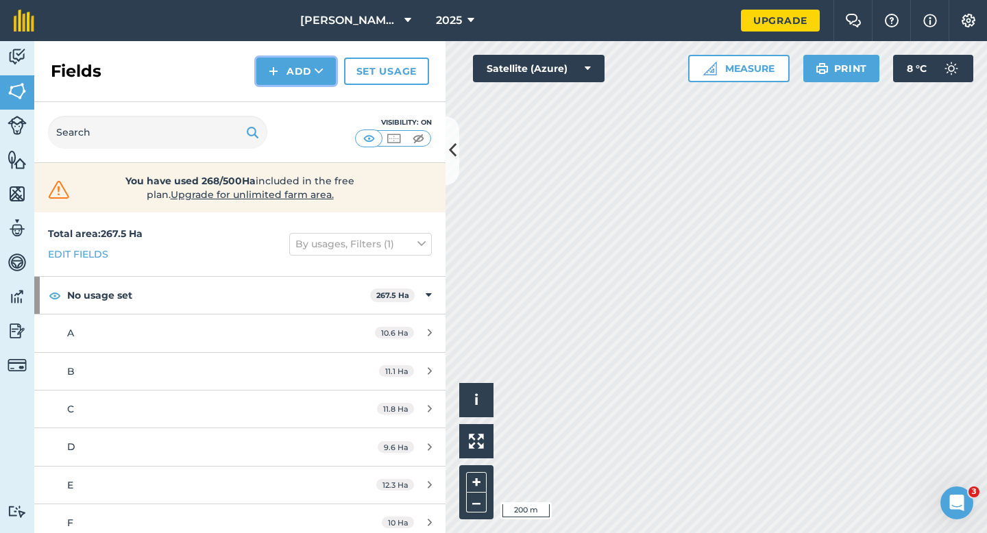
click at [295, 73] on button "Add" at bounding box center [295, 71] width 79 height 27
click at [297, 108] on link "Draw" at bounding box center [295, 102] width 75 height 30
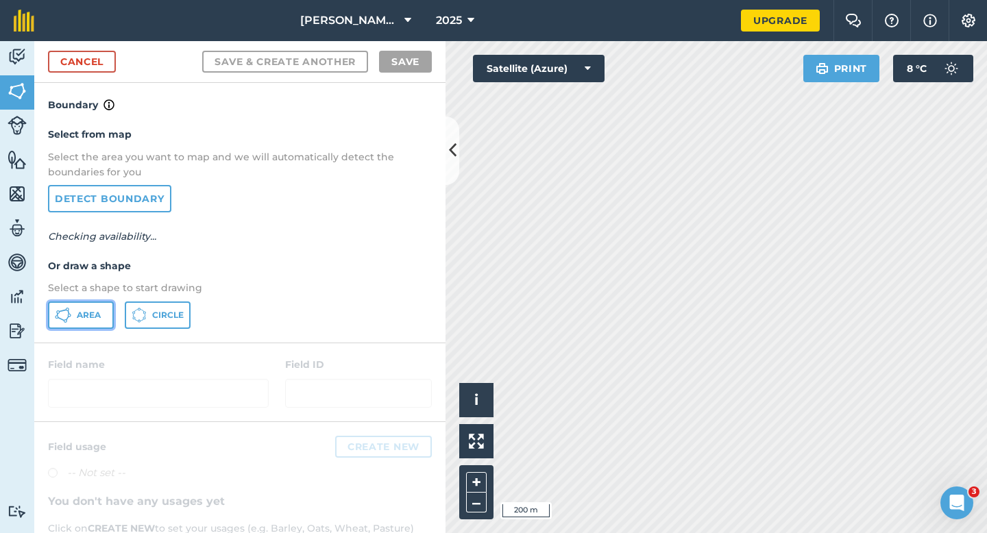
click at [77, 313] on span "Area" at bounding box center [89, 315] width 24 height 11
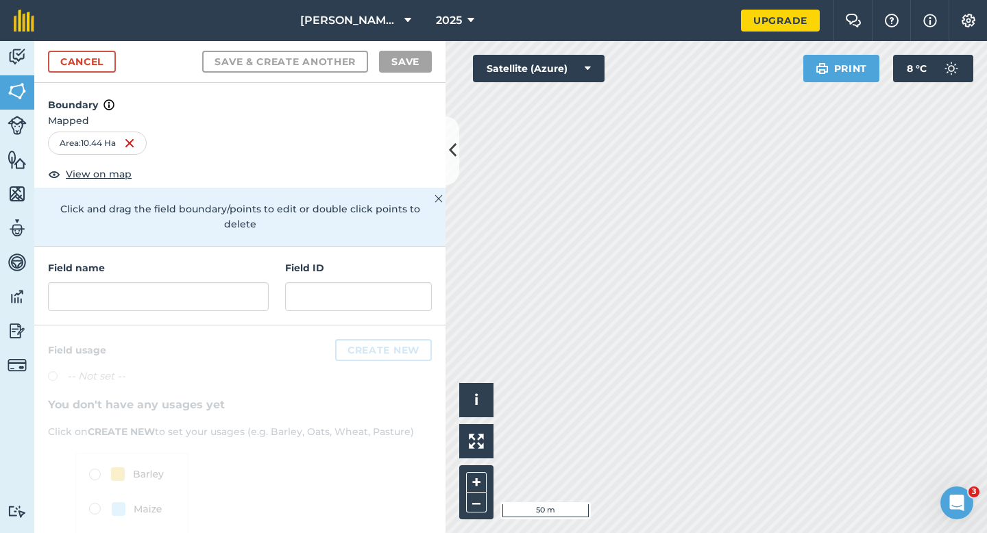
click at [186, 308] on div "Field name Field ID" at bounding box center [239, 286] width 411 height 79
click at [186, 292] on input "text" at bounding box center [158, 296] width 221 height 29
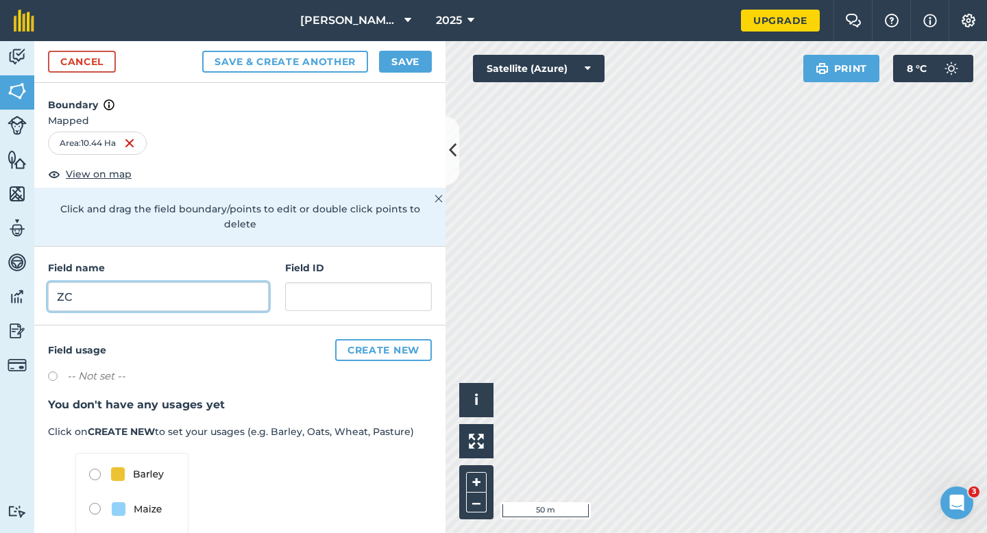
type input "ZC"
click at [432, 62] on div "Cancel Save & Create Another Save" at bounding box center [239, 62] width 411 height 42
click at [423, 62] on button "Save" at bounding box center [405, 62] width 53 height 22
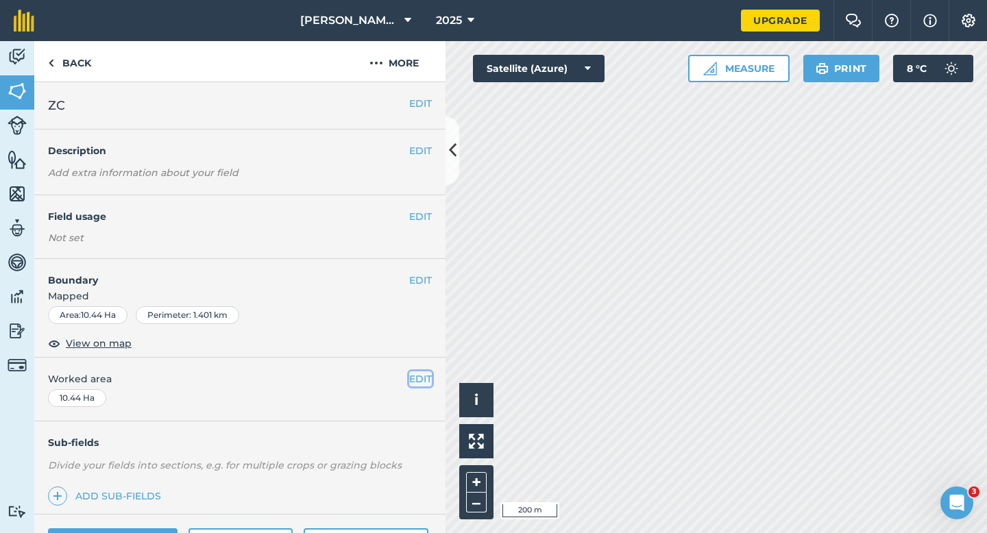
click at [412, 378] on button "EDIT" at bounding box center [420, 378] width 23 height 15
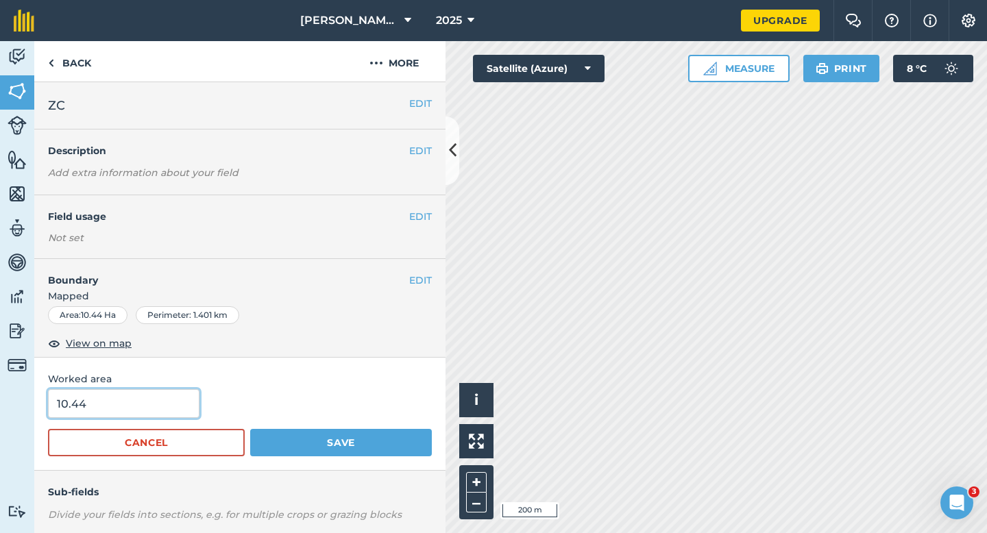
click at [157, 397] on input "10.44" at bounding box center [123, 403] width 151 height 29
type input "10.4"
click at [250, 429] on button "Save" at bounding box center [341, 442] width 182 height 27
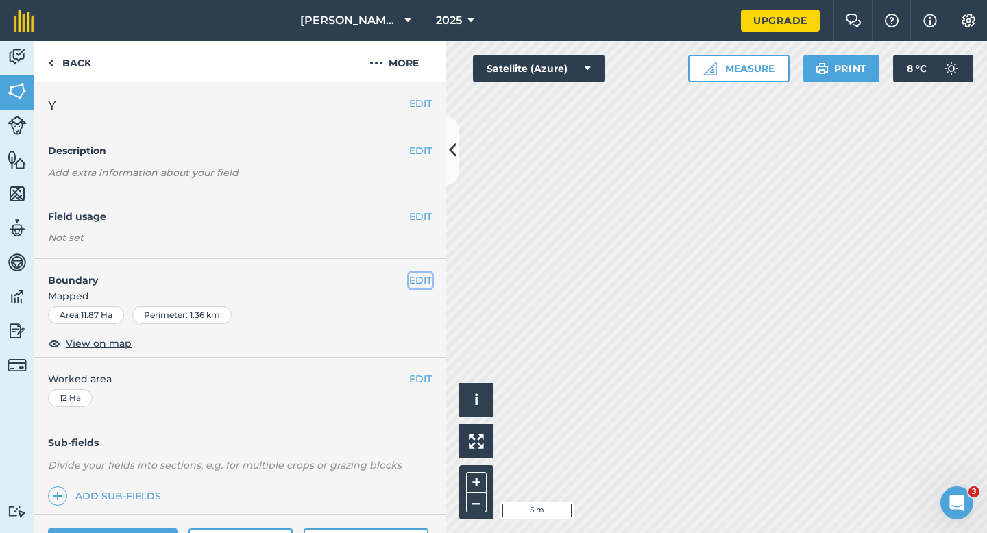
click at [421, 275] on button "EDIT" at bounding box center [420, 280] width 23 height 15
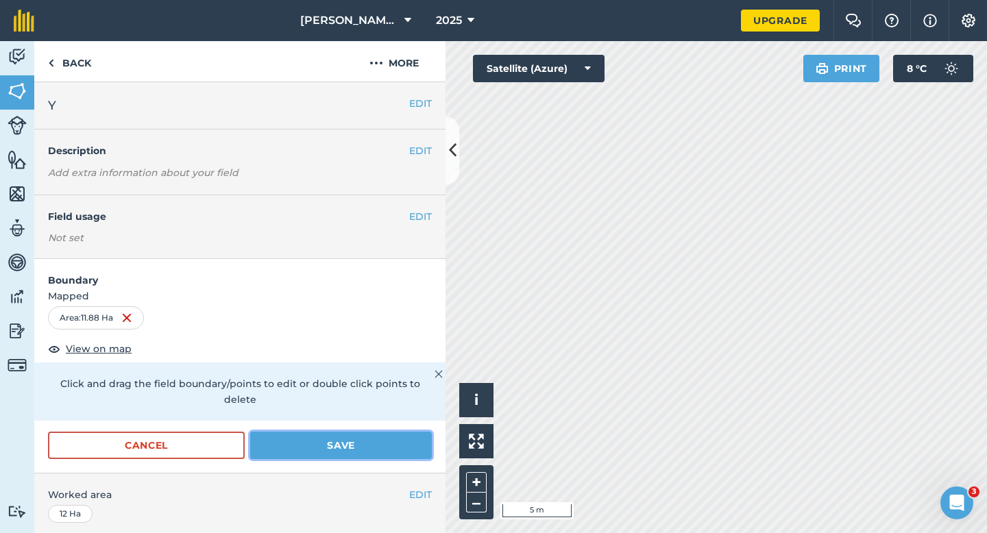
click at [370, 435] on button "Save" at bounding box center [341, 445] width 182 height 27
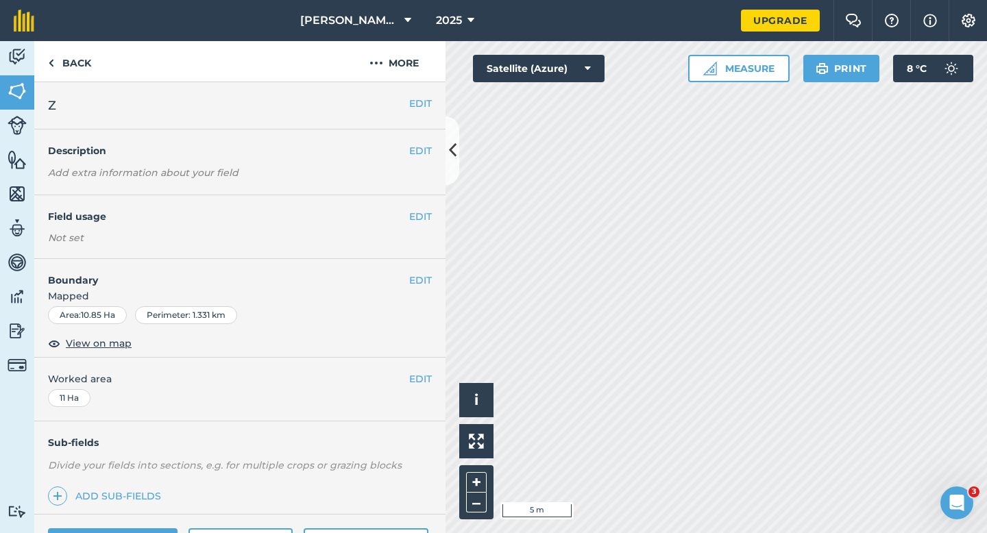
click at [432, 278] on div "EDIT Boundary Mapped Area : 10.85 Ha Perimeter : 1.331 km View on map" at bounding box center [239, 308] width 411 height 99
click at [416, 278] on button "EDIT" at bounding box center [420, 280] width 23 height 15
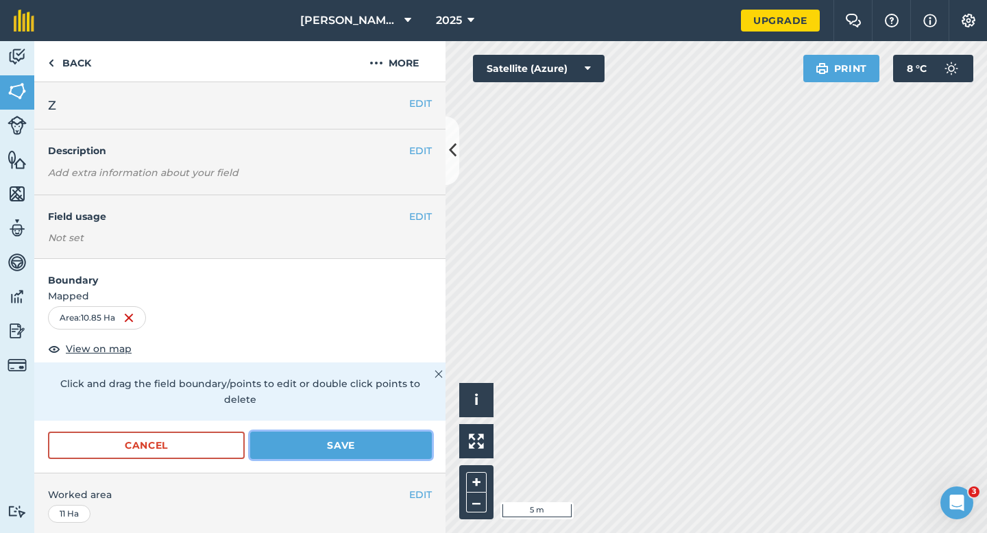
click at [371, 432] on button "Save" at bounding box center [341, 445] width 182 height 27
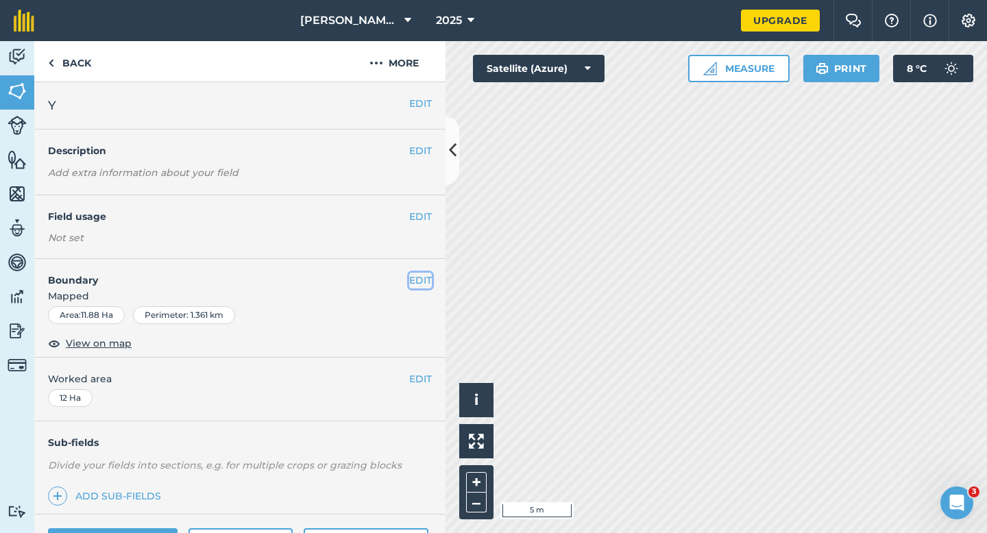
click at [417, 280] on button "EDIT" at bounding box center [420, 280] width 23 height 15
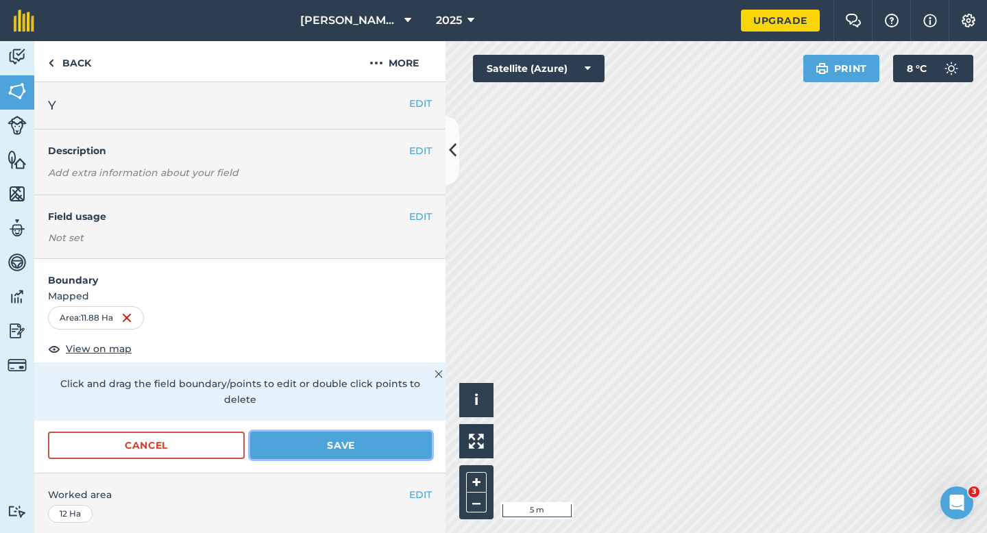
click at [368, 432] on button "Save" at bounding box center [341, 445] width 182 height 27
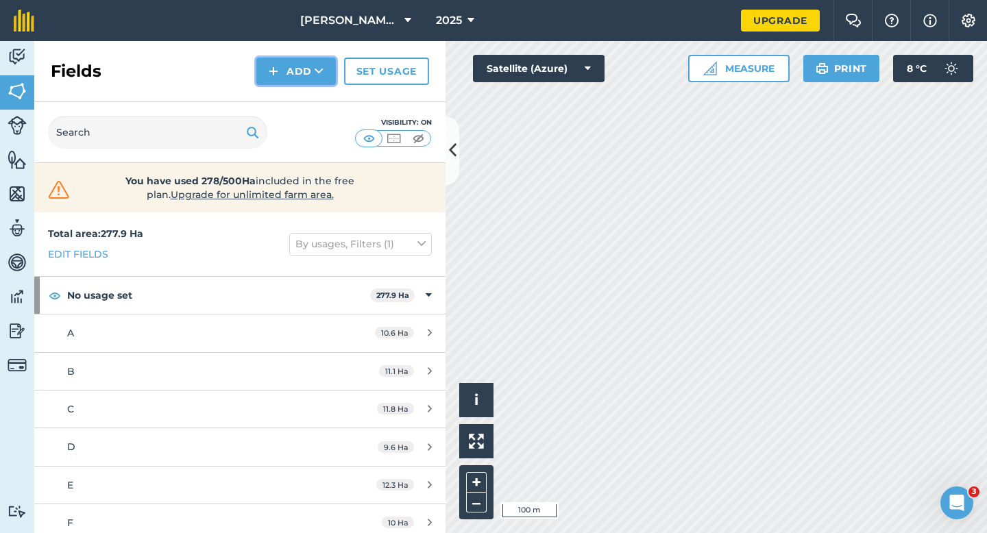
click at [289, 62] on button "Add" at bounding box center [295, 71] width 79 height 27
click at [293, 100] on link "Draw" at bounding box center [295, 102] width 75 height 30
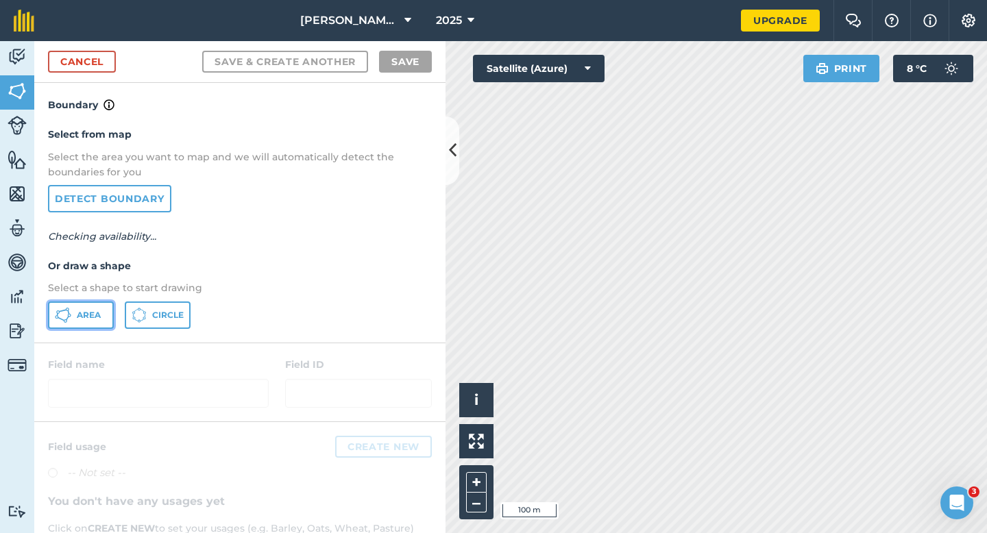
click at [89, 312] on span "Area" at bounding box center [89, 315] width 24 height 11
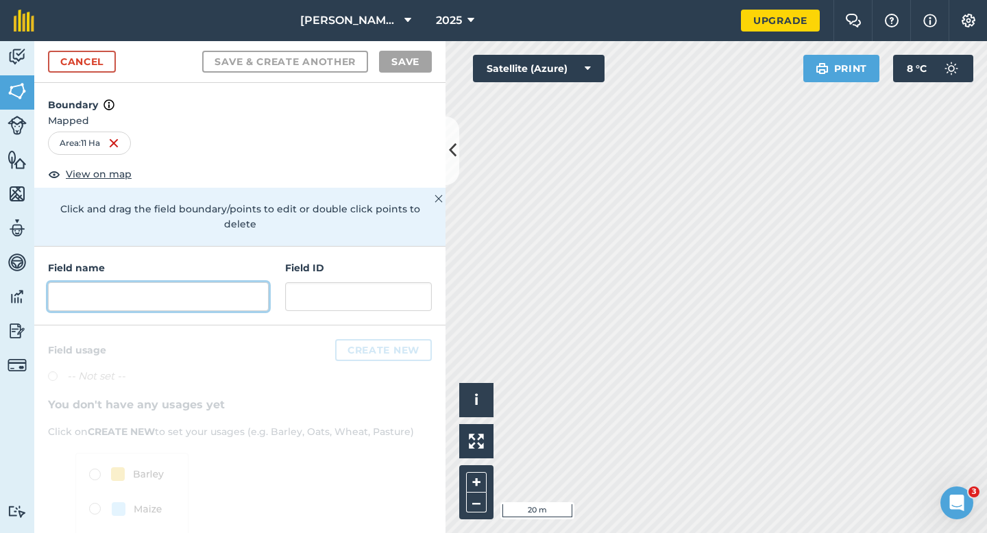
click at [207, 295] on input "text" at bounding box center [158, 296] width 221 height 29
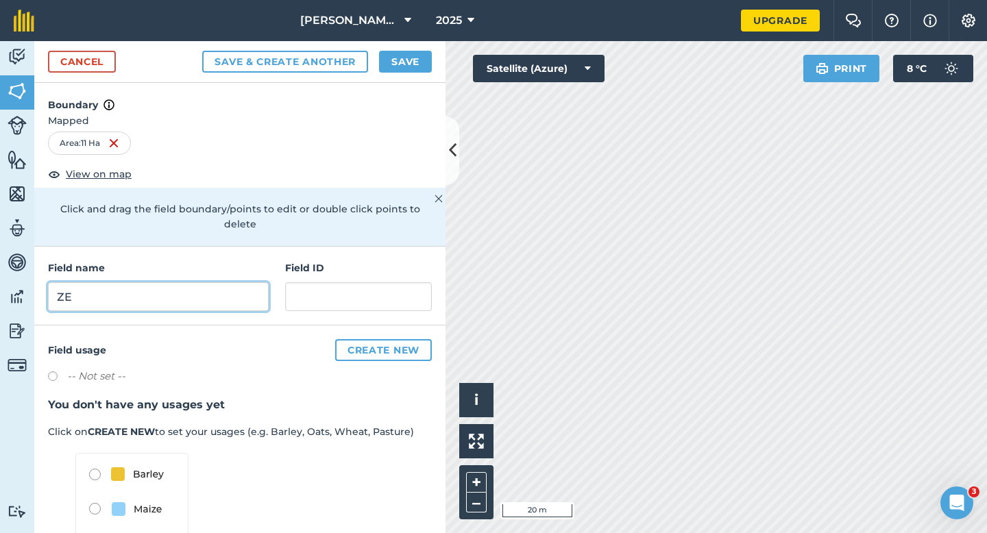
type input "ZE"
click at [395, 58] on button "Save" at bounding box center [405, 62] width 53 height 22
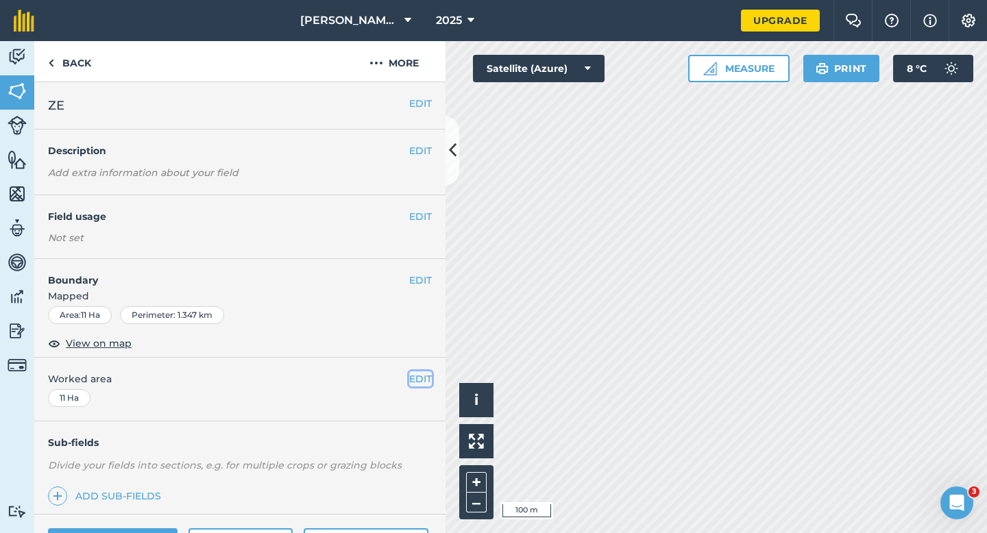
click at [421, 380] on button "EDIT" at bounding box center [420, 378] width 23 height 15
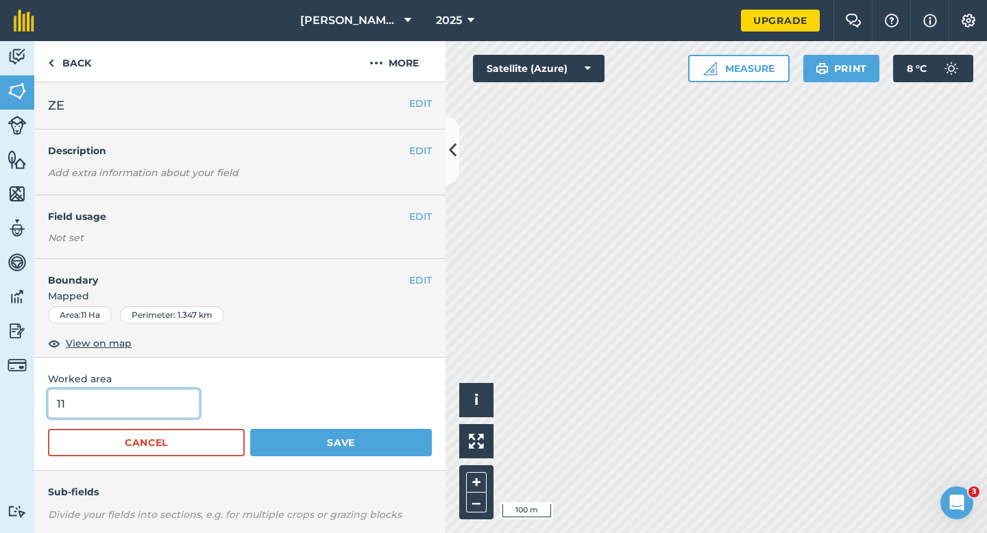
click at [173, 400] on input "11" at bounding box center [123, 403] width 151 height 29
click at [250, 429] on button "Save" at bounding box center [341, 442] width 182 height 27
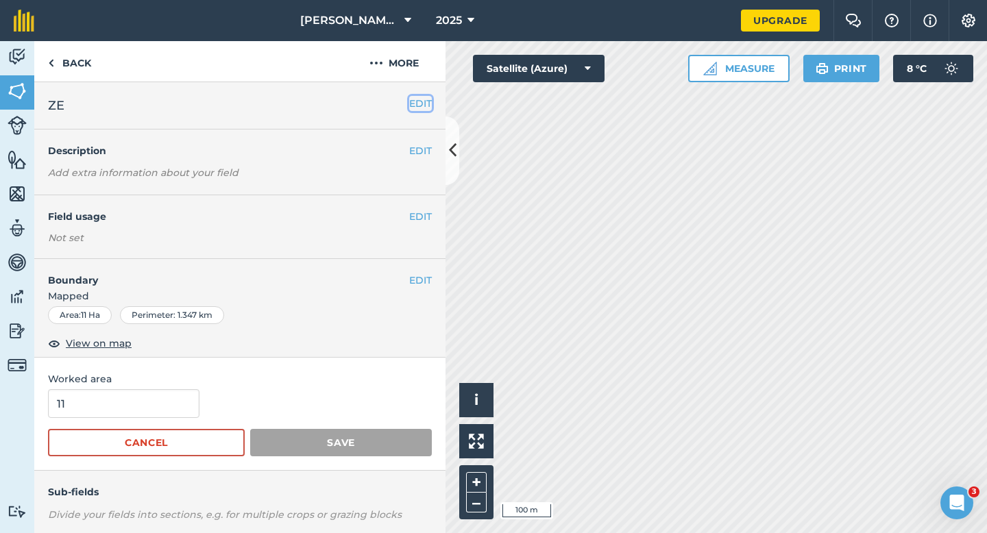
click at [422, 101] on button "EDIT" at bounding box center [420, 103] width 23 height 15
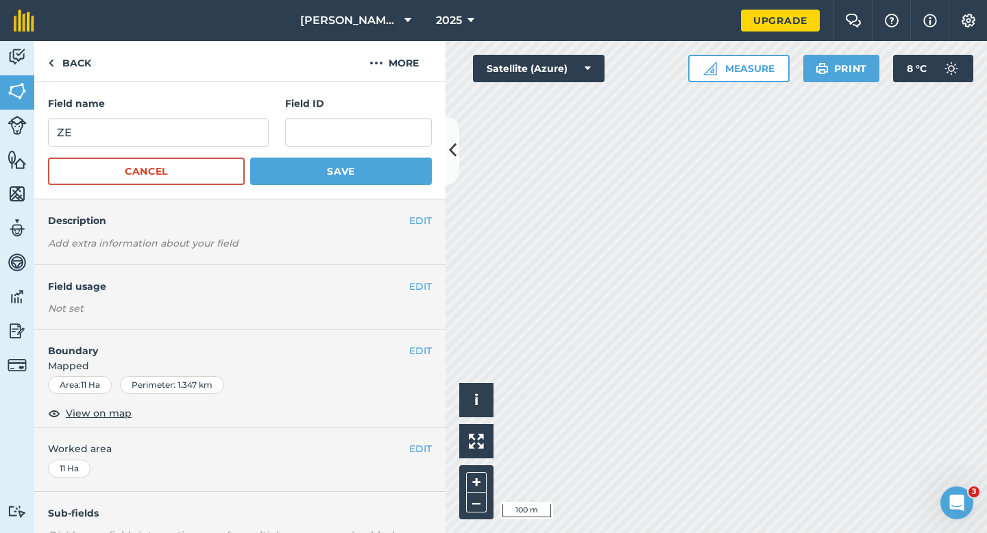
click at [227, 148] on form "Field name ZE Field ID Cancel Save" at bounding box center [240, 140] width 384 height 89
click at [227, 134] on input "ZE" at bounding box center [158, 132] width 221 height 29
type input "ZD"
click at [250, 158] on button "Save" at bounding box center [341, 171] width 182 height 27
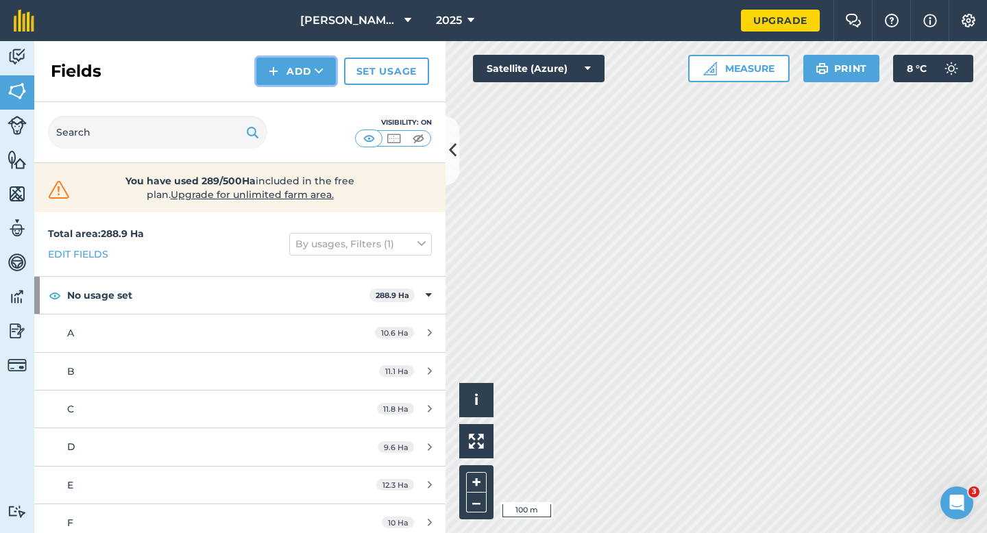
click at [299, 67] on button "Add" at bounding box center [295, 71] width 79 height 27
click at [302, 97] on link "Draw" at bounding box center [295, 102] width 75 height 30
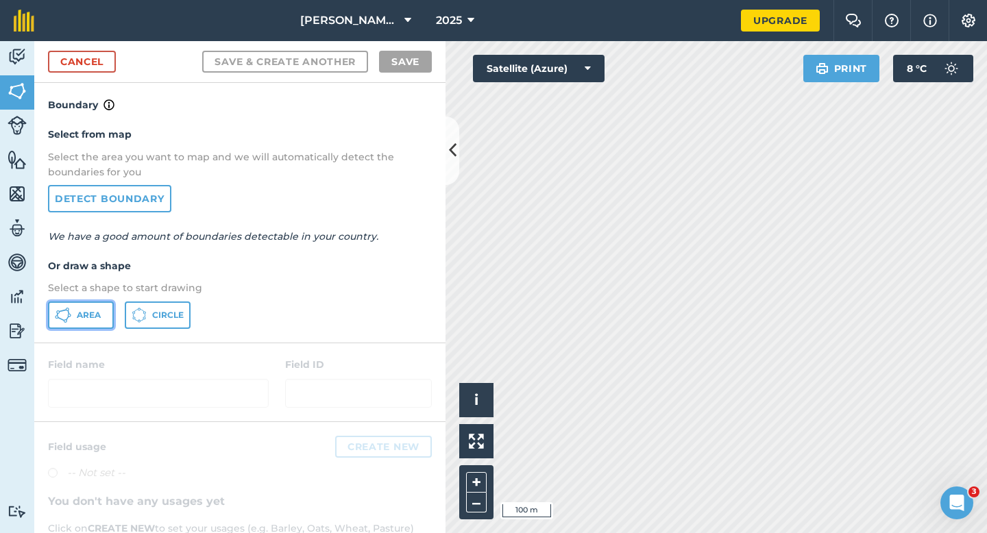
click at [90, 307] on button "Area" at bounding box center [81, 314] width 66 height 27
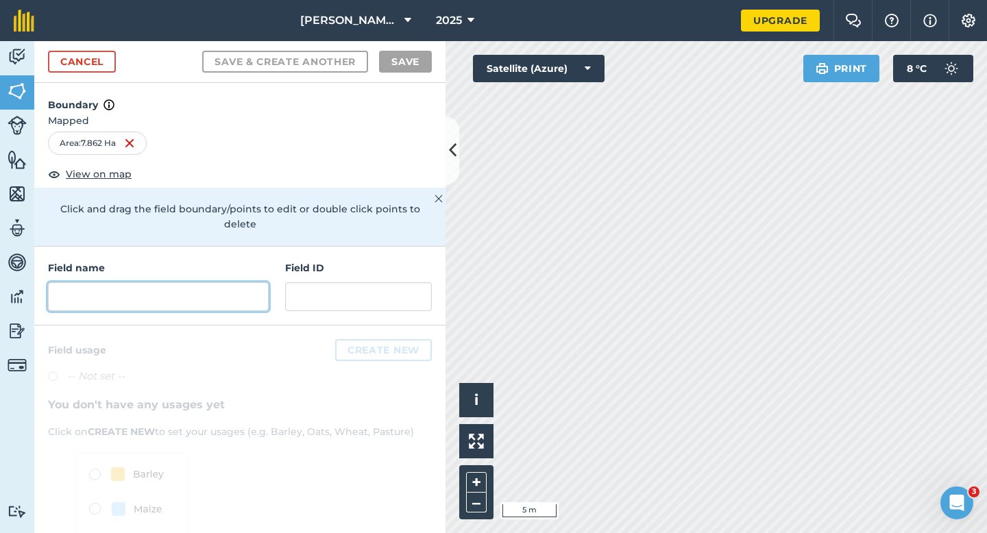
click at [135, 288] on input "text" at bounding box center [158, 296] width 221 height 29
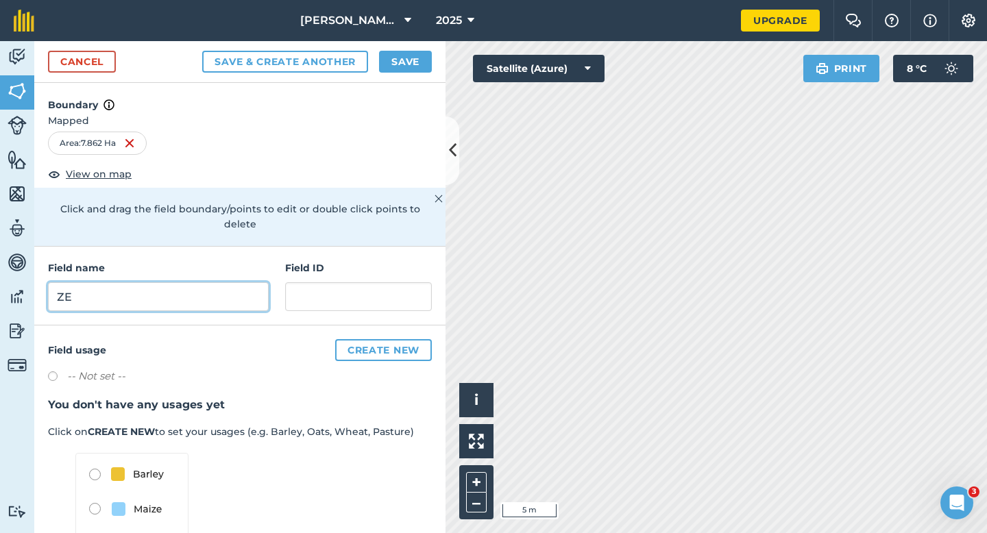
type input "ZE"
click at [403, 62] on button "Save" at bounding box center [405, 62] width 53 height 22
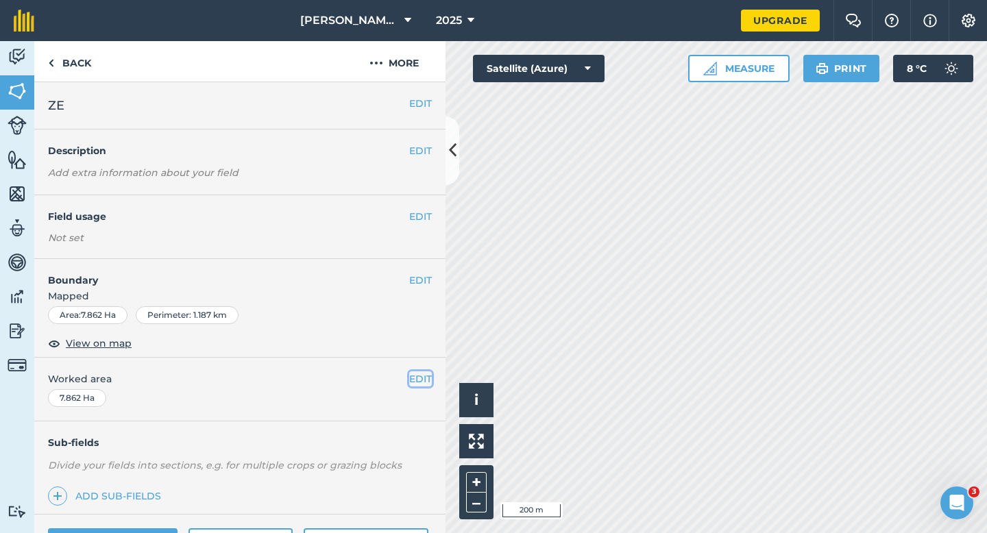
click at [412, 375] on button "EDIT" at bounding box center [420, 378] width 23 height 15
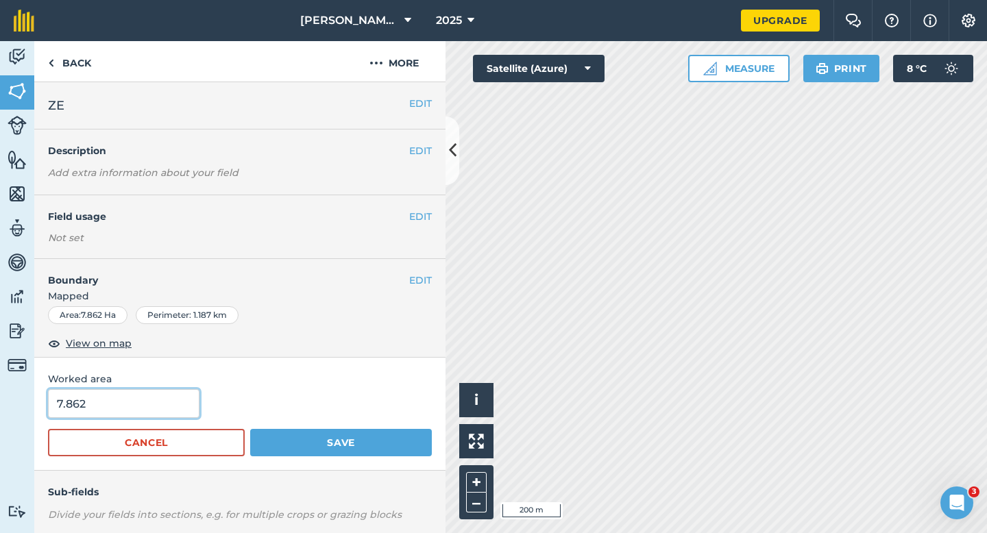
click at [161, 400] on input "7.862" at bounding box center [123, 403] width 151 height 29
type input "8"
click at [250, 429] on button "Save" at bounding box center [341, 442] width 182 height 27
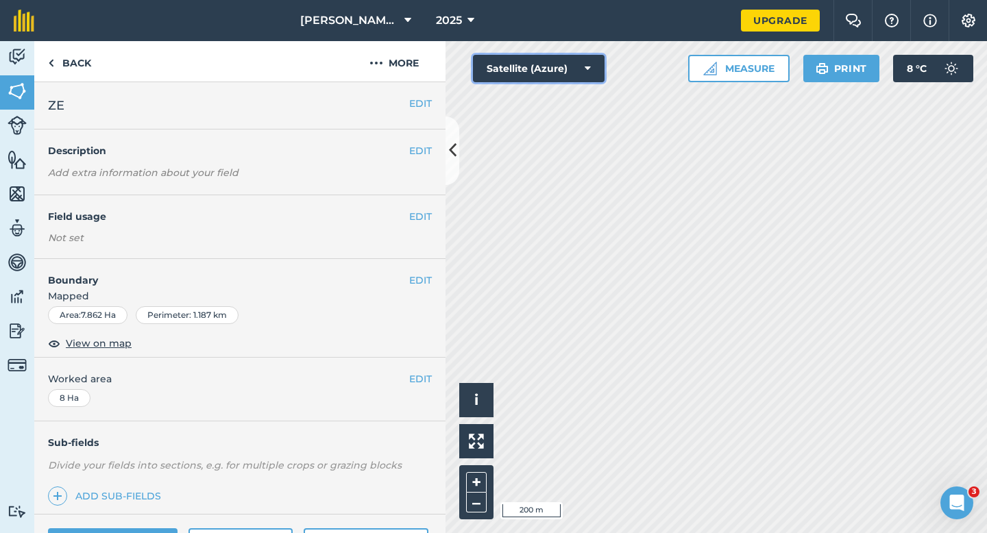
click at [521, 63] on button "Satellite (Azure)" at bounding box center [539, 68] width 132 height 27
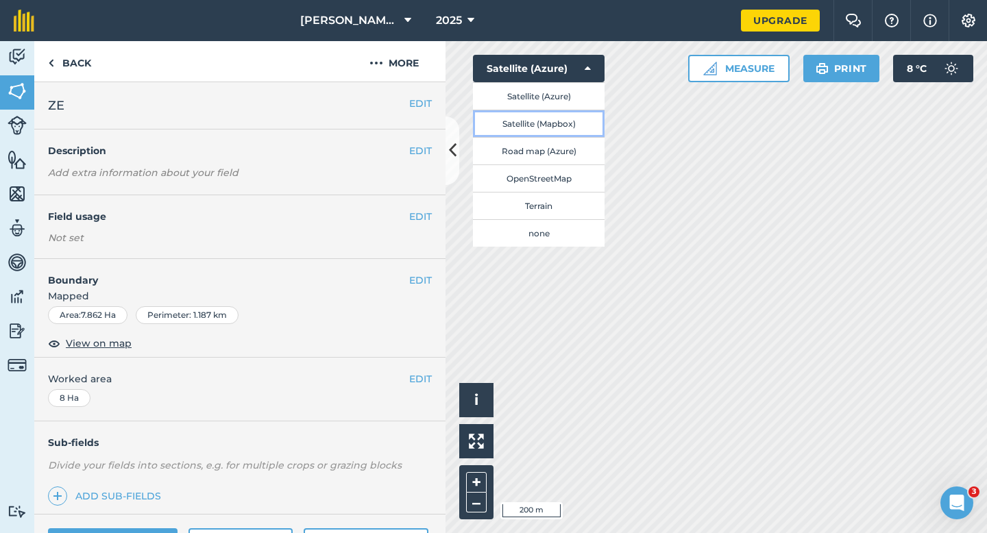
click at [532, 119] on button "Satellite (Mapbox)" at bounding box center [539, 123] width 132 height 27
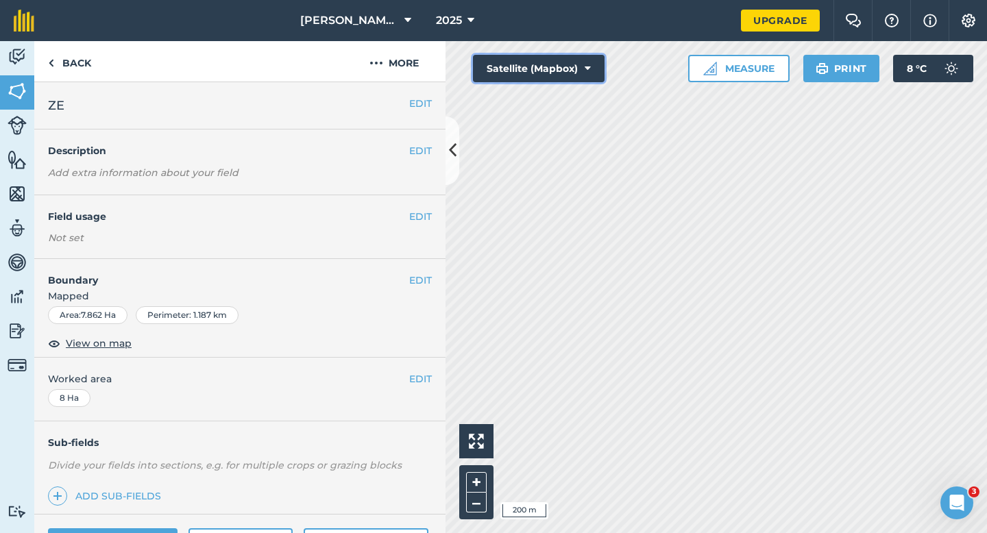
click at [548, 77] on button "Satellite (Mapbox)" at bounding box center [539, 68] width 132 height 27
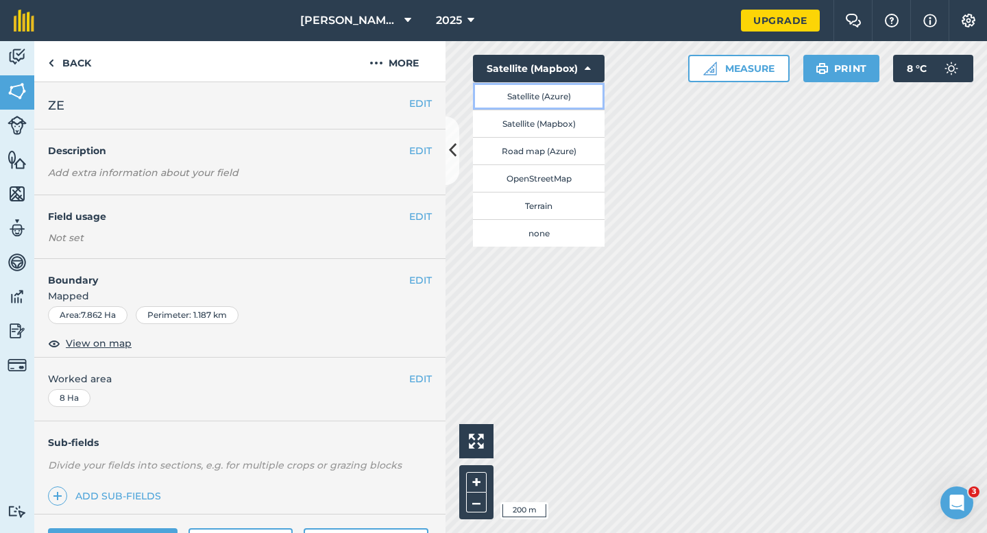
click at [548, 92] on button "Satellite (Azure)" at bounding box center [539, 95] width 132 height 27
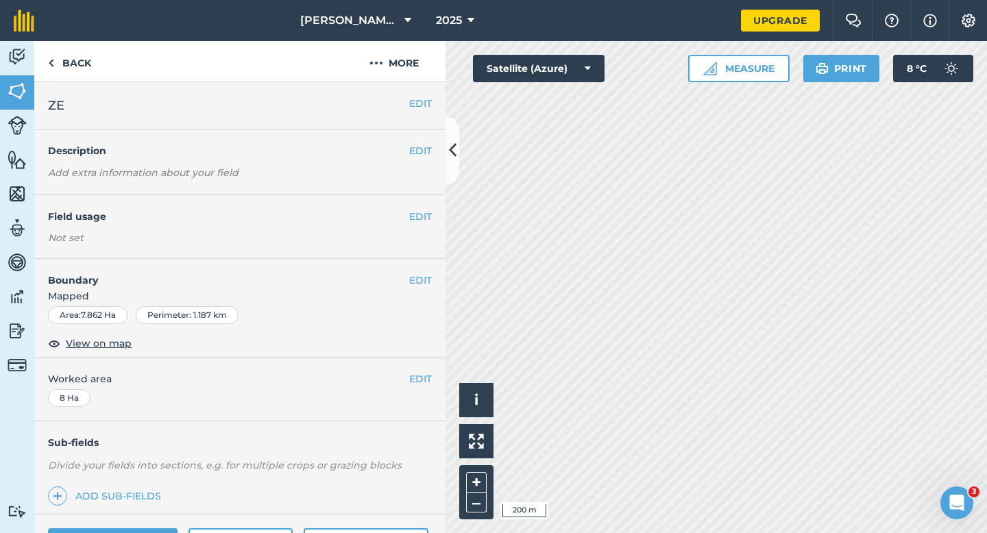
click at [704, 1] on div "[PERSON_NAME] & Sons 2025 Upgrade Farm Chat Help Info Settings Map printing is …" at bounding box center [493, 266] width 987 height 533
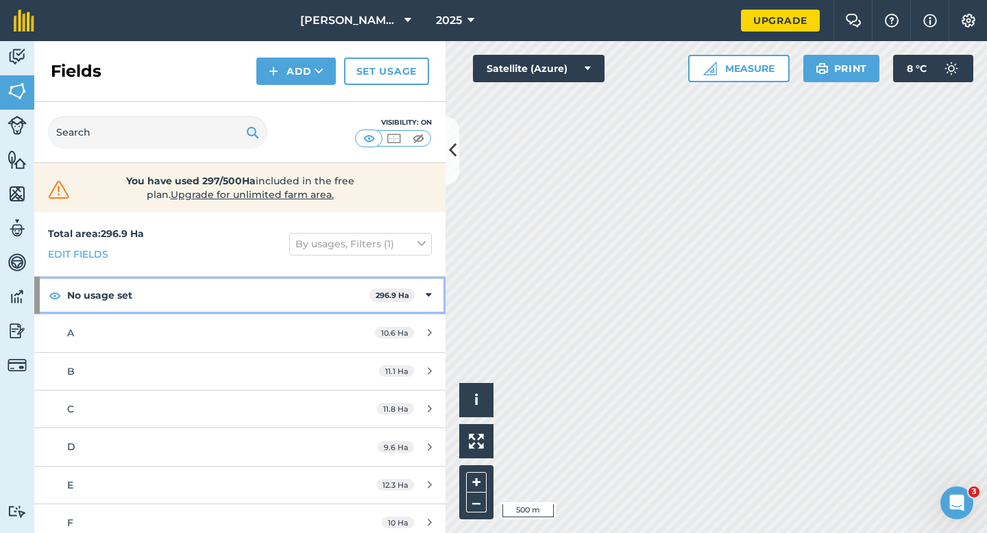
click at [432, 294] on div "No usage set 296.9 Ha" at bounding box center [239, 295] width 411 height 37
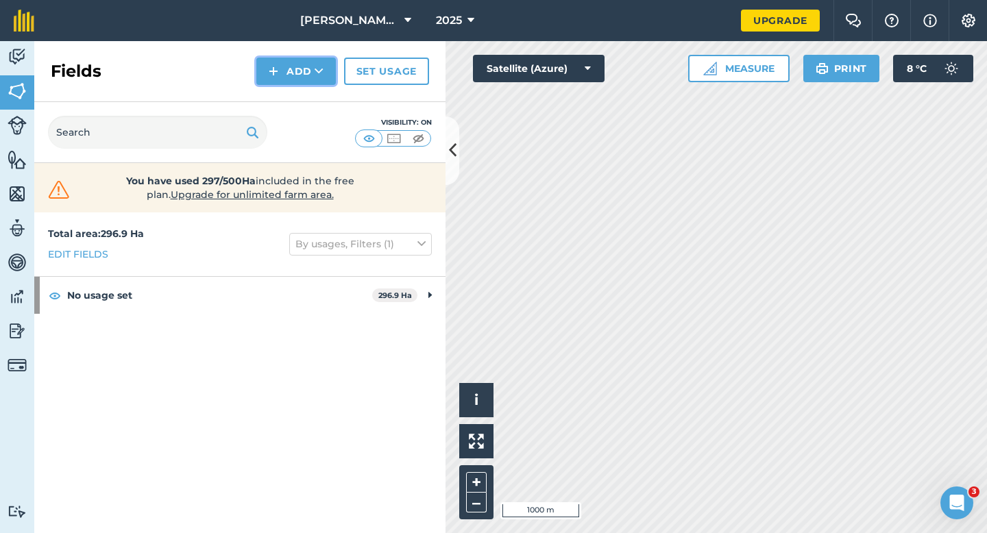
click at [284, 71] on button "Add" at bounding box center [295, 71] width 79 height 27
click at [286, 93] on link "Draw" at bounding box center [295, 102] width 75 height 30
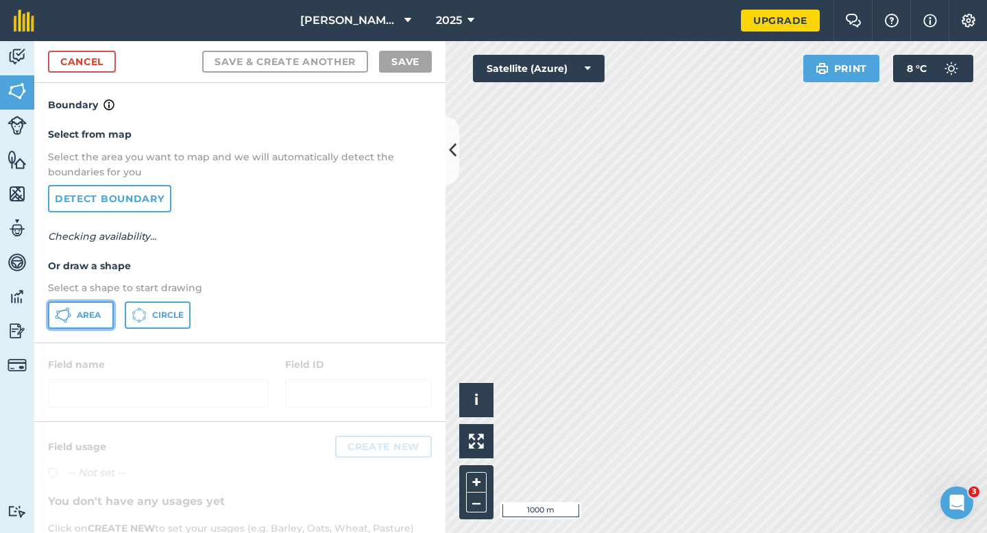
click at [93, 318] on span "Area" at bounding box center [89, 315] width 24 height 11
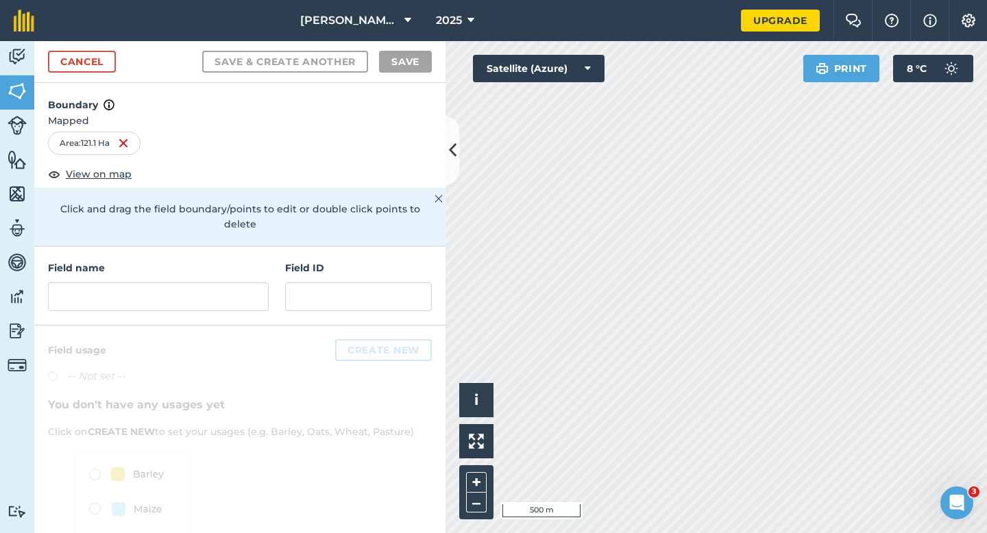
click at [95, 49] on div "Cancel Save & Create Another Save" at bounding box center [239, 62] width 411 height 42
click at [121, 69] on div "Cancel Save & Create Another Save" at bounding box center [239, 62] width 411 height 42
click at [93, 58] on link "Cancel" at bounding box center [82, 62] width 68 height 22
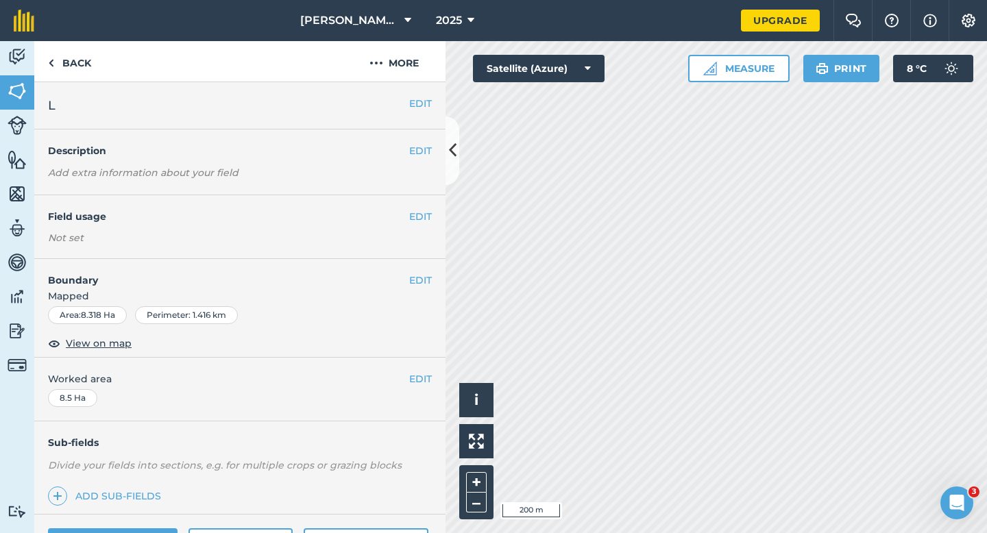
click at [422, 199] on div "EDIT Field usage Not set" at bounding box center [239, 227] width 411 height 64
click at [426, 208] on div "EDIT Field usage Not set" at bounding box center [239, 227] width 411 height 64
click at [426, 209] on button "EDIT" at bounding box center [420, 216] width 23 height 15
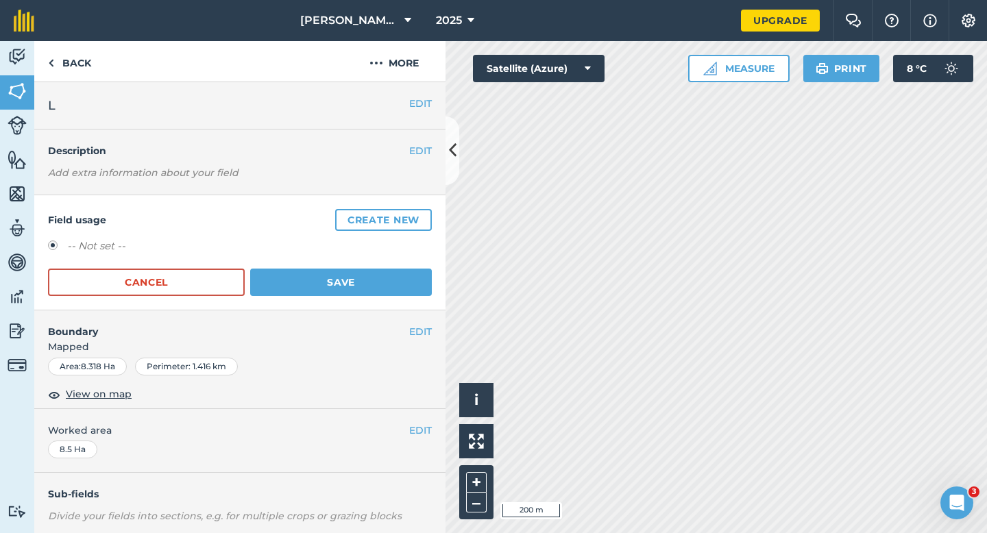
click at [425, 206] on div "Field usage Create new -- Not set -- Cancel Save" at bounding box center [239, 252] width 411 height 115
click at [414, 210] on button "Create new" at bounding box center [383, 220] width 97 height 22
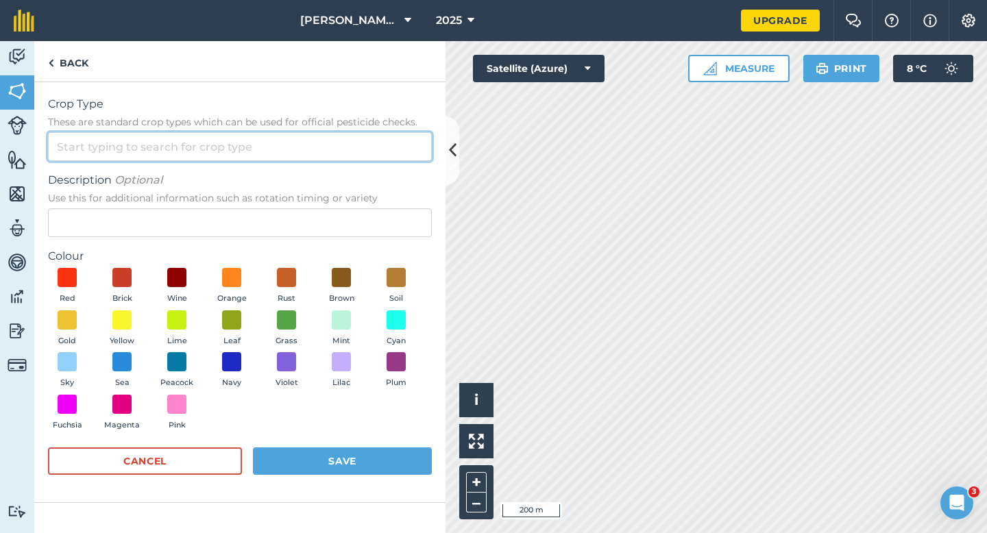
click at [391, 147] on input "Crop Type These are standard crop types which can be used for official pesticid…" at bounding box center [240, 146] width 384 height 29
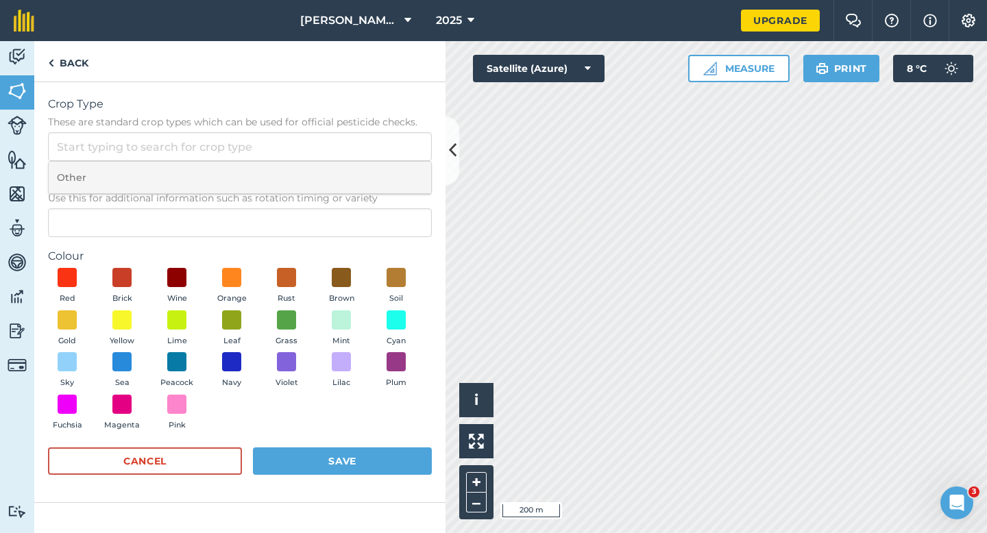
click at [352, 186] on li "Other" at bounding box center [240, 178] width 382 height 32
type input "Other"
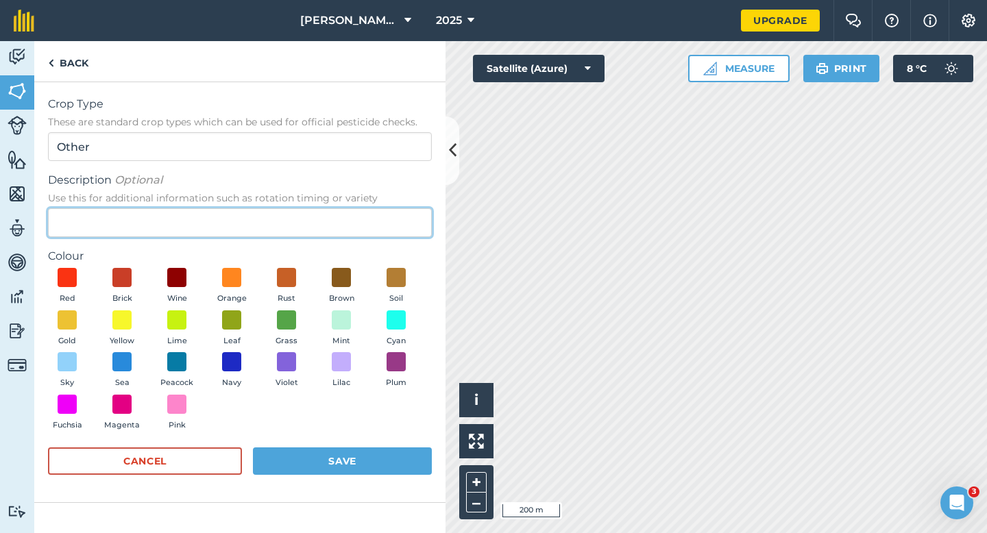
click at [336, 225] on input "Description Optional Use this for additional information such as rotation timin…" at bounding box center [240, 222] width 384 height 29
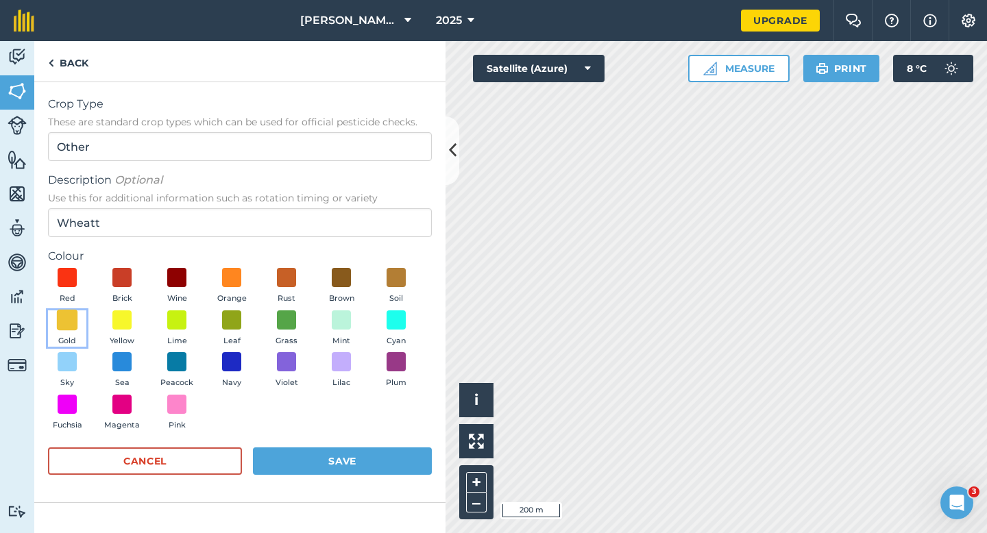
click at [62, 319] on span at bounding box center [67, 319] width 21 height 21
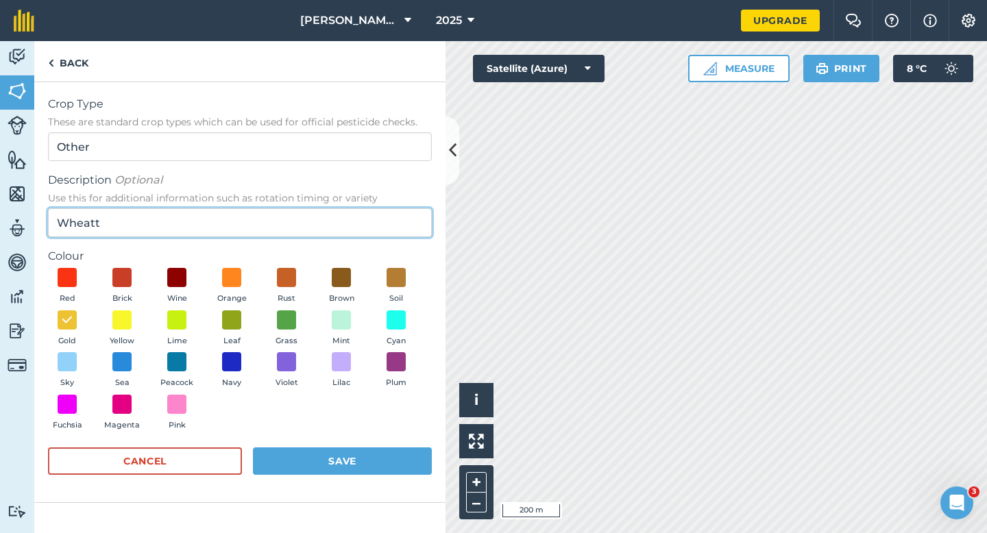
click at [151, 235] on input "Wheatt" at bounding box center [240, 222] width 384 height 29
type input "Wheat"
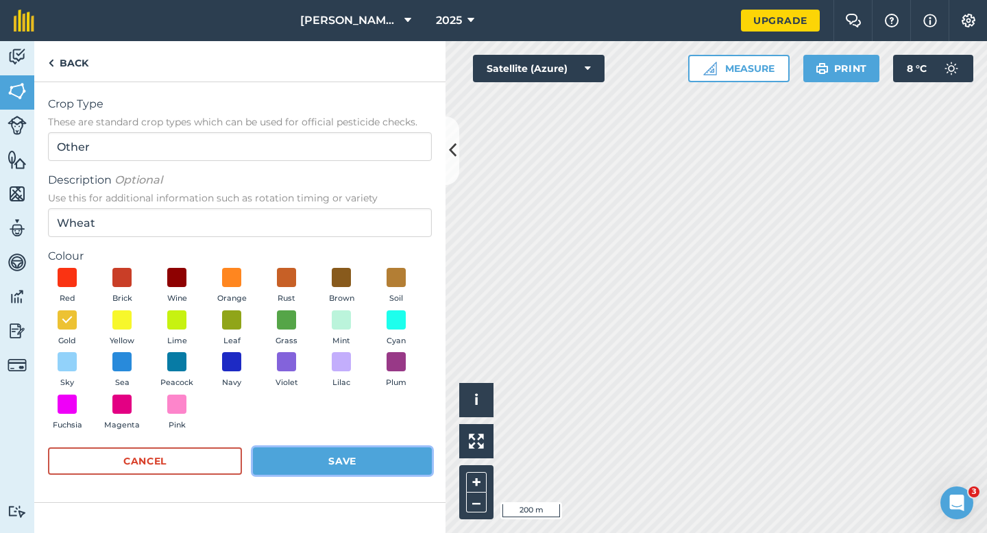
click at [280, 452] on button "Save" at bounding box center [342, 460] width 179 height 27
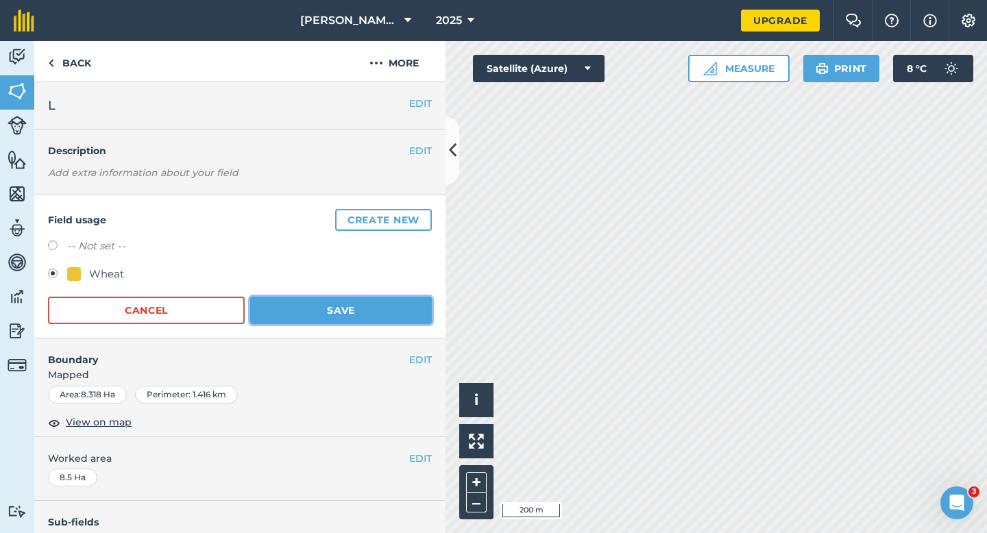
click at [413, 310] on button "Save" at bounding box center [341, 310] width 182 height 27
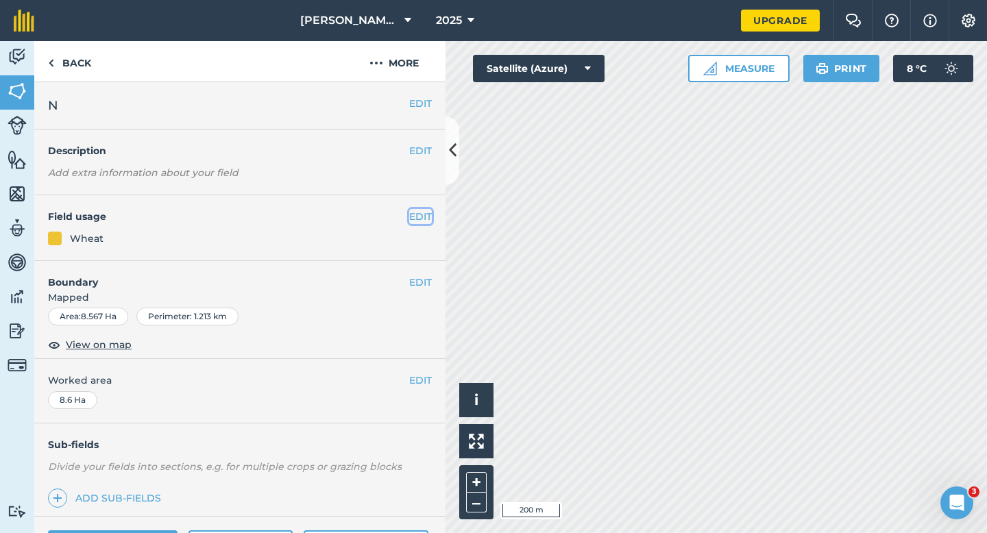
click at [424, 212] on button "EDIT" at bounding box center [420, 216] width 23 height 15
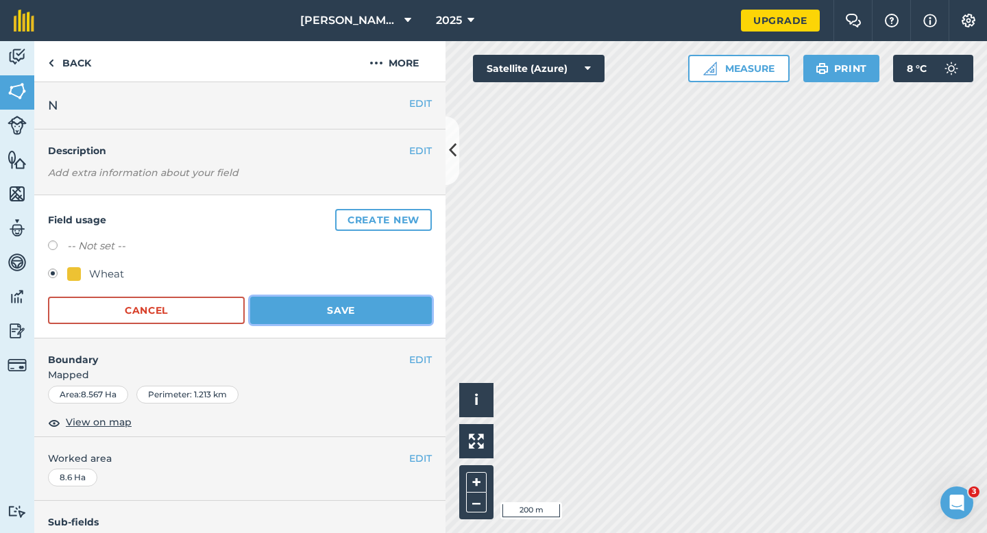
click at [318, 308] on button "Save" at bounding box center [341, 310] width 182 height 27
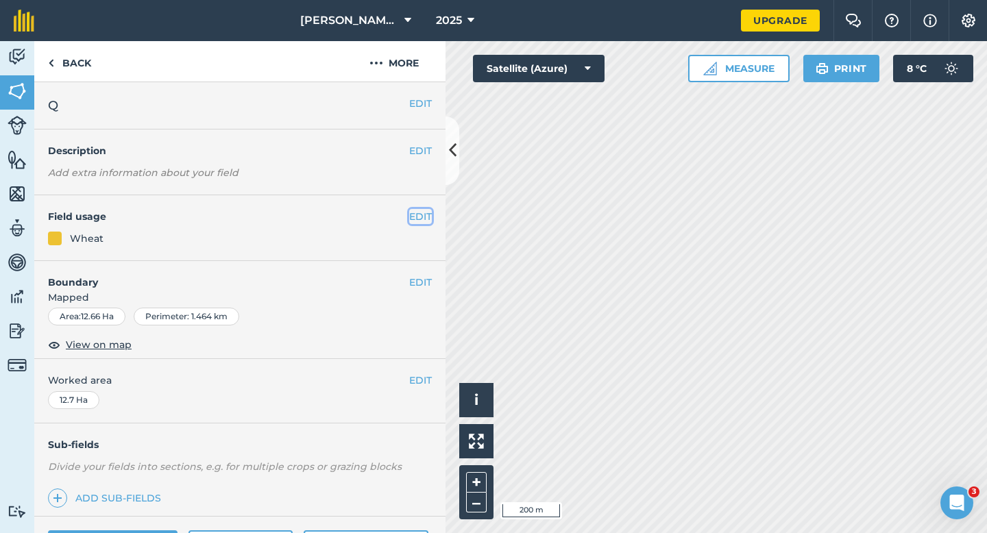
click at [422, 219] on button "EDIT" at bounding box center [420, 216] width 23 height 15
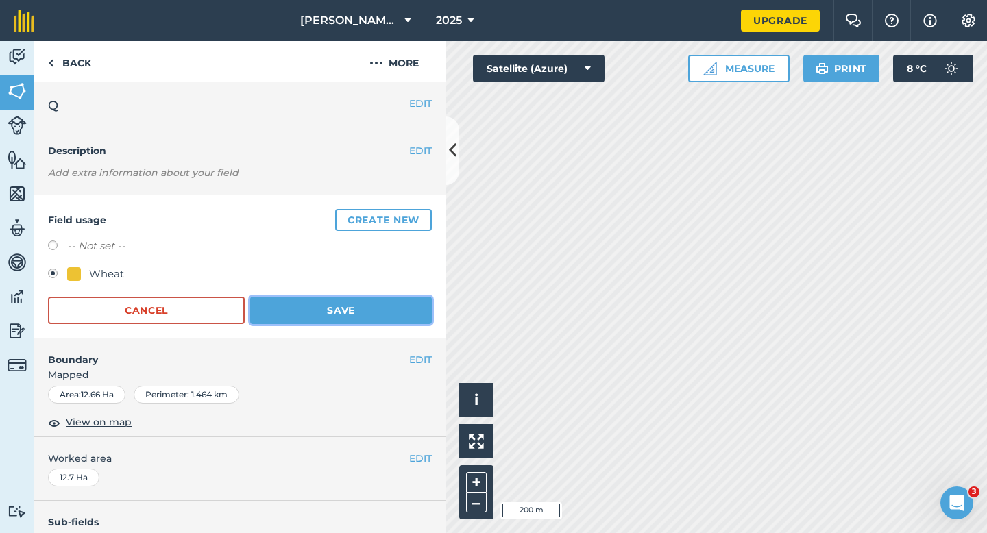
click at [380, 304] on button "Save" at bounding box center [341, 310] width 182 height 27
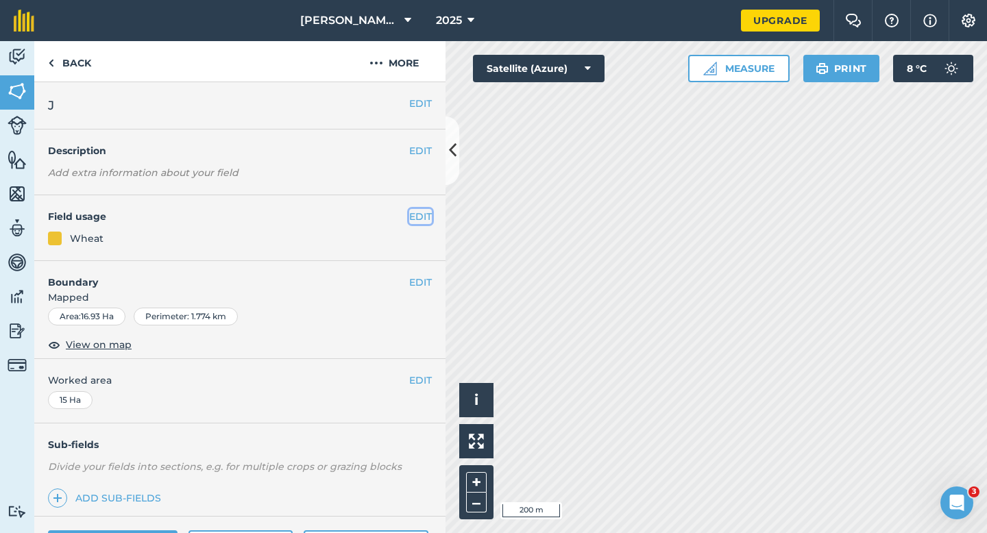
click at [423, 212] on button "EDIT" at bounding box center [420, 216] width 23 height 15
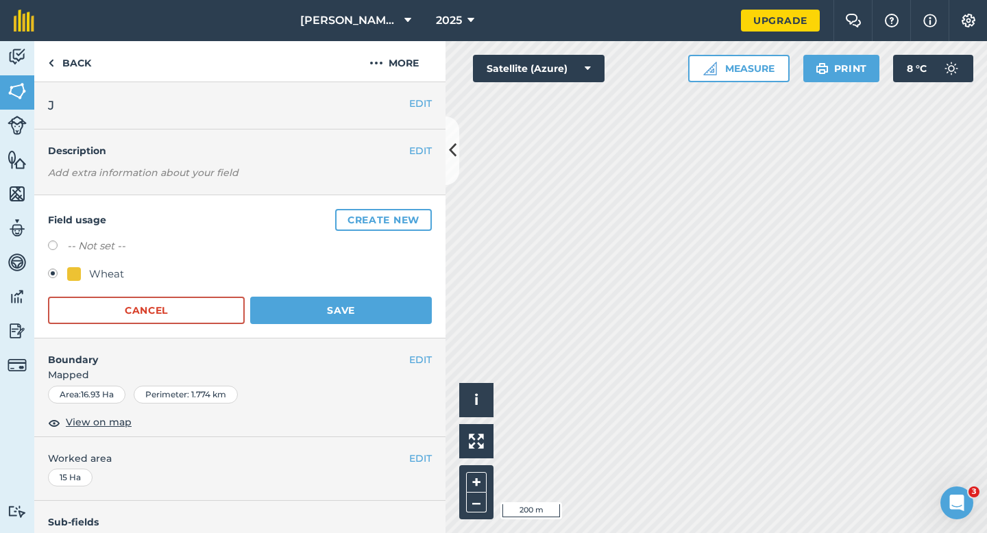
click at [293, 334] on div "Field usage Create new -- Not set -- Wheat Cancel Save" at bounding box center [239, 266] width 411 height 143
click at [307, 312] on button "Save" at bounding box center [341, 310] width 182 height 27
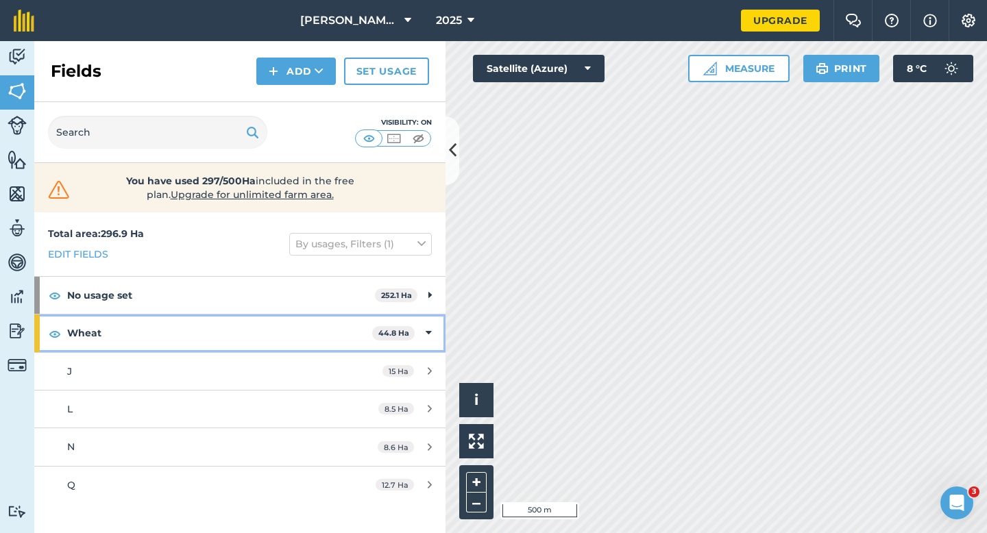
click at [430, 338] on icon at bounding box center [429, 332] width 6 height 15
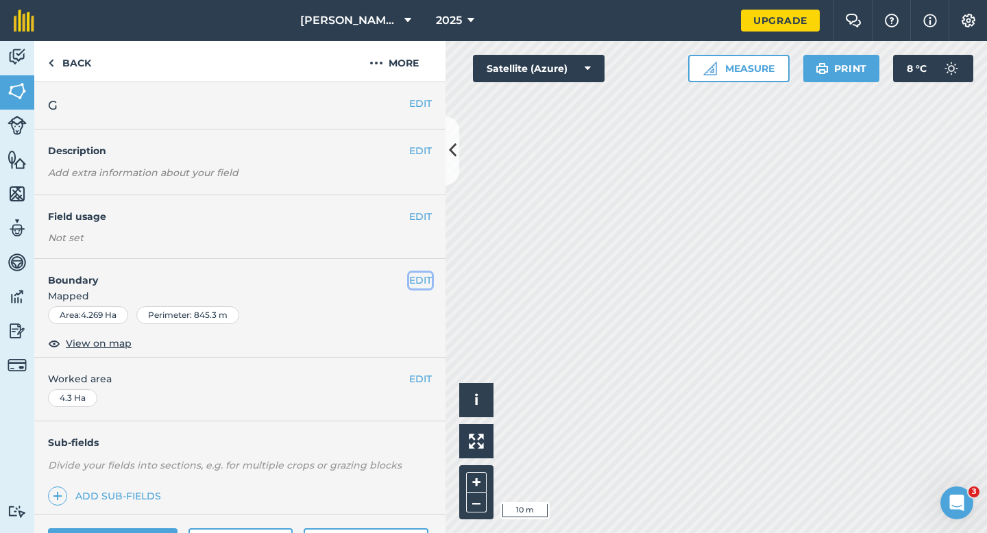
click at [413, 281] on button "EDIT" at bounding box center [420, 280] width 23 height 15
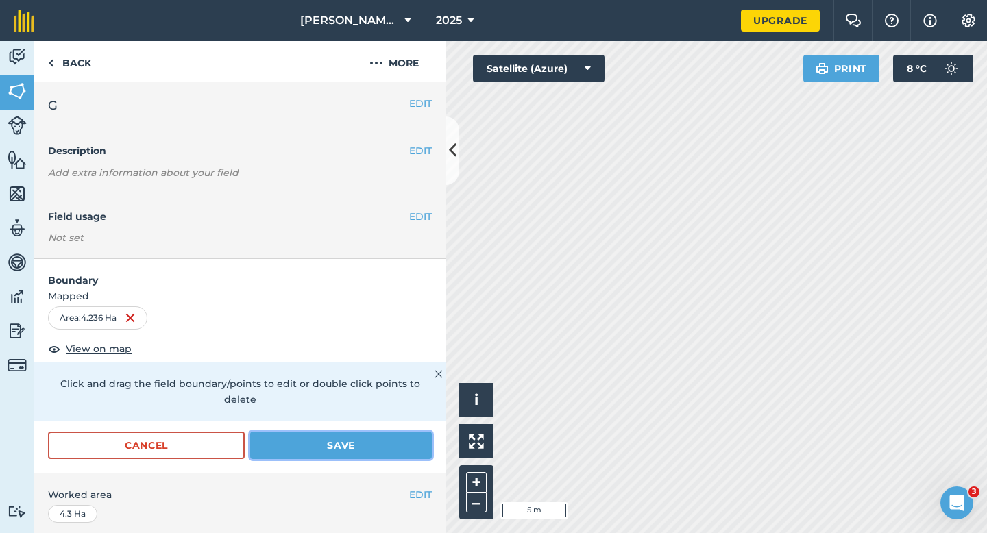
click at [383, 432] on button "Save" at bounding box center [341, 445] width 182 height 27
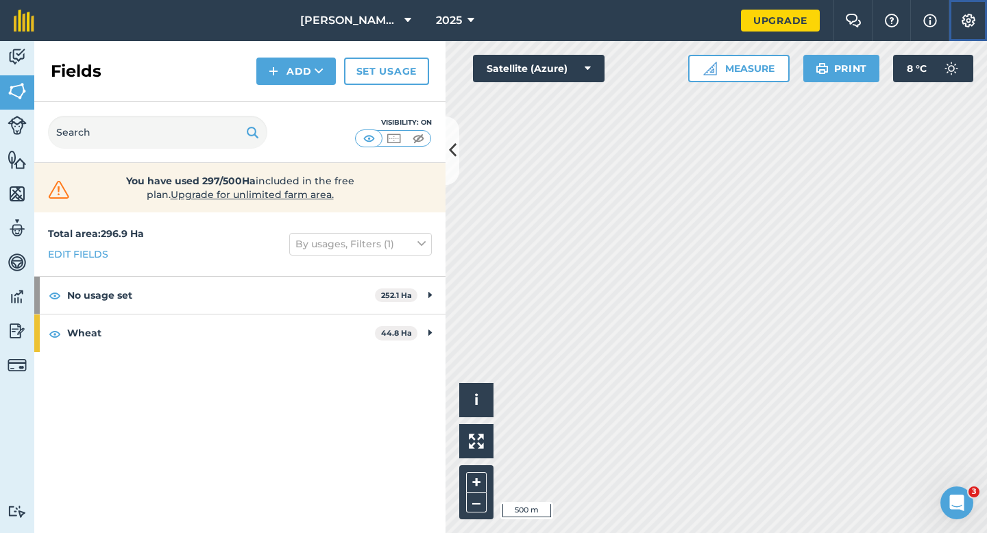
click at [986, 10] on button "Settings" at bounding box center [967, 20] width 38 height 41
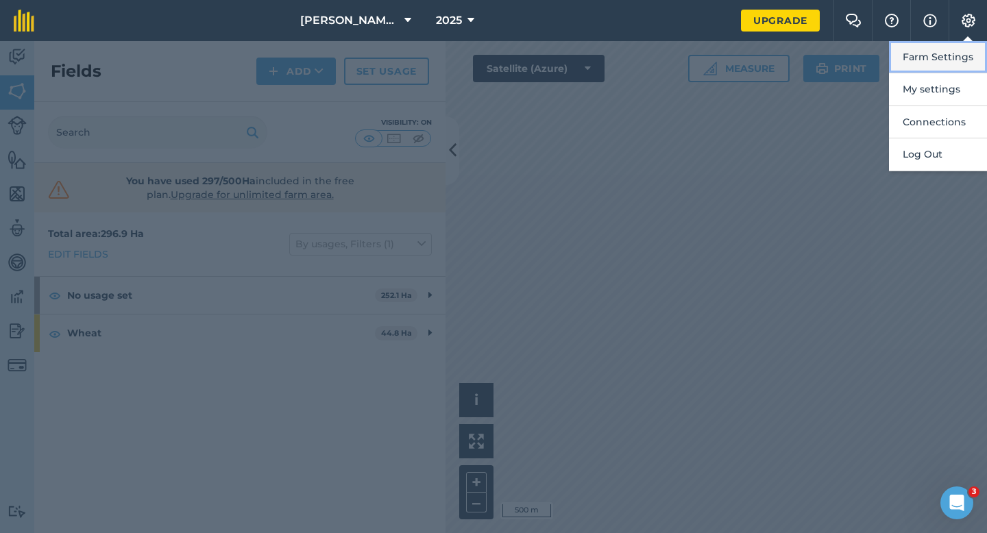
click at [955, 57] on button "Farm Settings" at bounding box center [938, 57] width 98 height 32
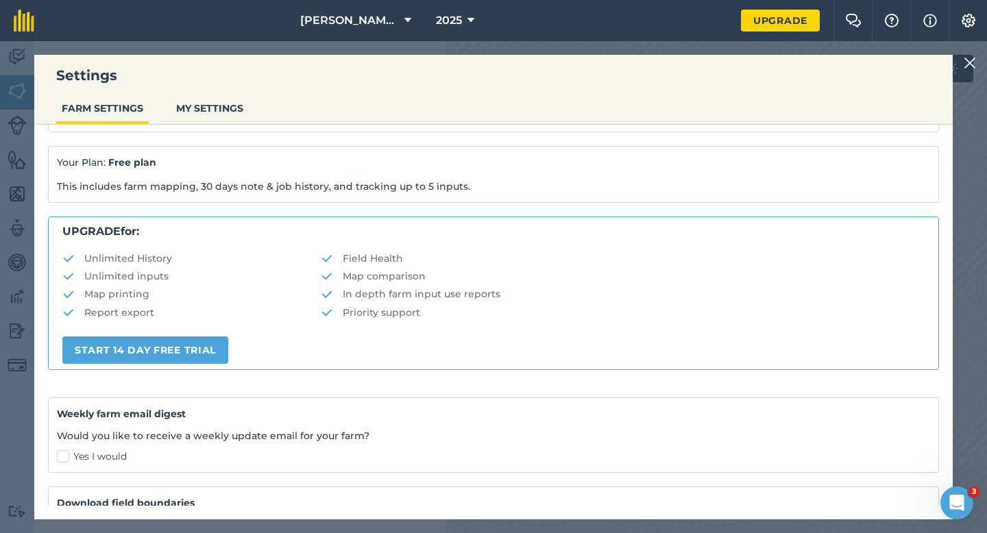
scroll to position [263, 0]
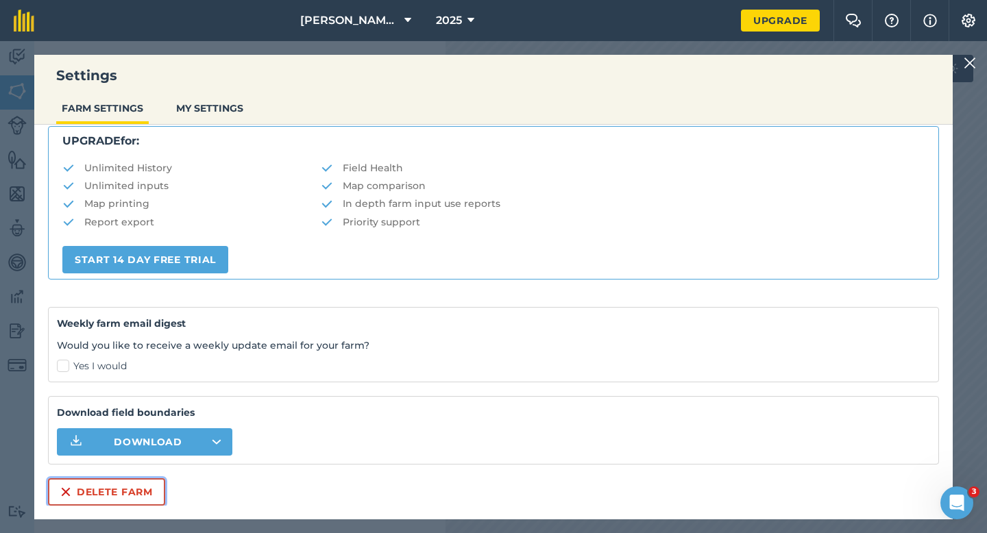
click at [119, 496] on button "Delete farm" at bounding box center [106, 491] width 117 height 27
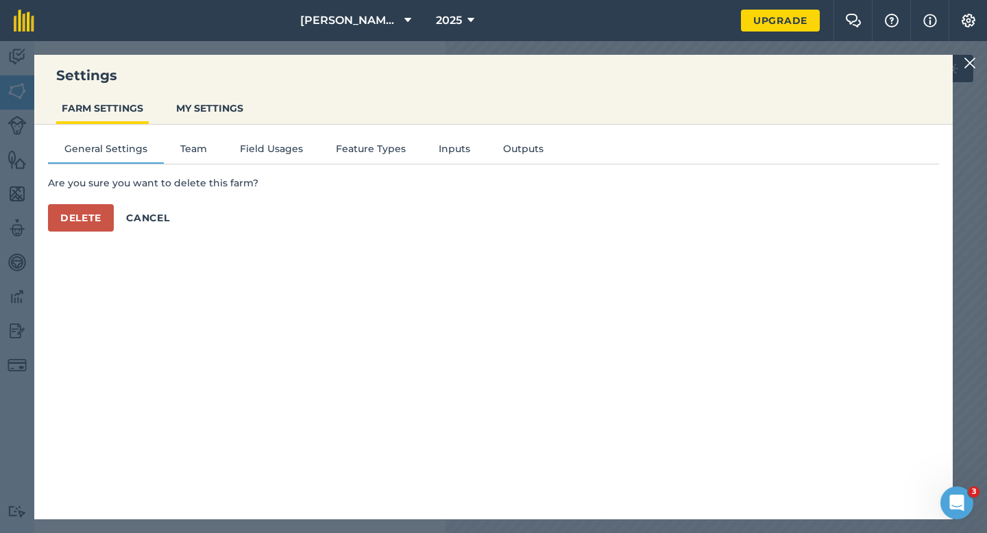
scroll to position [0, 0]
click at [86, 218] on button "Delete" at bounding box center [81, 217] width 66 height 27
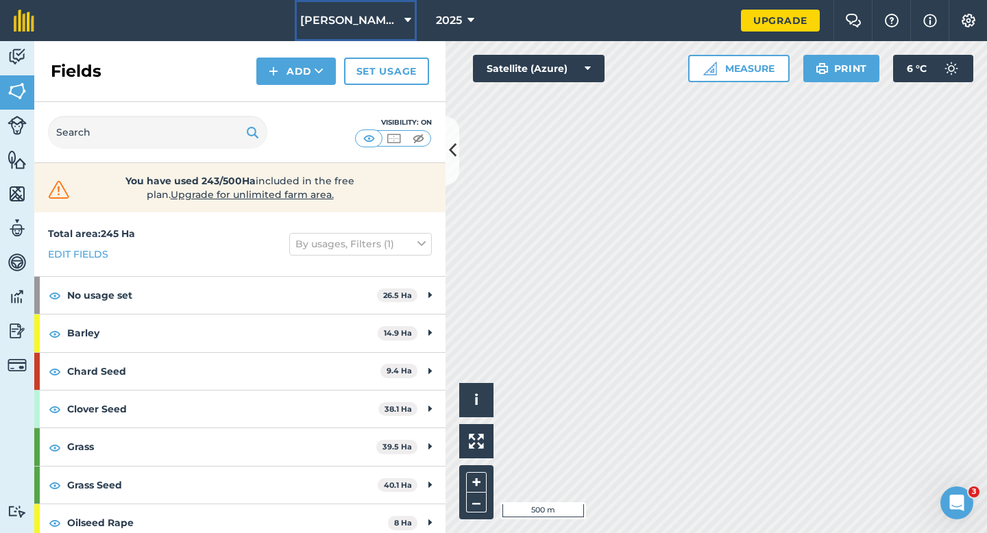
click at [391, 14] on span "[PERSON_NAME] & Sons LTD" at bounding box center [349, 20] width 99 height 16
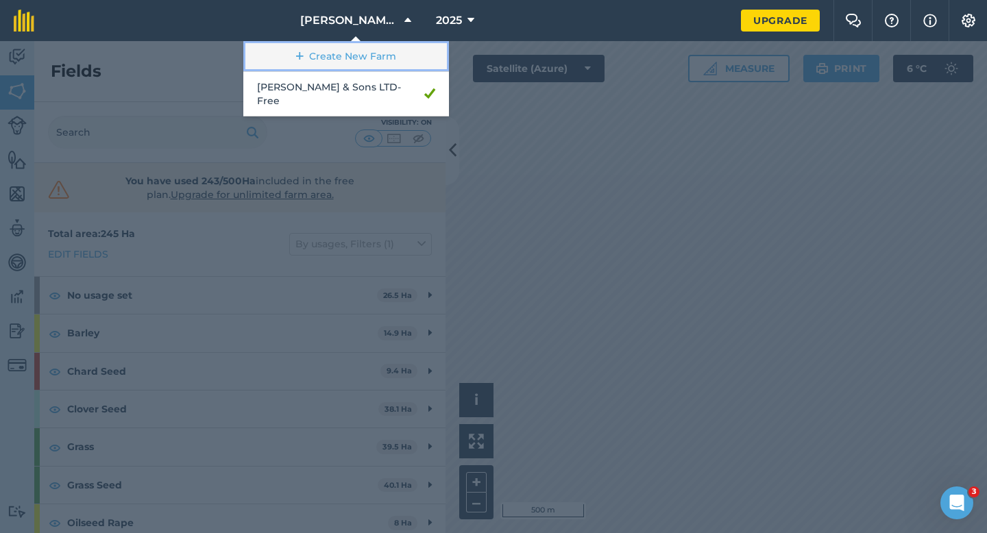
click at [379, 52] on link "Create New Farm" at bounding box center [346, 56] width 206 height 31
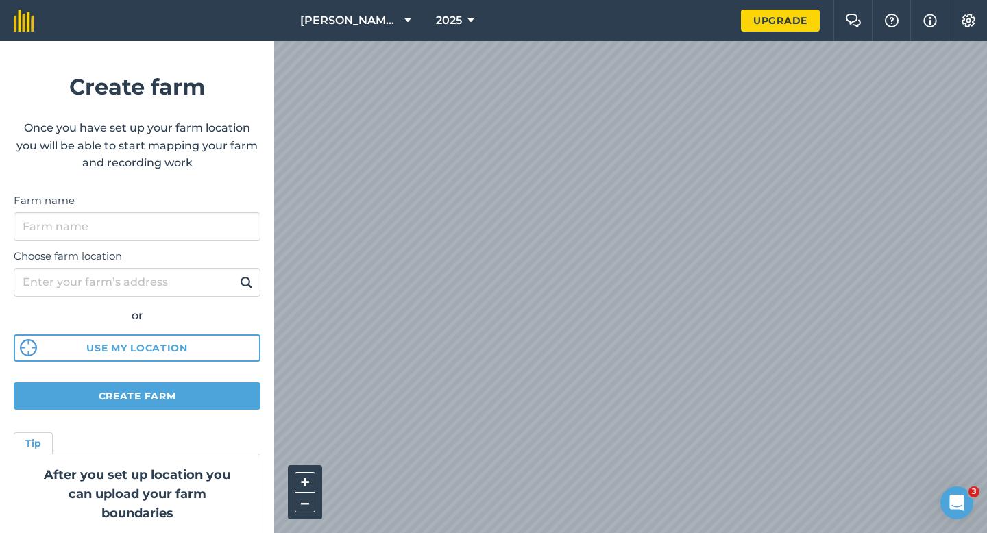
click at [225, 195] on label "Farm name" at bounding box center [137, 201] width 247 height 16
click at [225, 212] on input "Farm name" at bounding box center [137, 226] width 247 height 29
click at [221, 209] on div "Farm name" at bounding box center [137, 217] width 247 height 49
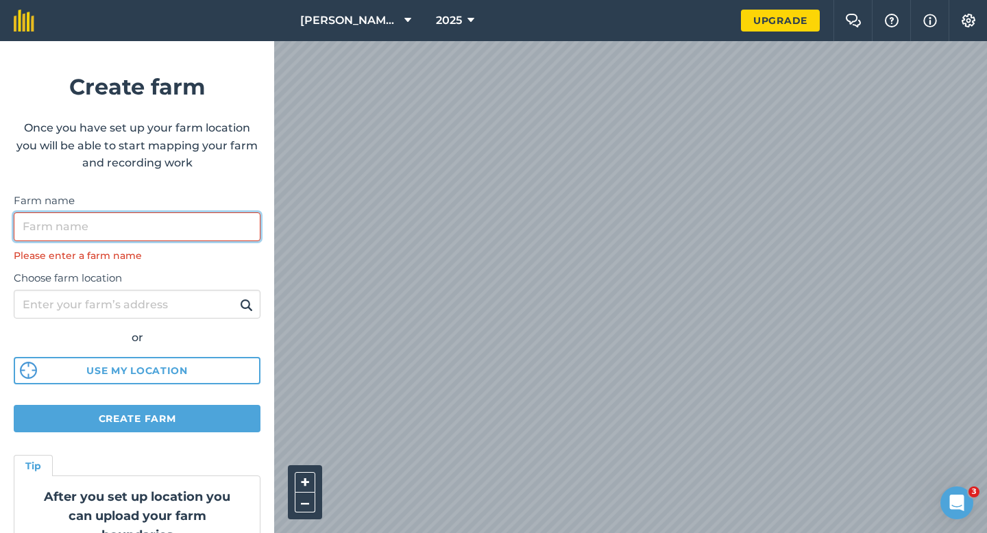
click at [214, 217] on input "Farm name" at bounding box center [137, 226] width 247 height 29
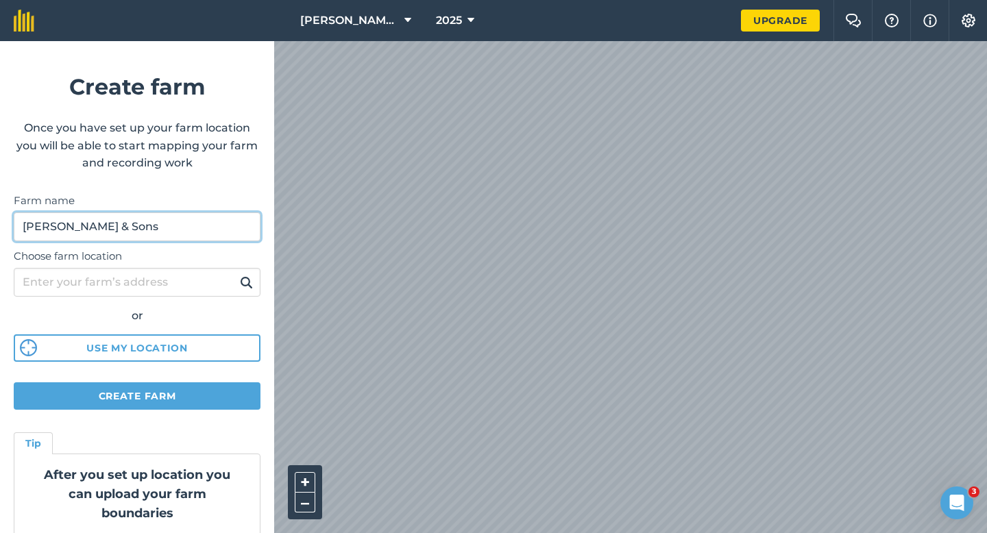
type input "[PERSON_NAME] & Sons"
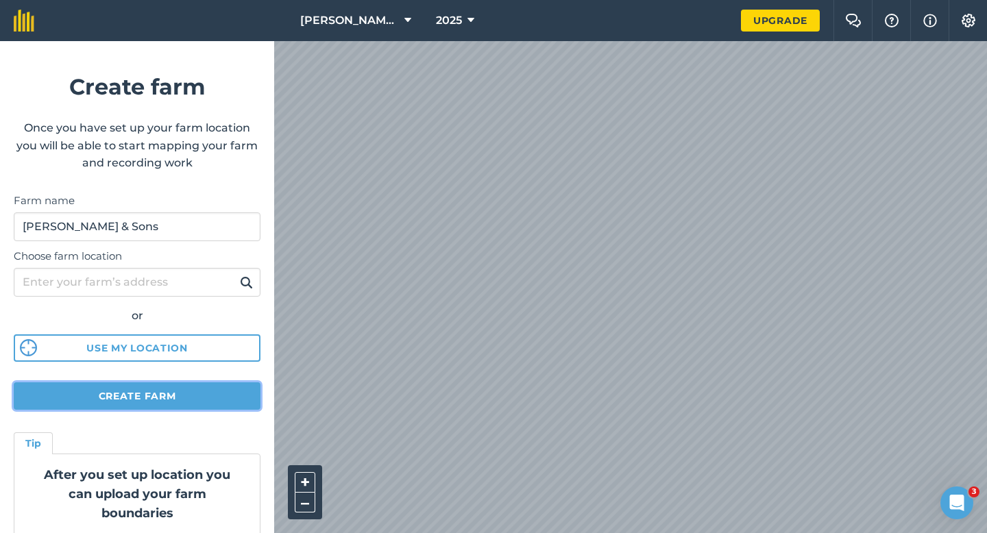
click at [237, 401] on button "Create farm" at bounding box center [137, 395] width 247 height 27
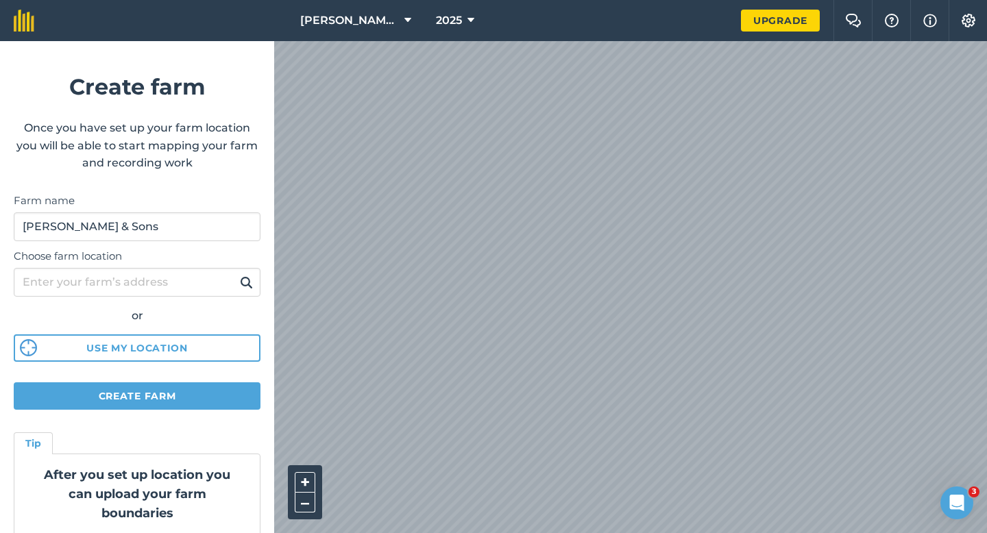
click at [186, 381] on form "Create farm Once you have set up your farm location you will be able to start m…" at bounding box center [137, 287] width 274 height 492
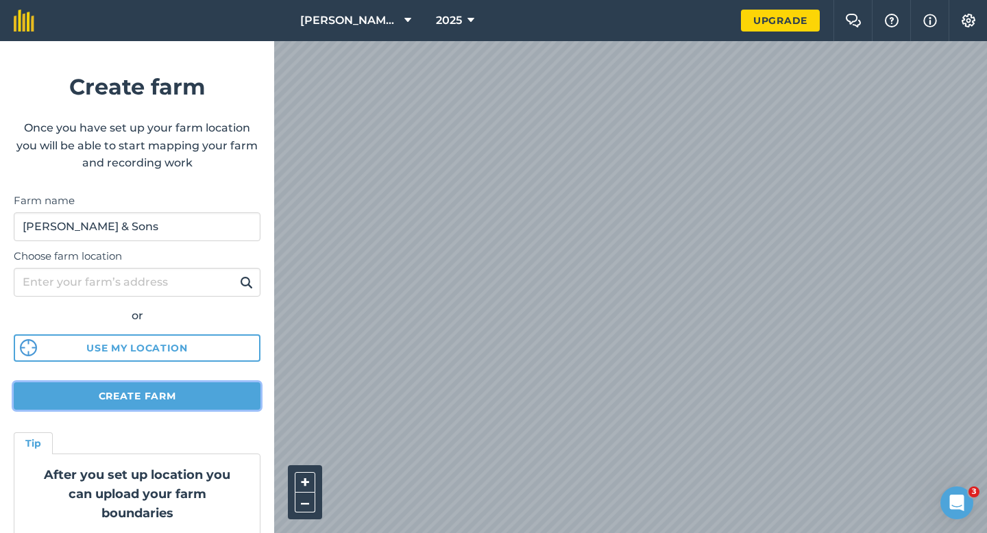
click at [186, 390] on button "Create farm" at bounding box center [137, 395] width 247 height 27
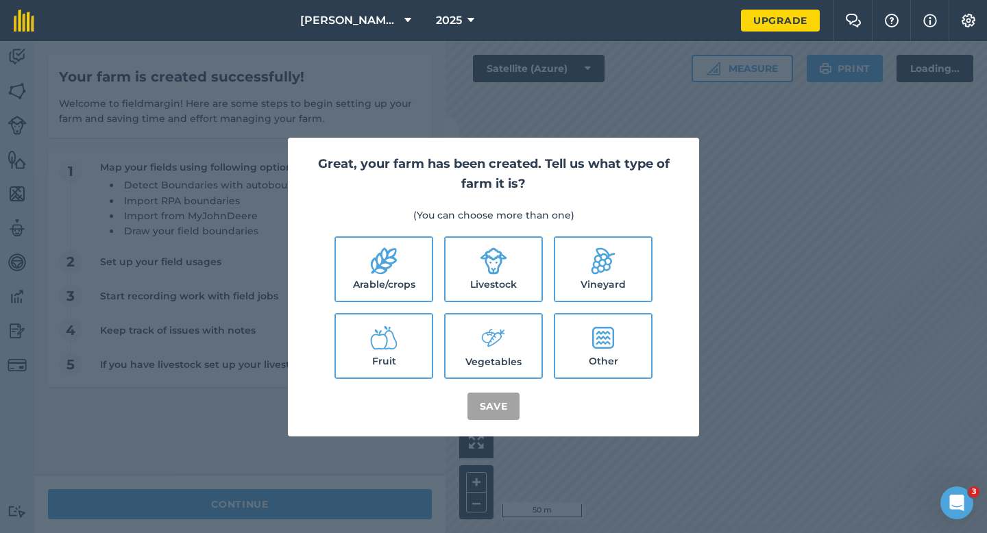
click at [378, 285] on label "Arable/crops" at bounding box center [384, 269] width 96 height 63
checkbox input "true"
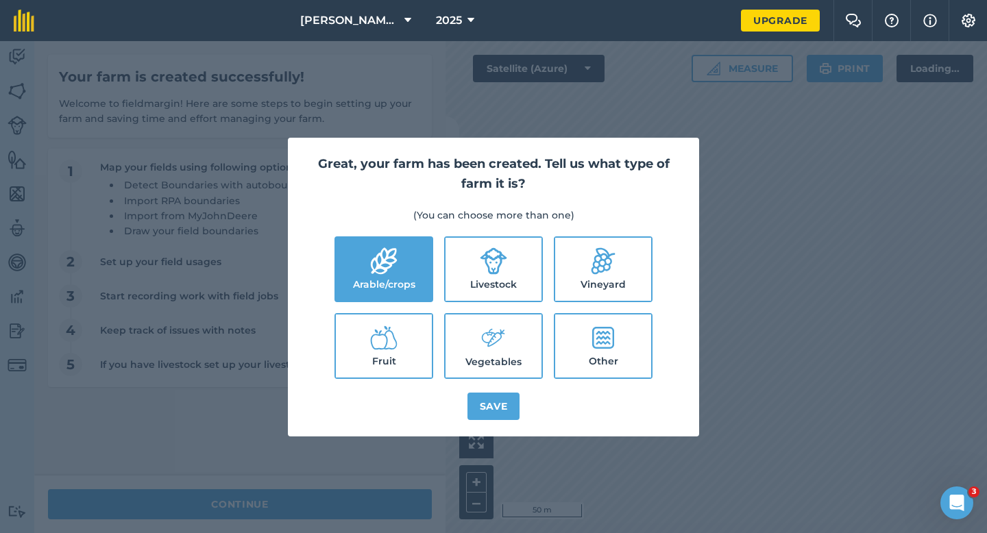
click at [506, 285] on label "Livestock" at bounding box center [493, 269] width 96 height 63
checkbox input "true"
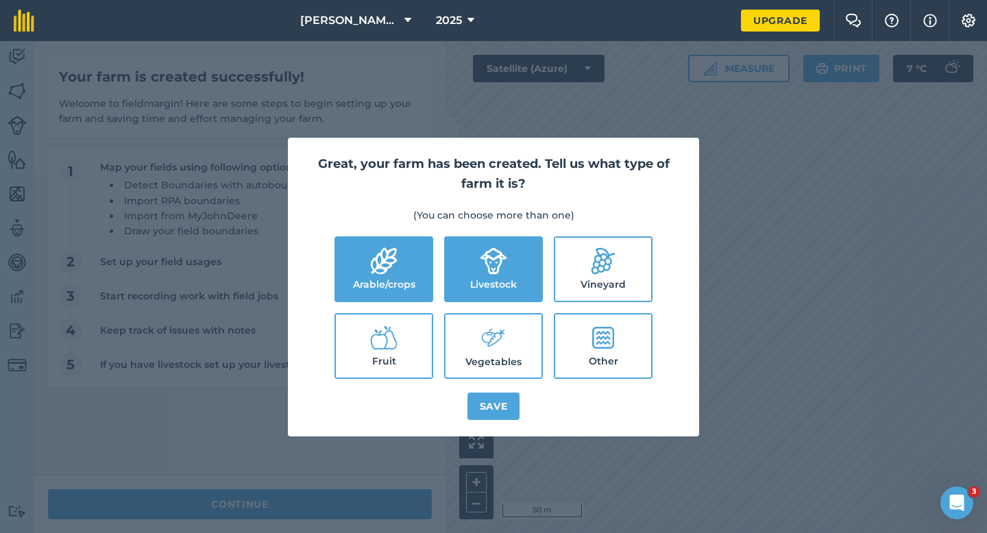
click at [506, 353] on label "Vegetables" at bounding box center [493, 346] width 96 height 63
checkbox input "true"
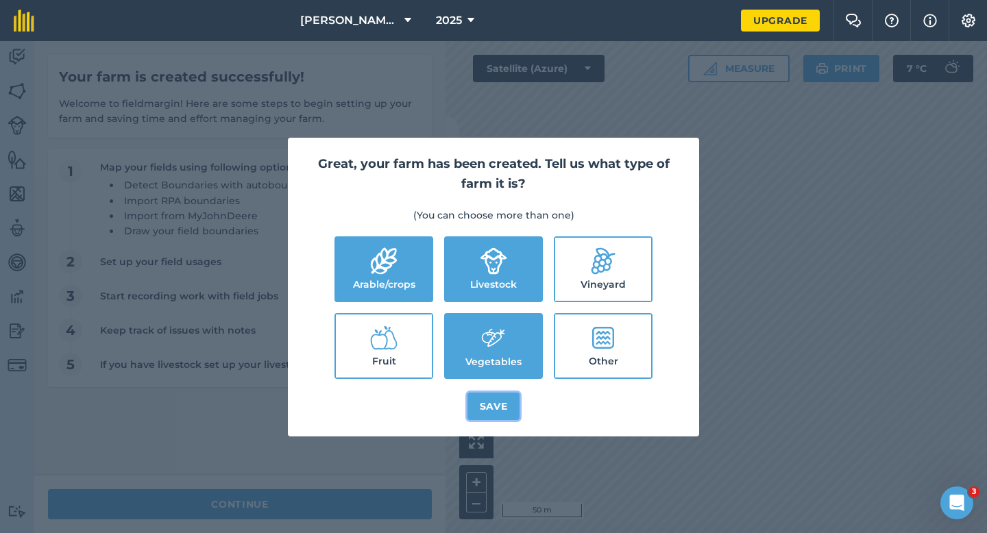
click at [509, 403] on button "Save" at bounding box center [493, 406] width 53 height 27
click at [369, 497] on div "Great, your farm has been created. Tell us what type of farm it is? (You can ch…" at bounding box center [493, 287] width 987 height 492
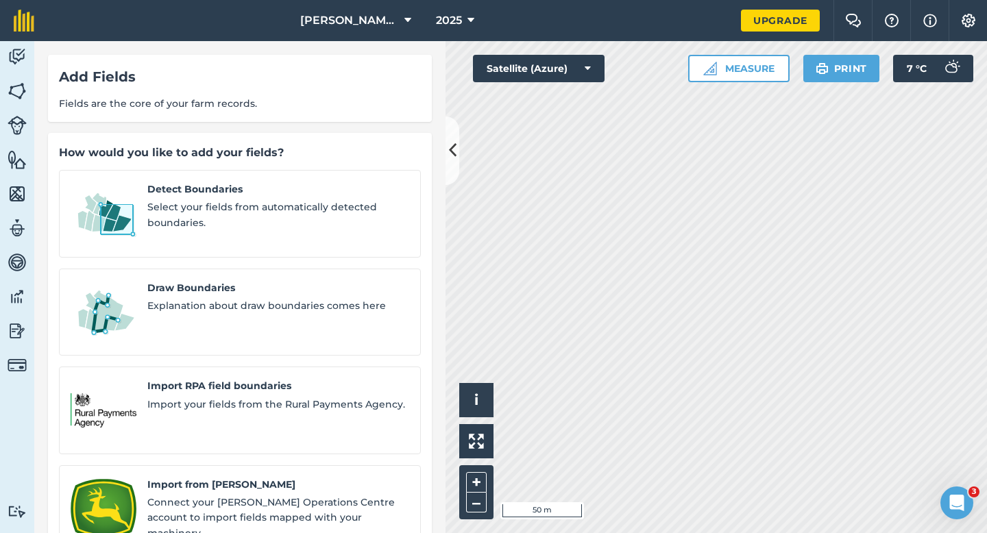
click at [258, 334] on div "Detect Boundaries Select your fields from automatically detected boundaries. Dr…" at bounding box center [240, 410] width 362 height 481
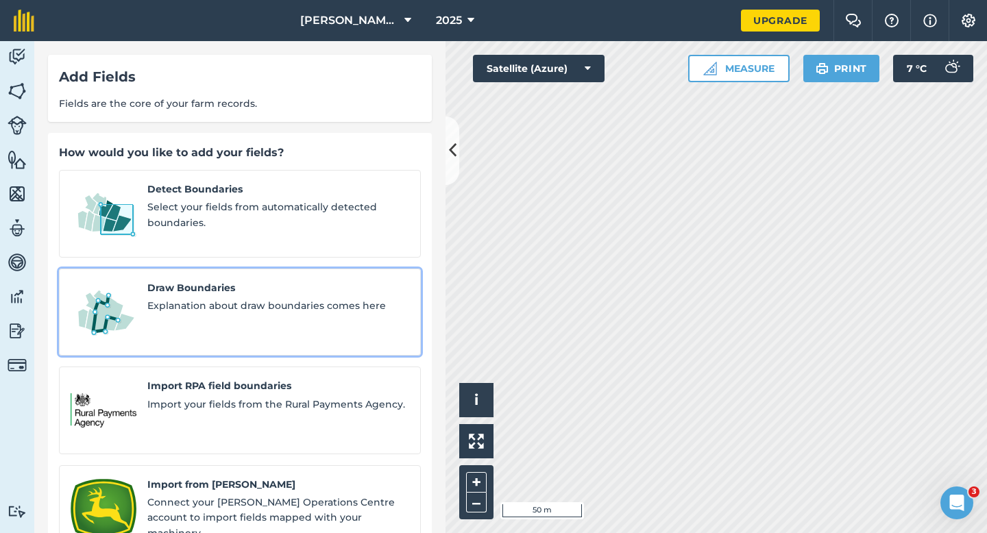
click at [258, 306] on div "Draw Boundaries Explanation about draw boundaries comes here" at bounding box center [278, 312] width 262 height 64
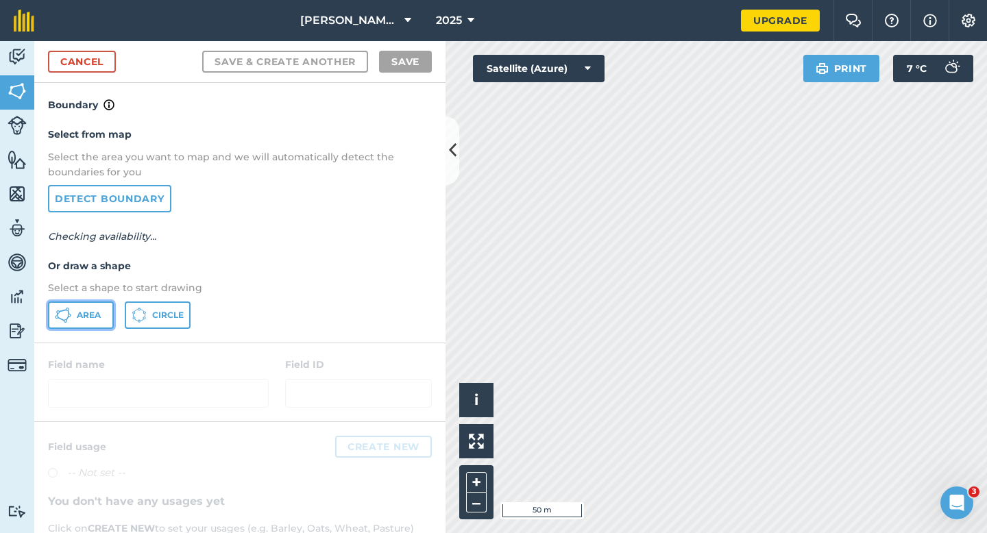
click at [88, 309] on button "Area" at bounding box center [81, 314] width 66 height 27
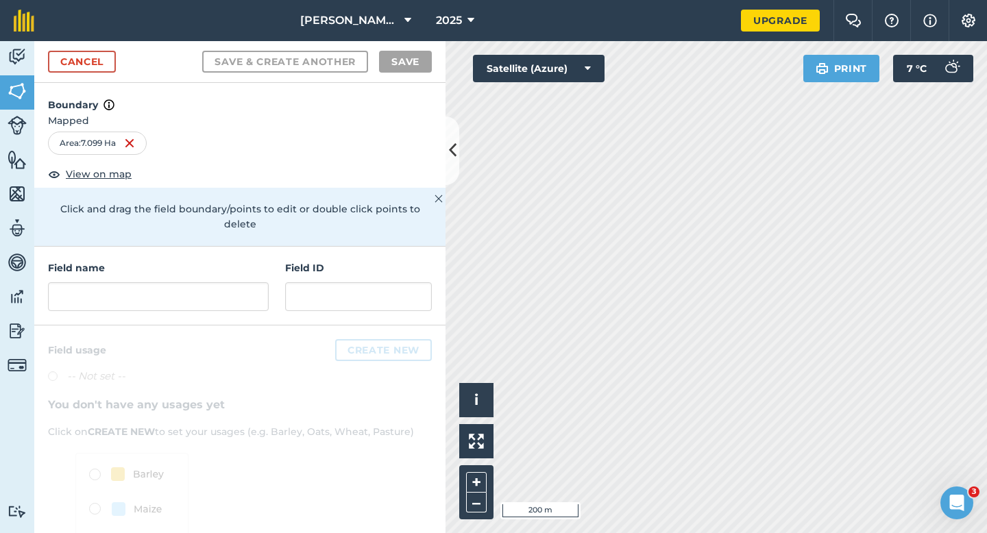
click at [268, 292] on div "Field name Field ID" at bounding box center [239, 286] width 411 height 79
click at [268, 289] on div "Field name Field ID" at bounding box center [239, 286] width 411 height 79
click at [260, 289] on input "text" at bounding box center [158, 296] width 221 height 29
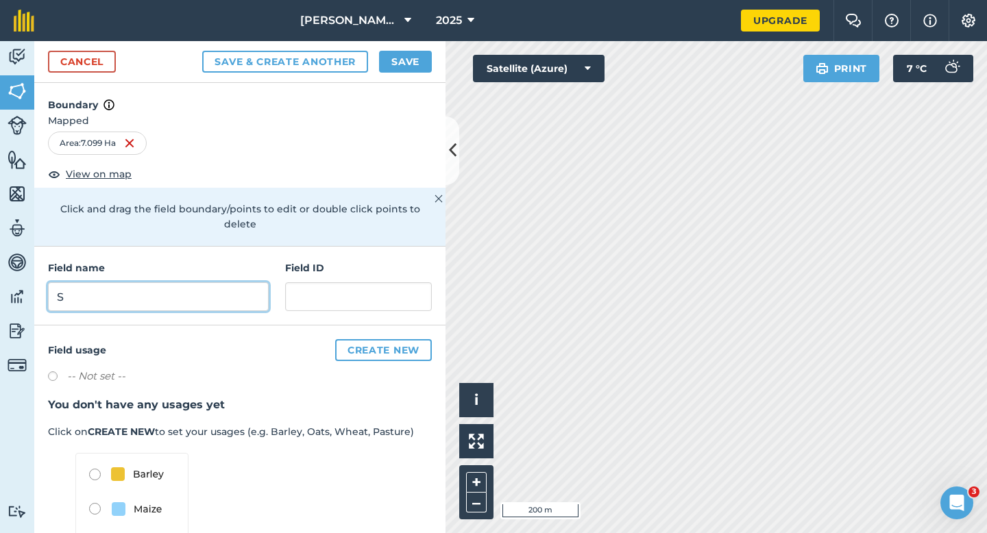
click at [249, 282] on input "S" at bounding box center [158, 296] width 221 height 29
type input "A"
click at [401, 69] on button "Save" at bounding box center [405, 62] width 53 height 22
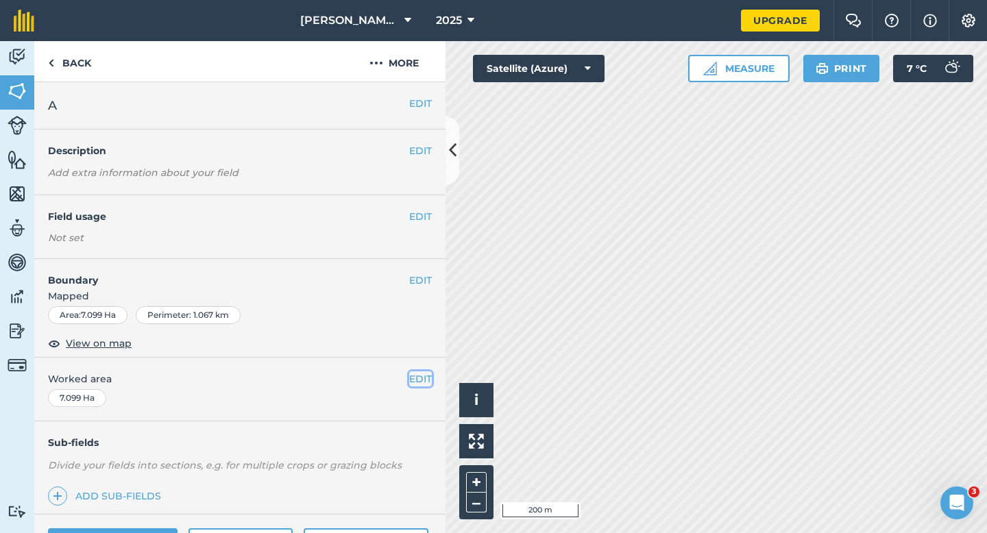
click at [430, 374] on button "EDIT" at bounding box center [420, 378] width 23 height 15
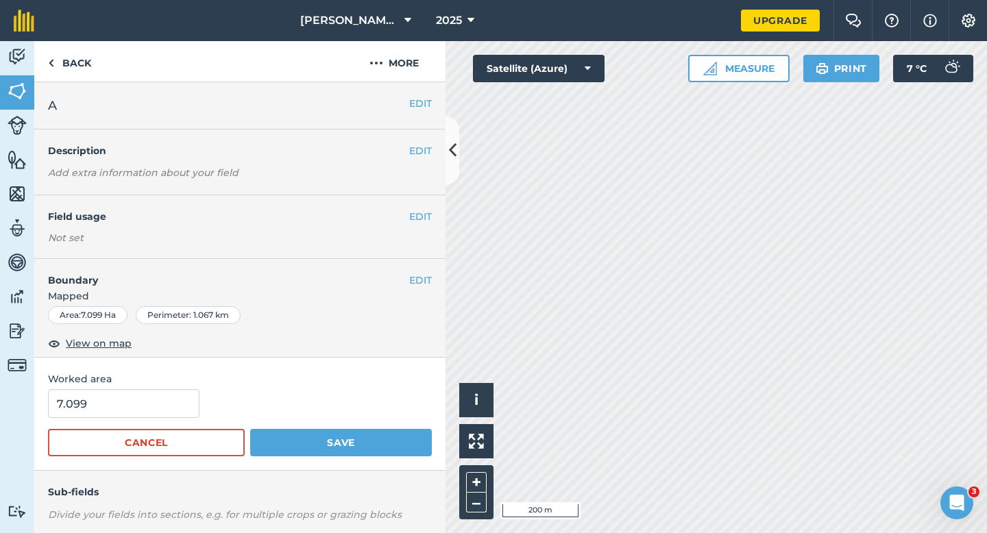
click at [195, 408] on div "7.099" at bounding box center [240, 403] width 384 height 29
click at [173, 408] on input "7.099" at bounding box center [123, 403] width 151 height 29
type input "7"
click at [250, 429] on button "Save" at bounding box center [341, 442] width 182 height 27
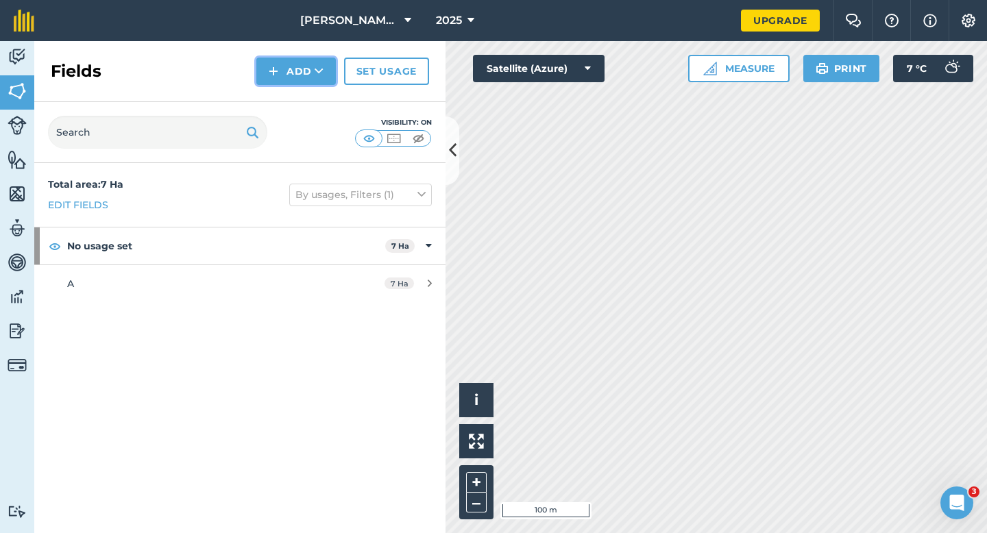
click at [315, 73] on icon at bounding box center [319, 71] width 9 height 14
click at [315, 97] on link "Draw" at bounding box center [295, 102] width 75 height 30
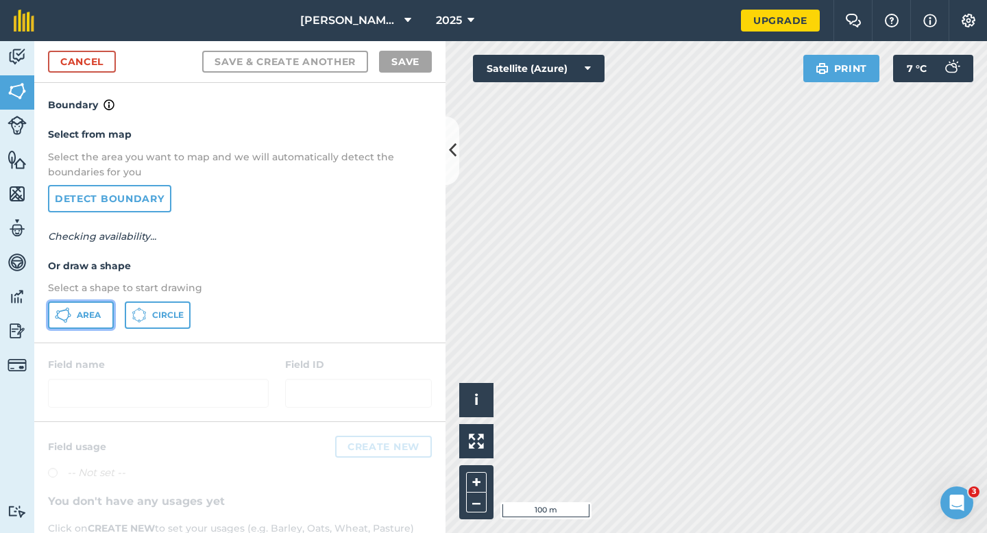
click at [109, 305] on button "Area" at bounding box center [81, 314] width 66 height 27
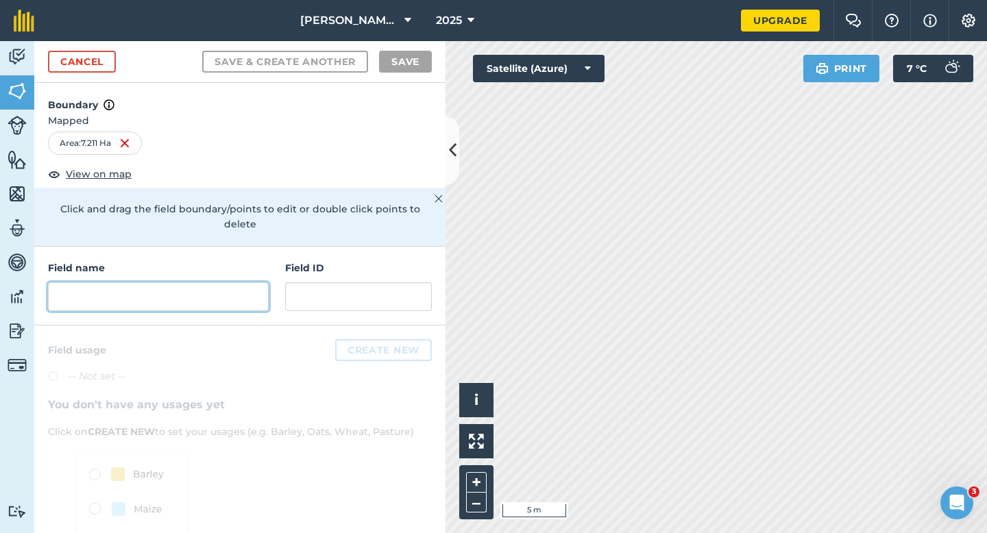
click at [229, 282] on input "text" at bounding box center [158, 296] width 221 height 29
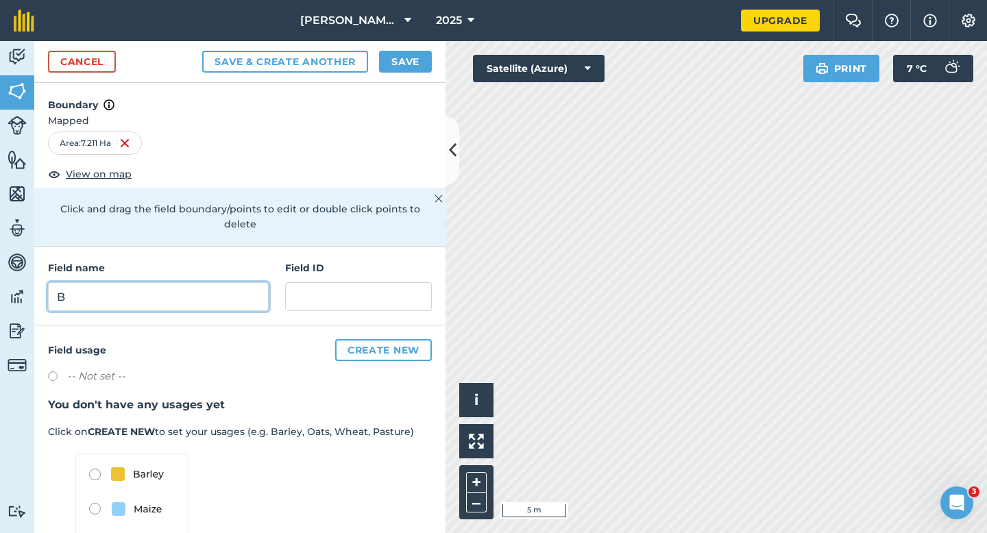
type input "B"
click at [408, 69] on button "Save" at bounding box center [405, 62] width 53 height 22
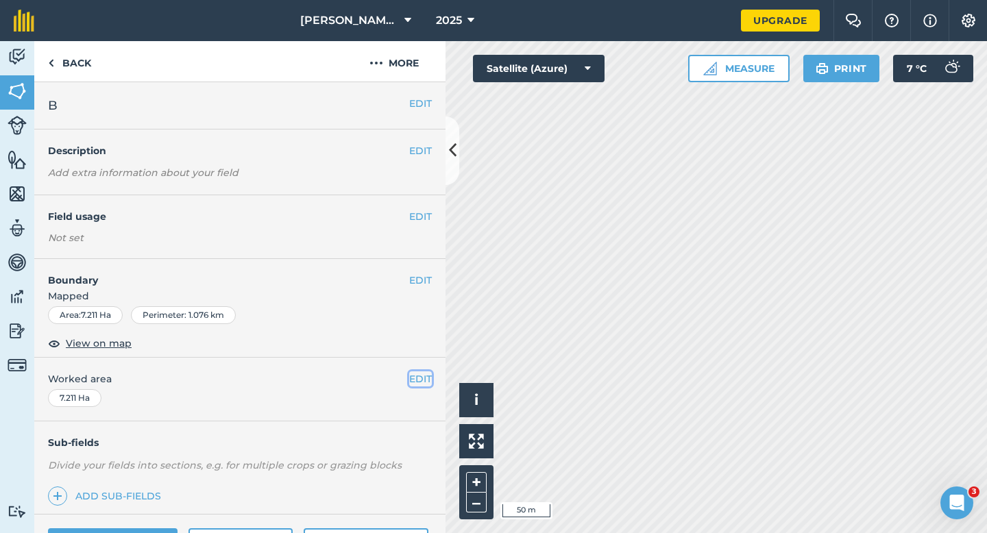
click at [412, 378] on button "EDIT" at bounding box center [420, 378] width 23 height 15
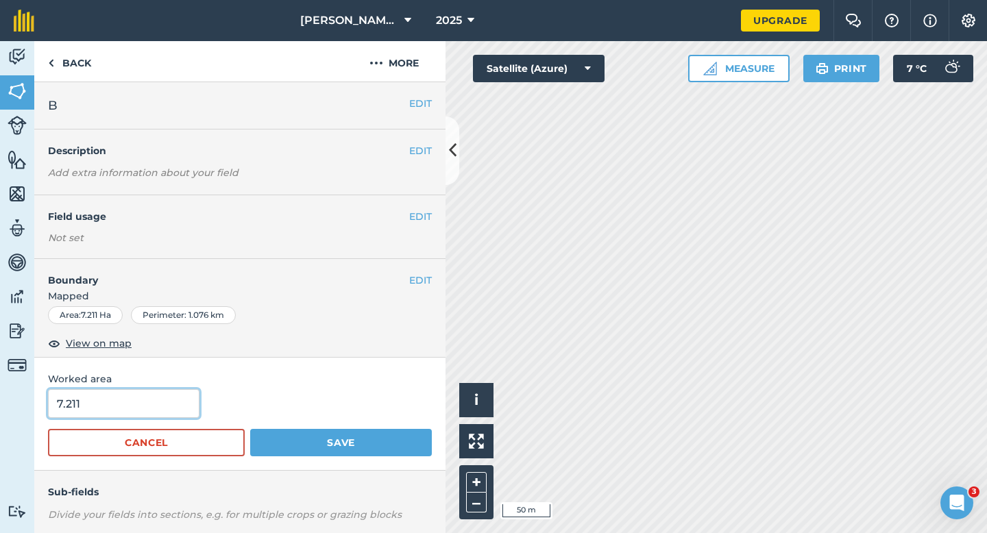
click at [171, 412] on input "7.211" at bounding box center [123, 403] width 151 height 29
type input "7.2"
click at [250, 429] on button "Save" at bounding box center [341, 442] width 182 height 27
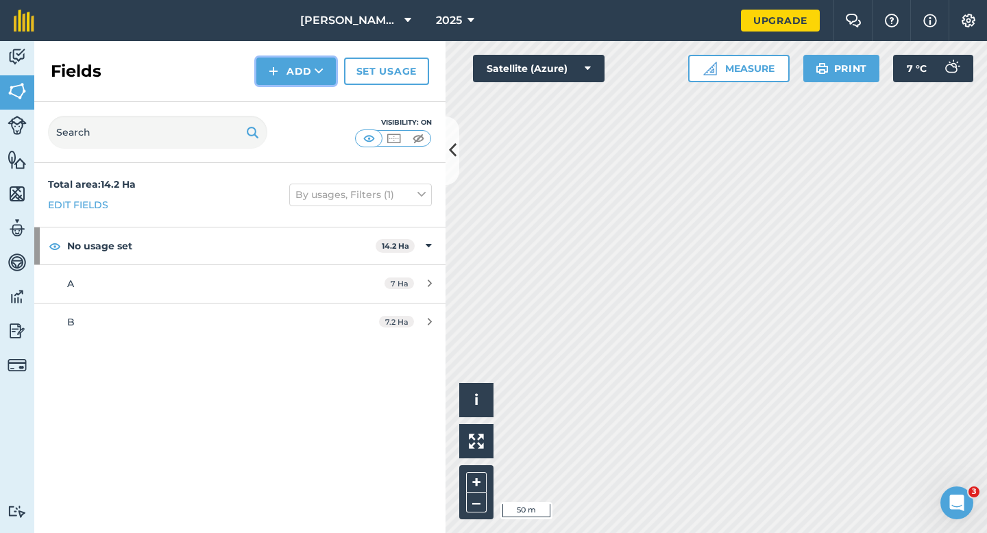
click at [305, 81] on button "Add" at bounding box center [295, 71] width 79 height 27
click at [305, 94] on link "Draw" at bounding box center [295, 102] width 75 height 30
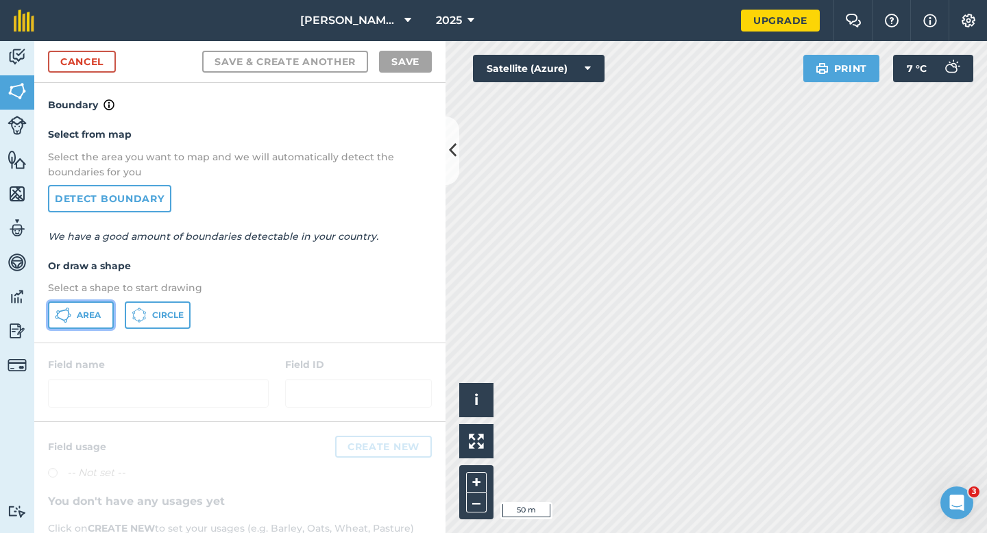
click at [82, 319] on span "Area" at bounding box center [89, 315] width 24 height 11
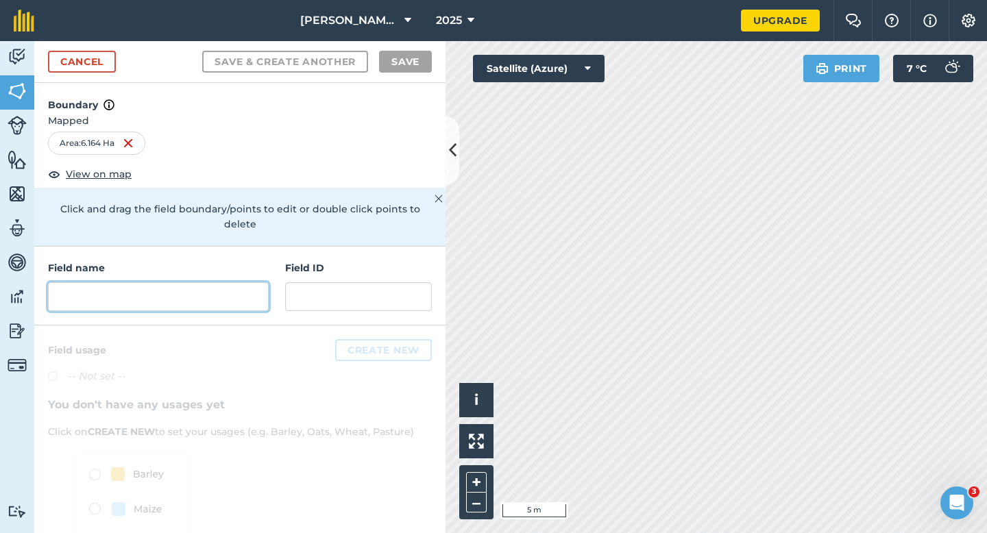
click at [185, 283] on input "text" at bounding box center [158, 296] width 221 height 29
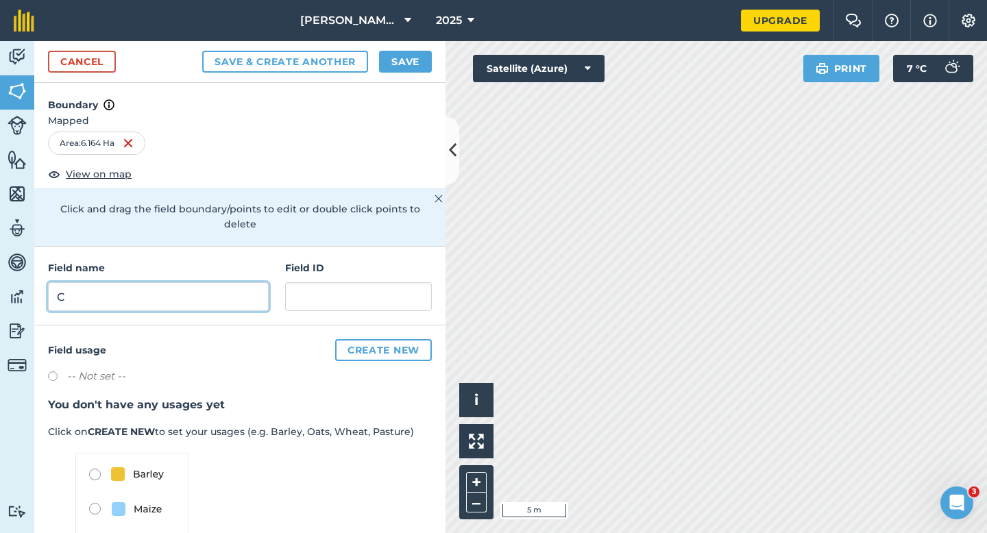
type input "C"
click at [426, 73] on div "Cancel Save & Create Another Save" at bounding box center [239, 62] width 411 height 42
click at [419, 64] on button "Save" at bounding box center [405, 62] width 53 height 22
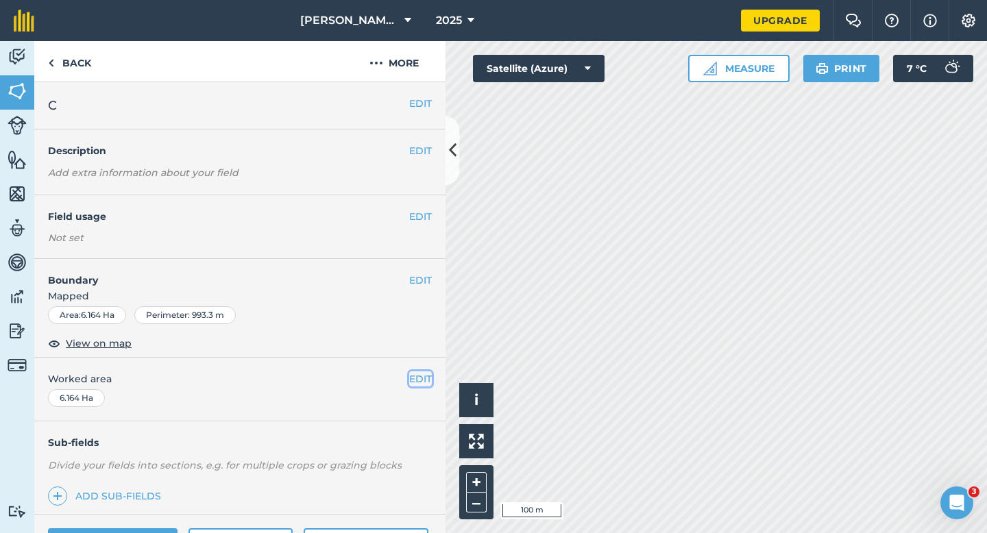
click at [428, 378] on button "EDIT" at bounding box center [420, 378] width 23 height 15
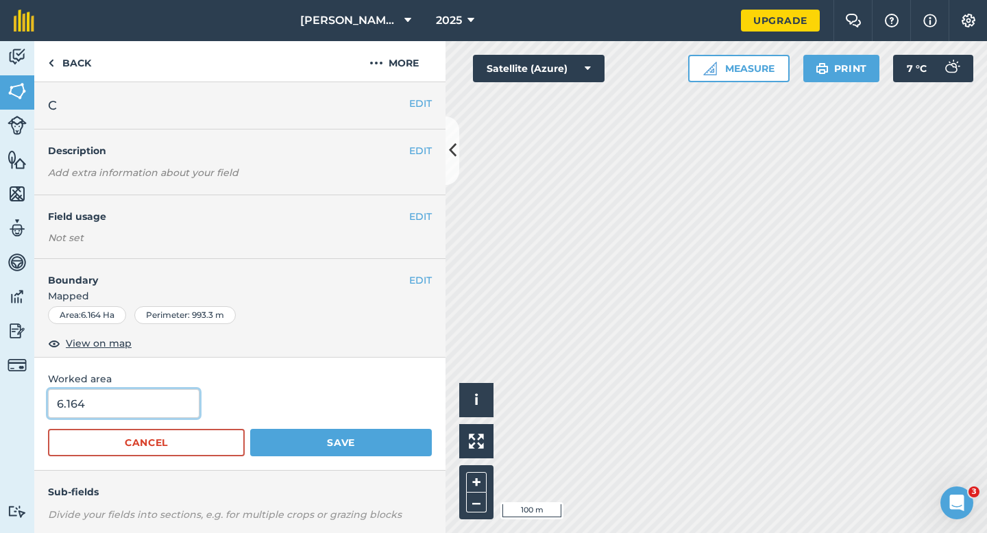
click at [139, 408] on input "6.164" at bounding box center [123, 403] width 151 height 29
type input "6.2"
click at [250, 429] on button "Save" at bounding box center [341, 442] width 182 height 27
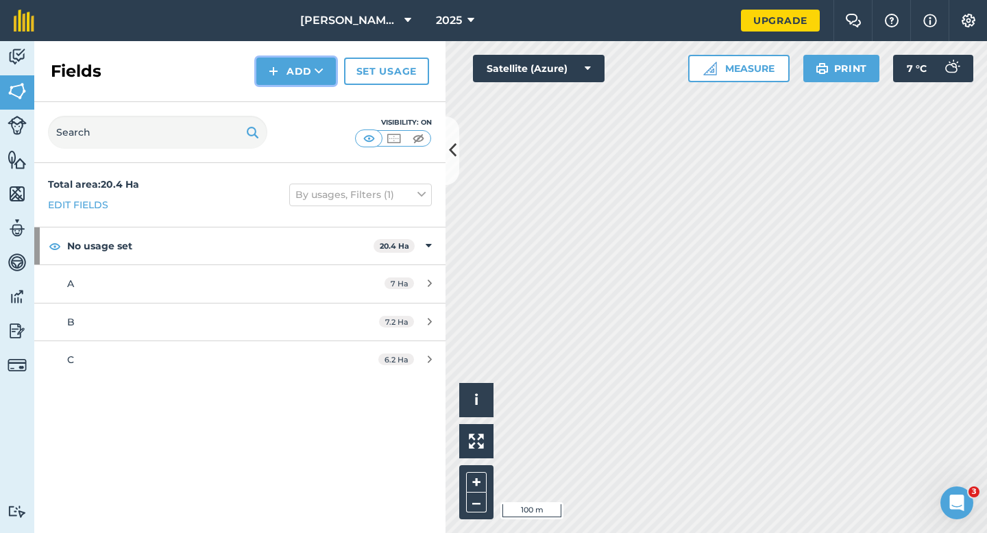
click at [303, 70] on button "Add" at bounding box center [295, 71] width 79 height 27
click at [303, 93] on link "Draw" at bounding box center [295, 102] width 75 height 30
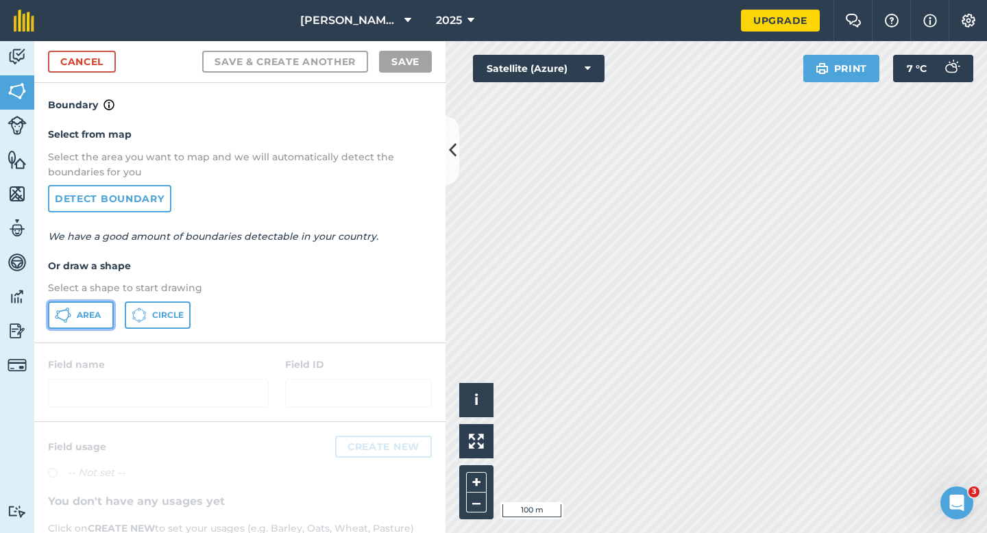
click at [86, 325] on button "Area" at bounding box center [81, 314] width 66 height 27
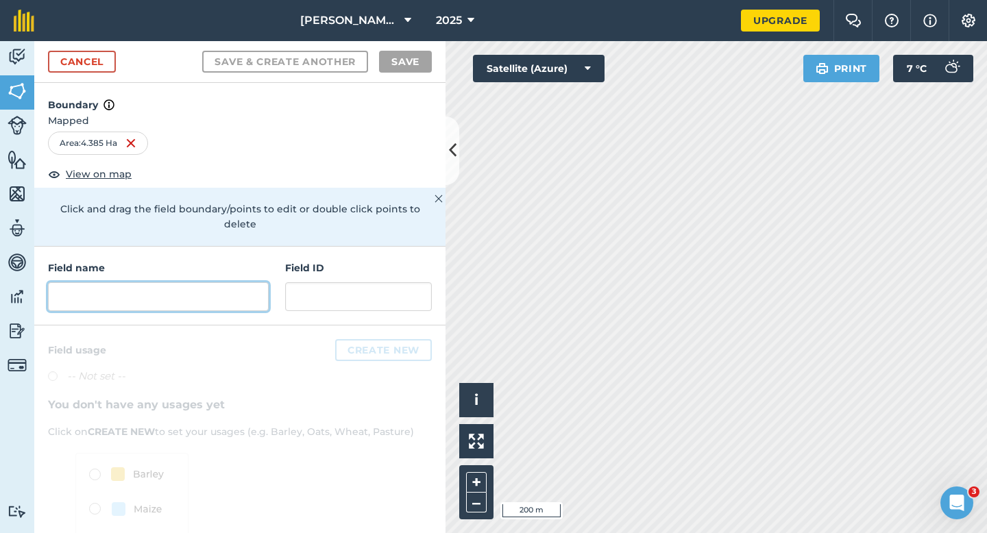
click at [257, 282] on input "text" at bounding box center [158, 296] width 221 height 29
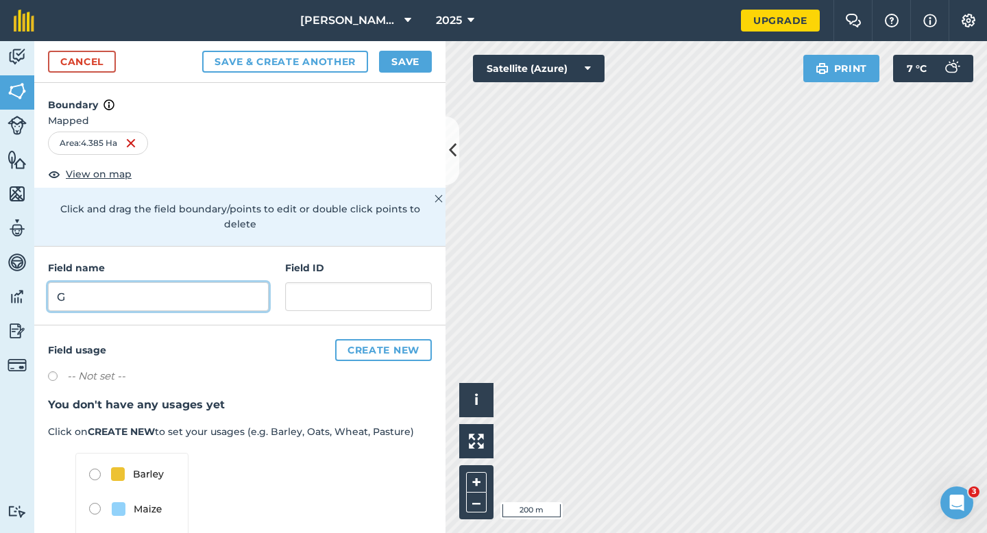
type input "G"
click at [390, 52] on button "Save" at bounding box center [405, 62] width 53 height 22
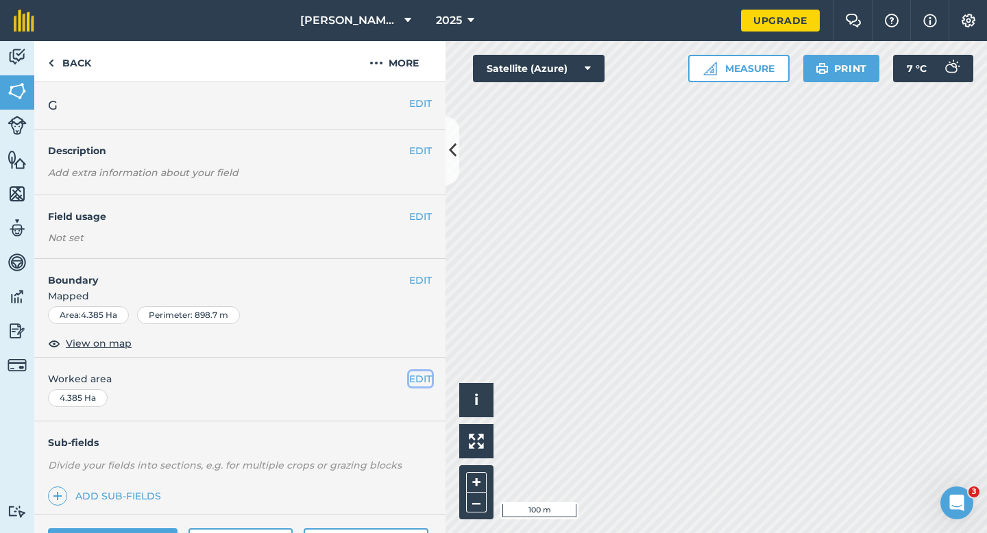
click at [419, 377] on button "EDIT" at bounding box center [420, 378] width 23 height 15
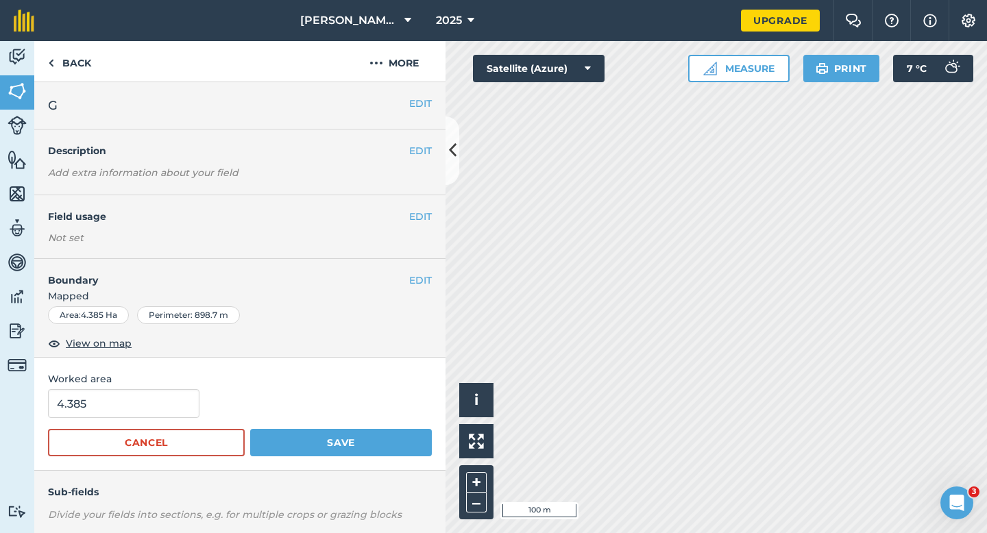
click at [153, 386] on div "Worked area 4.385 Cancel Save" at bounding box center [239, 414] width 411 height 113
click at [153, 412] on input "4.385" at bounding box center [123, 403] width 151 height 29
type input "4.4"
click at [250, 429] on button "Save" at bounding box center [341, 442] width 182 height 27
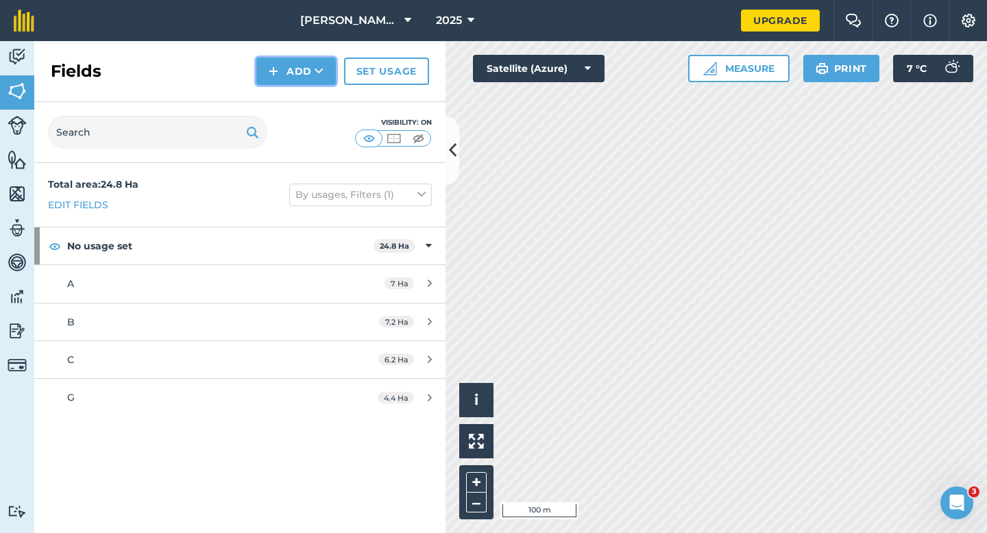
click at [301, 75] on button "Add" at bounding box center [295, 71] width 79 height 27
click at [305, 95] on link "Draw" at bounding box center [295, 102] width 75 height 30
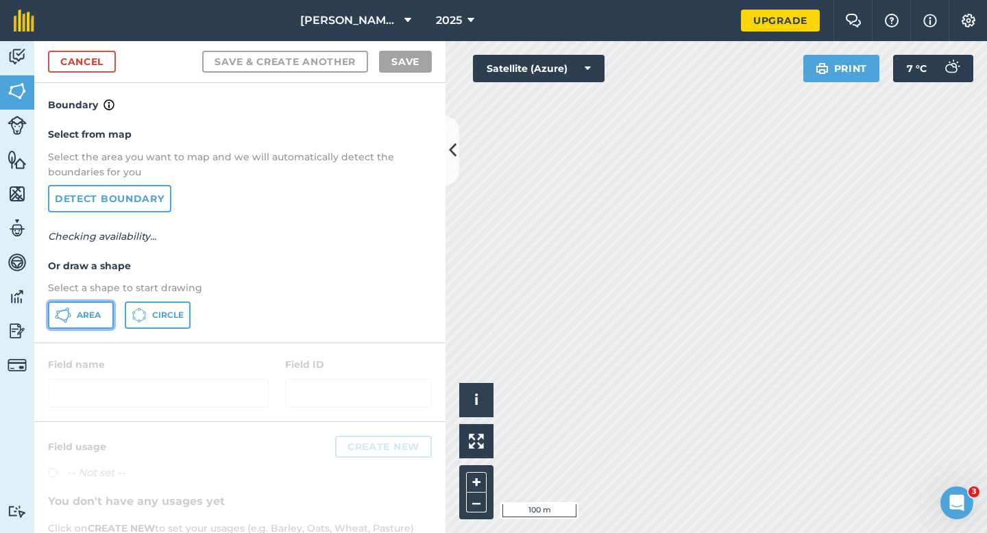
click at [79, 313] on span "Area" at bounding box center [89, 315] width 24 height 11
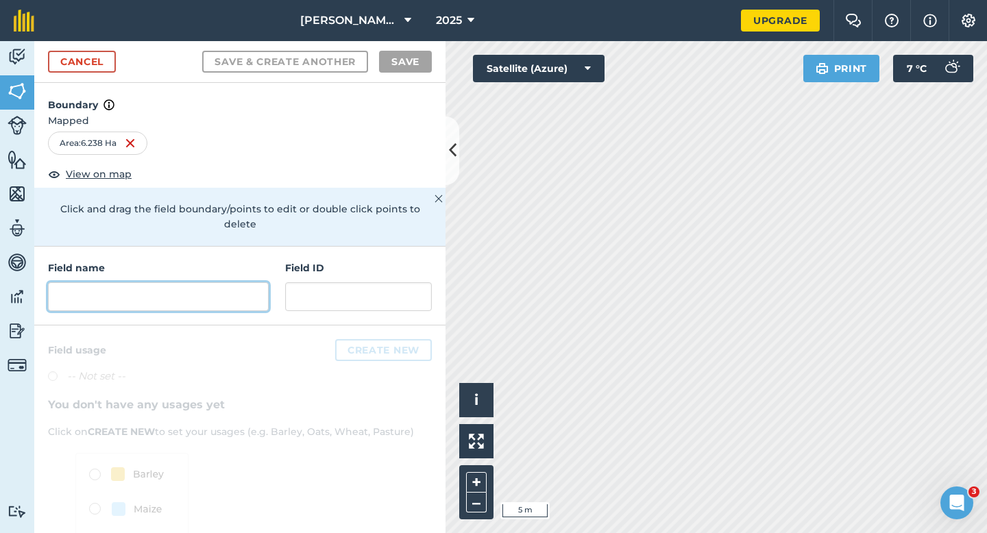
click at [138, 286] on input "text" at bounding box center [158, 296] width 221 height 29
click at [392, 136] on div "Area : 6.238 Ha" at bounding box center [240, 143] width 384 height 23
click at [200, 294] on input "text" at bounding box center [158, 296] width 221 height 29
click at [288, 195] on div "Click and drag the field boundary/points to edit or double click points to dele…" at bounding box center [239, 217] width 411 height 58
click at [214, 282] on input "text" at bounding box center [158, 296] width 221 height 29
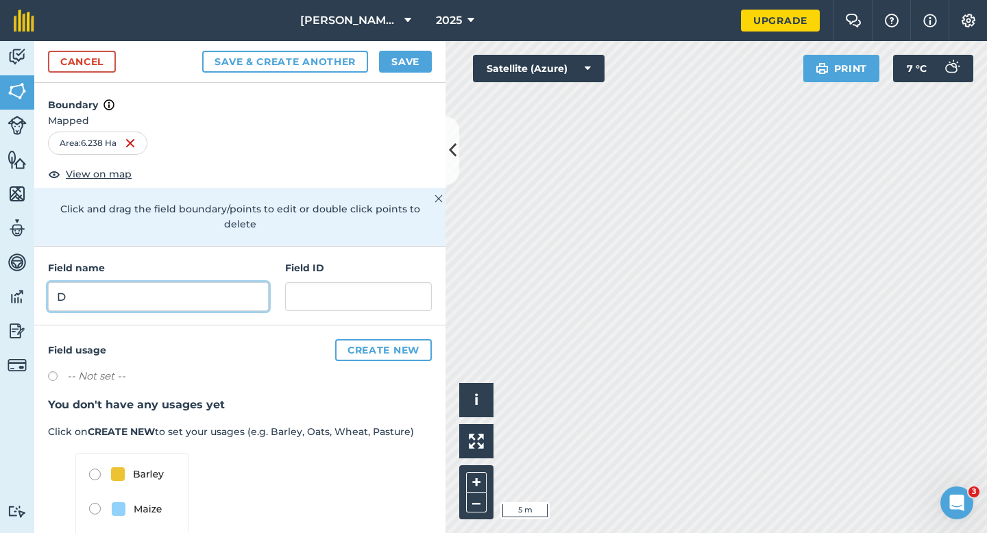
type input "D"
click at [389, 49] on div "Cancel Save & Create Another Save" at bounding box center [239, 62] width 411 height 42
click at [399, 60] on button "Save" at bounding box center [405, 62] width 53 height 22
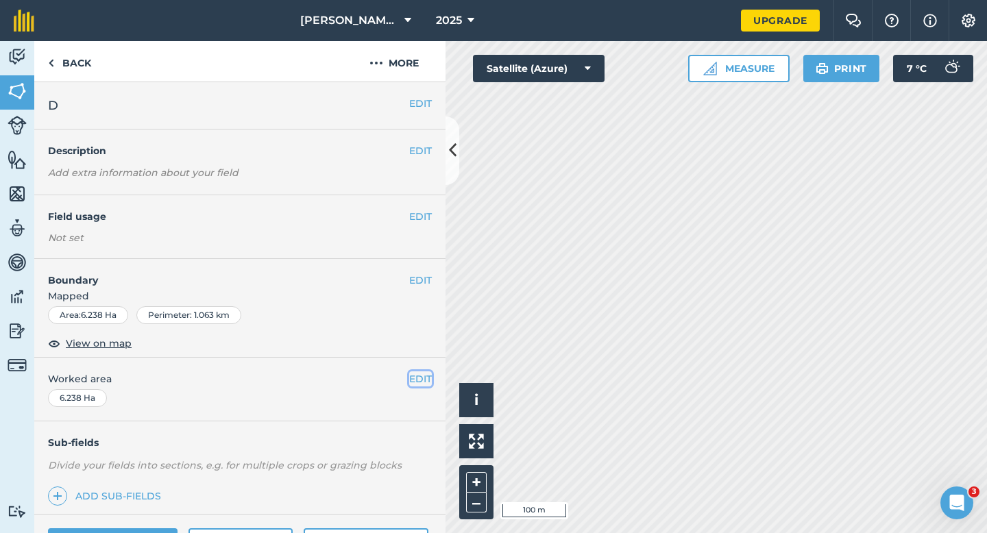
click at [419, 378] on button "EDIT" at bounding box center [420, 378] width 23 height 15
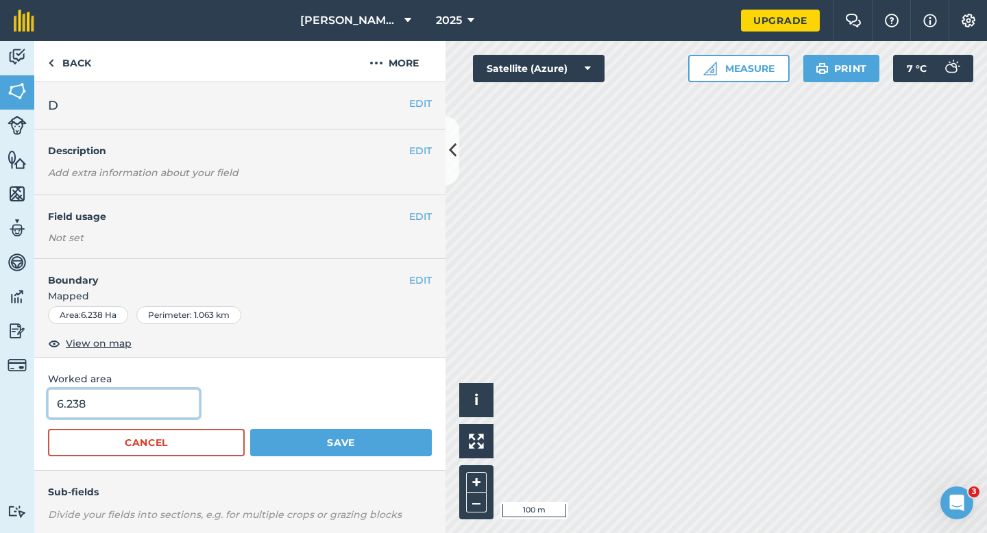
click at [157, 400] on input "6.238" at bounding box center [123, 403] width 151 height 29
type input "6.2"
click at [250, 429] on button "Save" at bounding box center [341, 442] width 182 height 27
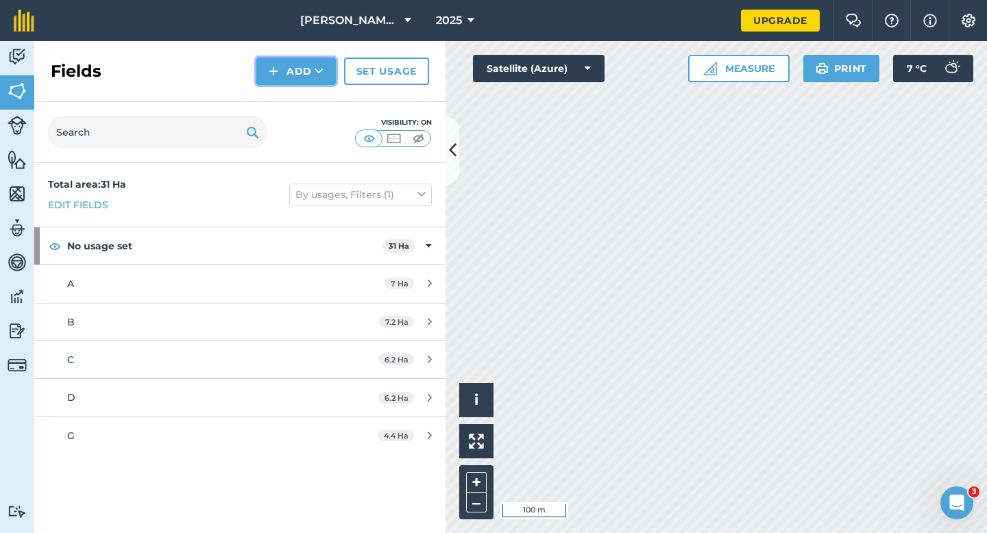
click at [271, 79] on img at bounding box center [274, 71] width 10 height 16
click at [278, 97] on link "Draw" at bounding box center [295, 102] width 75 height 30
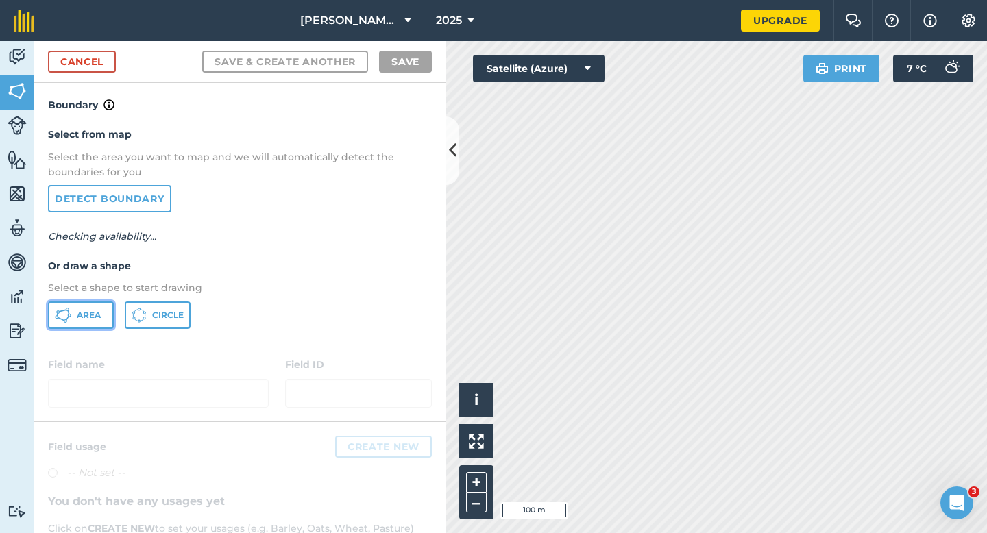
click at [107, 309] on button "Area" at bounding box center [81, 314] width 66 height 27
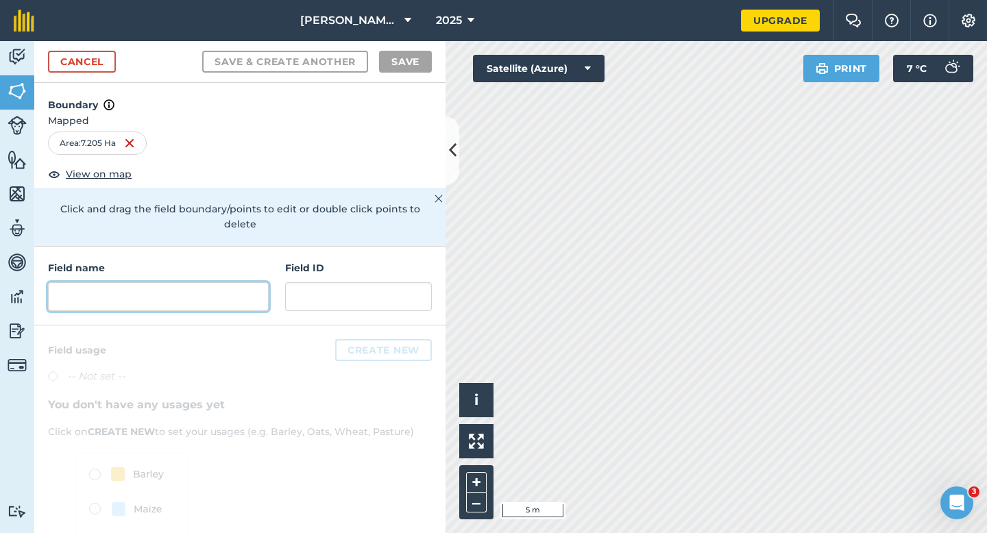
click at [182, 282] on input "text" at bounding box center [158, 296] width 221 height 29
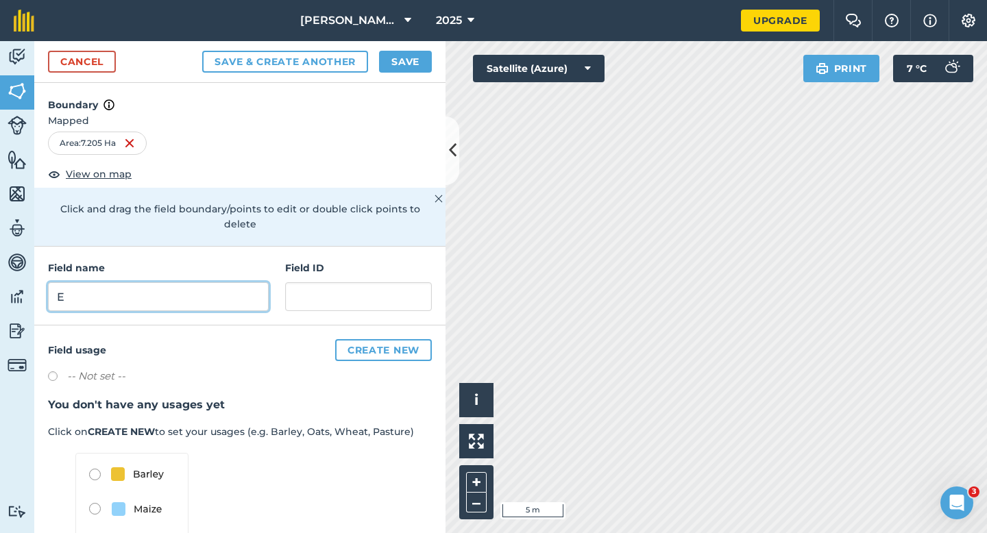
type input "E"
click at [399, 58] on button "Save" at bounding box center [405, 62] width 53 height 22
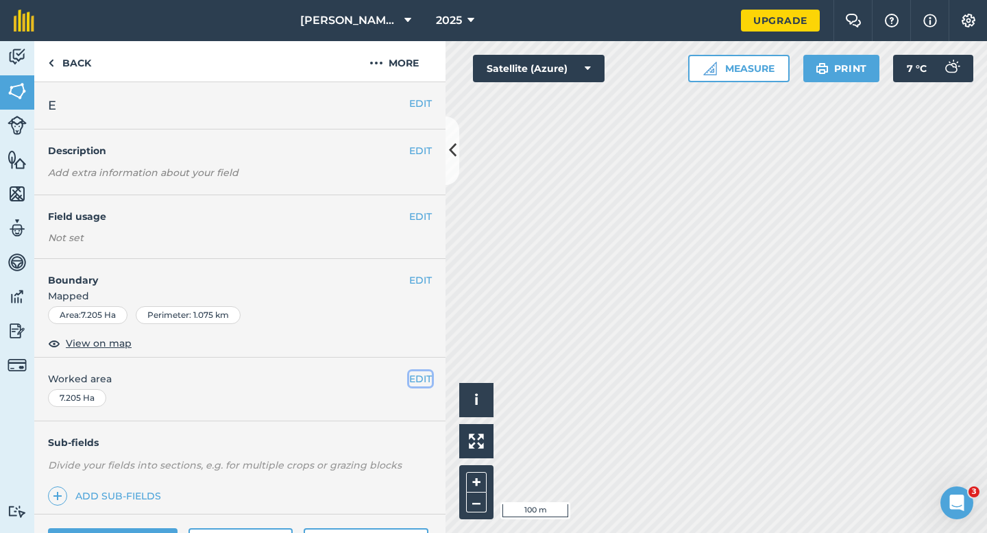
click at [419, 380] on button "EDIT" at bounding box center [420, 378] width 23 height 15
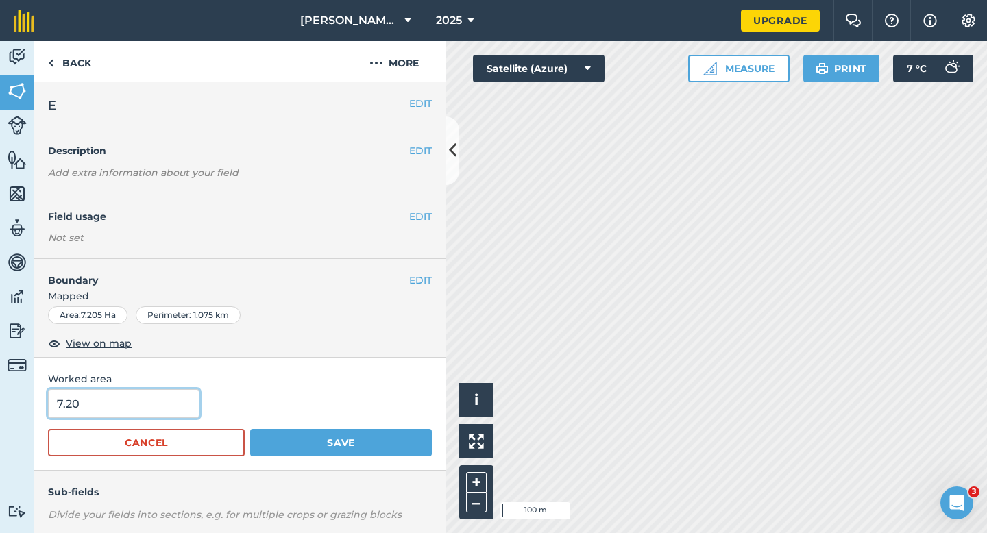
click at [149, 402] on input "7.20" at bounding box center [123, 403] width 151 height 29
type input "7.205"
click at [250, 429] on button "Save" at bounding box center [341, 442] width 182 height 27
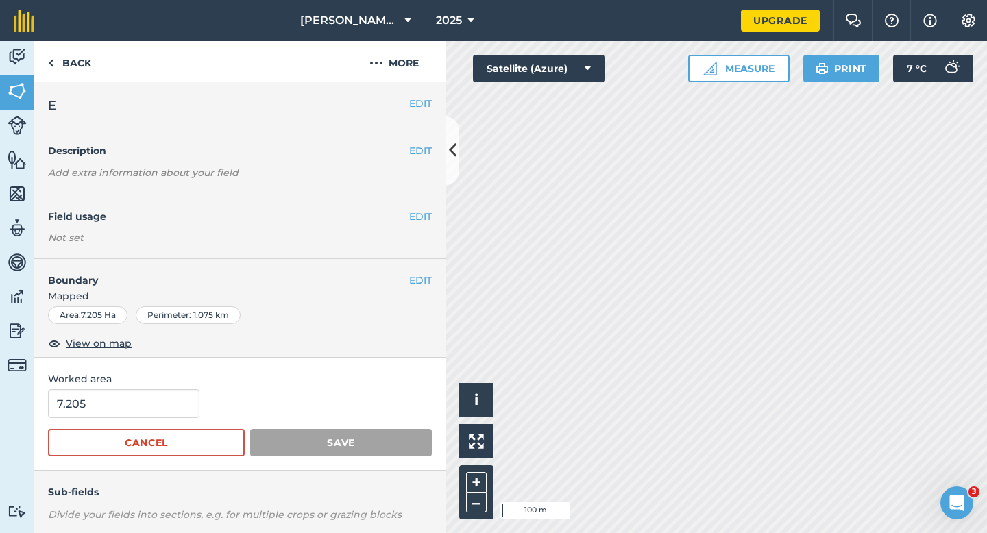
click at [415, 380] on div "Worked area 7.205 Cancel Save" at bounding box center [239, 414] width 411 height 113
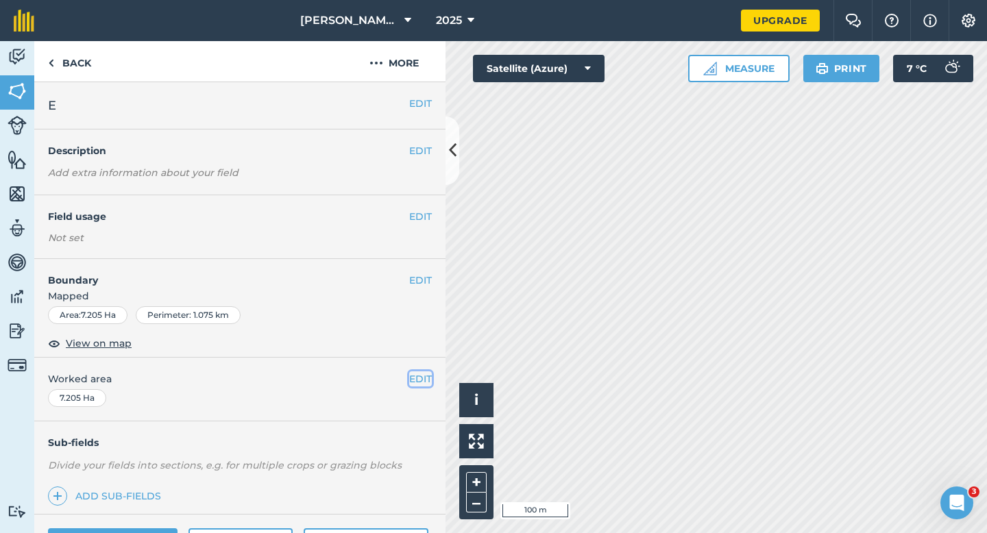
click at [416, 380] on button "EDIT" at bounding box center [420, 378] width 23 height 15
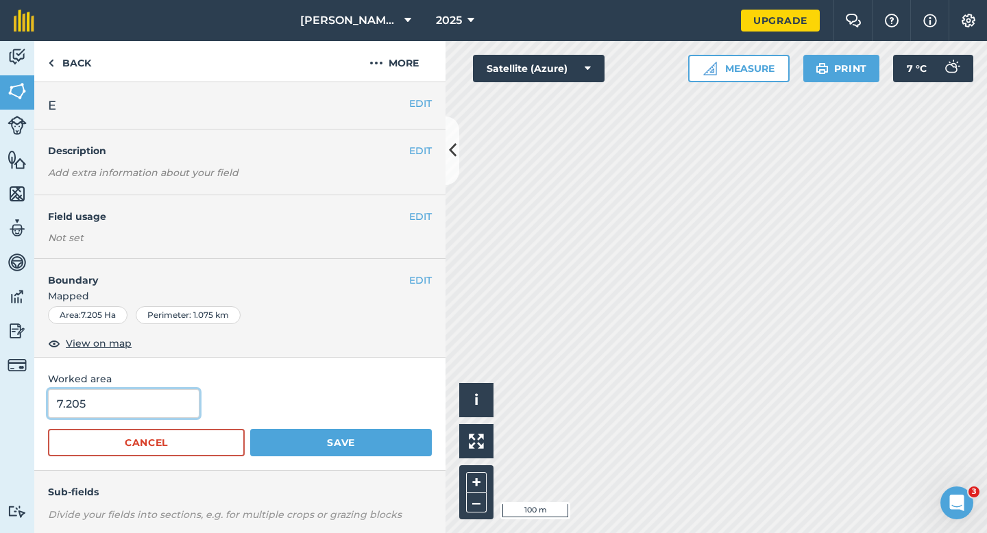
click at [176, 412] on input "7.205" at bounding box center [123, 403] width 151 height 29
type input "7.2"
click at [250, 429] on button "Save" at bounding box center [341, 442] width 182 height 27
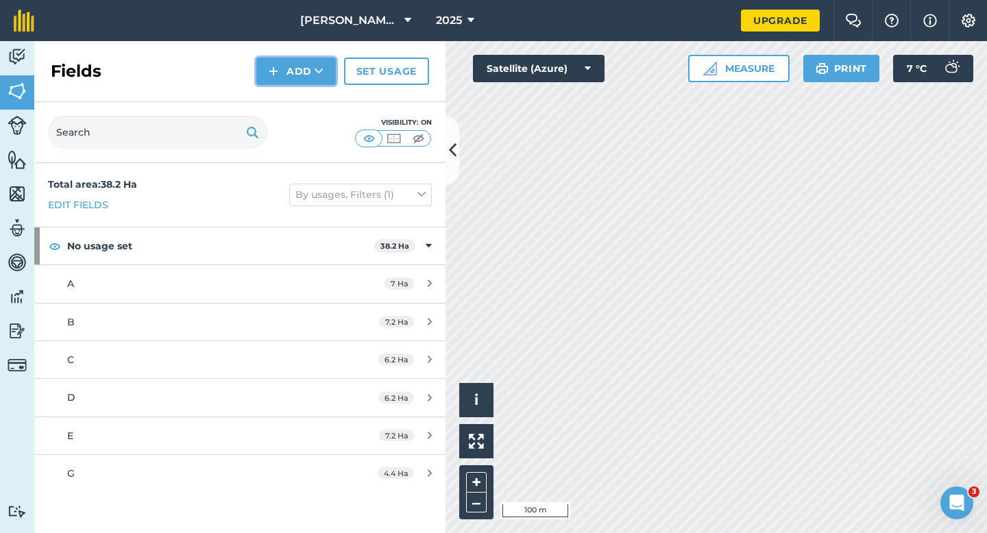
click at [280, 68] on button "Add" at bounding box center [295, 71] width 79 height 27
click at [290, 99] on link "Draw" at bounding box center [295, 102] width 75 height 30
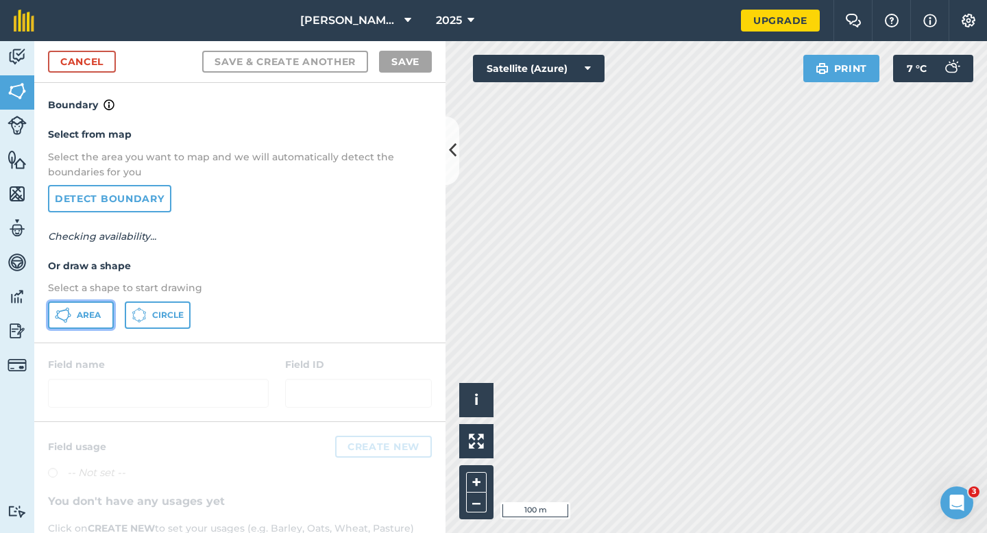
click at [94, 328] on button "Area" at bounding box center [81, 314] width 66 height 27
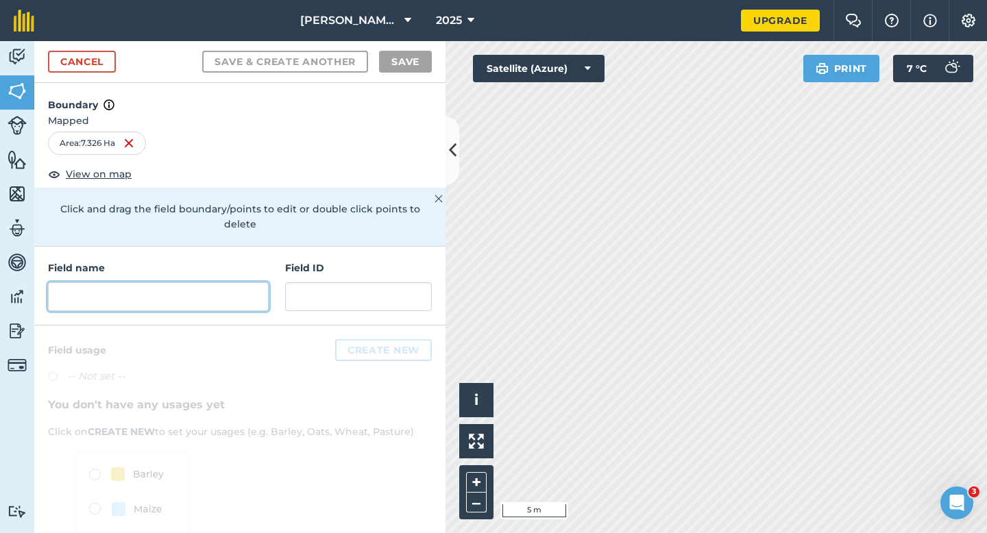
click at [227, 291] on input "text" at bounding box center [158, 296] width 221 height 29
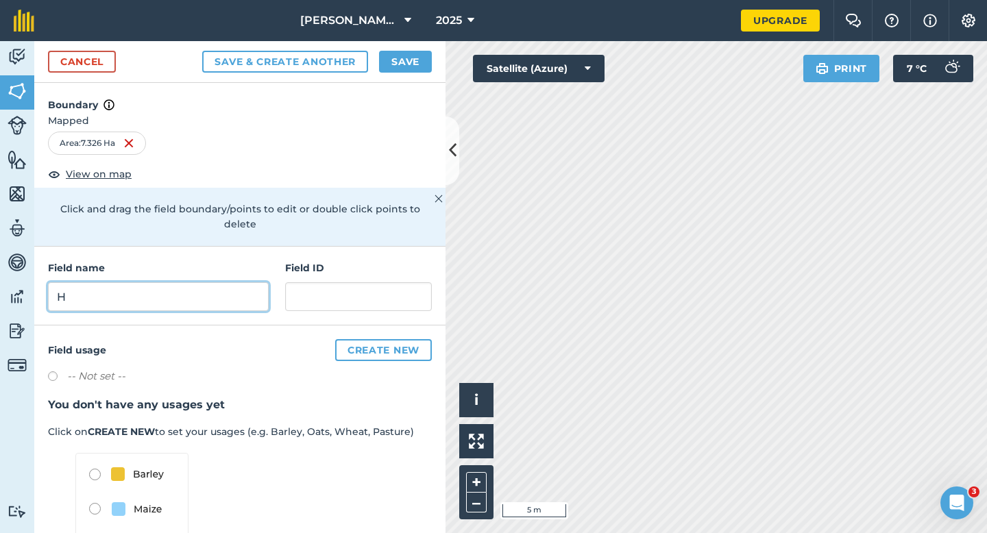
type input "H"
click at [389, 78] on div "Cancel Save & Create Another Save" at bounding box center [239, 62] width 411 height 42
click at [389, 66] on button "Save" at bounding box center [405, 62] width 53 height 22
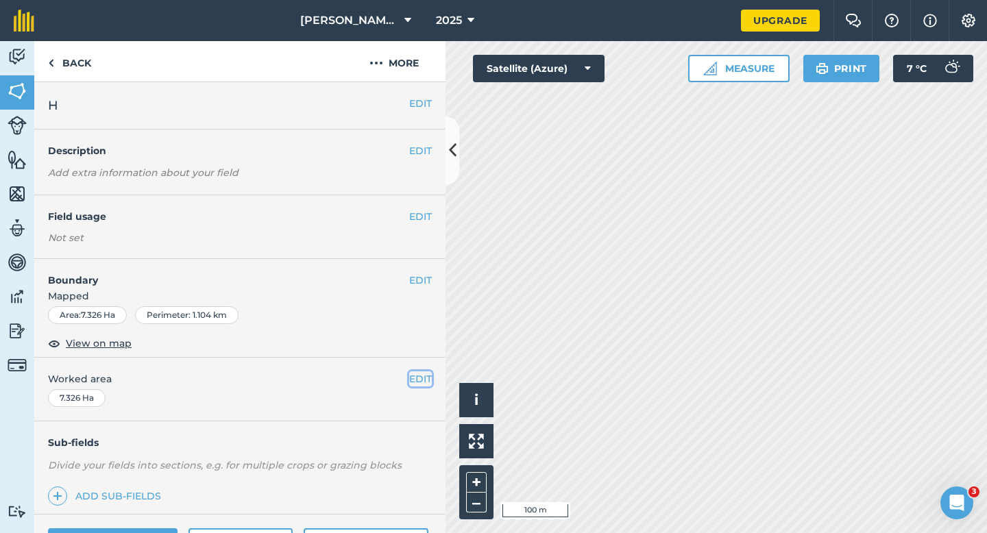
click at [421, 380] on button "EDIT" at bounding box center [420, 378] width 23 height 15
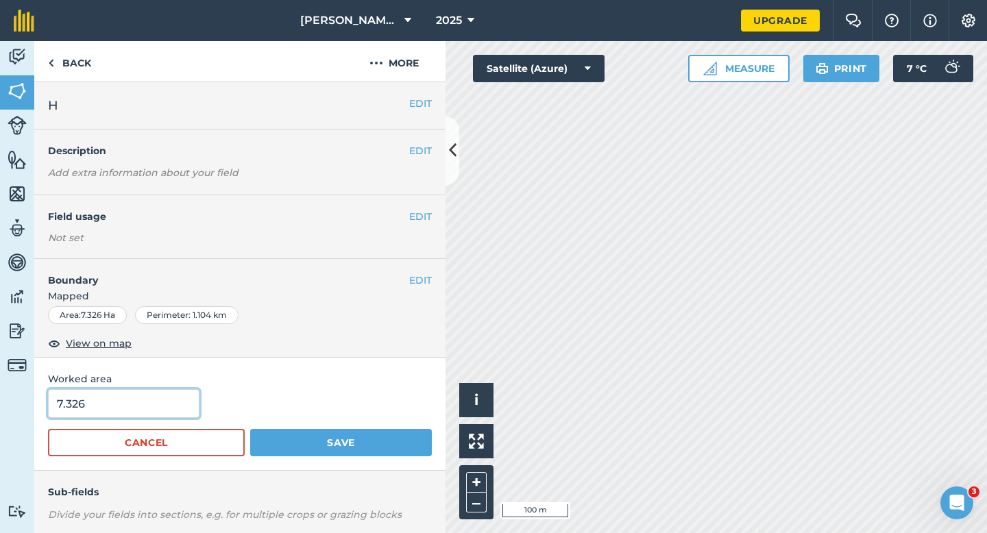
click at [114, 409] on input "7.326" at bounding box center [123, 403] width 151 height 29
type input "7.3"
click at [250, 429] on button "Save" at bounding box center [341, 442] width 182 height 27
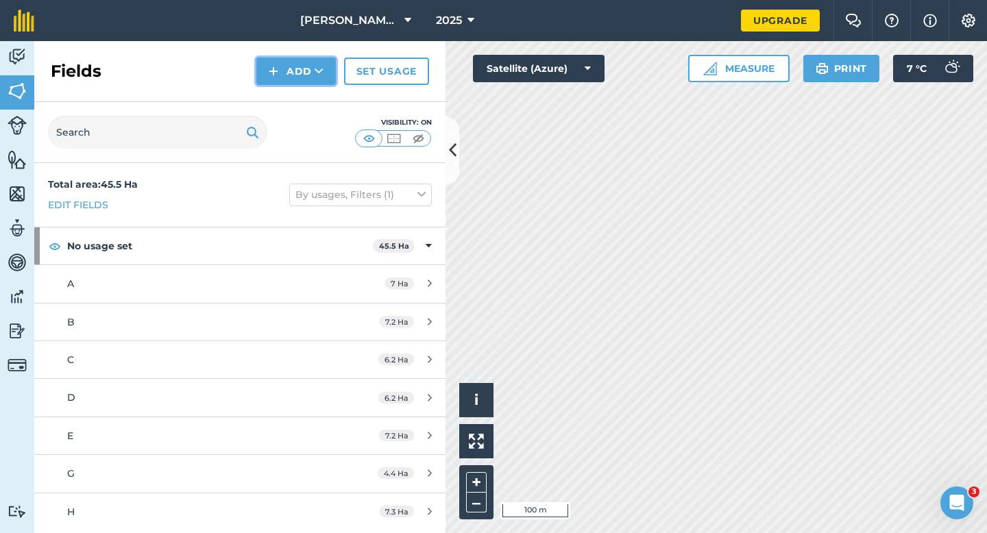
click at [280, 82] on button "Add" at bounding box center [295, 71] width 79 height 27
click at [281, 96] on link "Draw" at bounding box center [295, 102] width 75 height 30
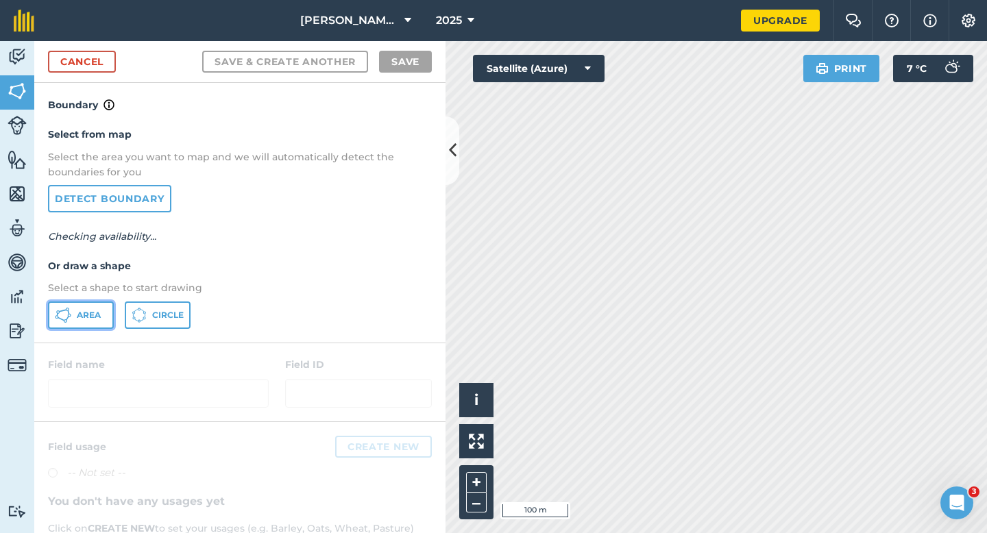
click at [82, 319] on span "Area" at bounding box center [89, 315] width 24 height 11
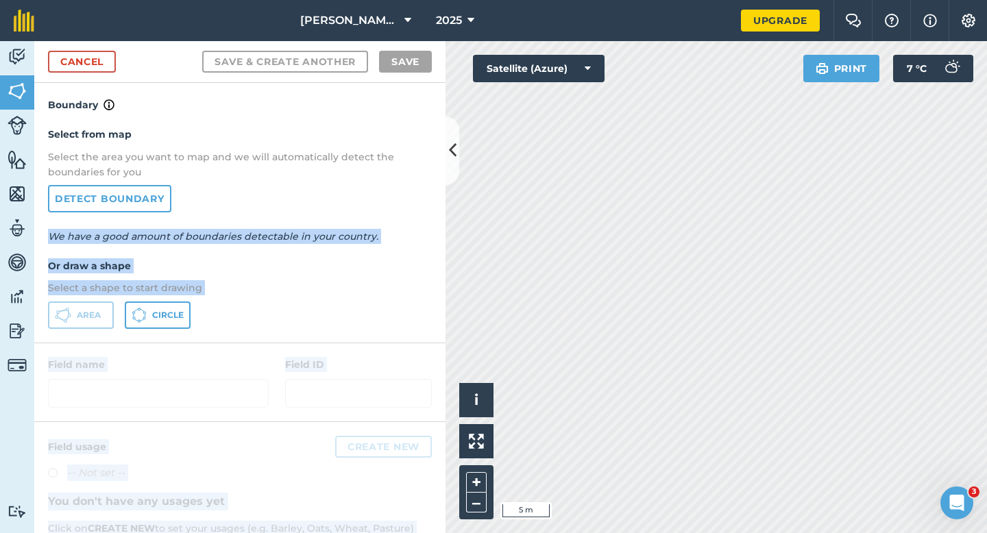
click at [948, 386] on div "Activity Fields Livestock Features Maps Team Vehicles Data Reporting Billing Tu…" at bounding box center [493, 287] width 987 height 492
click at [411, 288] on p "Select a shape to start drawing" at bounding box center [240, 287] width 384 height 15
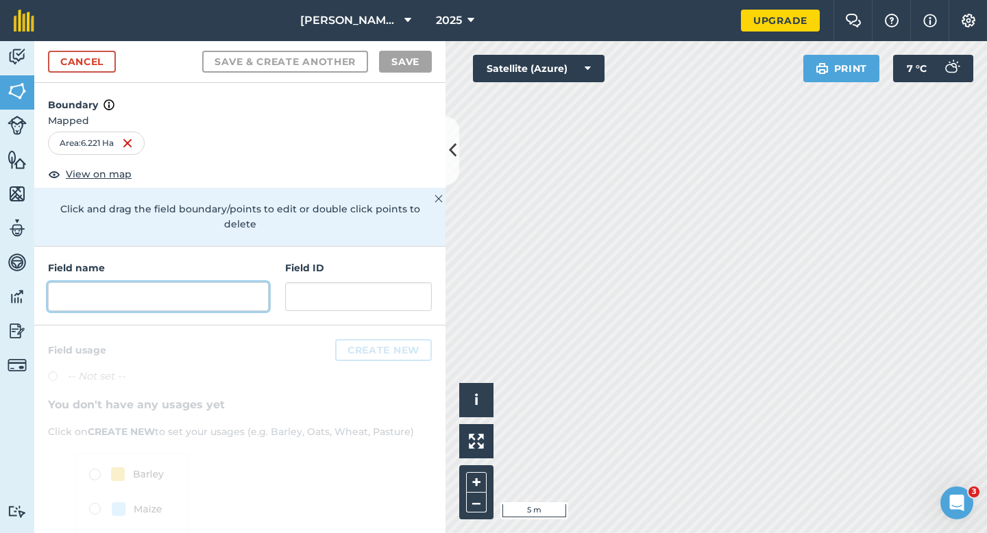
click at [219, 295] on input "text" at bounding box center [158, 296] width 221 height 29
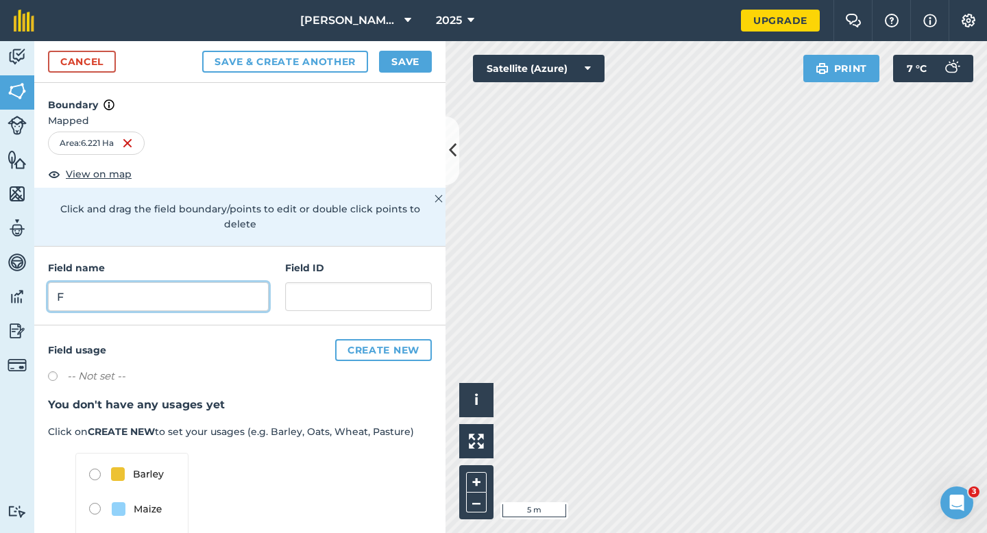
type input "F"
click at [406, 58] on button "Save" at bounding box center [405, 62] width 53 height 22
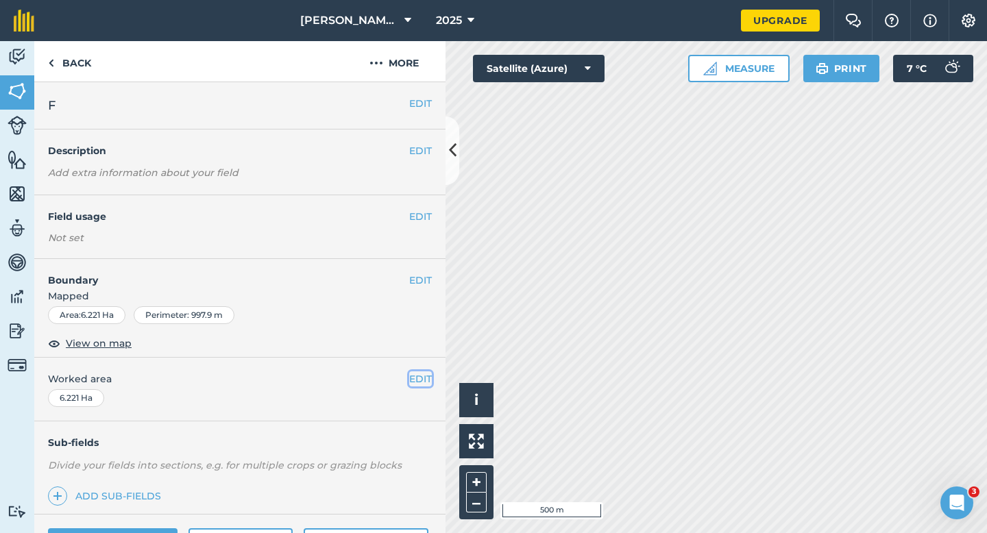
click at [423, 378] on button "EDIT" at bounding box center [420, 378] width 23 height 15
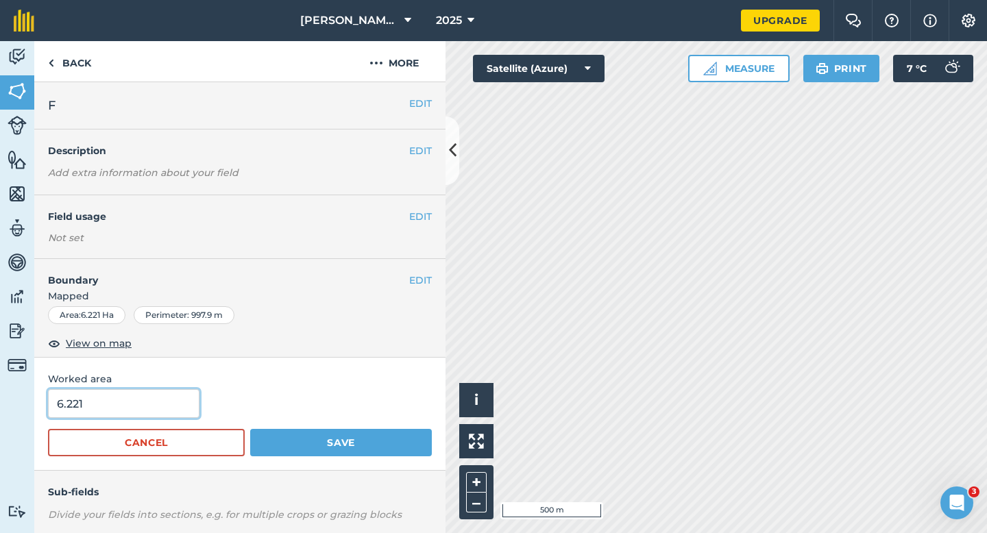
click at [173, 406] on input "6.221" at bounding box center [123, 403] width 151 height 29
type input "6.2"
click at [250, 429] on button "Save" at bounding box center [341, 442] width 182 height 27
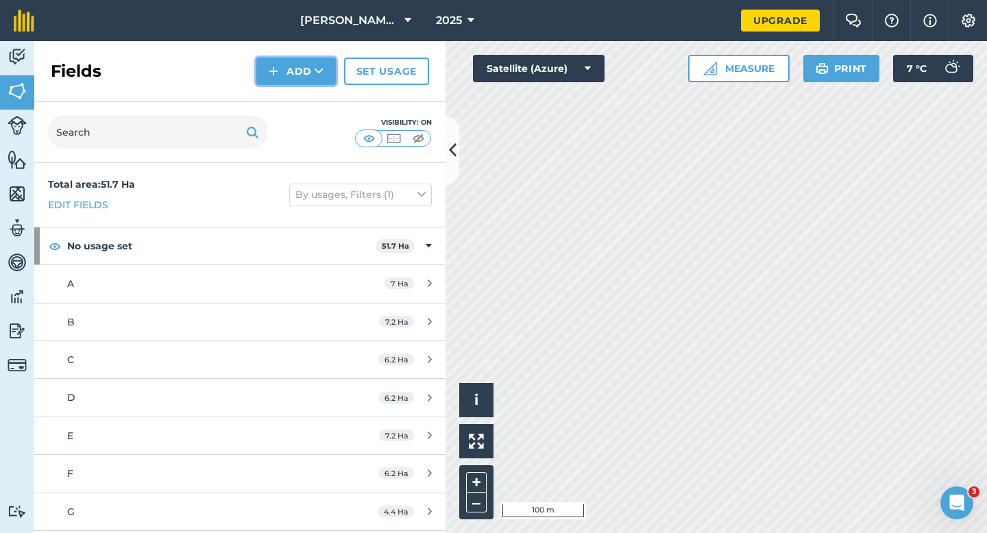
click at [286, 71] on button "Add" at bounding box center [295, 71] width 79 height 27
click at [286, 106] on link "Draw" at bounding box center [295, 102] width 75 height 30
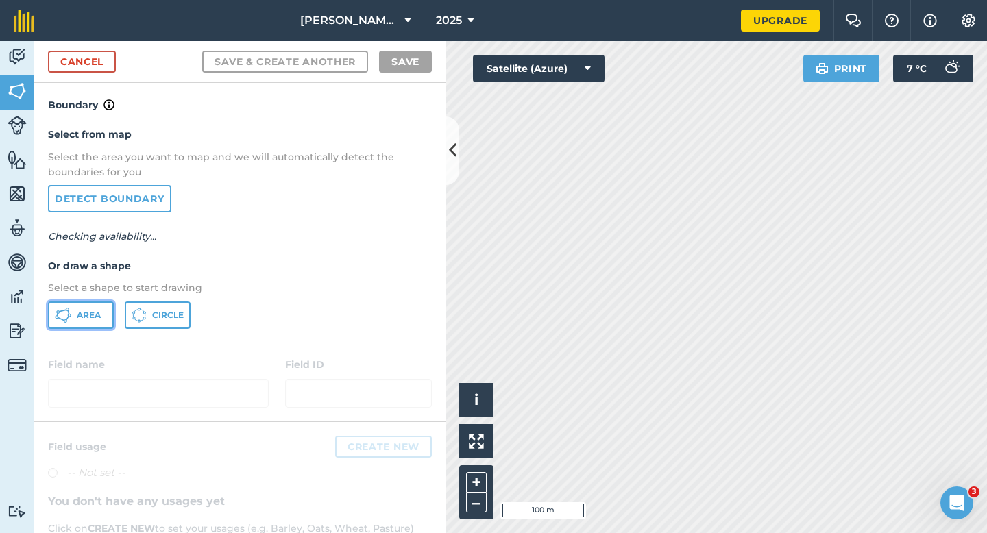
click at [88, 326] on button "Area" at bounding box center [81, 314] width 66 height 27
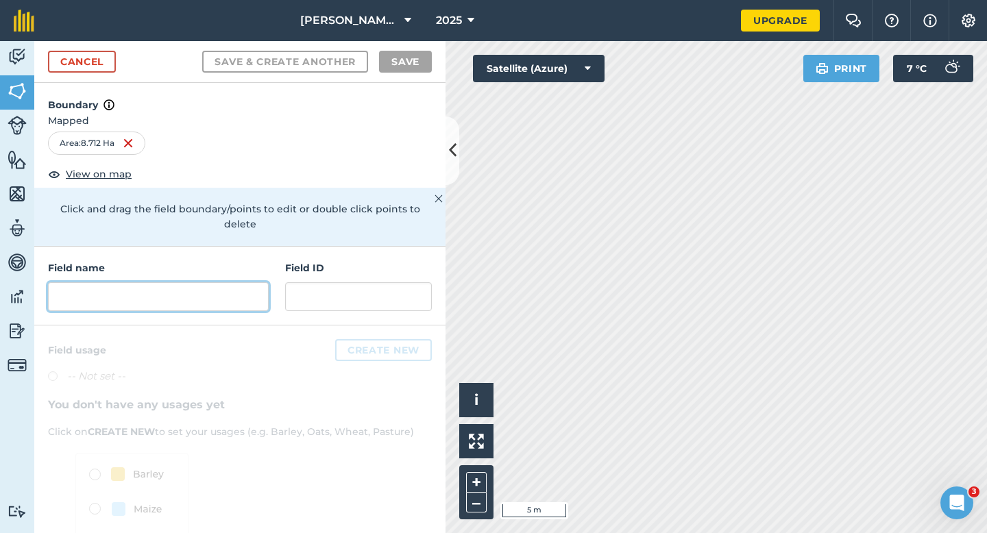
click at [166, 288] on input "text" at bounding box center [158, 296] width 221 height 29
type input "H"
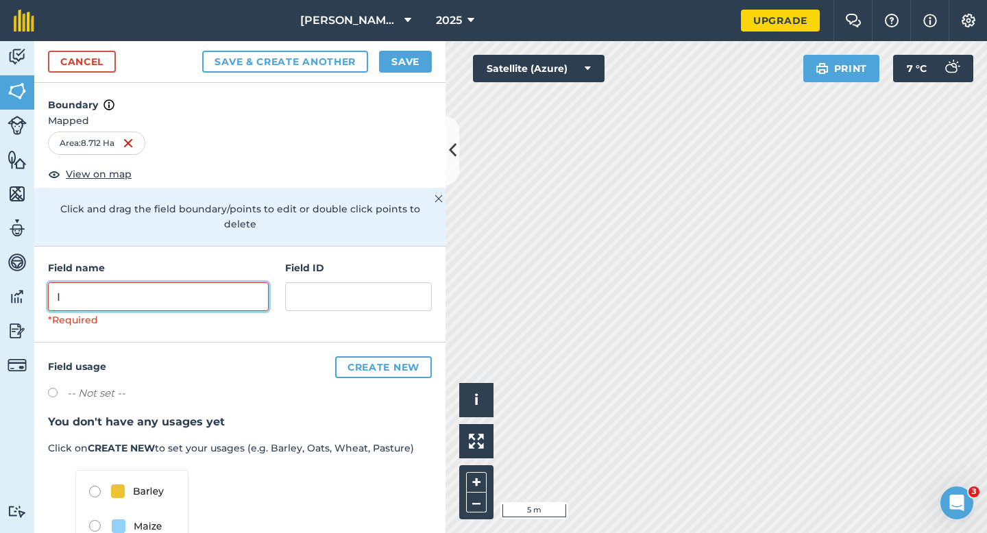
type input "I"
click at [422, 69] on button "Save" at bounding box center [405, 62] width 53 height 22
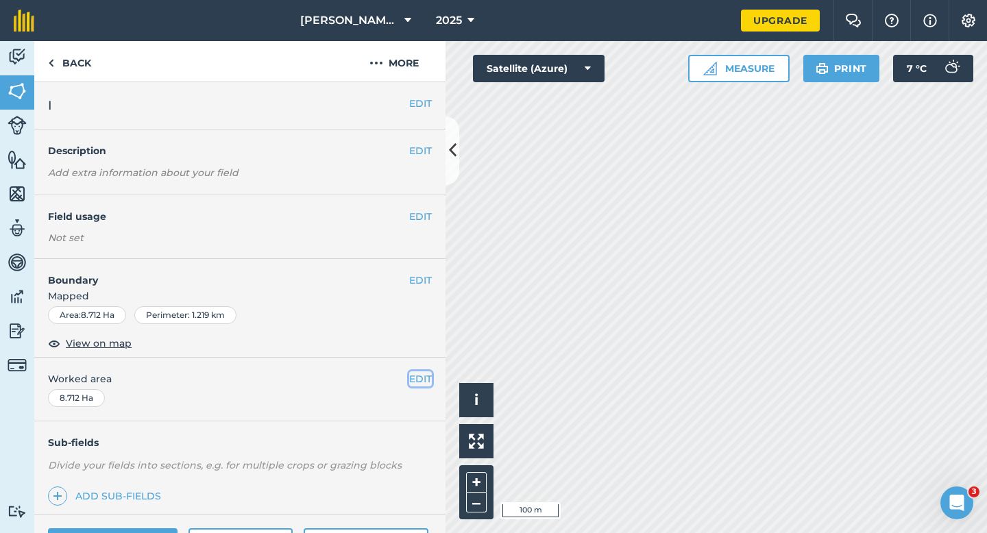
click at [419, 379] on button "EDIT" at bounding box center [420, 378] width 23 height 15
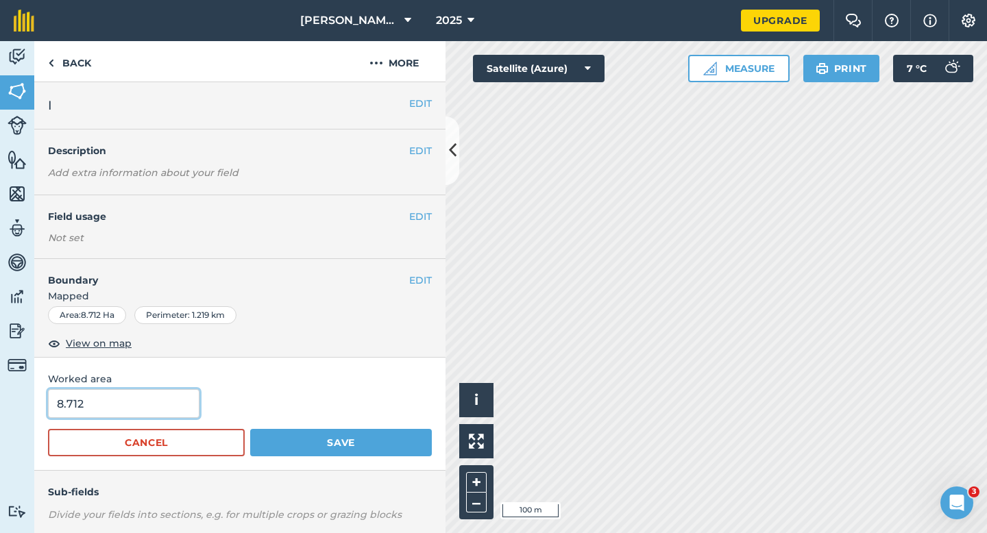
click at [146, 417] on input "8.712" at bounding box center [123, 403] width 151 height 29
type input "8.7"
click at [250, 429] on button "Save" at bounding box center [341, 442] width 182 height 27
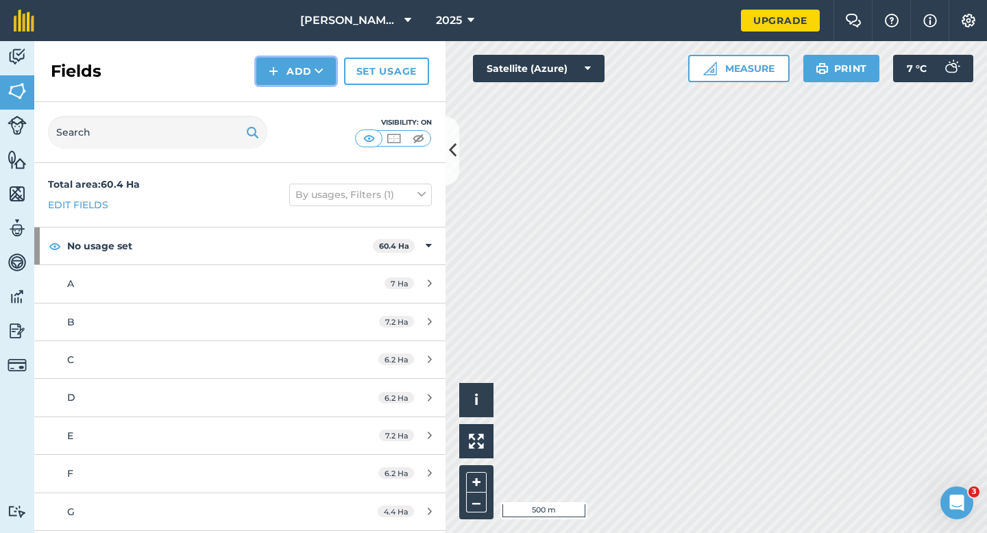
click at [293, 69] on button "Add" at bounding box center [295, 71] width 79 height 27
click at [293, 110] on link "Draw" at bounding box center [295, 102] width 75 height 30
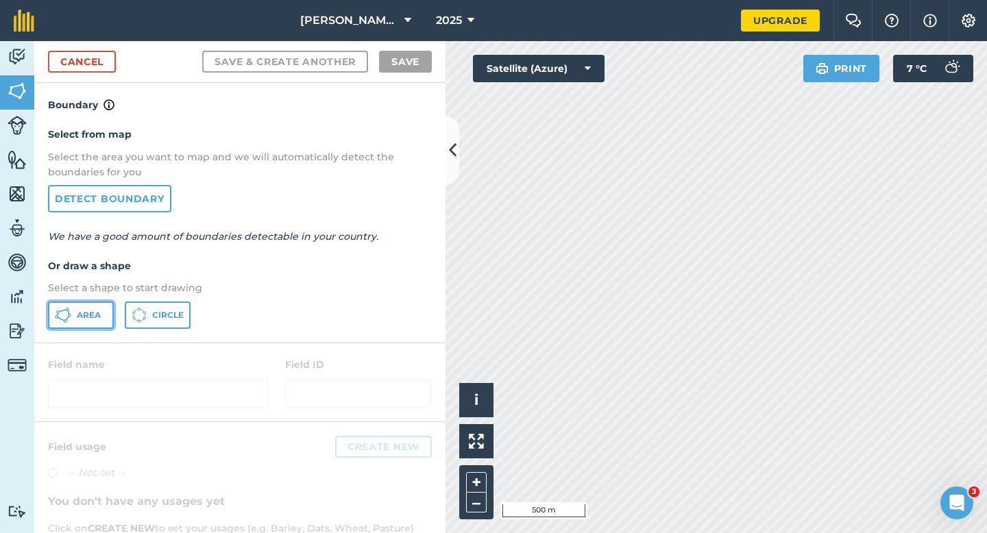
click at [101, 315] on button "Area" at bounding box center [81, 314] width 66 height 27
click at [84, 52] on link "Cancel" at bounding box center [82, 62] width 68 height 22
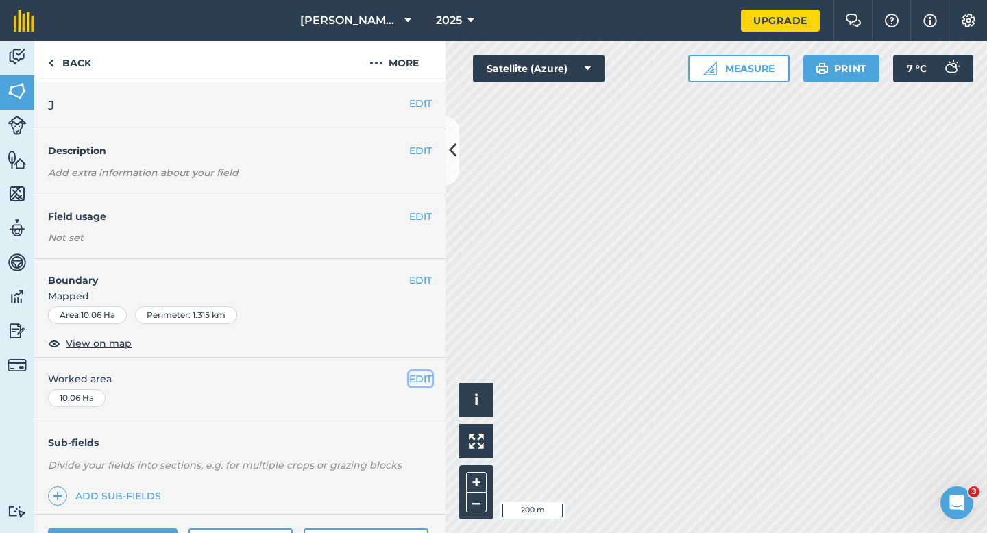
click at [415, 382] on button "EDIT" at bounding box center [420, 378] width 23 height 15
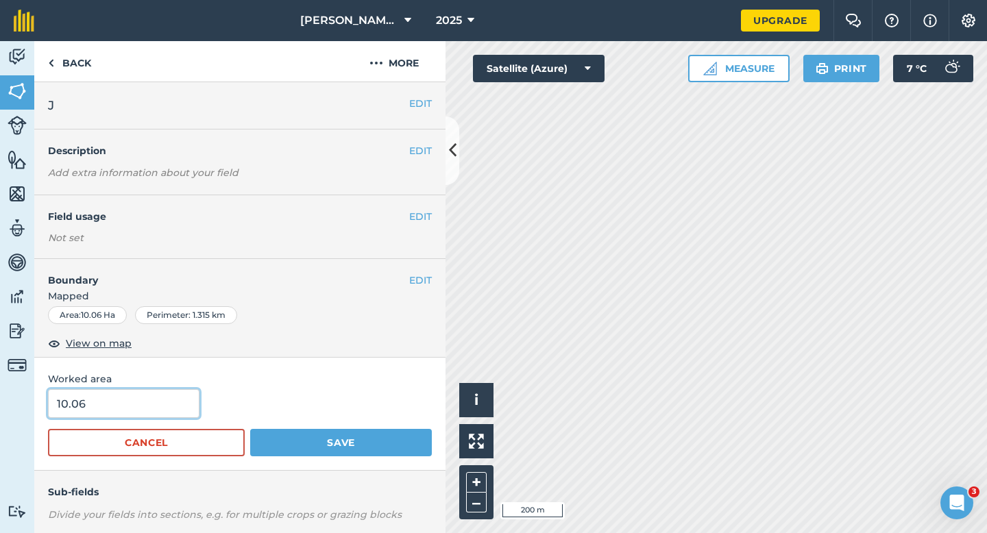
click at [126, 407] on input "10.06" at bounding box center [123, 403] width 151 height 29
type input "10"
click at [250, 429] on button "Save" at bounding box center [341, 442] width 182 height 27
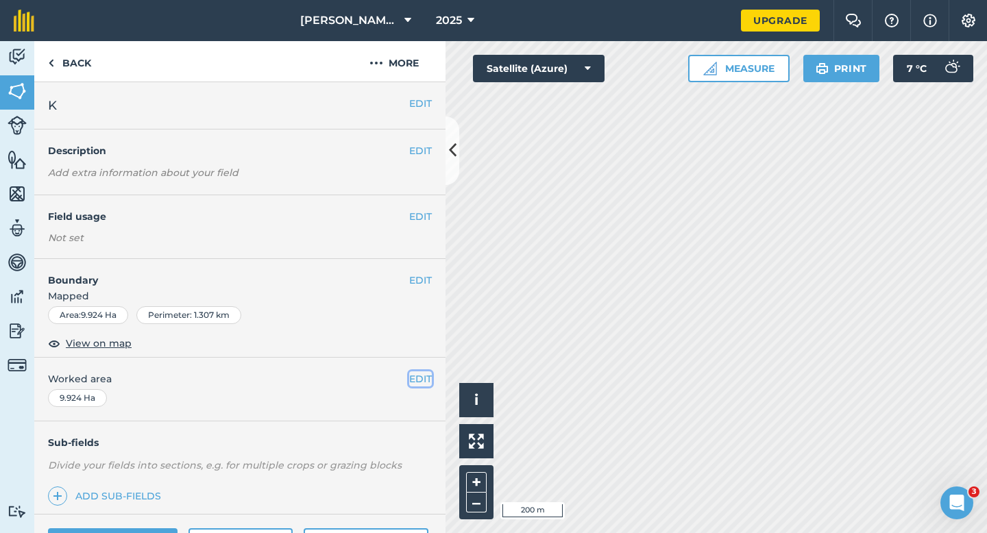
click at [424, 380] on button "EDIT" at bounding box center [420, 378] width 23 height 15
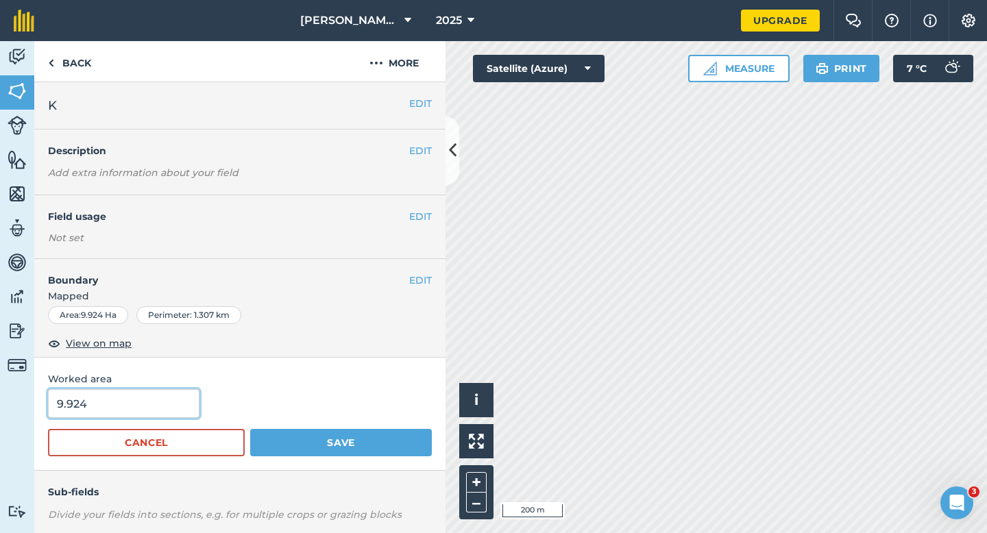
click at [151, 409] on input "9.924" at bounding box center [123, 403] width 151 height 29
type input "10"
click at [250, 429] on button "Save" at bounding box center [341, 442] width 182 height 27
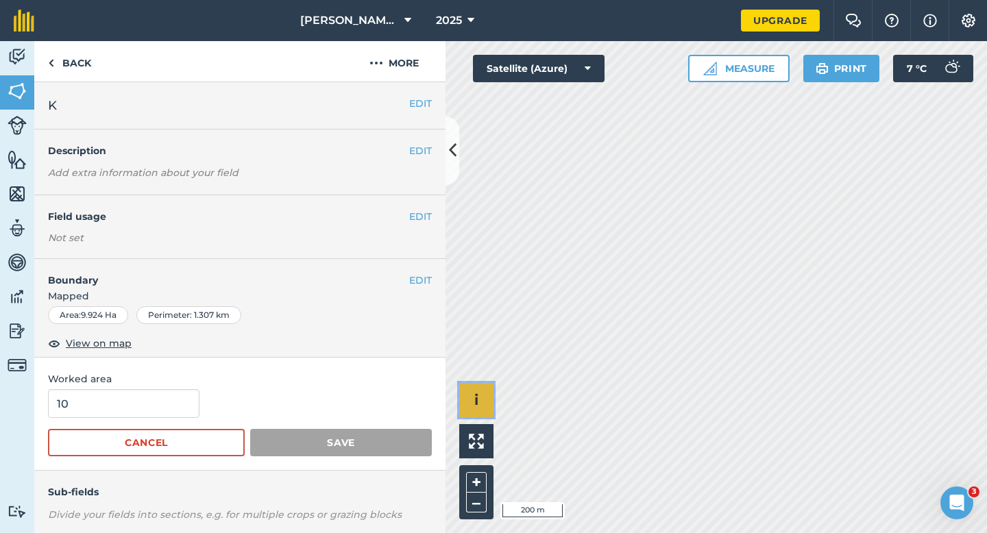
click at [463, 300] on div "Hello i © 2025 TomTom, Microsoft 200 m + –" at bounding box center [715, 287] width 541 height 492
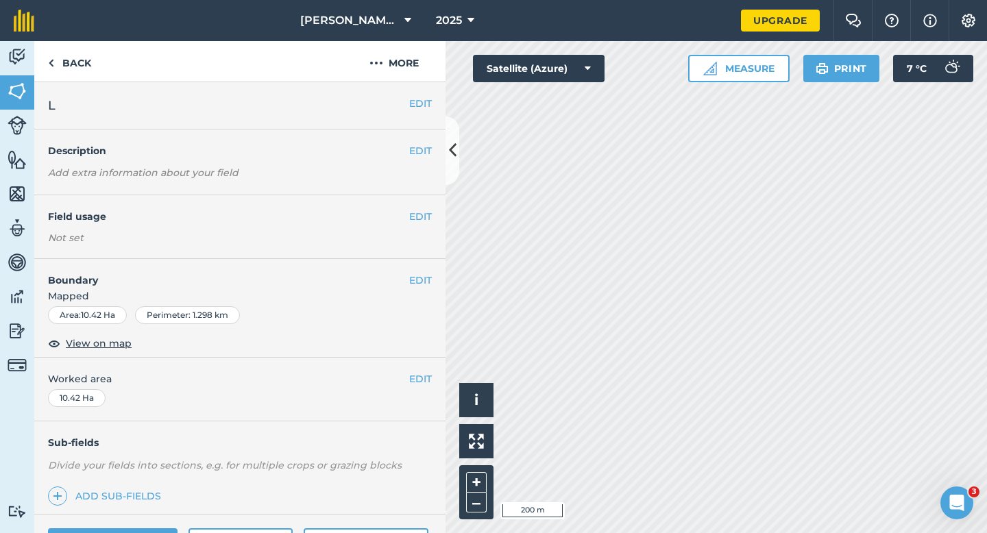
click at [402, 378] on span "Worked area" at bounding box center [240, 378] width 384 height 15
click at [414, 378] on button "EDIT" at bounding box center [420, 378] width 23 height 15
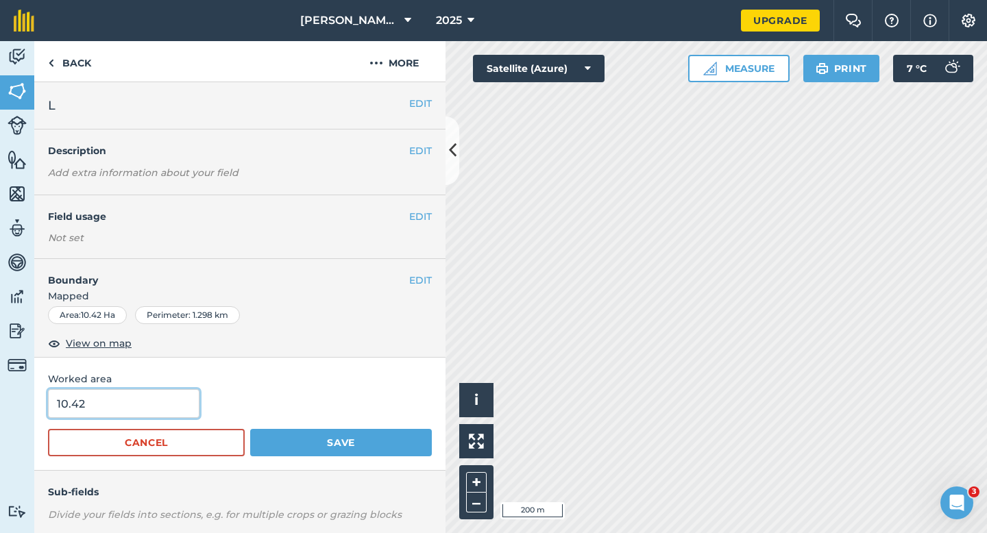
click at [110, 402] on input "10.42" at bounding box center [123, 403] width 151 height 29
type input "10"
click at [250, 429] on button "Save" at bounding box center [341, 442] width 182 height 27
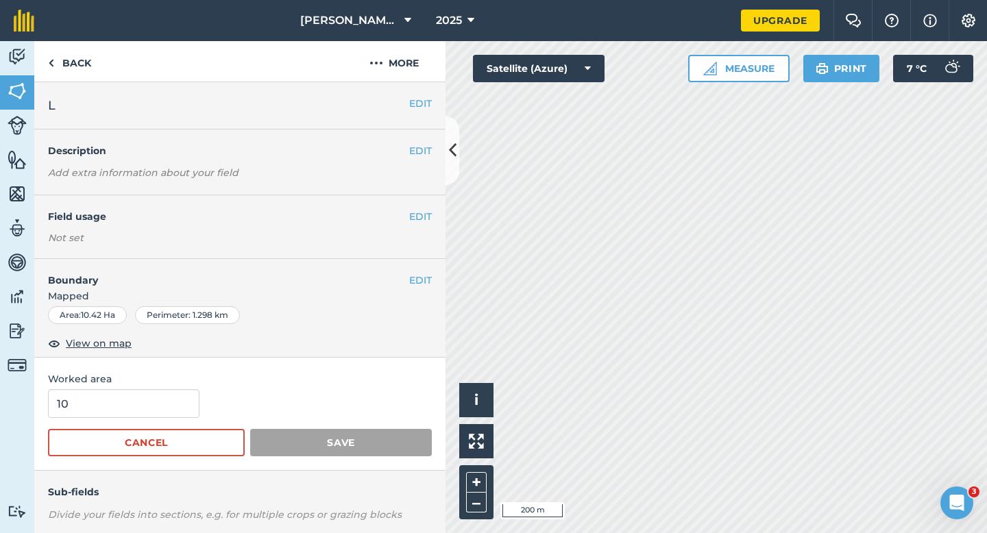
click at [444, 296] on span "Mapped" at bounding box center [239, 295] width 411 height 15
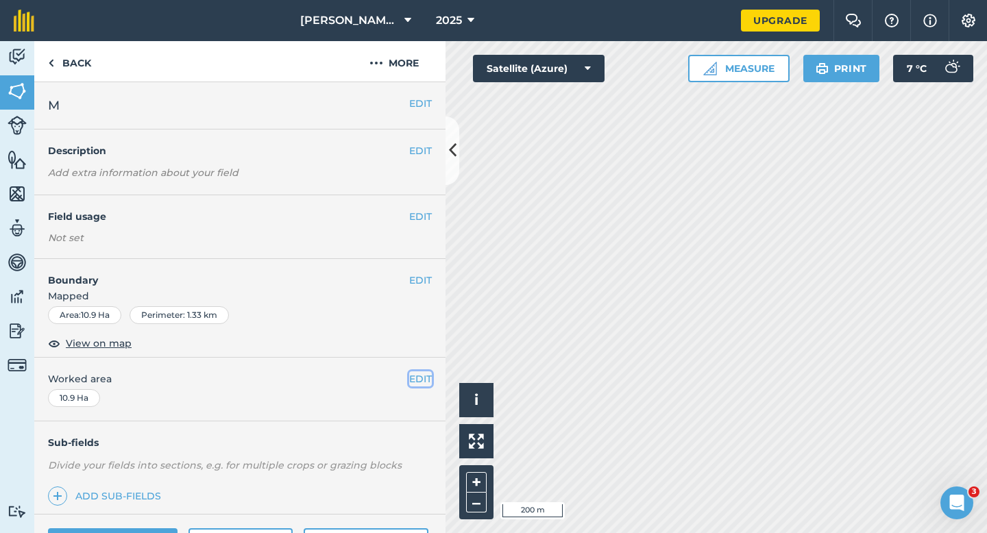
click at [417, 379] on button "EDIT" at bounding box center [420, 378] width 23 height 15
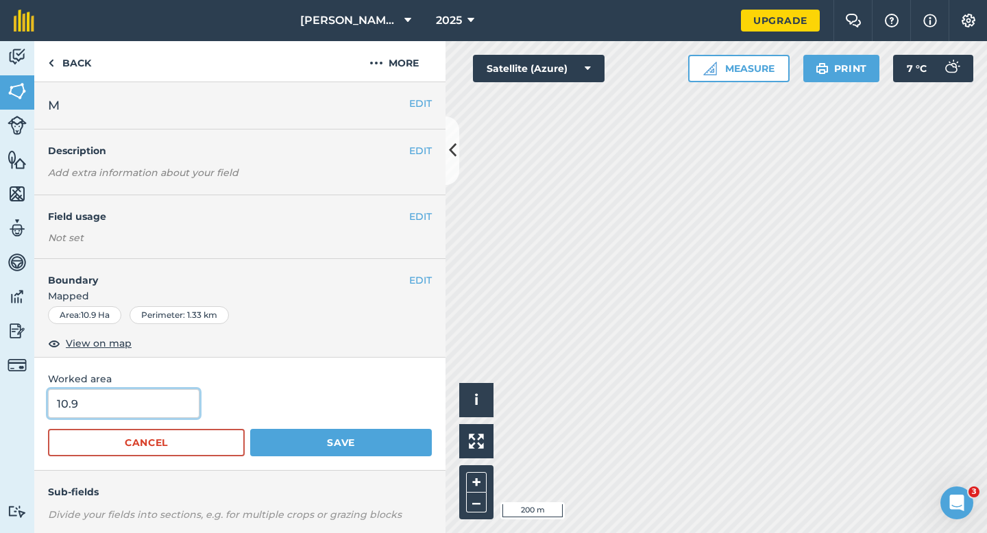
click at [177, 409] on input "10.9" at bounding box center [123, 403] width 151 height 29
type input "11"
click at [250, 429] on button "Save" at bounding box center [341, 442] width 182 height 27
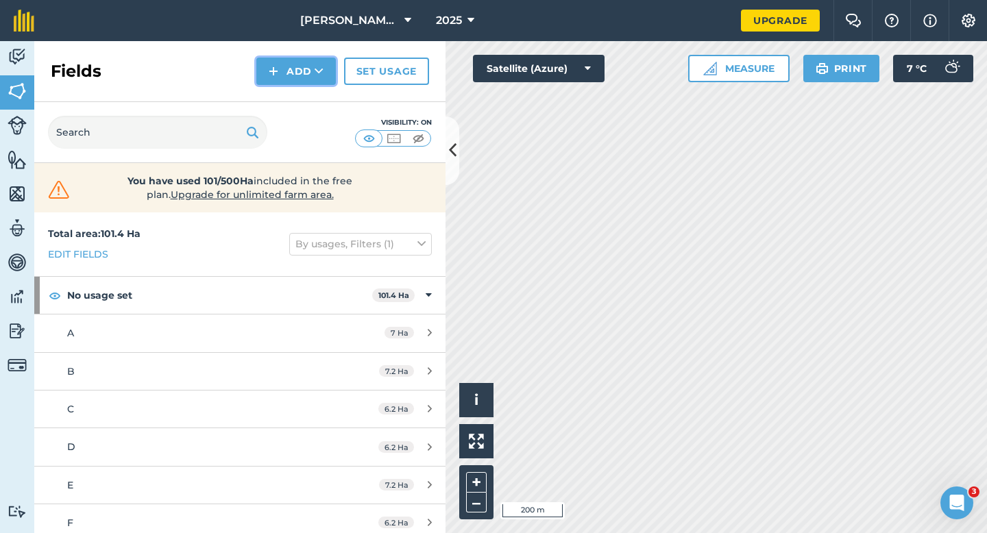
click at [299, 79] on button "Add" at bounding box center [295, 71] width 79 height 27
click at [301, 90] on link "Draw" at bounding box center [295, 102] width 75 height 30
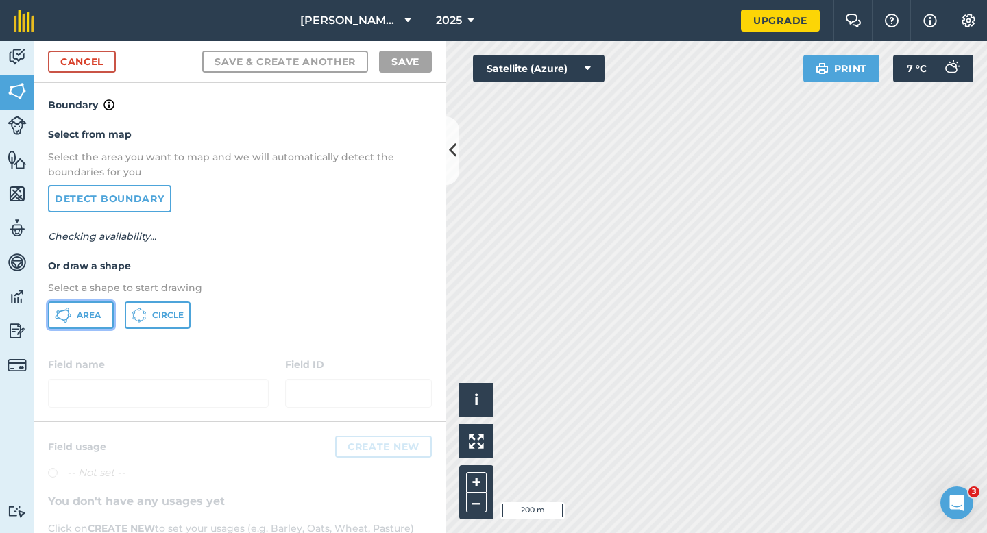
click at [89, 319] on span "Area" at bounding box center [89, 315] width 24 height 11
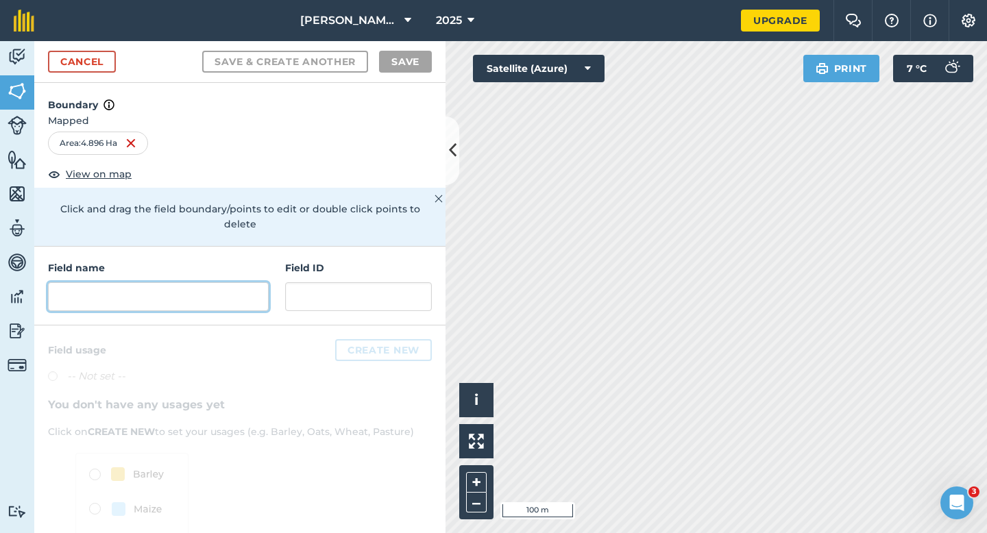
click at [210, 295] on input "text" at bounding box center [158, 296] width 221 height 29
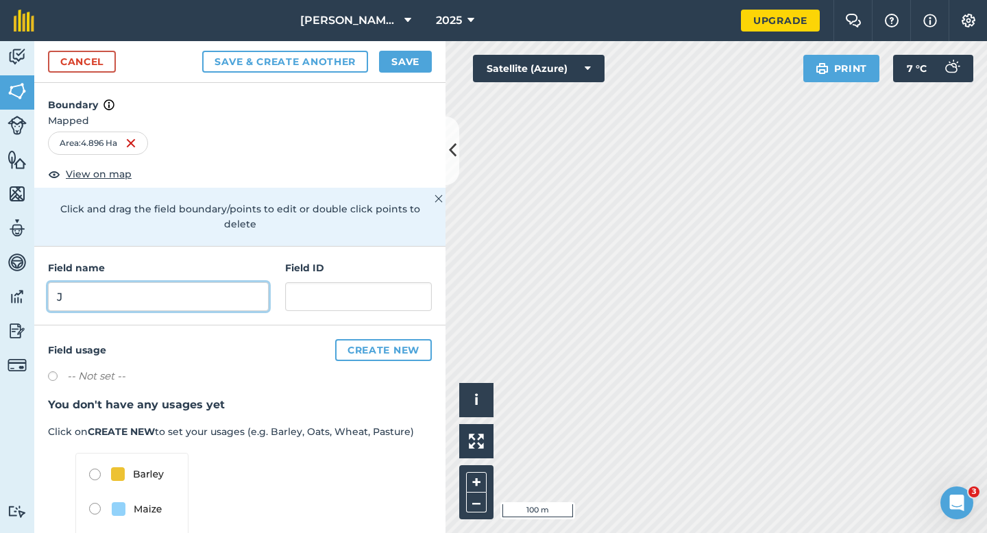
type input "J"
click at [402, 51] on button "Save" at bounding box center [405, 62] width 53 height 22
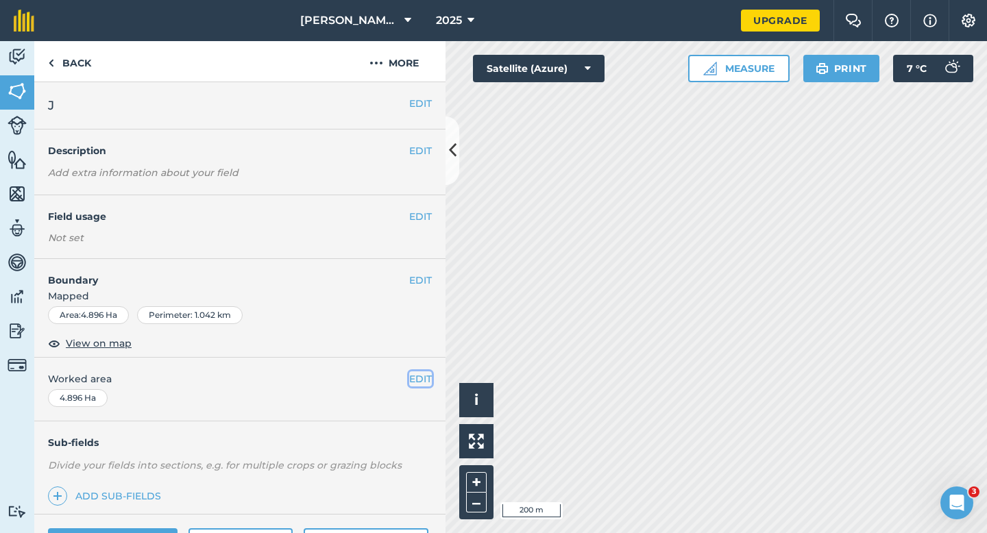
click at [413, 385] on button "EDIT" at bounding box center [420, 378] width 23 height 15
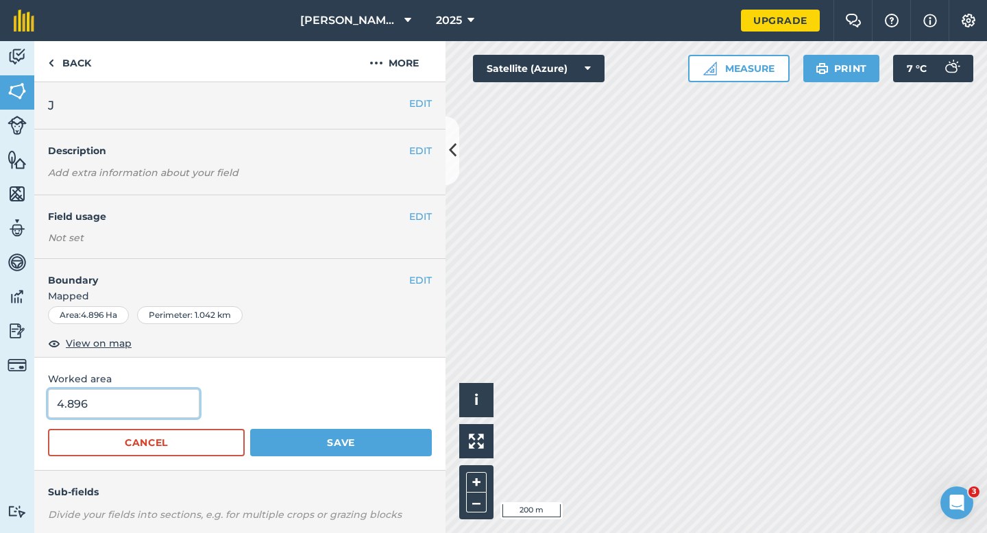
click at [140, 395] on input "4.896" at bounding box center [123, 403] width 151 height 29
type input "5"
click at [250, 429] on button "Save" at bounding box center [341, 442] width 182 height 27
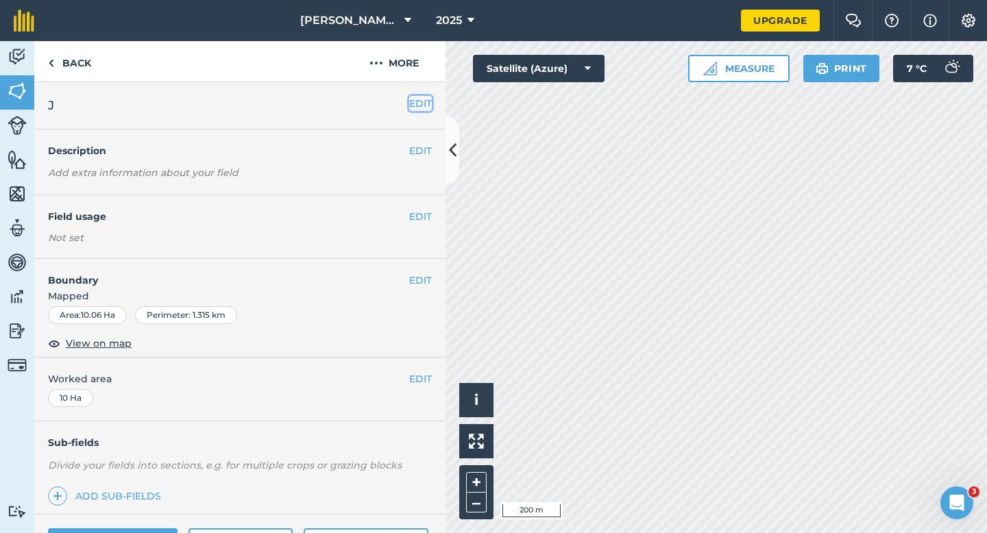
click at [423, 106] on button "EDIT" at bounding box center [420, 103] width 23 height 15
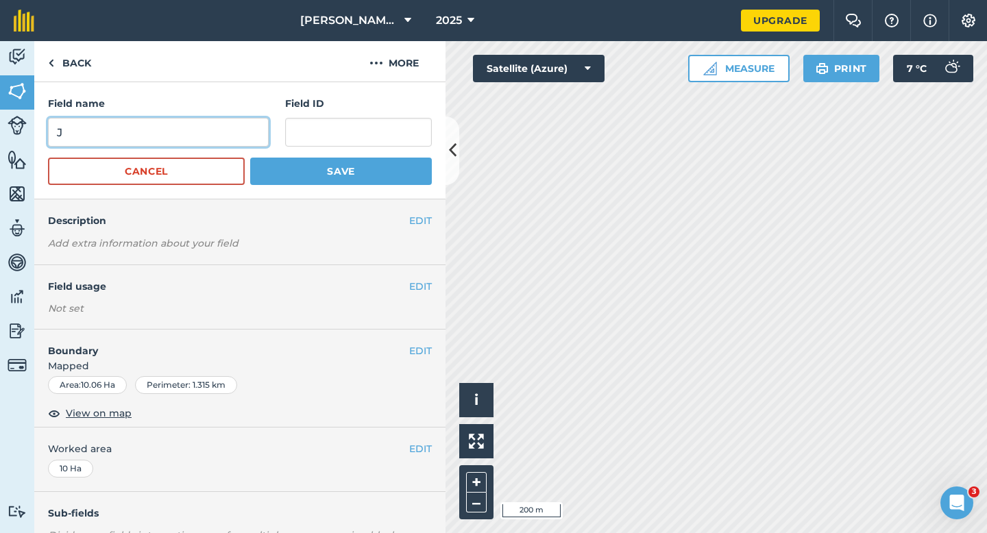
click at [236, 136] on input "J" at bounding box center [158, 132] width 221 height 29
click at [236, 136] on input "K" at bounding box center [158, 132] width 221 height 29
type input "K"
click at [250, 158] on button "Save" at bounding box center [341, 171] width 182 height 27
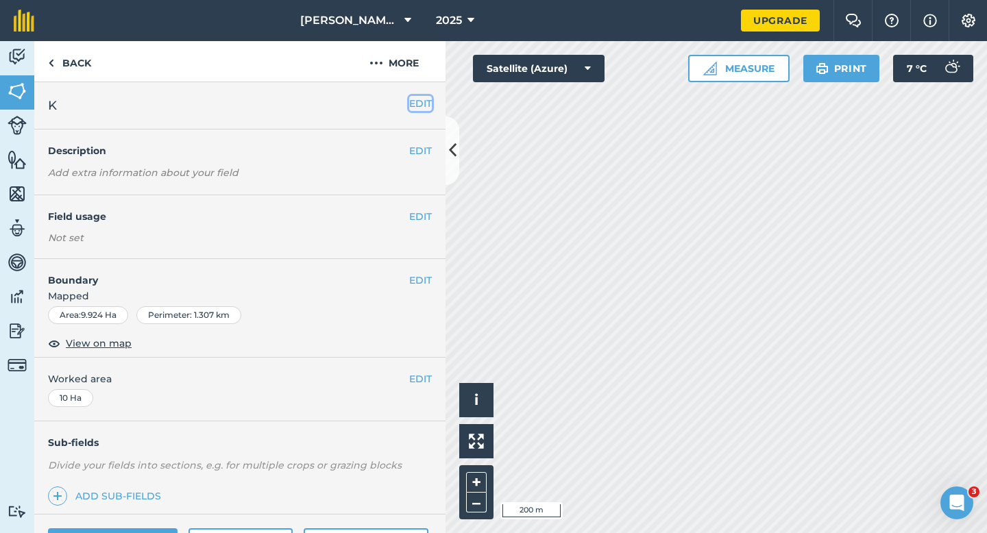
click at [425, 96] on button "EDIT" at bounding box center [420, 103] width 23 height 15
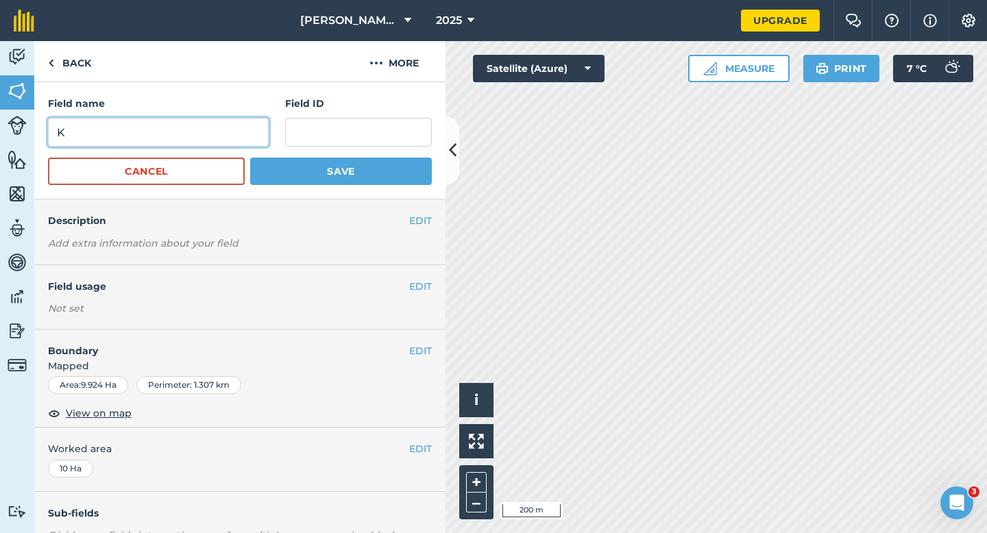
click at [194, 131] on input "K" at bounding box center [158, 132] width 221 height 29
type input "KL"
click at [250, 158] on button "Save" at bounding box center [341, 171] width 182 height 27
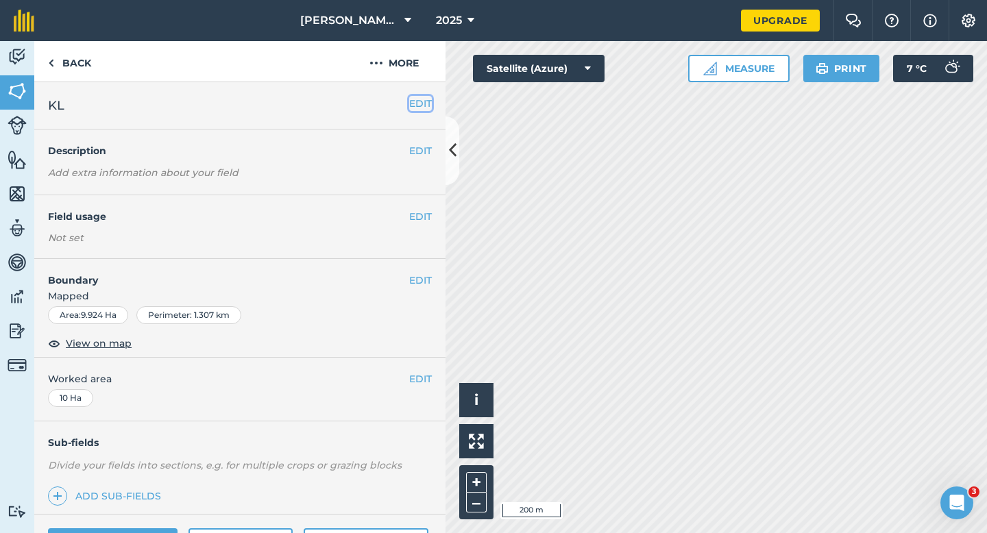
click at [426, 98] on button "EDIT" at bounding box center [420, 103] width 23 height 15
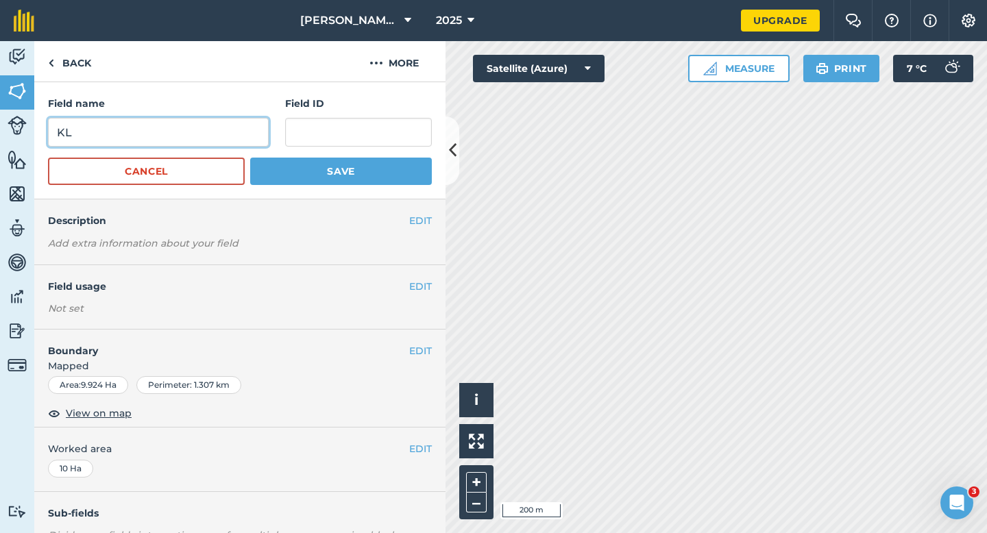
click at [247, 126] on input "KL" at bounding box center [158, 132] width 221 height 29
type input "L"
click at [250, 158] on button "Save" at bounding box center [341, 171] width 182 height 27
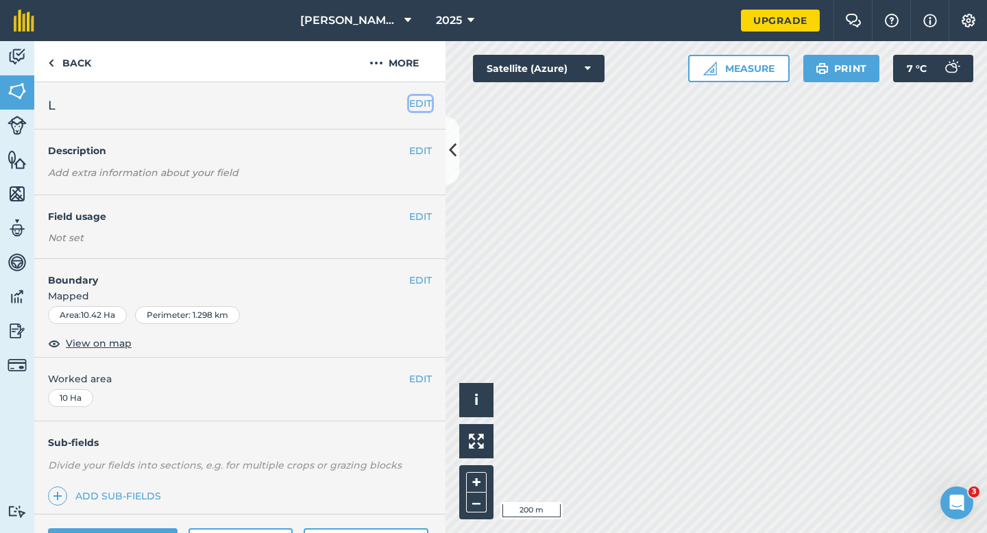
click at [426, 108] on button "EDIT" at bounding box center [420, 103] width 23 height 15
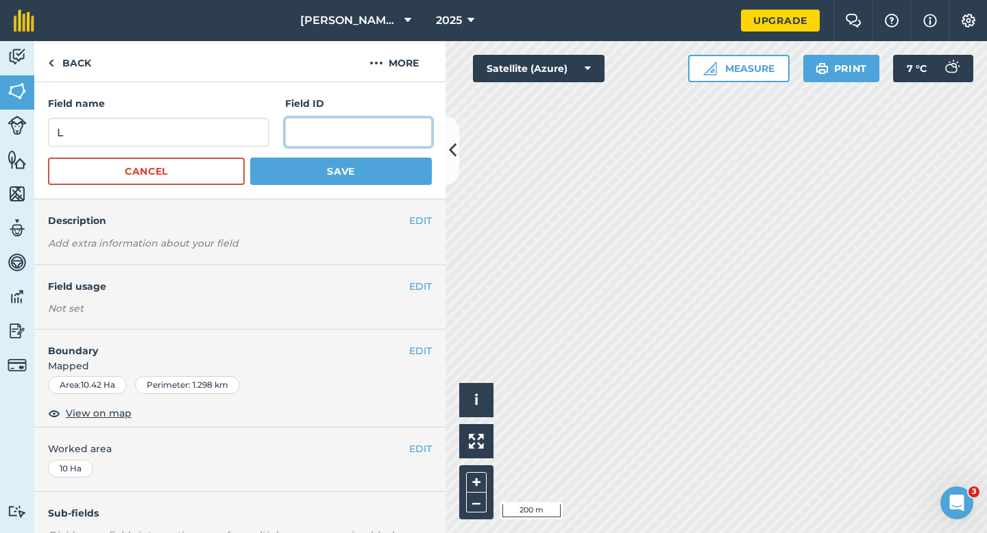
click at [334, 138] on input "text" at bounding box center [358, 132] width 147 height 29
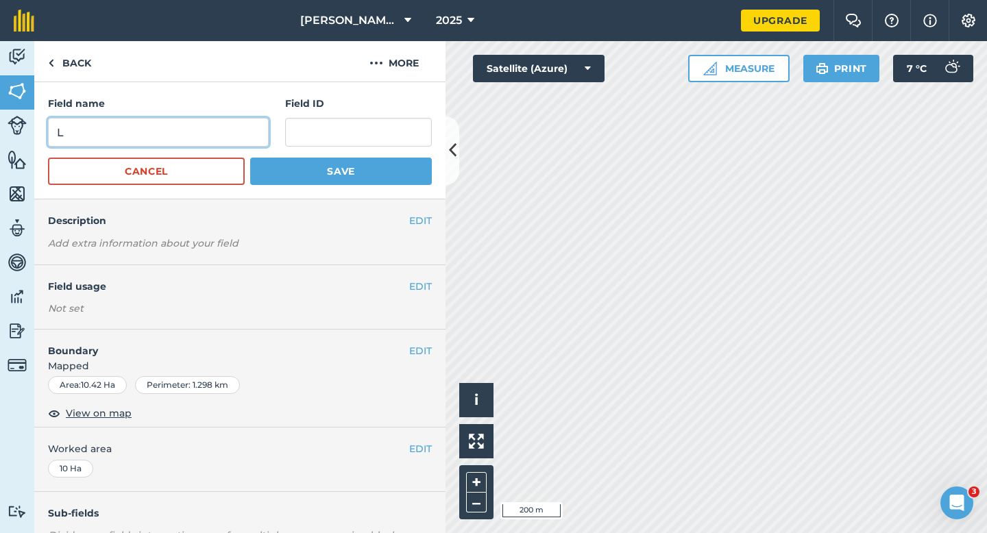
click at [258, 137] on input "L" at bounding box center [158, 132] width 221 height 29
type input "M"
click at [250, 158] on button "Save" at bounding box center [341, 171] width 182 height 27
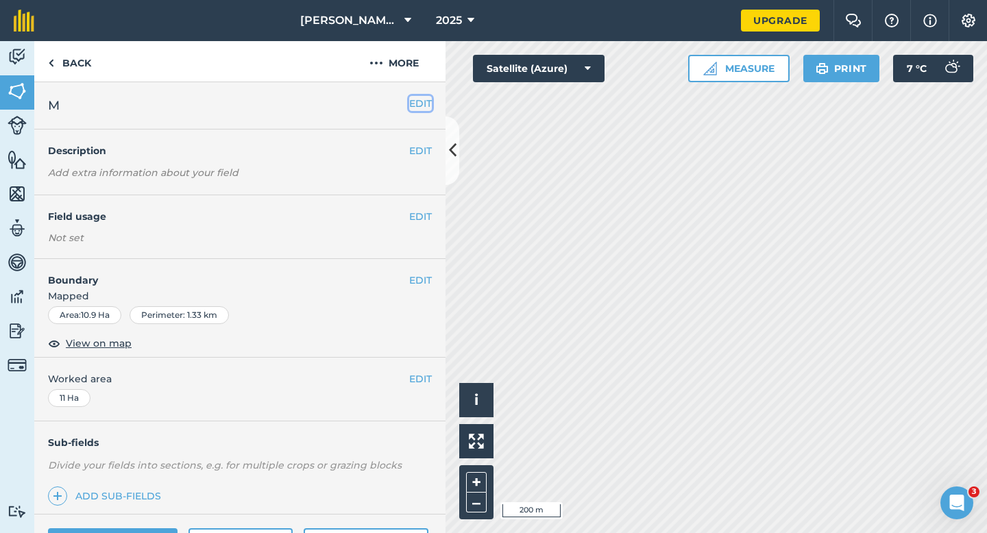
click at [415, 106] on button "EDIT" at bounding box center [420, 103] width 23 height 15
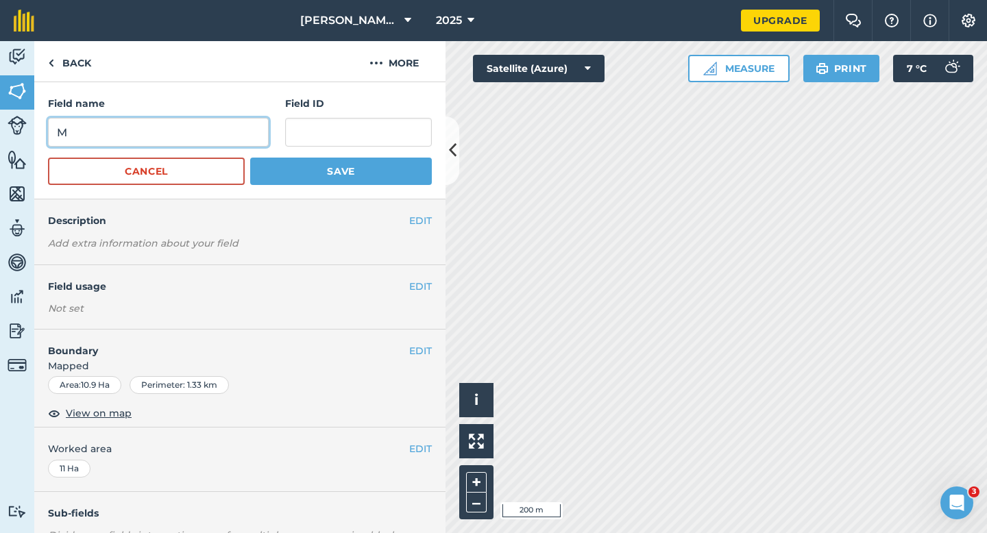
click at [212, 140] on input "M" at bounding box center [158, 132] width 221 height 29
type input "N"
click at [250, 158] on button "Save" at bounding box center [341, 171] width 182 height 27
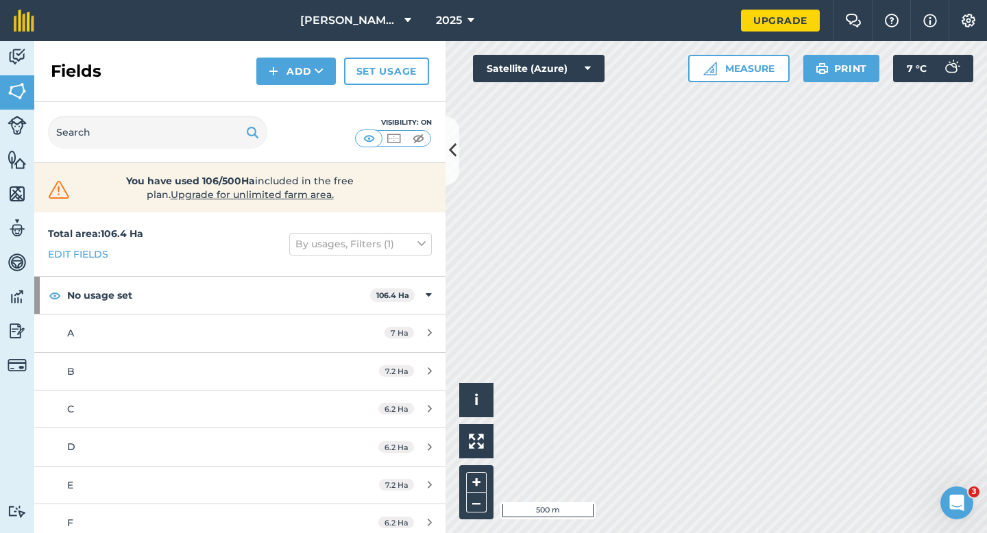
click at [298, 88] on div "Fields Add Set usage" at bounding box center [239, 71] width 411 height 61
click at [298, 80] on button "Add" at bounding box center [295, 71] width 79 height 27
click at [298, 93] on link "Draw" at bounding box center [295, 102] width 75 height 30
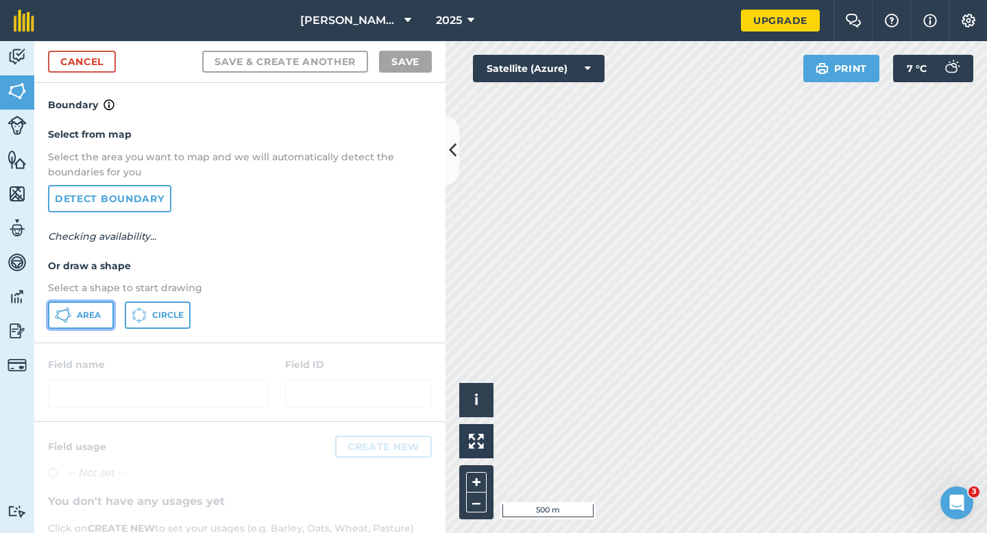
click at [69, 321] on icon at bounding box center [63, 315] width 16 height 16
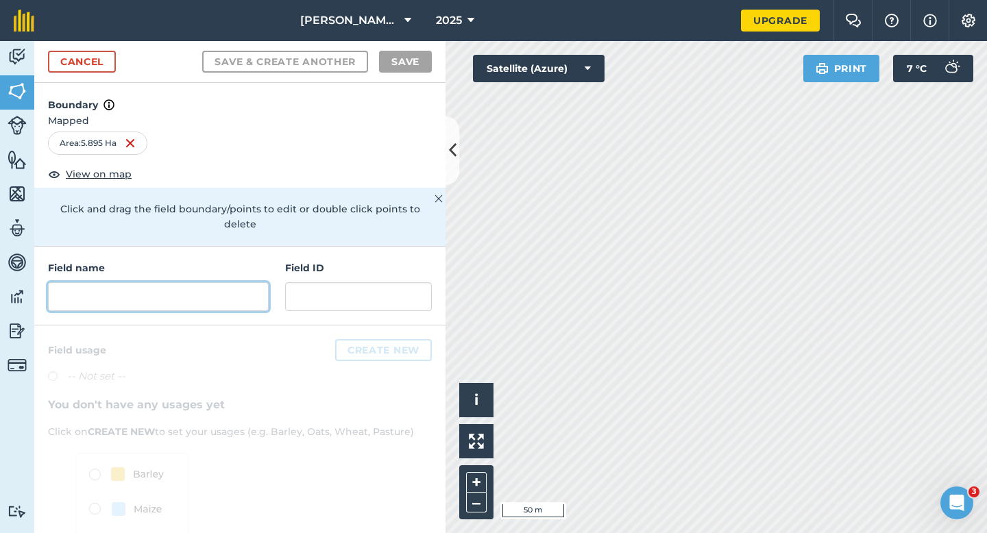
click at [236, 282] on input "text" at bounding box center [158, 296] width 221 height 29
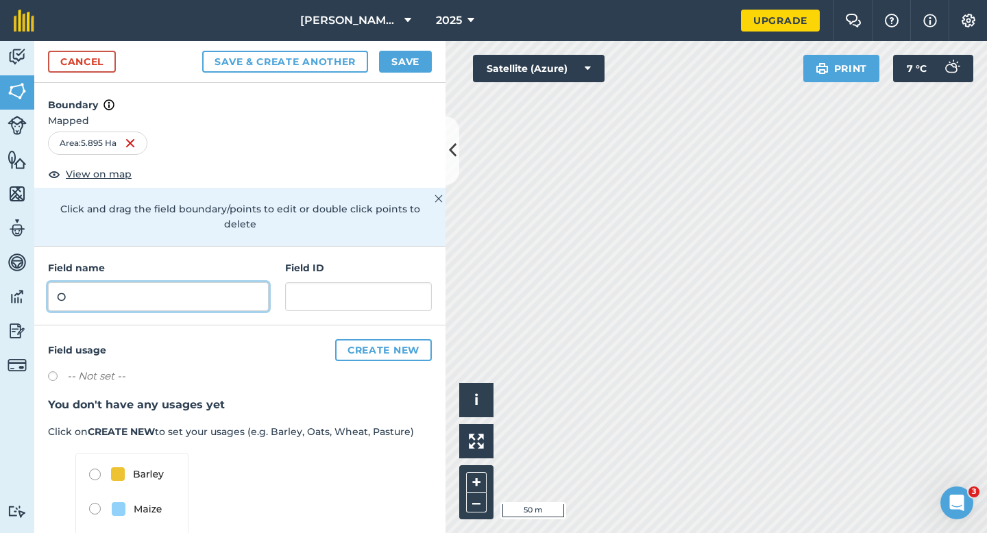
type input "O"
click at [407, 60] on button "Save" at bounding box center [405, 62] width 53 height 22
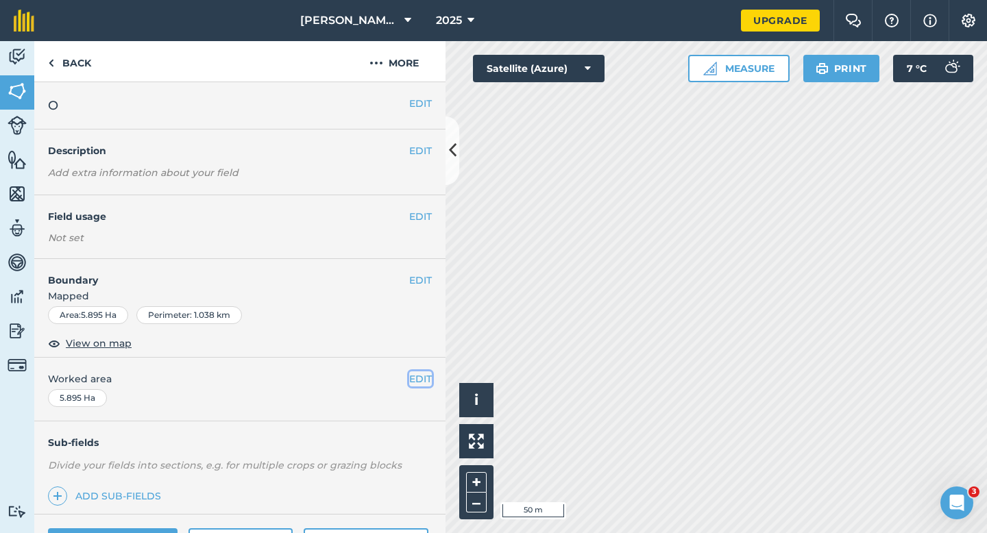
click at [410, 378] on button "EDIT" at bounding box center [420, 378] width 23 height 15
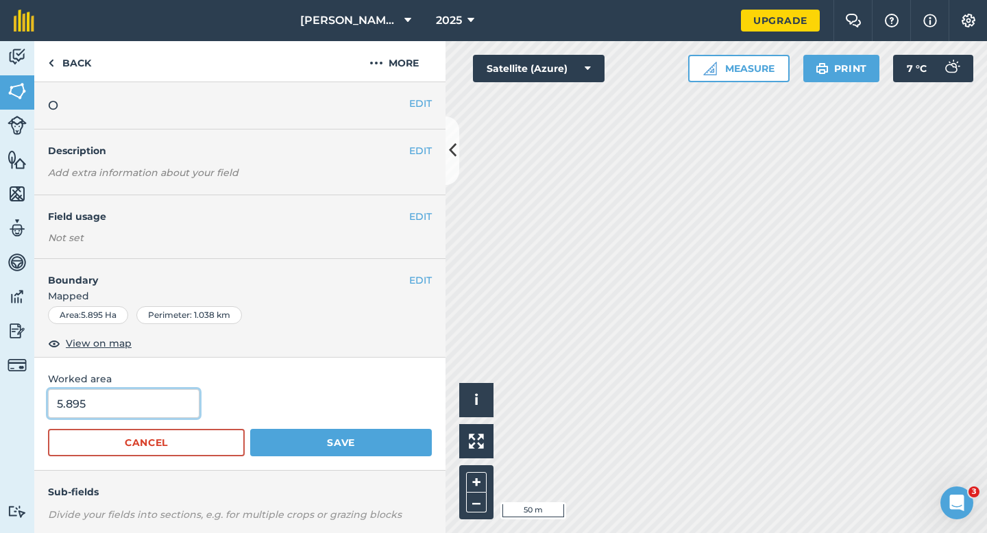
type input "6"
click at [146, 412] on input "6" at bounding box center [123, 403] width 151 height 29
click at [250, 429] on button "Save" at bounding box center [341, 442] width 182 height 27
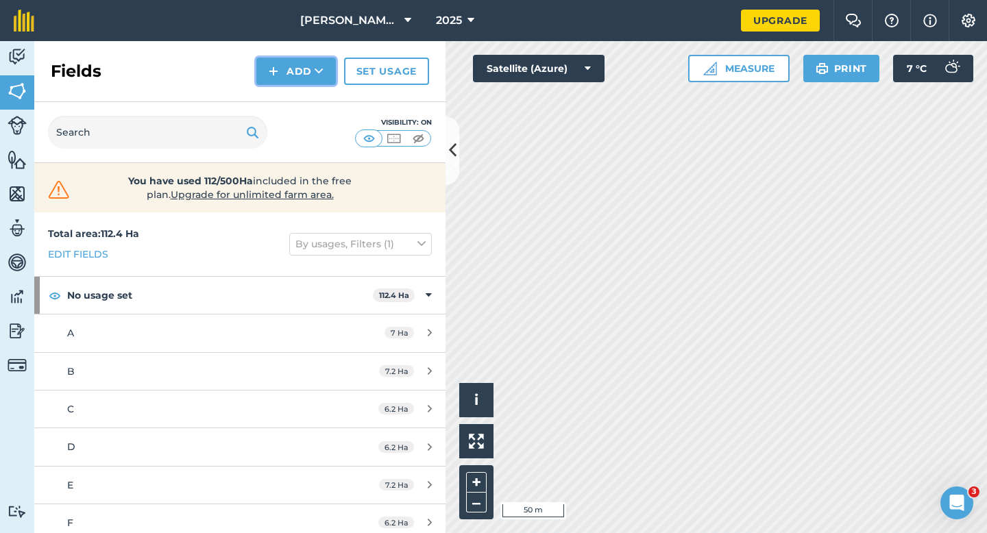
click at [291, 74] on button "Add" at bounding box center [295, 71] width 79 height 27
click at [294, 88] on link "Draw" at bounding box center [295, 102] width 75 height 30
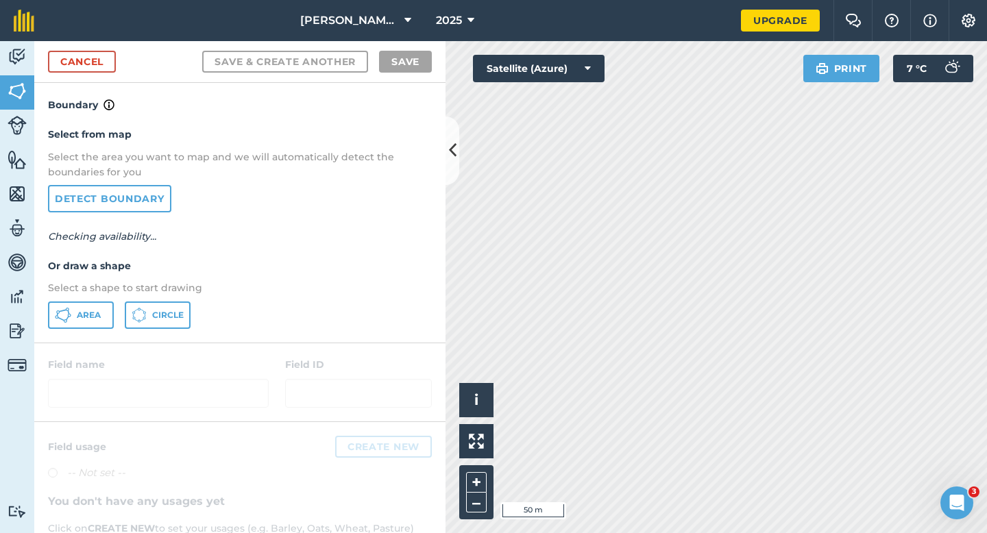
click at [99, 332] on div "Select from map Select the area you want to map and we will automatically detec…" at bounding box center [239, 227] width 411 height 229
click at [103, 296] on div "Select from map Select the area you want to map and we will automatically detec…" at bounding box center [239, 227] width 411 height 229
click at [95, 320] on button "Area" at bounding box center [81, 314] width 66 height 27
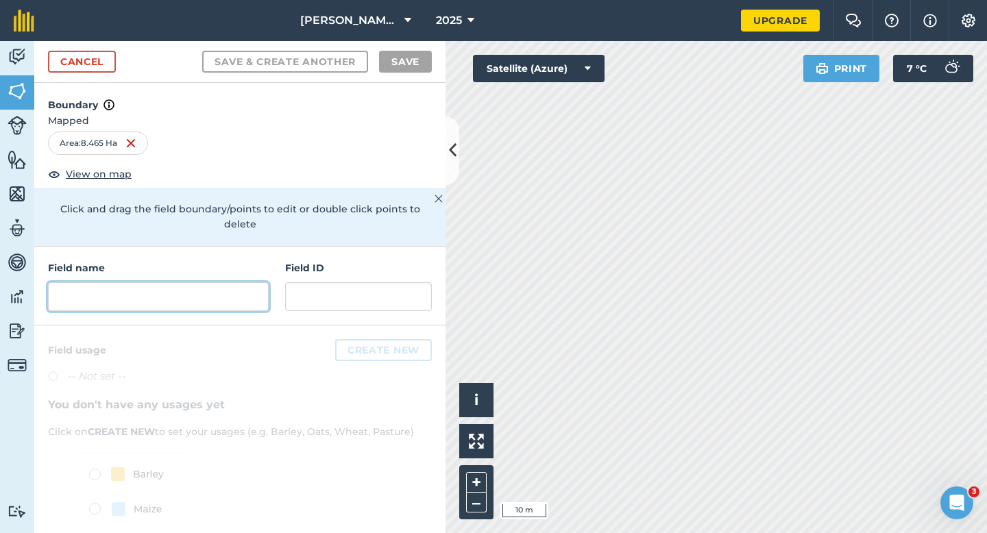
click at [243, 282] on input "text" at bounding box center [158, 296] width 221 height 29
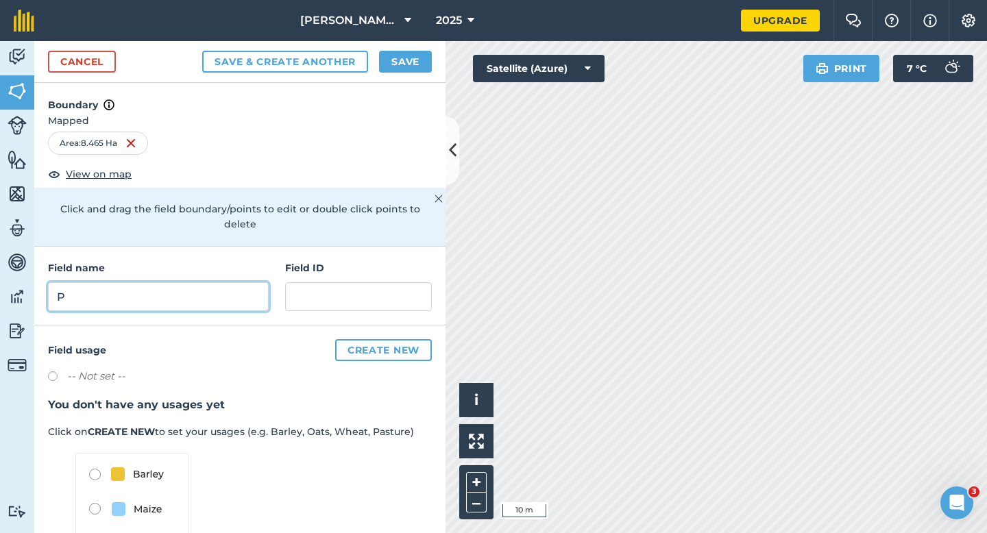
type input "P"
click at [398, 53] on button "Save" at bounding box center [405, 62] width 53 height 22
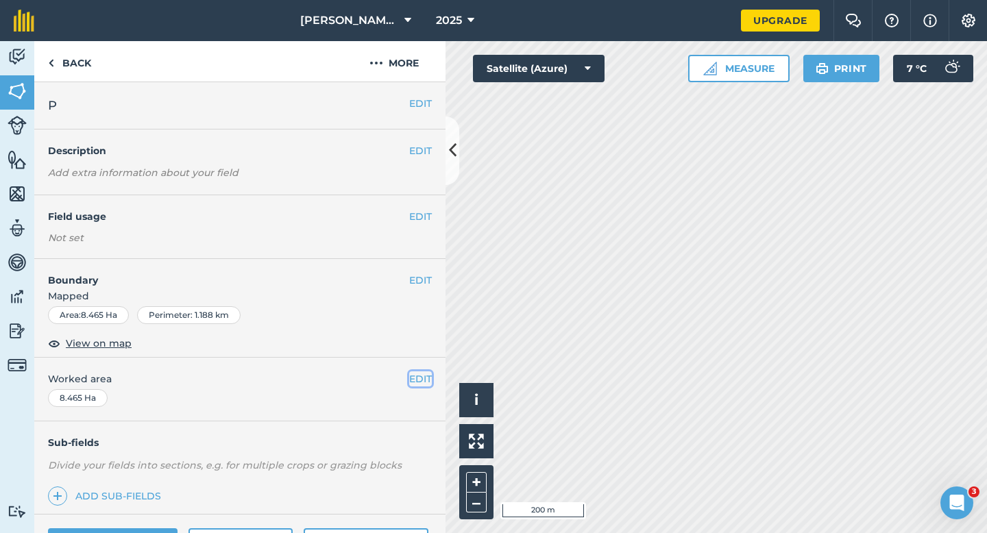
click at [418, 378] on button "EDIT" at bounding box center [420, 378] width 23 height 15
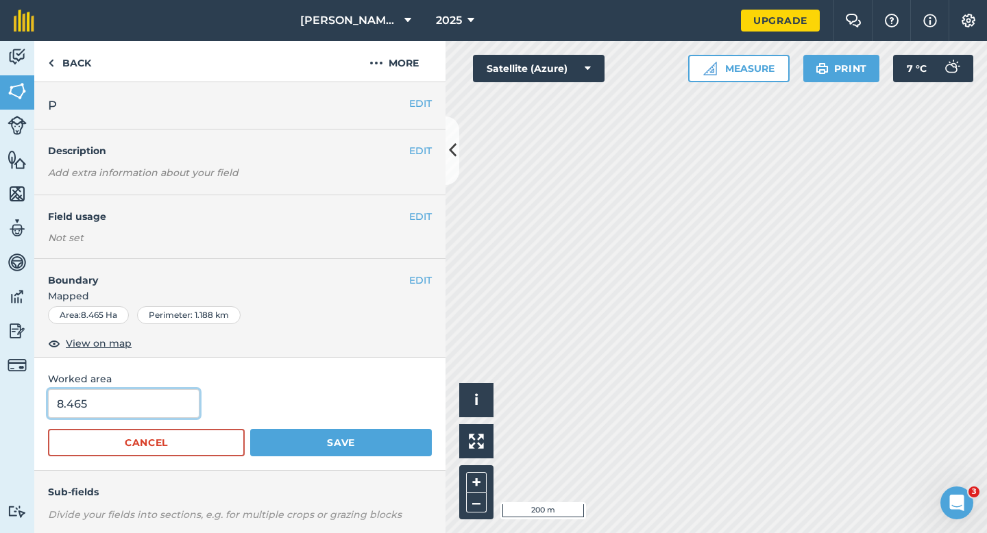
click at [90, 412] on input "8.465" at bounding box center [123, 403] width 151 height 29
type input "8.5"
click at [250, 429] on button "Save" at bounding box center [341, 442] width 182 height 27
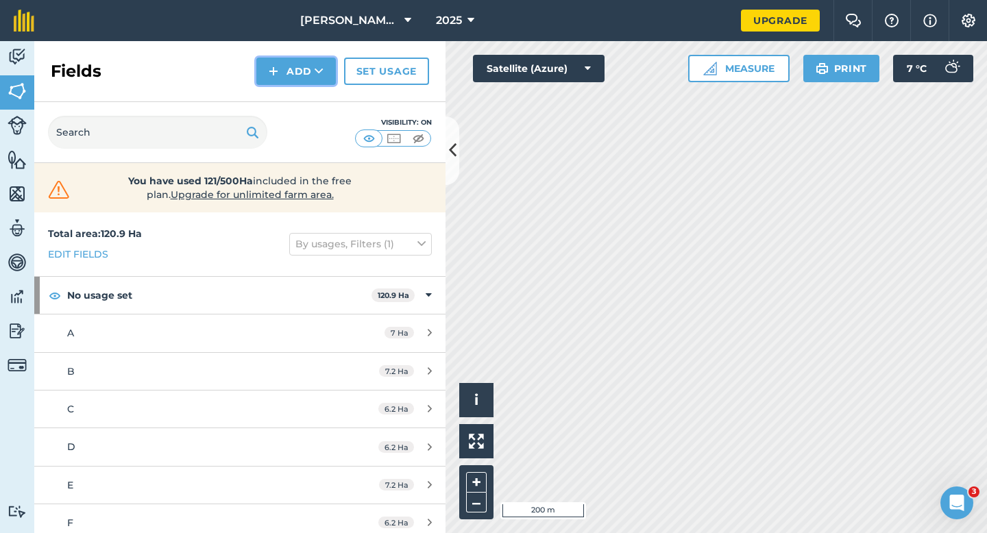
click at [290, 82] on button "Add" at bounding box center [295, 71] width 79 height 27
click at [290, 90] on link "Draw" at bounding box center [295, 102] width 75 height 30
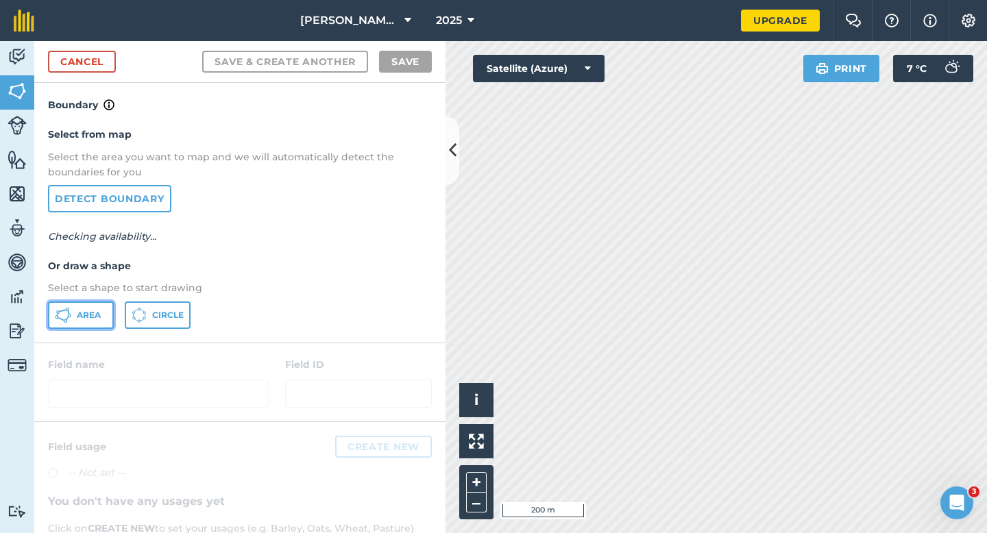
click at [90, 323] on button "Area" at bounding box center [81, 314] width 66 height 27
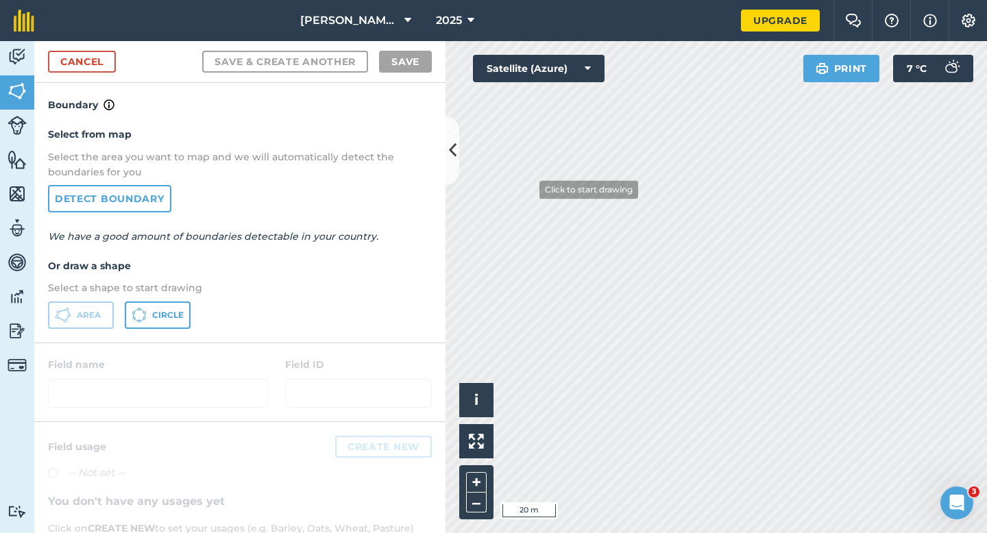
click at [830, 69] on div "Click to start drawing i © 2025 TomTom, Microsoft 20 m + – Satellite (Azure) Pr…" at bounding box center [715, 287] width 541 height 492
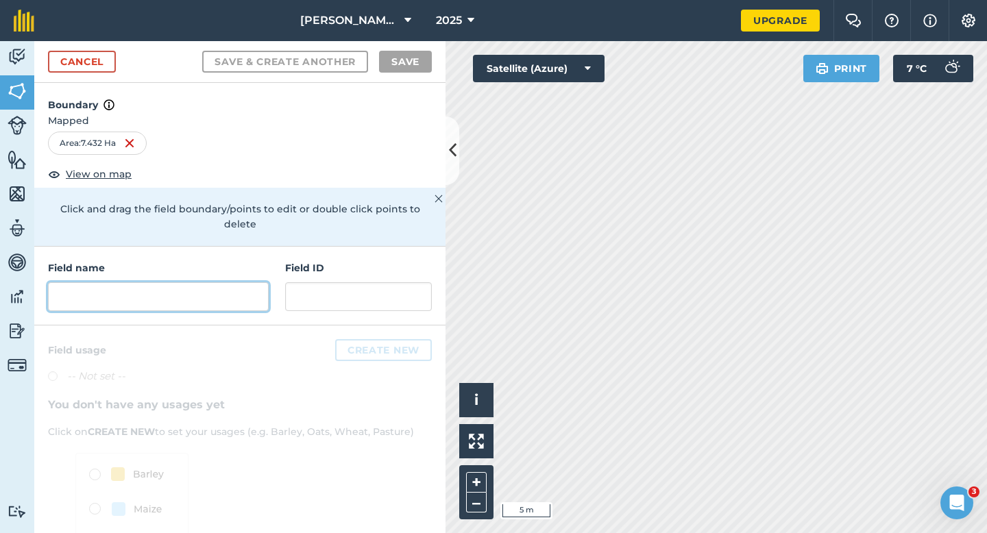
click at [248, 285] on input "text" at bounding box center [158, 296] width 221 height 29
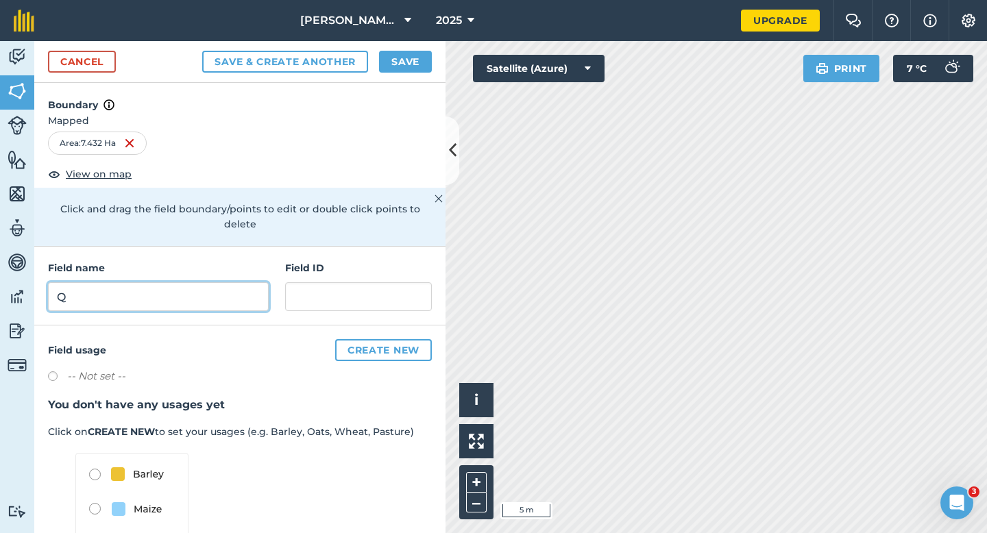
type input "Q"
click at [418, 54] on button "Save" at bounding box center [405, 62] width 53 height 22
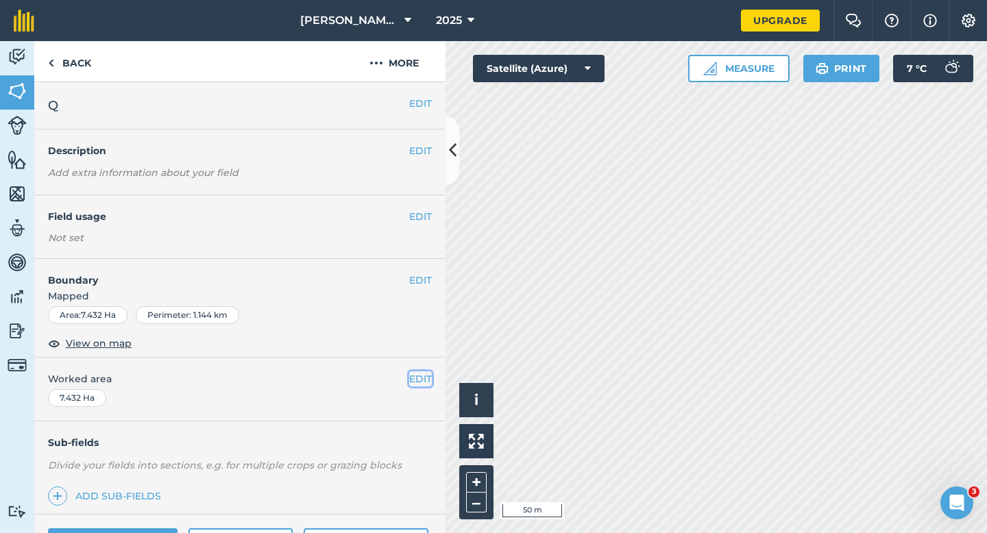
click at [420, 384] on button "EDIT" at bounding box center [420, 378] width 23 height 15
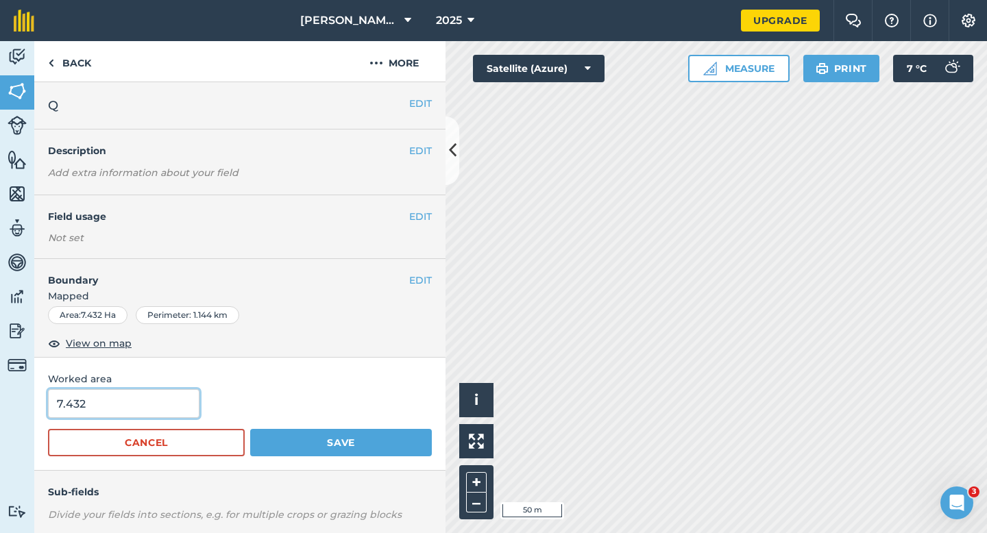
click at [148, 399] on input "7.432" at bounding box center [123, 403] width 151 height 29
type input "7.4"
click at [250, 429] on button "Save" at bounding box center [341, 442] width 182 height 27
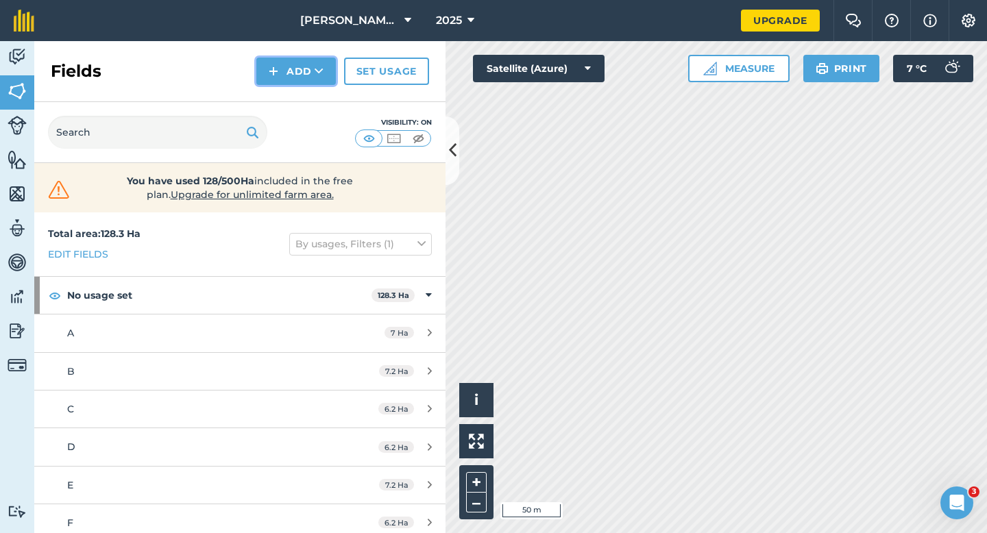
click at [317, 80] on button "Add" at bounding box center [295, 71] width 79 height 27
click at [317, 105] on link "Draw" at bounding box center [295, 102] width 75 height 30
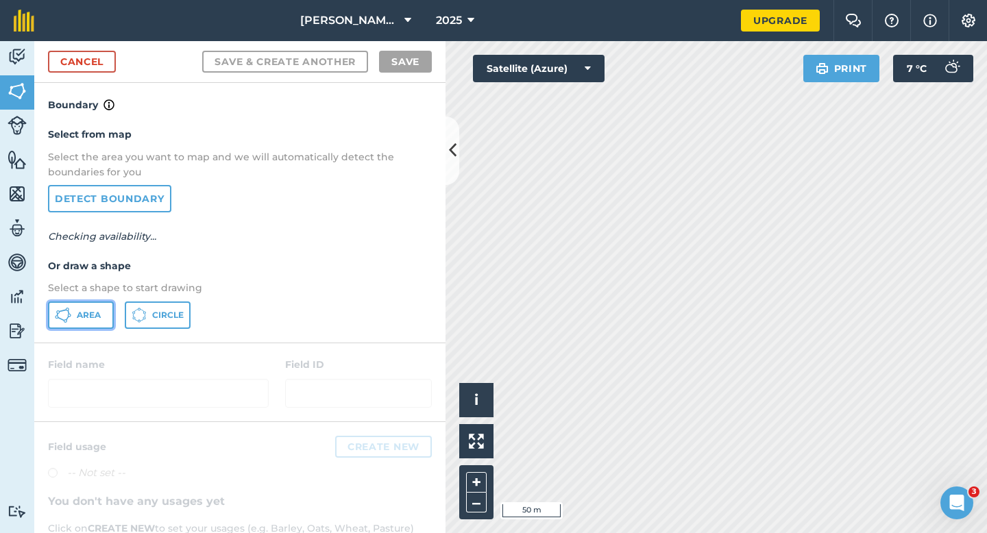
click at [98, 303] on button "Area" at bounding box center [81, 314] width 66 height 27
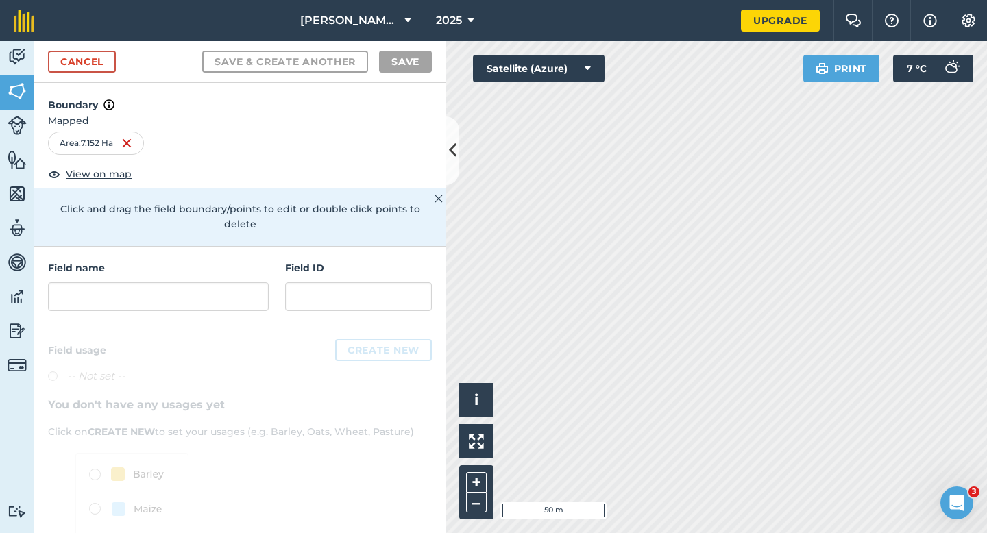
click at [227, 307] on div "Field name Field ID" at bounding box center [239, 286] width 411 height 79
click at [227, 284] on input "text" at bounding box center [158, 296] width 221 height 29
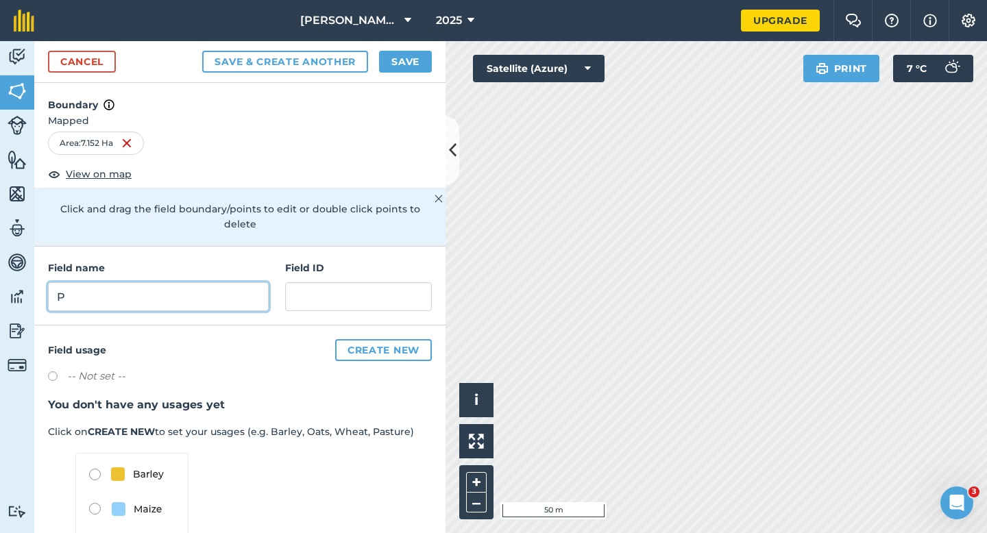
type input "P"
click at [392, 69] on button "Save" at bounding box center [405, 62] width 53 height 22
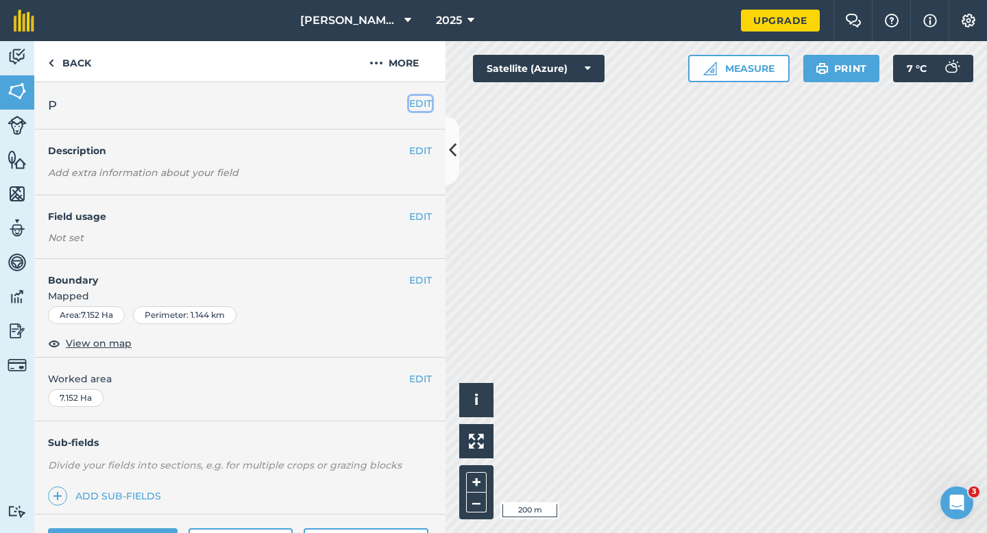
click at [426, 107] on button "EDIT" at bounding box center [420, 103] width 23 height 15
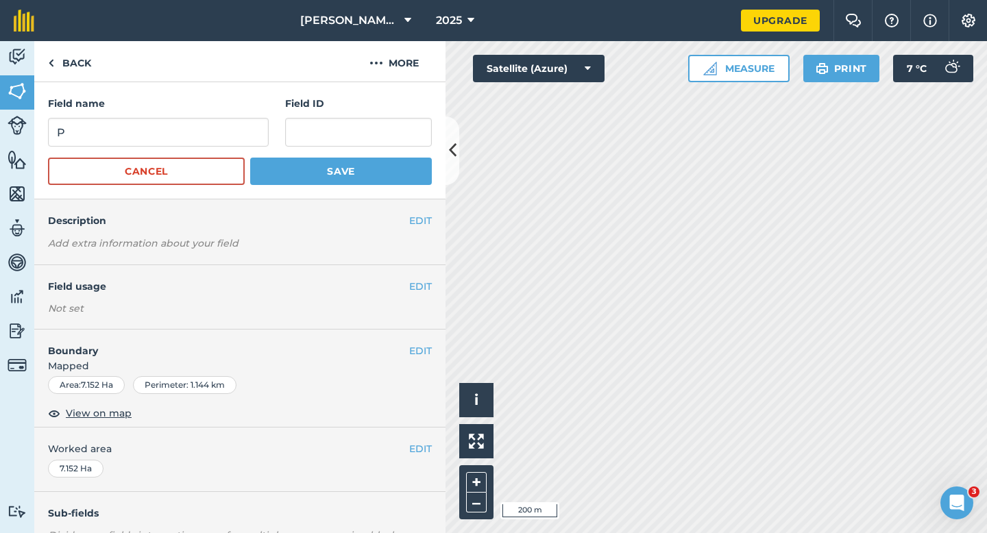
click at [177, 149] on form "Field name P Field ID Cancel Save" at bounding box center [240, 140] width 384 height 89
click at [177, 138] on input "P" at bounding box center [158, 132] width 221 height 29
type input "R"
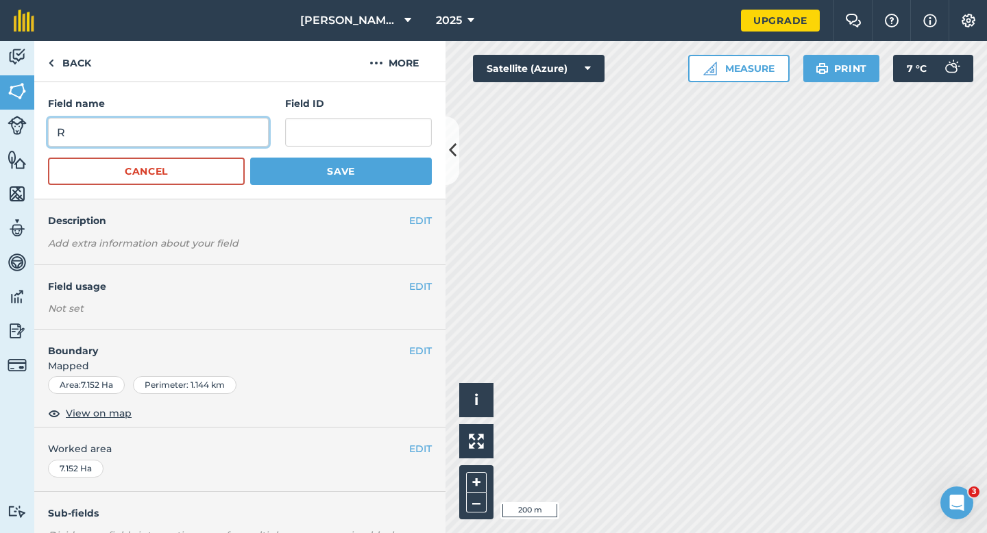
click at [250, 158] on button "Save" at bounding box center [341, 171] width 182 height 27
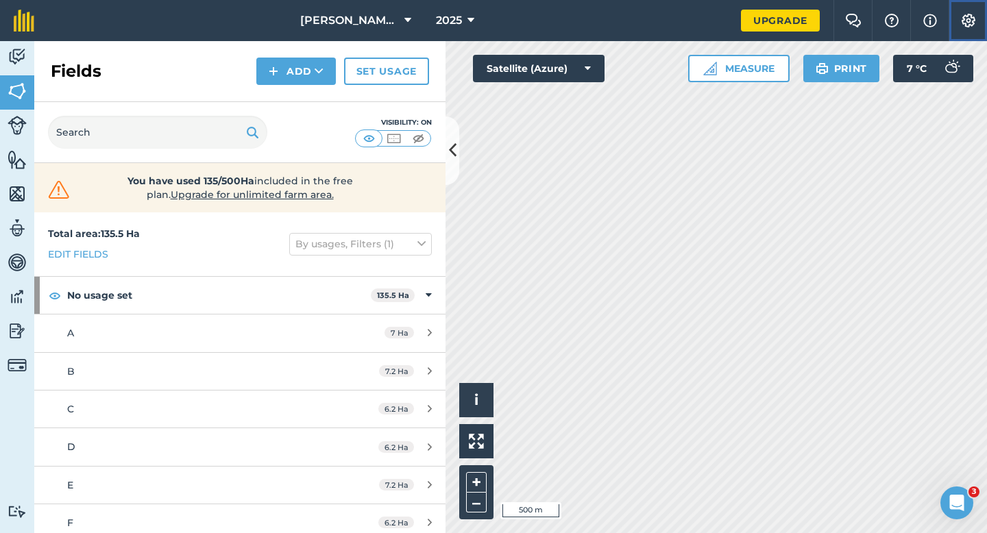
click at [984, 16] on button "Settings" at bounding box center [967, 20] width 38 height 41
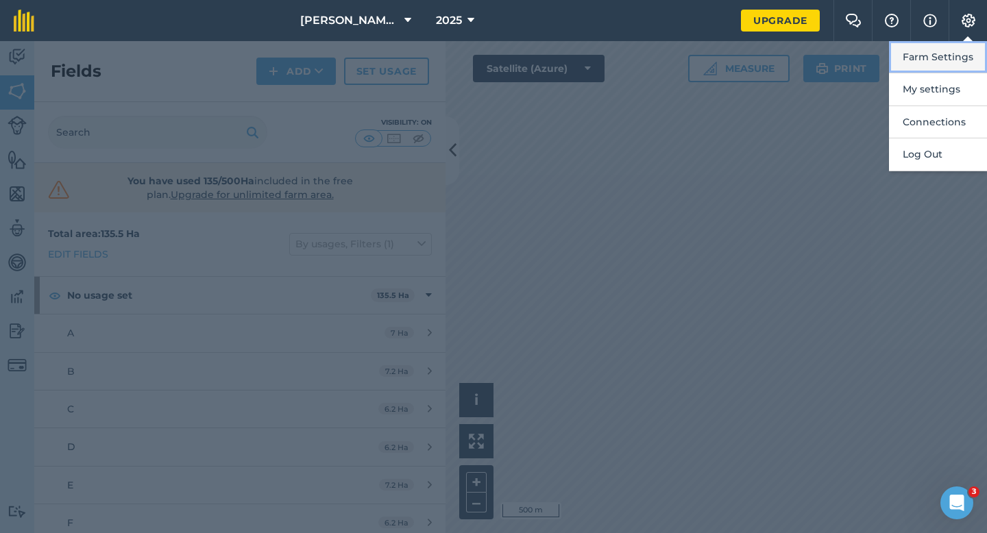
click at [970, 55] on button "Farm Settings" at bounding box center [938, 57] width 98 height 32
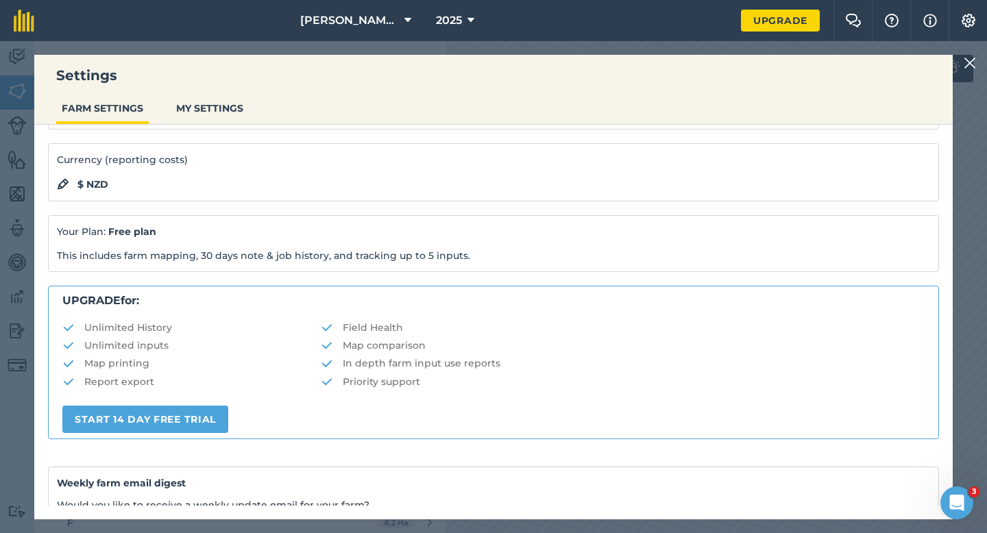
scroll to position [263, 0]
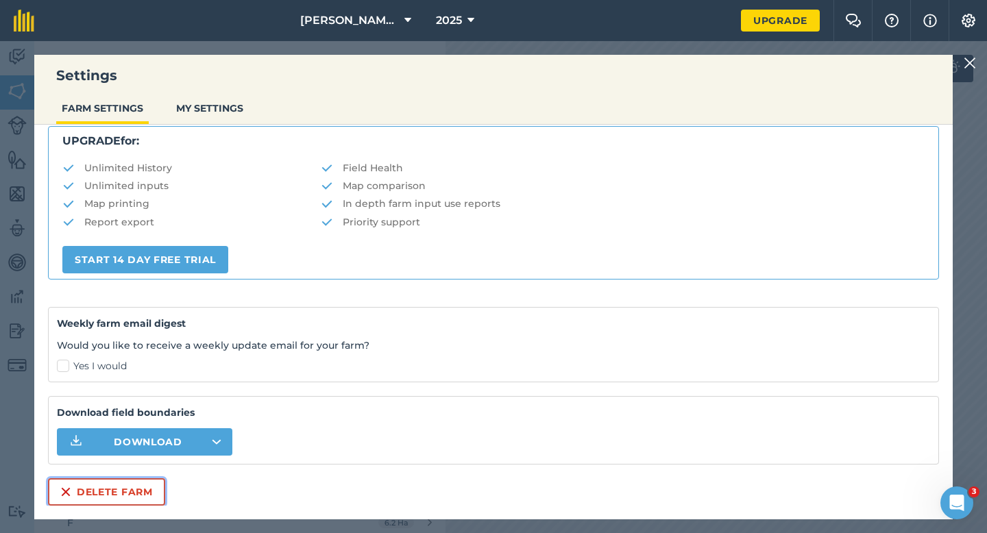
click at [122, 491] on button "Delete farm" at bounding box center [106, 491] width 117 height 27
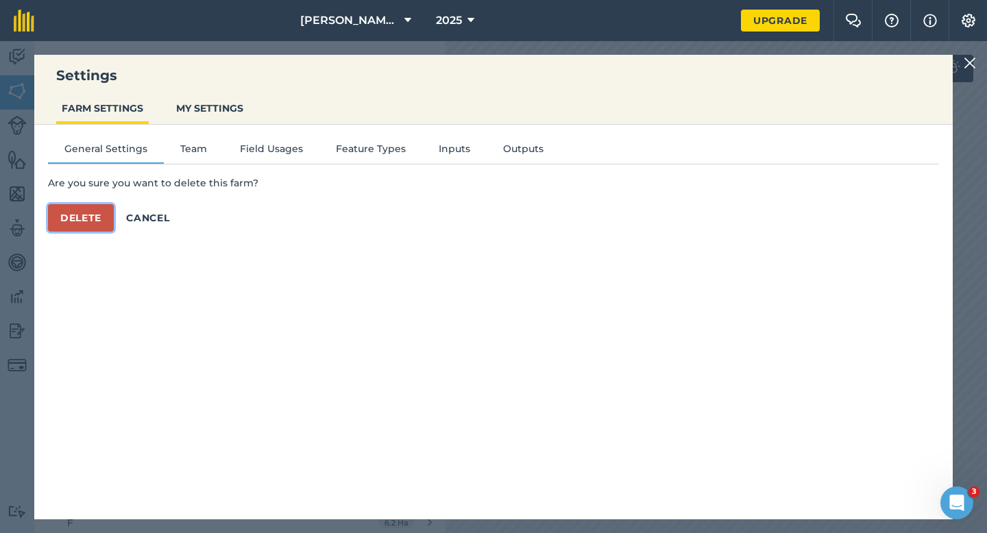
click at [84, 219] on button "Delete" at bounding box center [81, 217] width 66 height 27
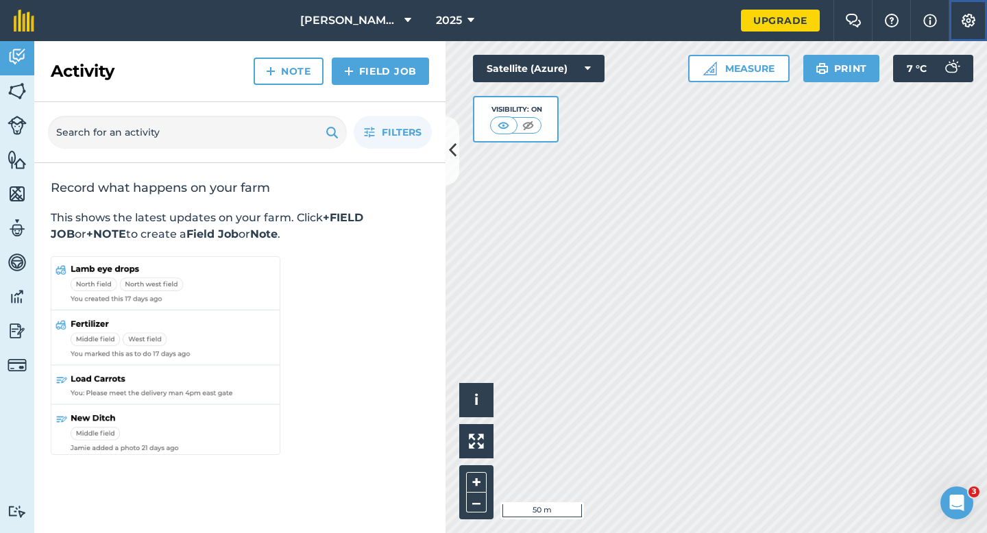
click at [975, 18] on img at bounding box center [968, 21] width 16 height 14
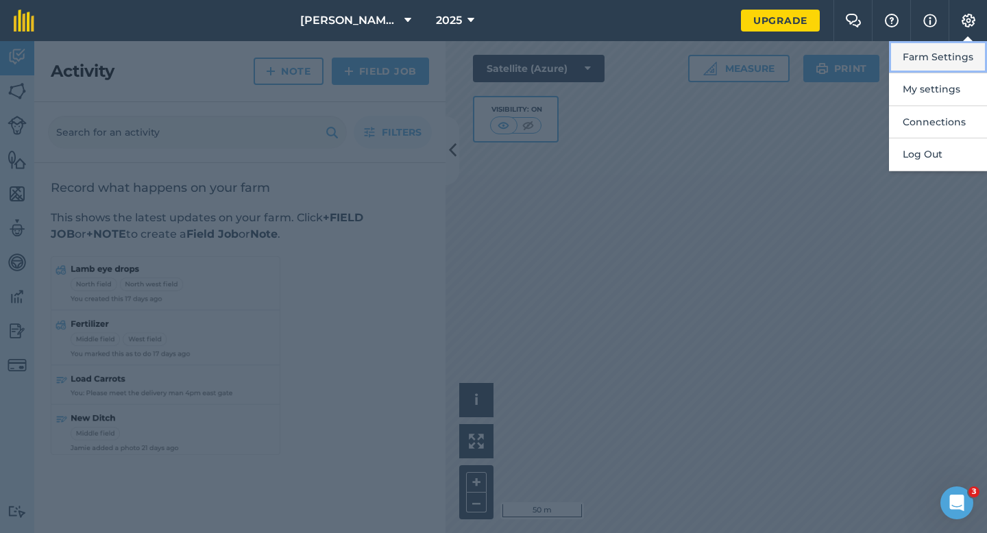
click at [975, 42] on button "Farm Settings" at bounding box center [938, 57] width 98 height 32
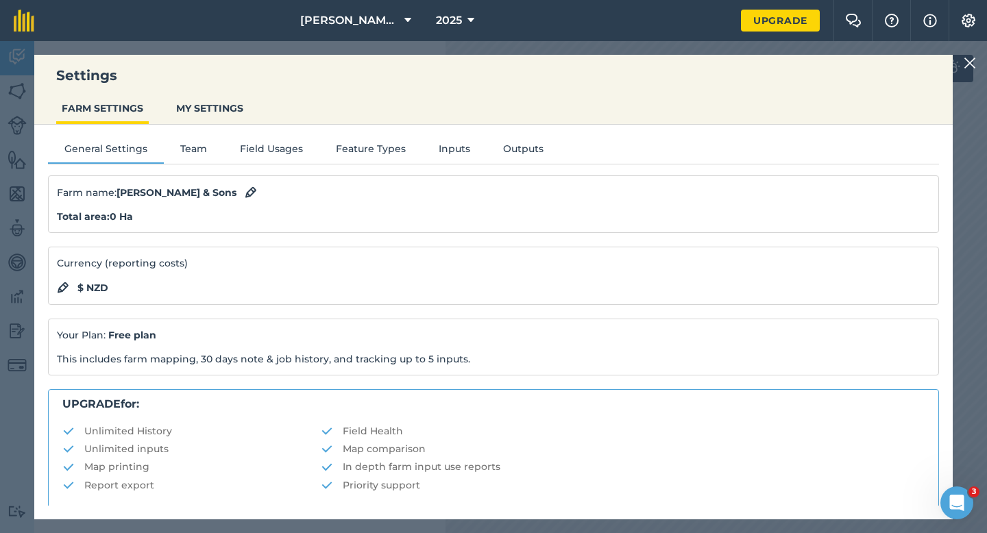
scroll to position [263, 0]
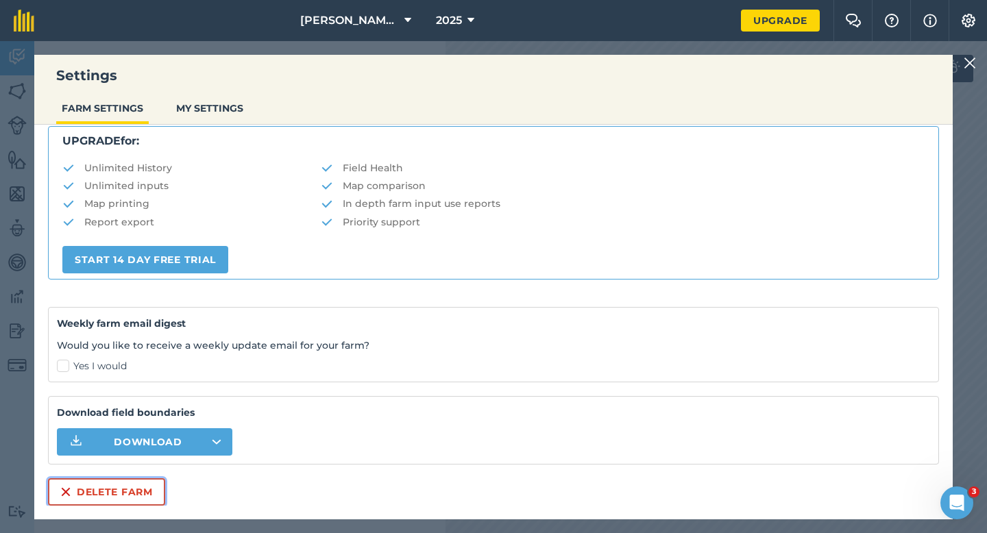
click at [125, 496] on button "Delete farm" at bounding box center [106, 491] width 117 height 27
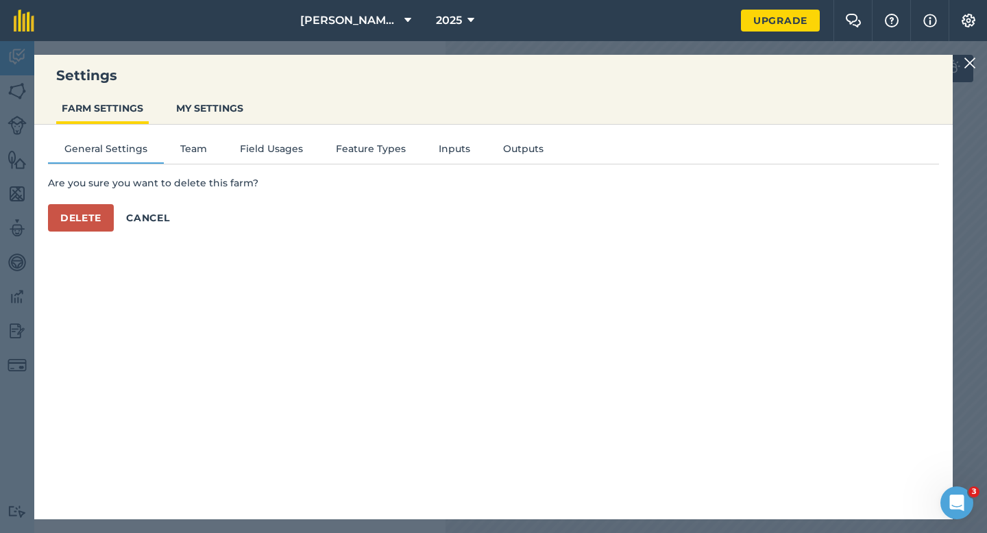
scroll to position [0, 0]
click at [107, 217] on button "Delete" at bounding box center [81, 217] width 66 height 27
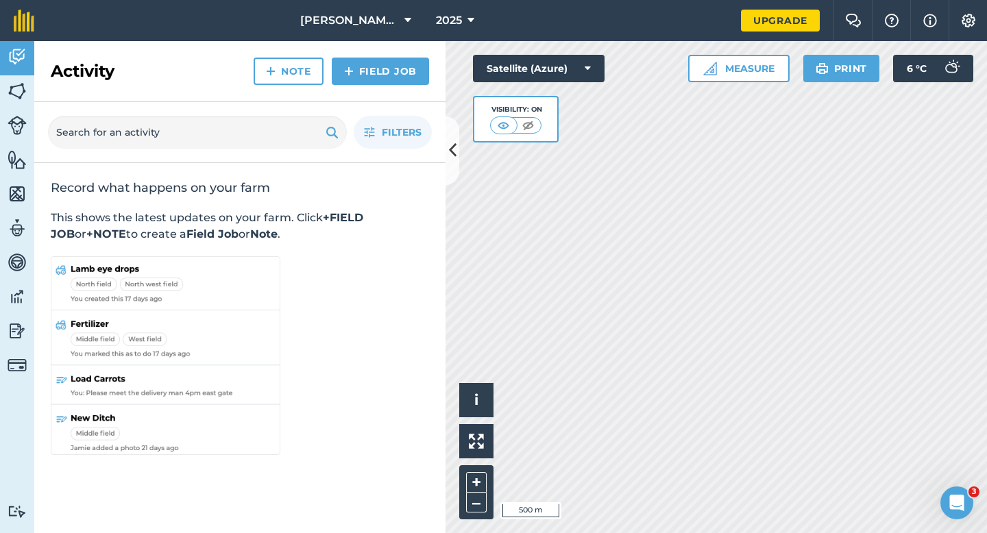
click at [389, 42] on div "Activity Note Field Job" at bounding box center [239, 71] width 411 height 61
click at [388, 41] on div "Activity Note Field Job" at bounding box center [239, 71] width 411 height 61
click at [385, 21] on span "[PERSON_NAME] & Sons LTD" at bounding box center [349, 20] width 99 height 16
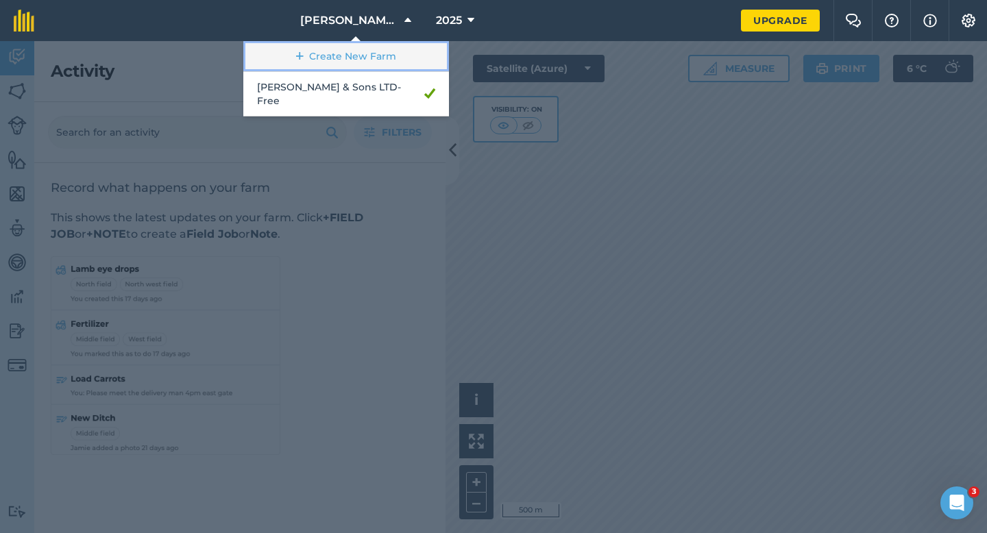
click at [385, 45] on link "Create New Farm" at bounding box center [346, 56] width 206 height 31
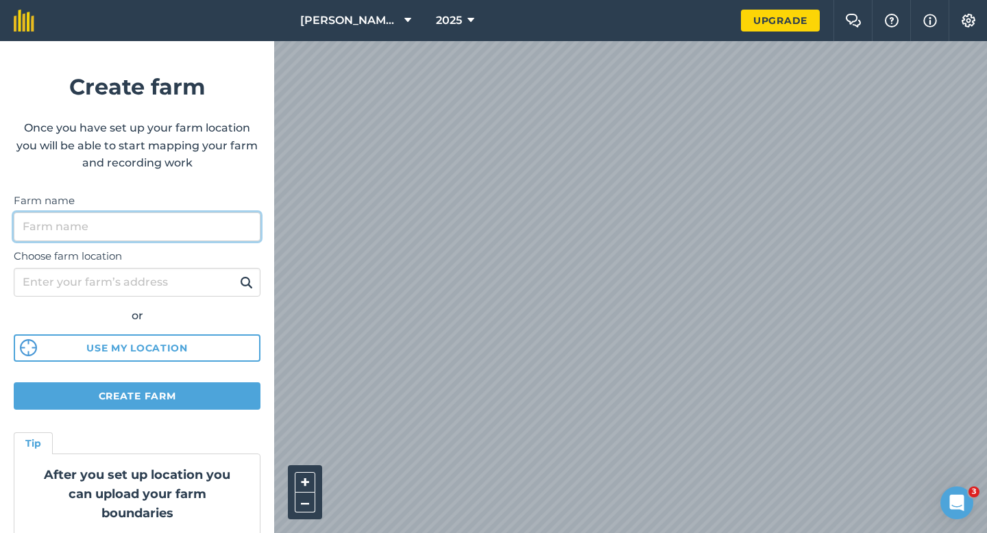
click at [208, 228] on input "Farm name" at bounding box center [137, 226] width 247 height 29
type input "[PERSON_NAME] & Sons"
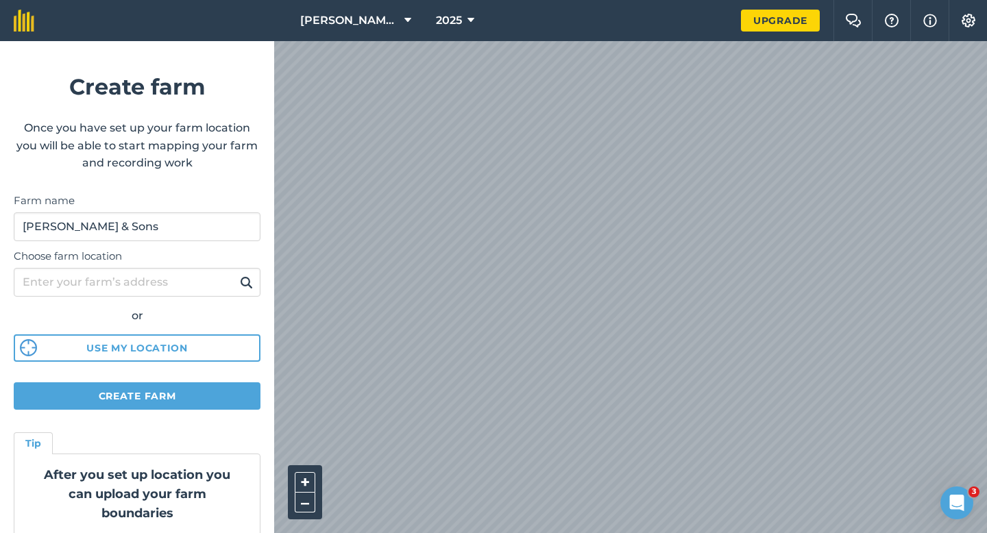
click at [559, 0] on html "Casey & Sons LTD 2025 Upgrade Farm Chat Help Info Settings Create farm Once you…" at bounding box center [493, 266] width 987 height 533
click at [500, 40] on div "[PERSON_NAME] & Sons LTD 2025 Upgrade Farm Chat Help Info Settings Create farm …" at bounding box center [493, 20] width 987 height 41
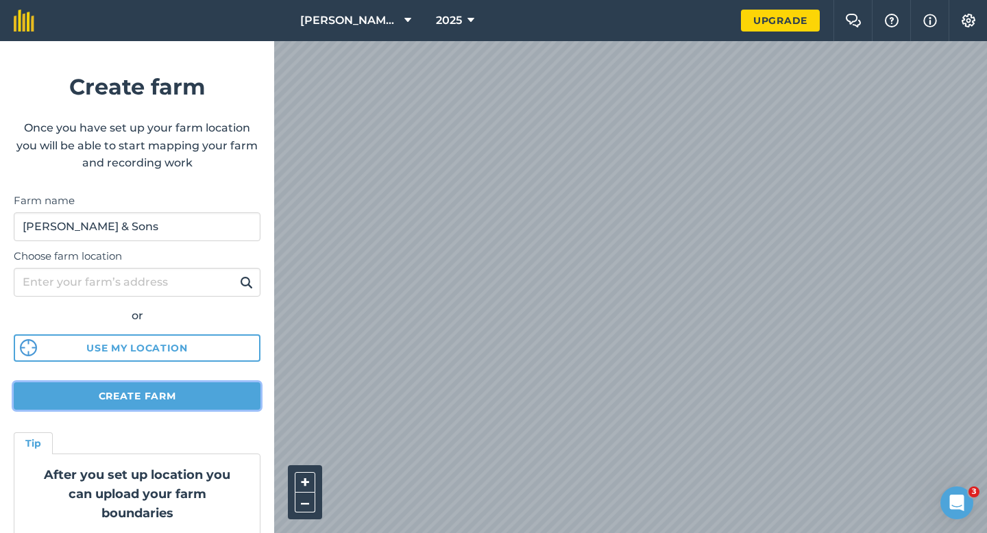
click at [232, 391] on button "Create farm" at bounding box center [137, 395] width 247 height 27
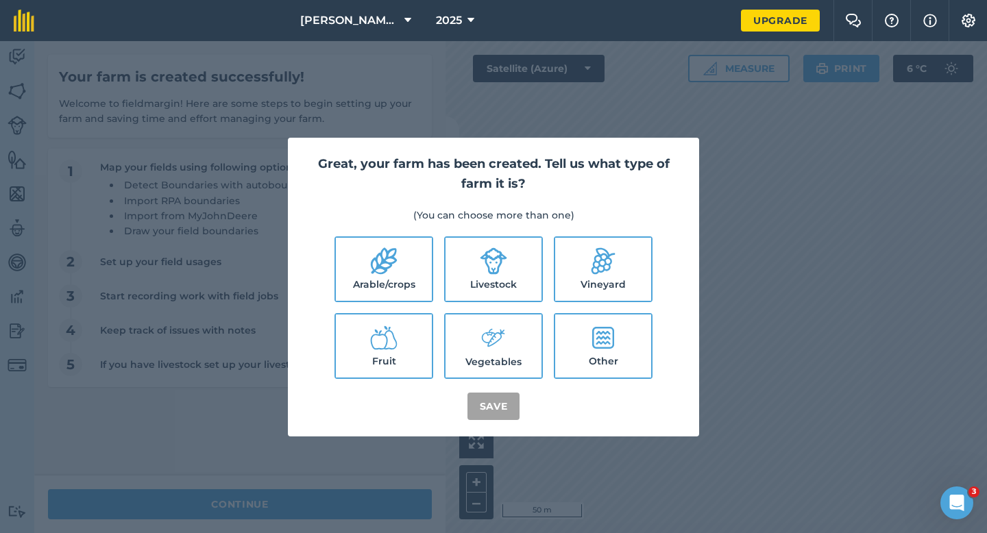
click at [375, 259] on icon at bounding box center [384, 261] width 26 height 27
checkbox input "true"
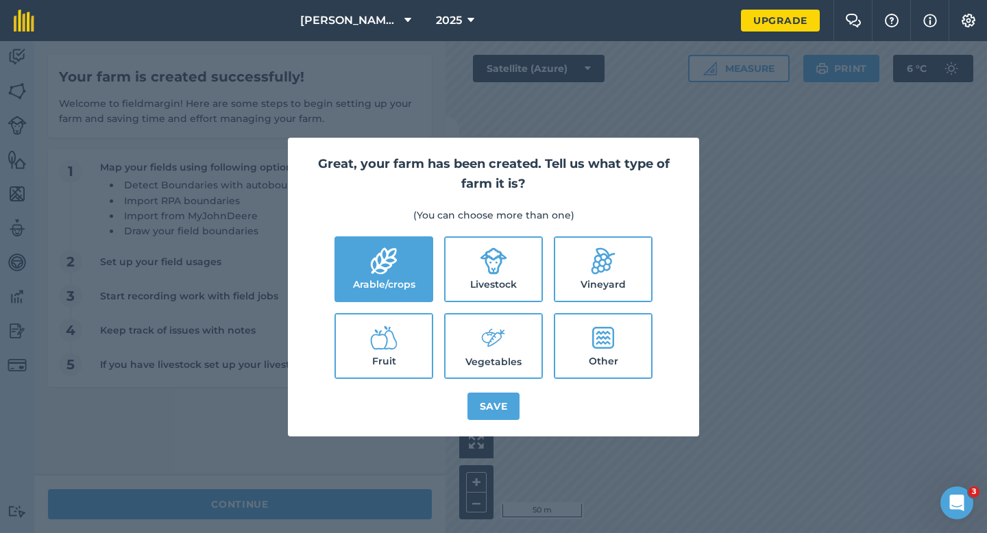
click at [466, 265] on label "Livestock" at bounding box center [493, 269] width 96 height 63
checkbox input "true"
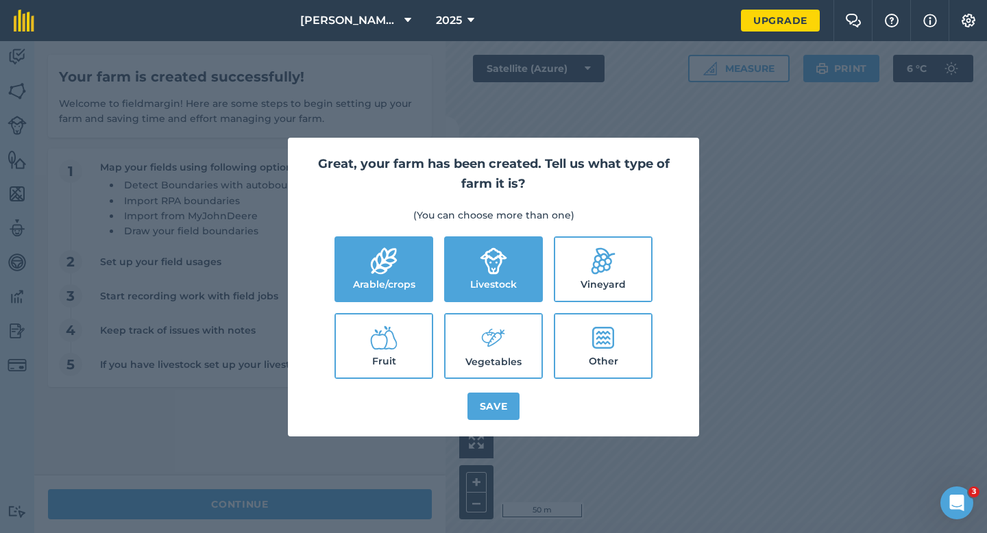
click at [483, 349] on icon at bounding box center [493, 337] width 27 height 29
checkbox input "true"
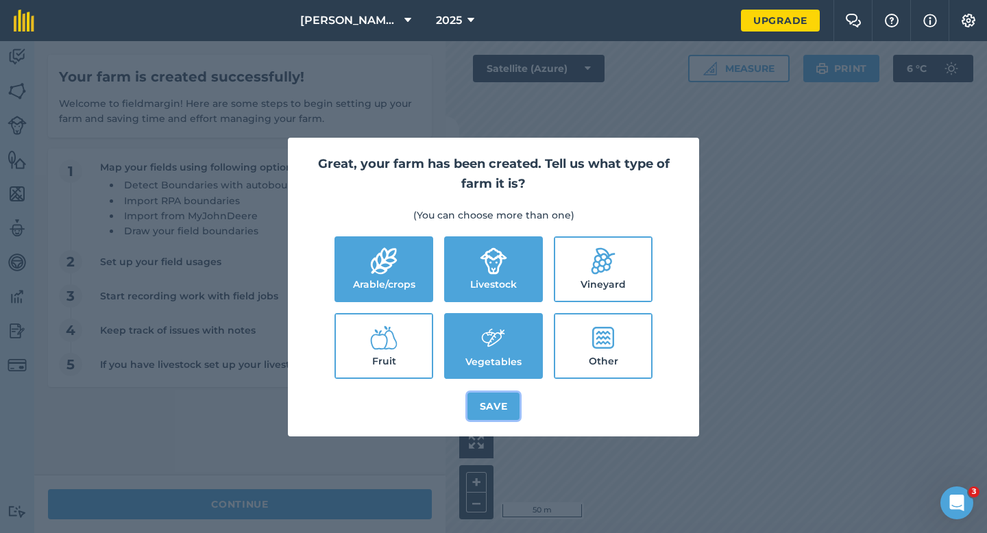
click at [492, 418] on button "Save" at bounding box center [493, 406] width 53 height 27
click at [317, 486] on div "Great, your farm has been created. Tell us what type of farm it is? (You can ch…" at bounding box center [493, 287] width 987 height 492
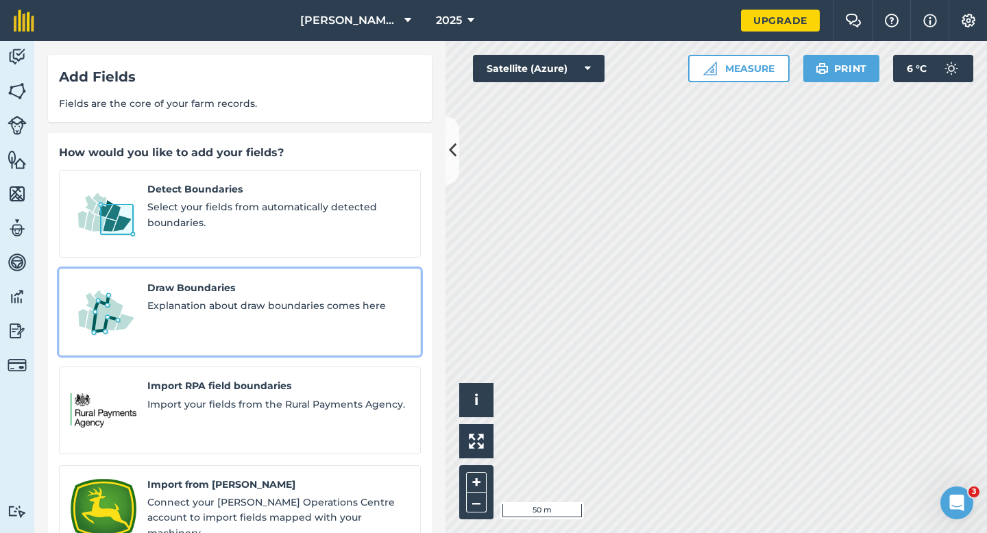
click at [160, 280] on div "Draw Boundaries Explanation about draw boundaries comes here" at bounding box center [278, 312] width 262 height 64
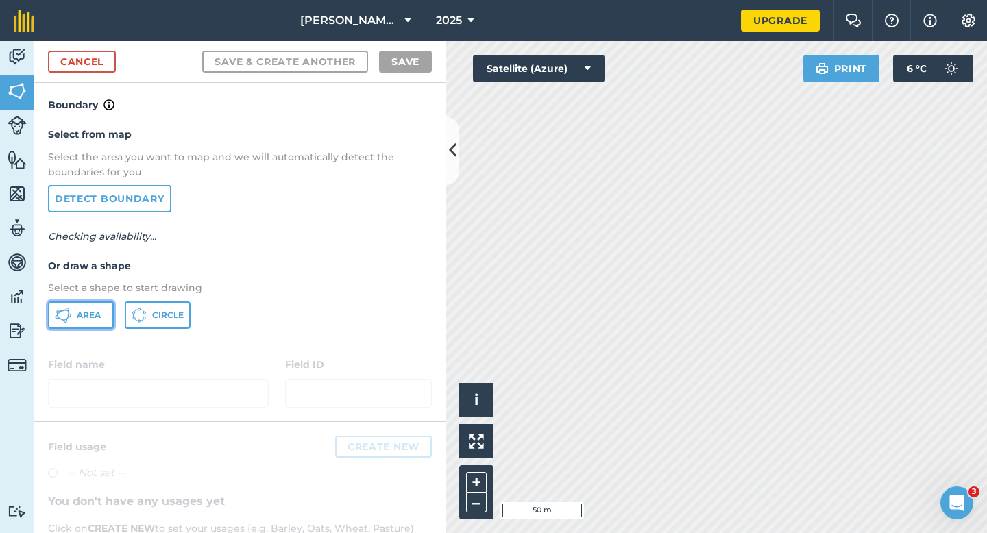
click at [95, 323] on button "Area" at bounding box center [81, 314] width 66 height 27
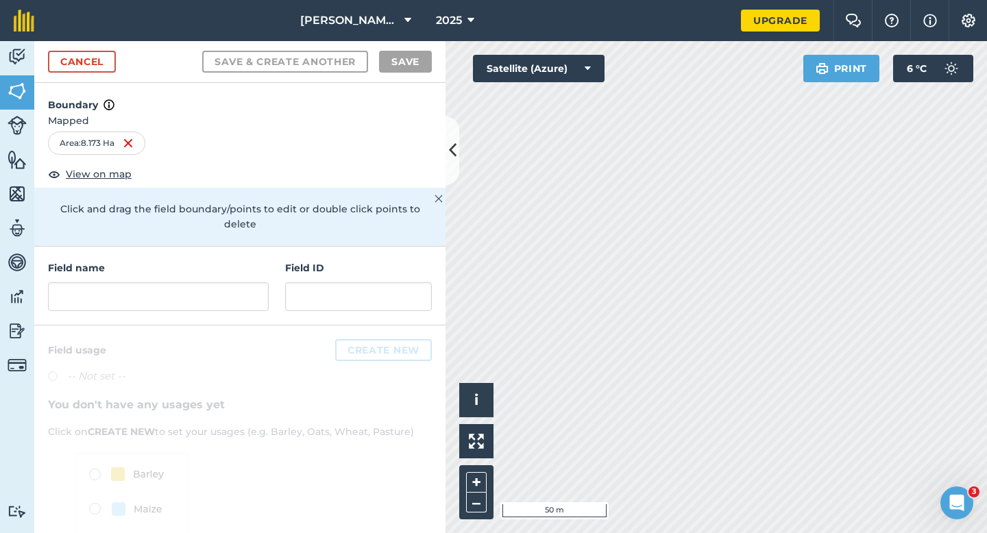
click at [200, 260] on h4 "Field name" at bounding box center [158, 267] width 221 height 15
click at [200, 282] on input "text" at bounding box center [158, 296] width 221 height 29
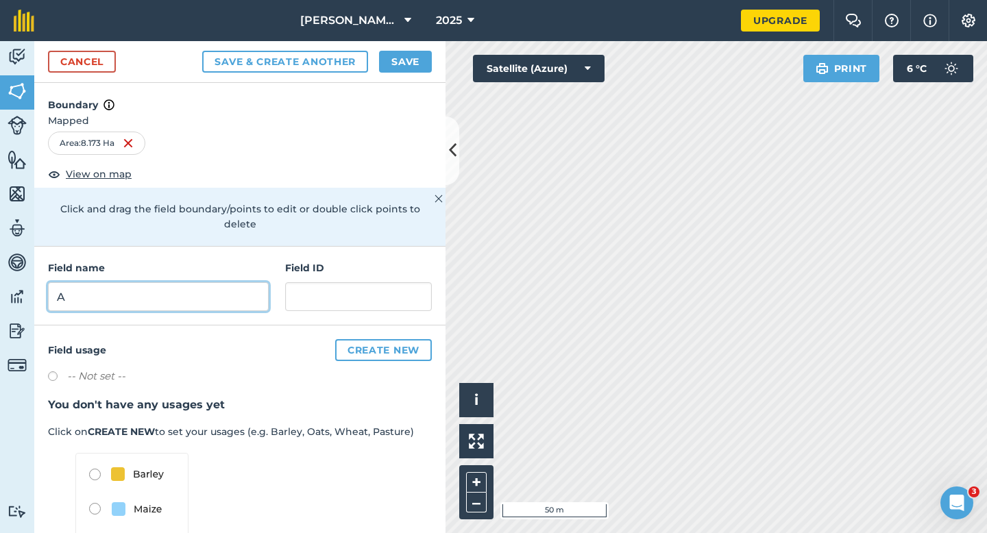
type input "A"
click at [409, 68] on button "Save" at bounding box center [405, 62] width 53 height 22
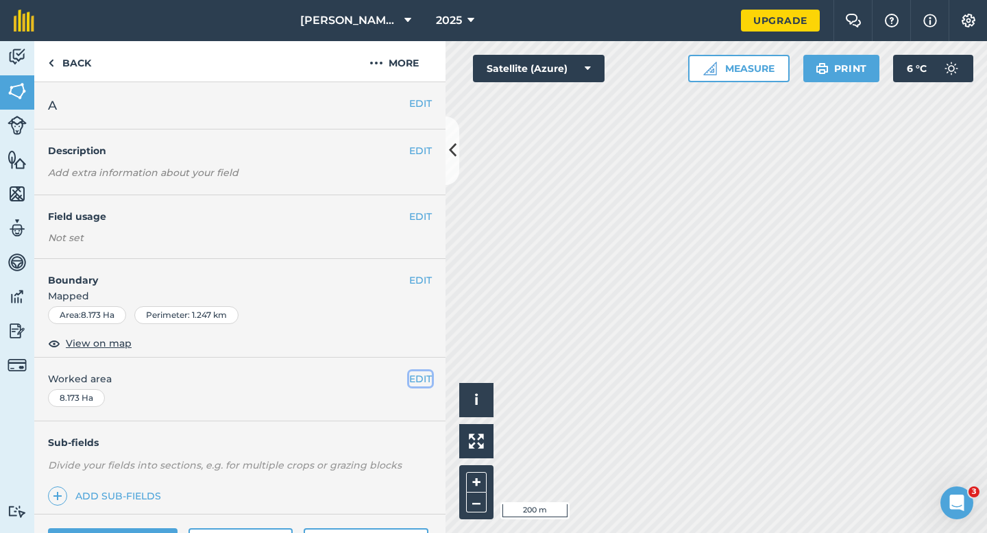
click at [419, 377] on button "EDIT" at bounding box center [420, 378] width 23 height 15
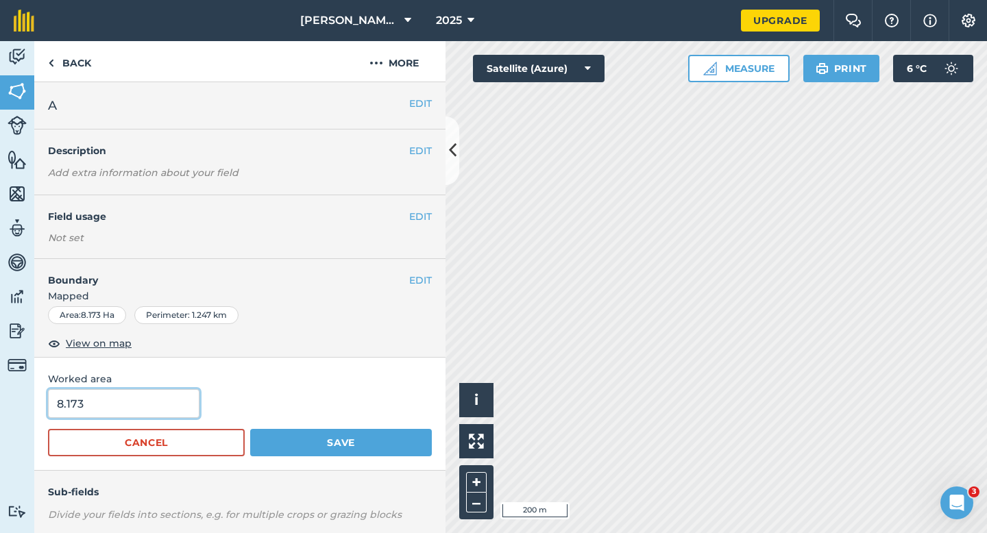
click at [127, 408] on input "8.173" at bounding box center [123, 403] width 151 height 29
type input "8.2"
click at [250, 429] on button "Save" at bounding box center [341, 442] width 182 height 27
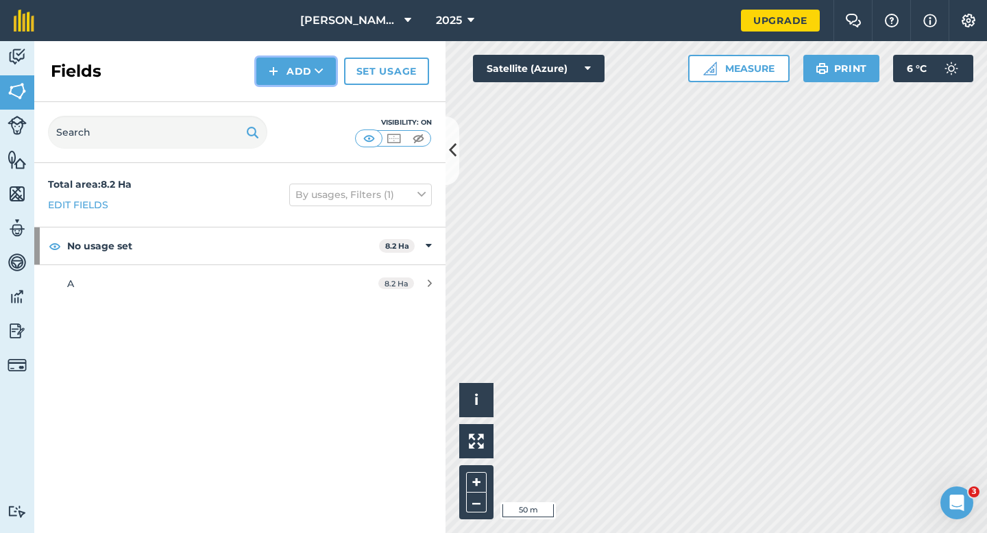
click at [268, 78] on button "Add" at bounding box center [295, 71] width 79 height 27
click at [273, 88] on link "Draw" at bounding box center [295, 102] width 75 height 30
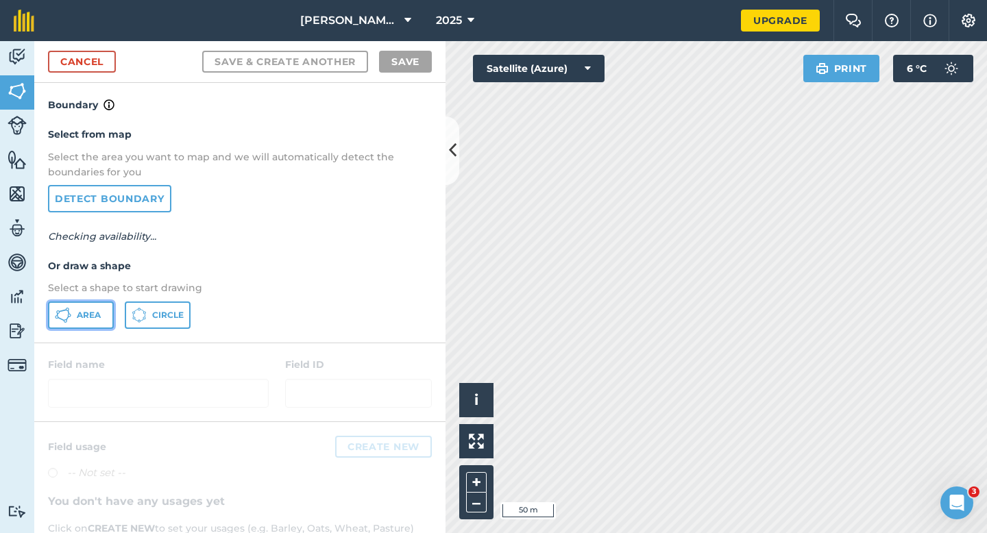
click at [79, 319] on span "Area" at bounding box center [89, 315] width 24 height 11
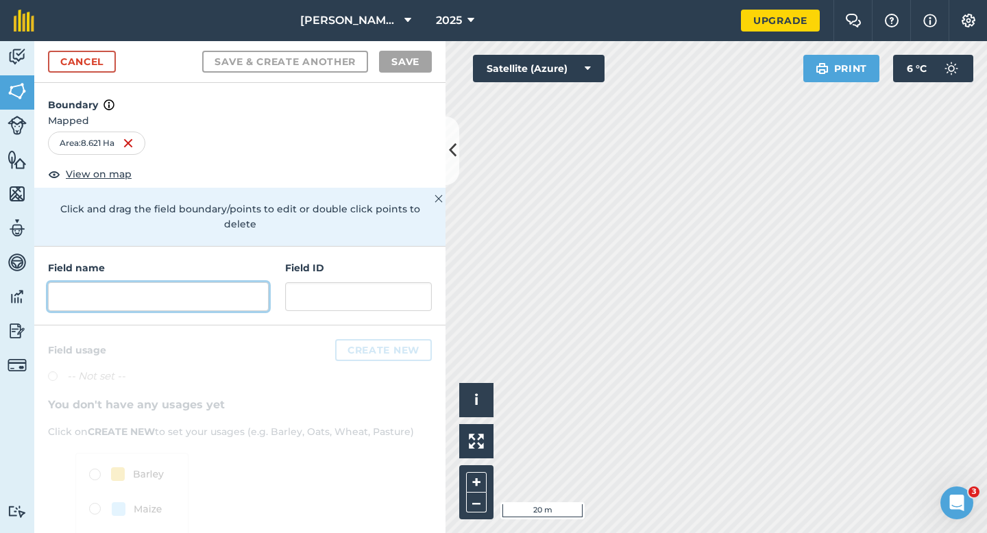
click at [223, 282] on input "text" at bounding box center [158, 296] width 221 height 29
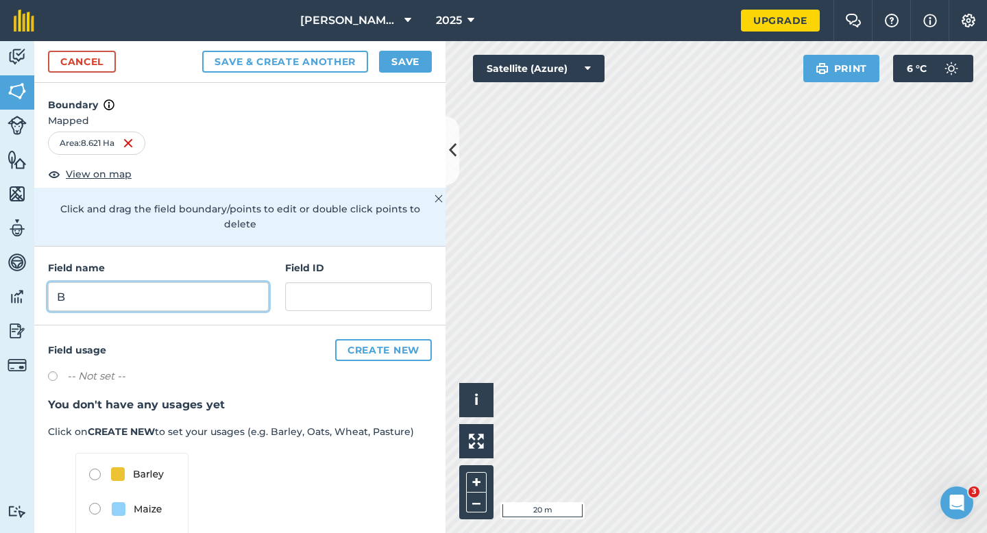
type input "B"
click at [399, 75] on div "Cancel Save & Create Another Save" at bounding box center [239, 62] width 411 height 42
click at [417, 75] on div "Cancel Save & Create Another Save" at bounding box center [239, 62] width 411 height 42
click at [417, 69] on button "Save" at bounding box center [405, 62] width 53 height 22
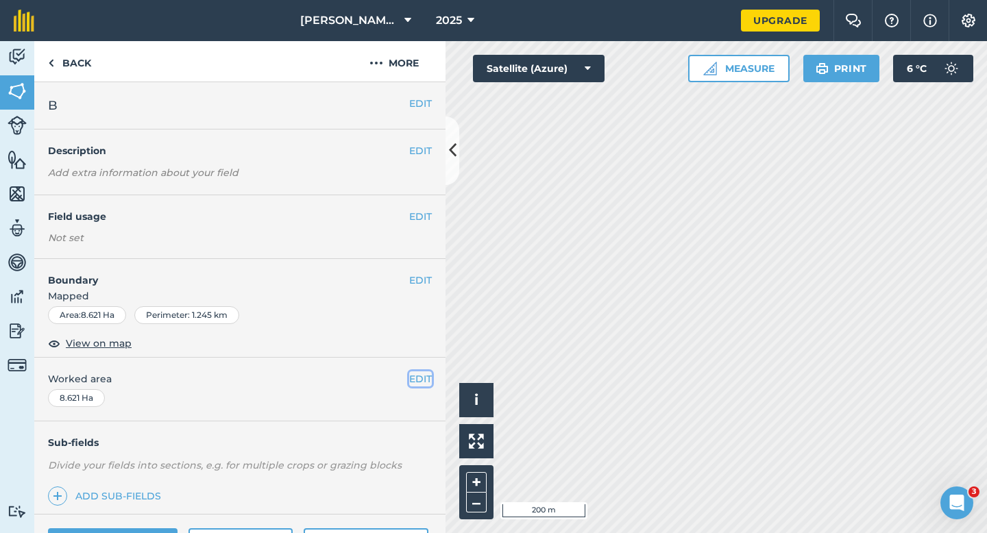
click at [415, 380] on button "EDIT" at bounding box center [420, 378] width 23 height 15
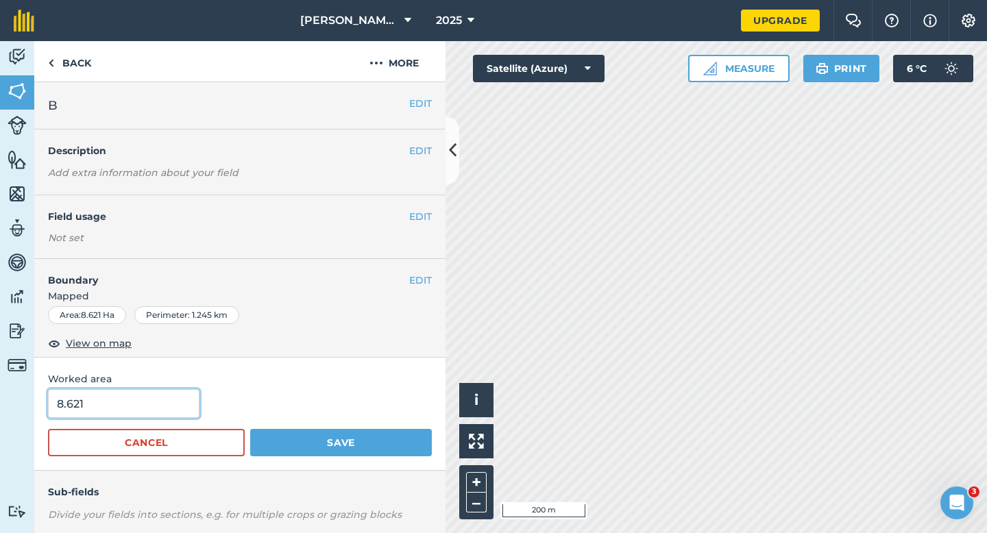
click at [145, 417] on input "8.621" at bounding box center [123, 403] width 151 height 29
type input "8.6"
click at [250, 429] on button "Save" at bounding box center [341, 442] width 182 height 27
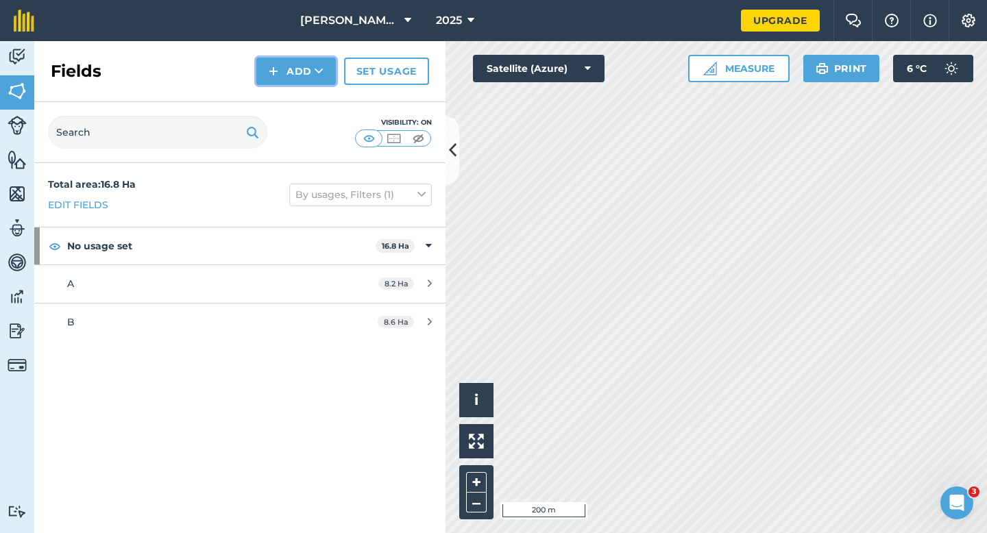
click at [291, 70] on button "Add" at bounding box center [295, 71] width 79 height 27
click at [291, 101] on link "Draw" at bounding box center [295, 102] width 75 height 30
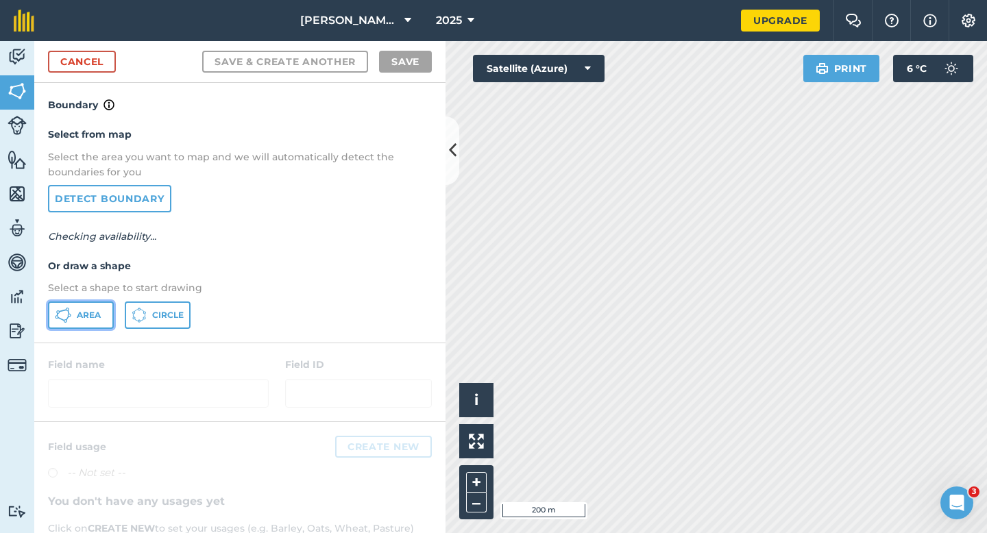
click at [95, 313] on span "Area" at bounding box center [89, 315] width 24 height 11
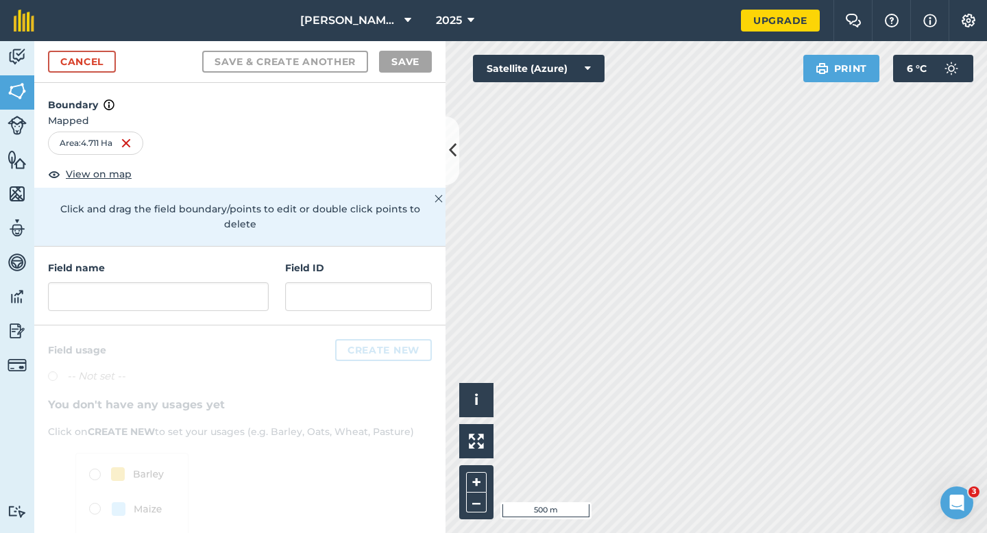
click at [62, 38] on nav "Casey & Sons 2025" at bounding box center [394, 20] width 693 height 41
click at [66, 48] on div "Cancel Save & Create Another Save" at bounding box center [239, 62] width 411 height 42
click at [73, 51] on link "Cancel" at bounding box center [82, 62] width 68 height 22
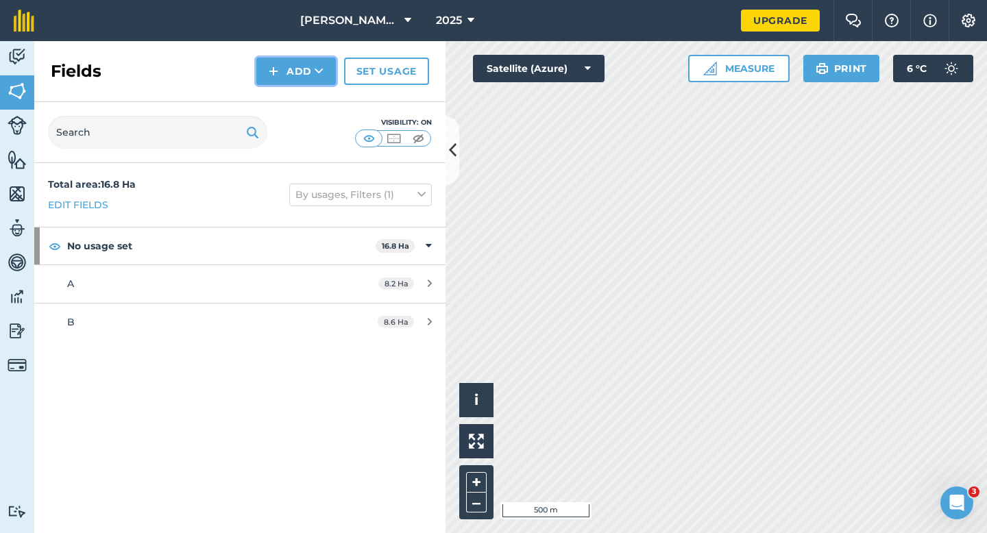
click at [280, 72] on button "Add" at bounding box center [295, 71] width 79 height 27
click at [280, 94] on link "Draw" at bounding box center [295, 102] width 75 height 30
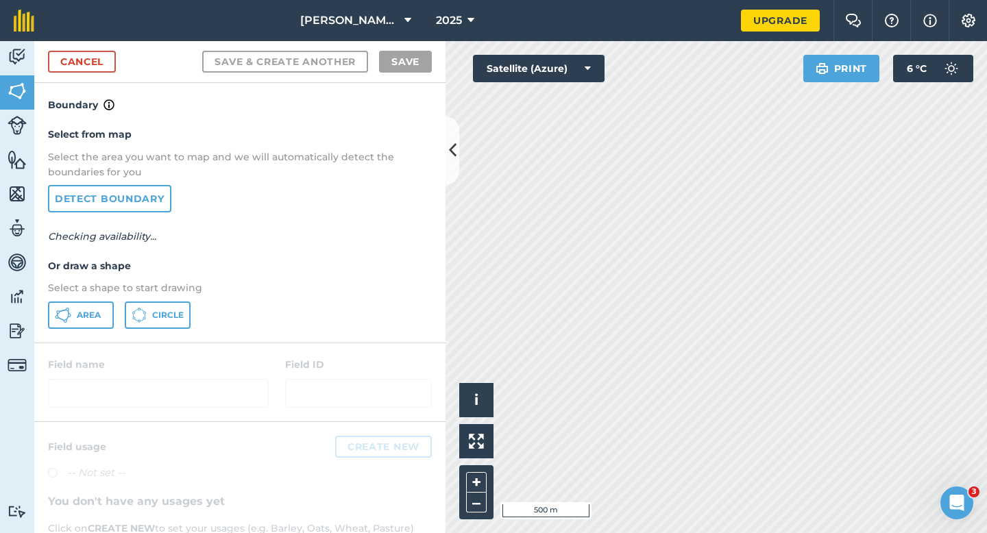
click at [97, 297] on div "Select from map Select the area you want to map and we will automatically detec…" at bounding box center [239, 227] width 411 height 229
click at [97, 313] on span "Area" at bounding box center [89, 315] width 24 height 11
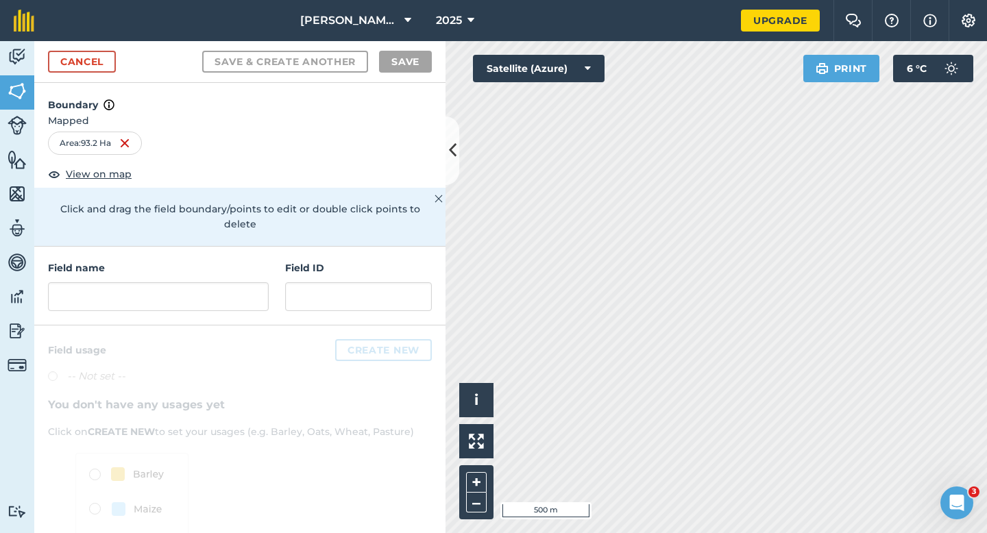
click at [73, 43] on div "Cancel Save & Create Another Save" at bounding box center [239, 62] width 411 height 42
click at [75, 55] on link "Cancel" at bounding box center [82, 62] width 68 height 22
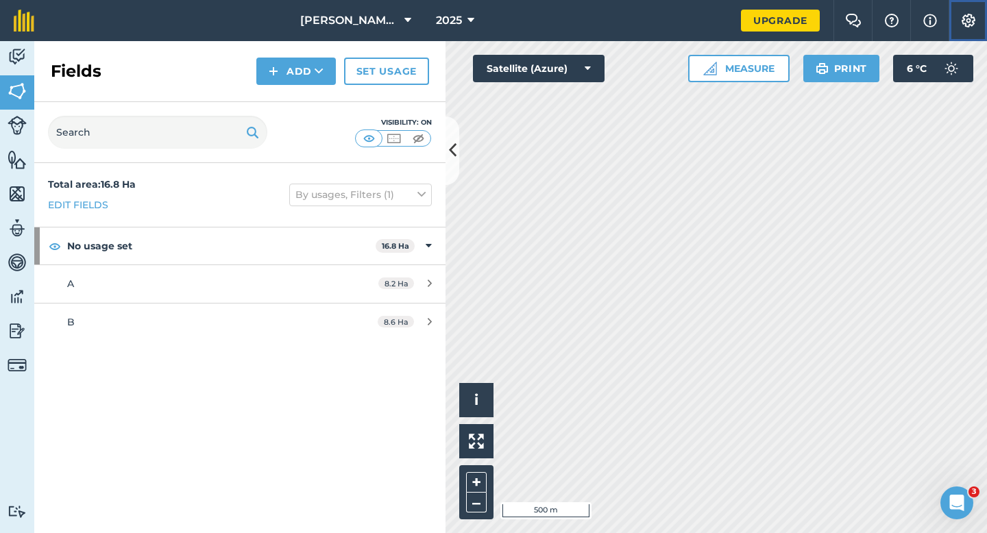
click at [970, 34] on button "Settings" at bounding box center [967, 20] width 38 height 41
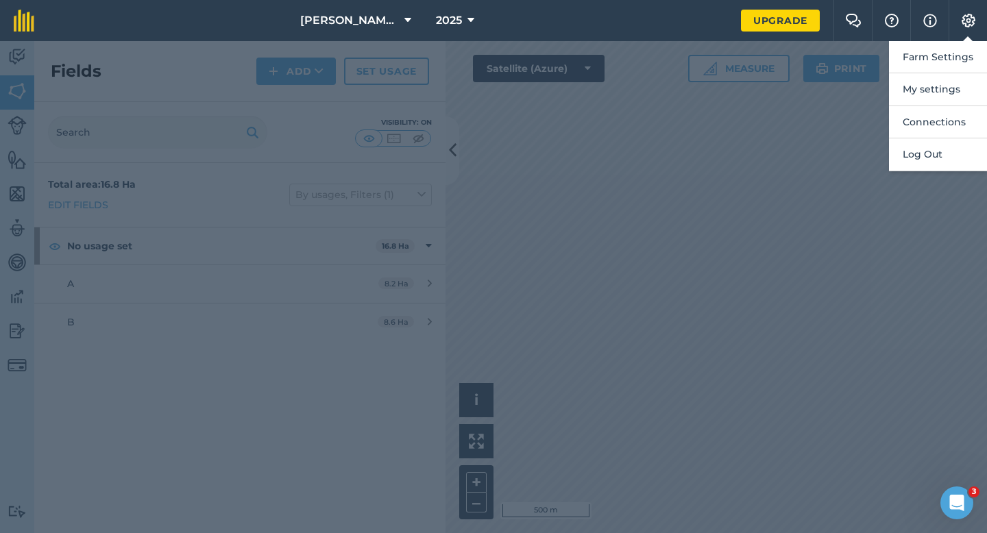
click at [970, 45] on button "Farm Settings" at bounding box center [938, 57] width 98 height 32
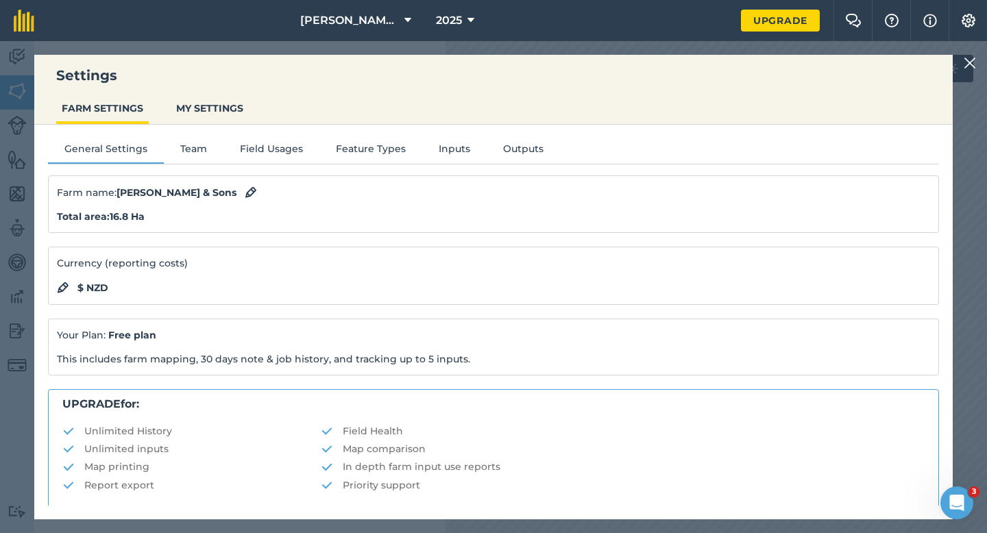
scroll to position [263, 0]
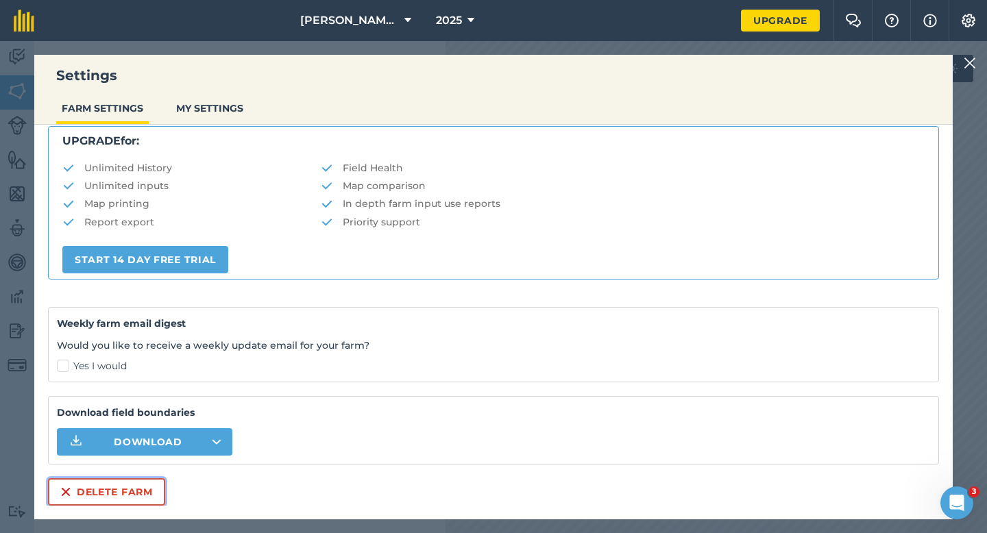
click at [115, 498] on button "Delete farm" at bounding box center [106, 491] width 117 height 27
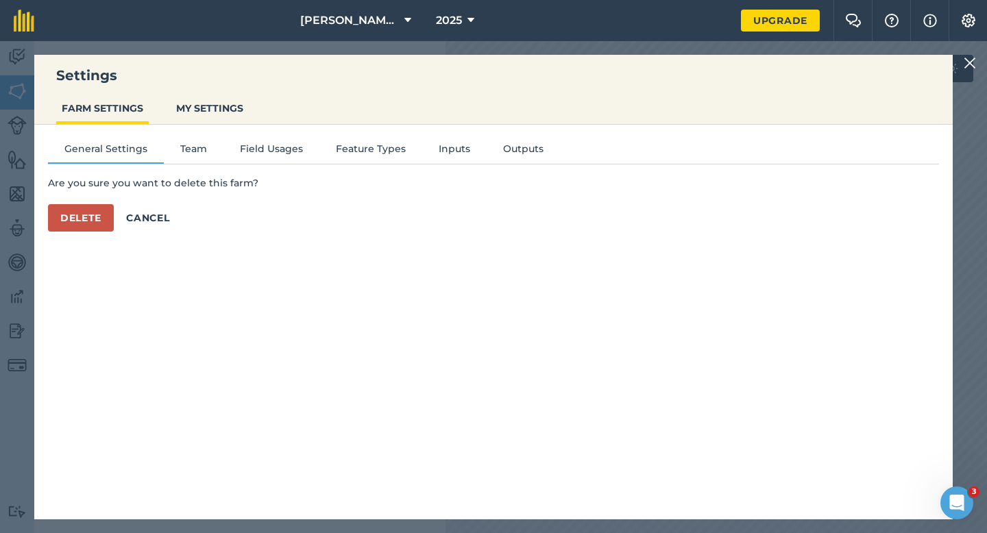
scroll to position [0, 0]
click at [90, 221] on button "Delete" at bounding box center [81, 217] width 66 height 27
